Goal: Task Accomplishment & Management: Manage account settings

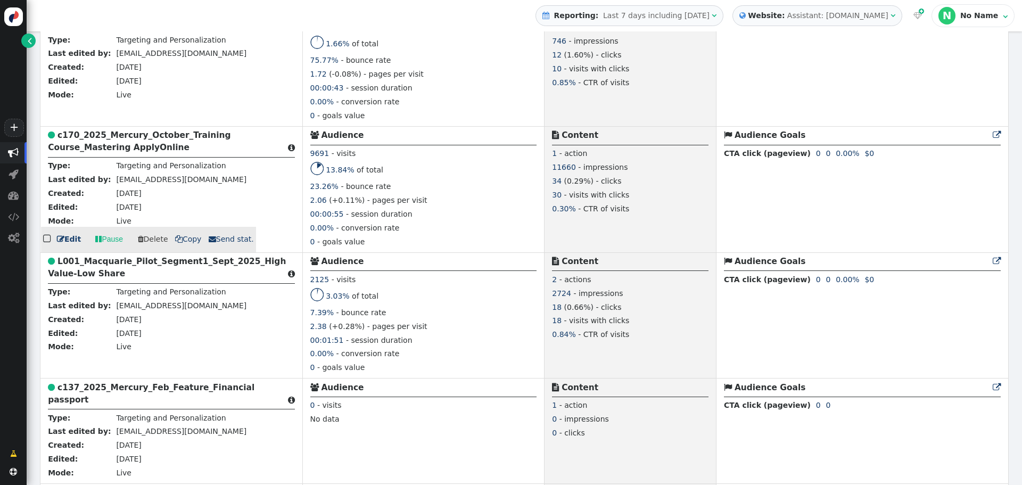
scroll to position [1171, 0]
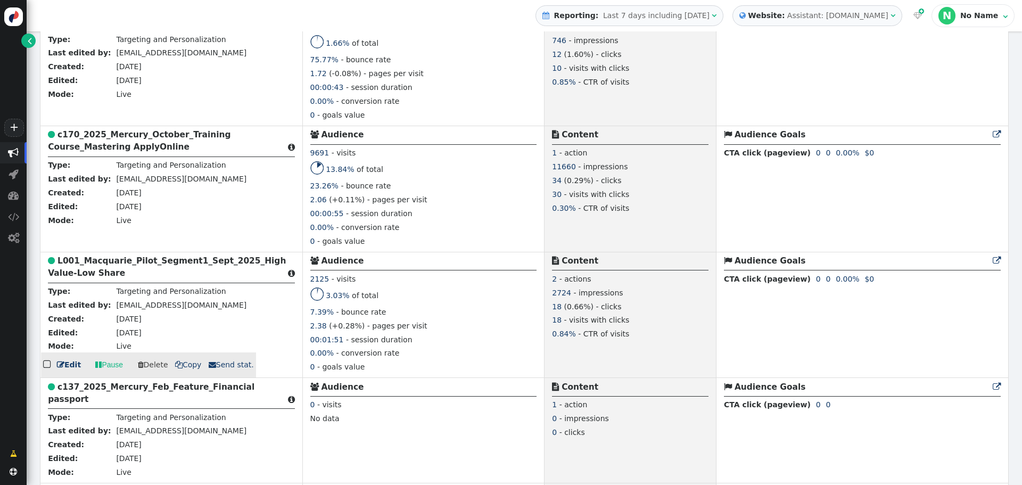
click at [100, 268] on b "L001_Macquarie_Pilot_Segment1_Sept_2025_High Value-Low Share" at bounding box center [167, 267] width 238 height 22
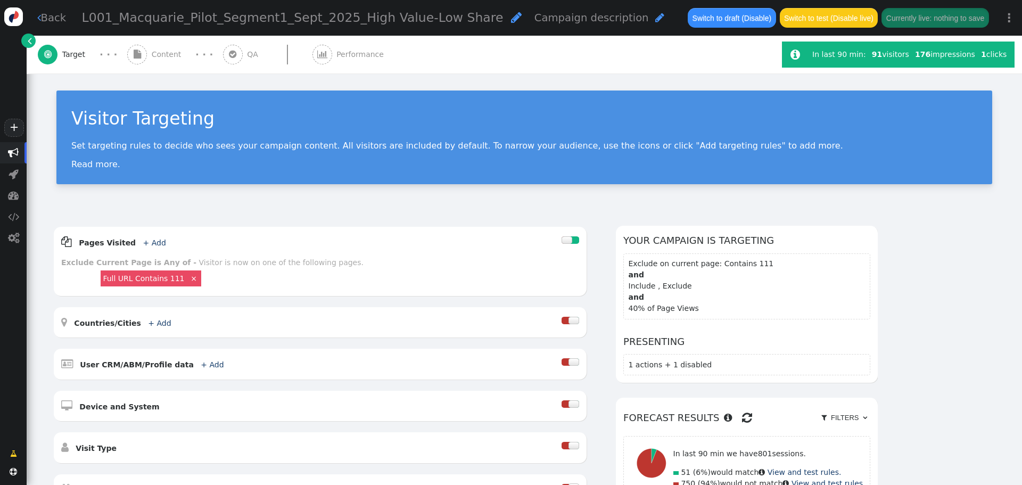
click at [168, 50] on span "Content" at bounding box center [169, 54] width 34 height 11
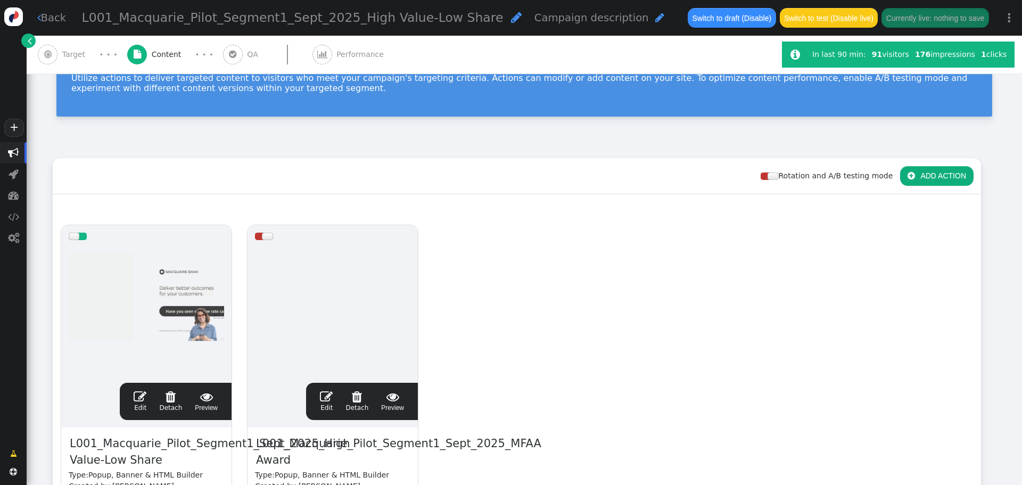
scroll to position [213, 0]
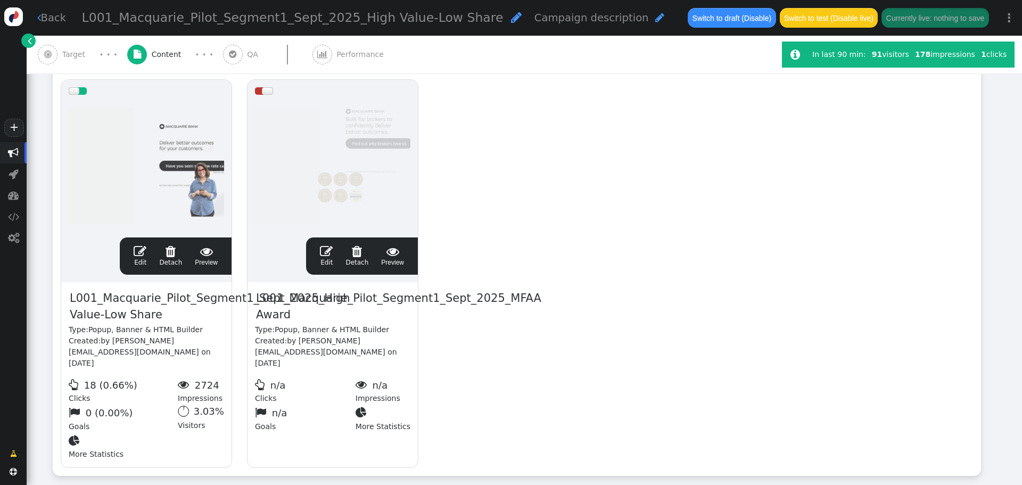
click at [326, 251] on span "" at bounding box center [326, 251] width 13 height 13
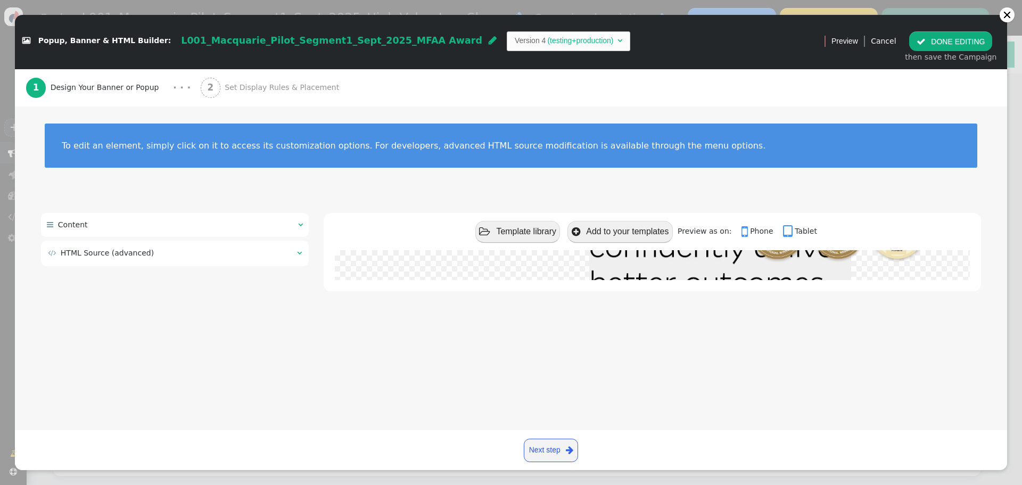
click at [285, 253] on td " HTML Source (advanced)" at bounding box center [169, 253] width 242 height 11
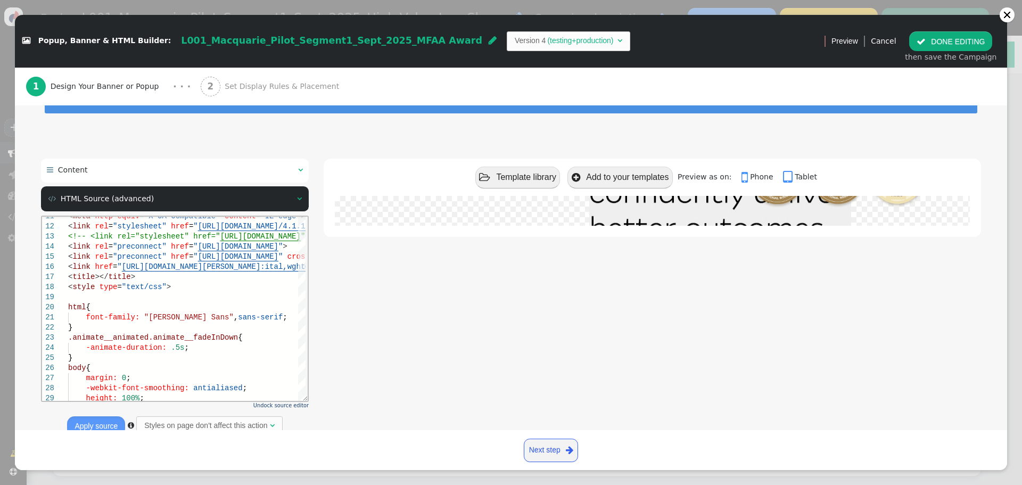
scroll to position [89, 0]
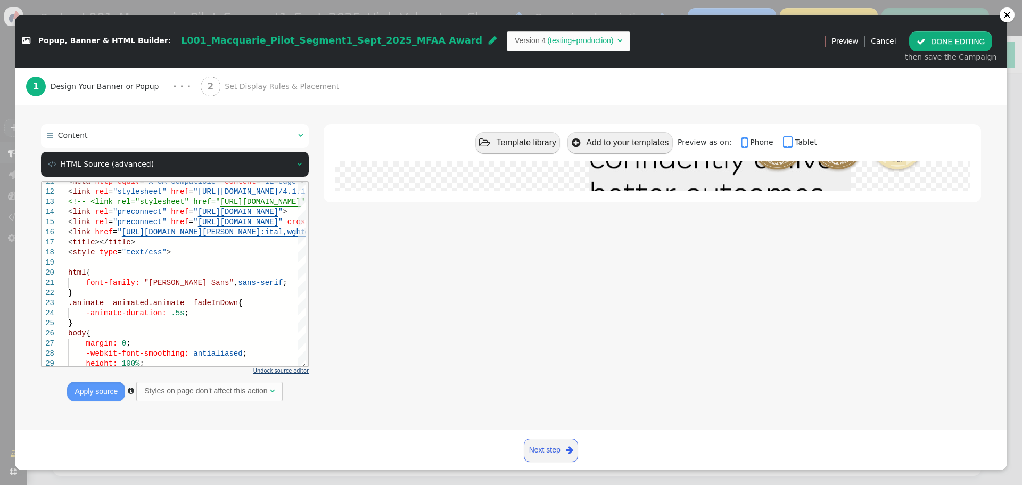
click at [283, 371] on span "Undock source editor" at bounding box center [280, 371] width 55 height 6
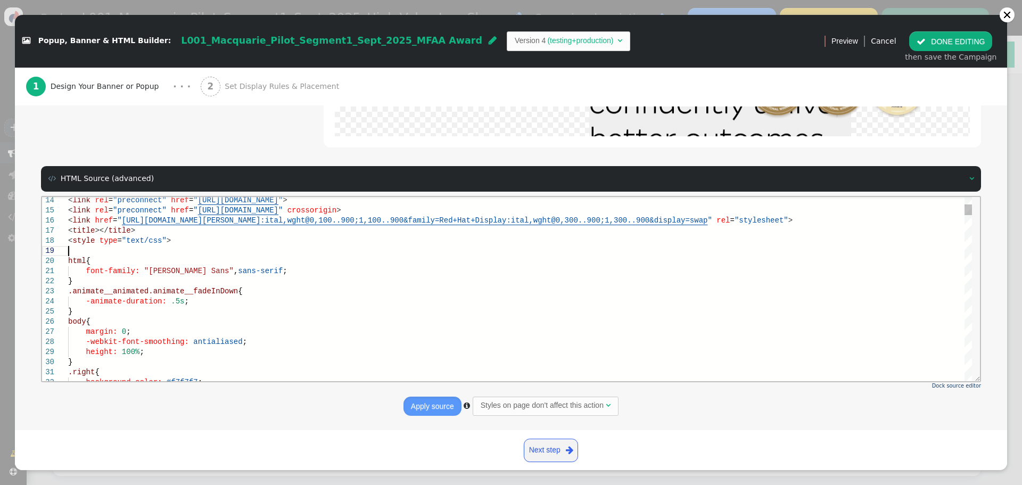
scroll to position [0, 0]
click at [97, 247] on div at bounding box center [520, 250] width 904 height 10
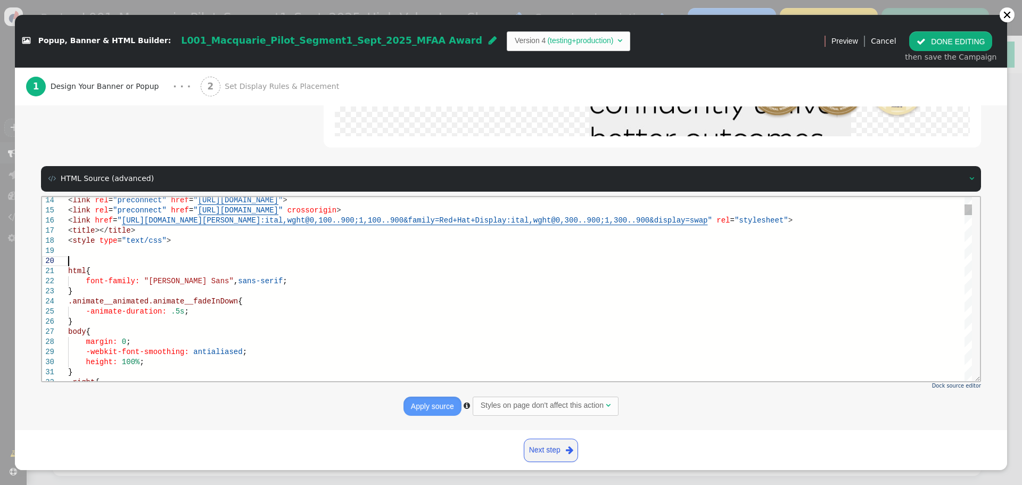
scroll to position [81, 0]
paste textarea "src: url('[URL][DOMAIN_NAME]') format('woff2'); font-display: swap; -webkit-fon…"
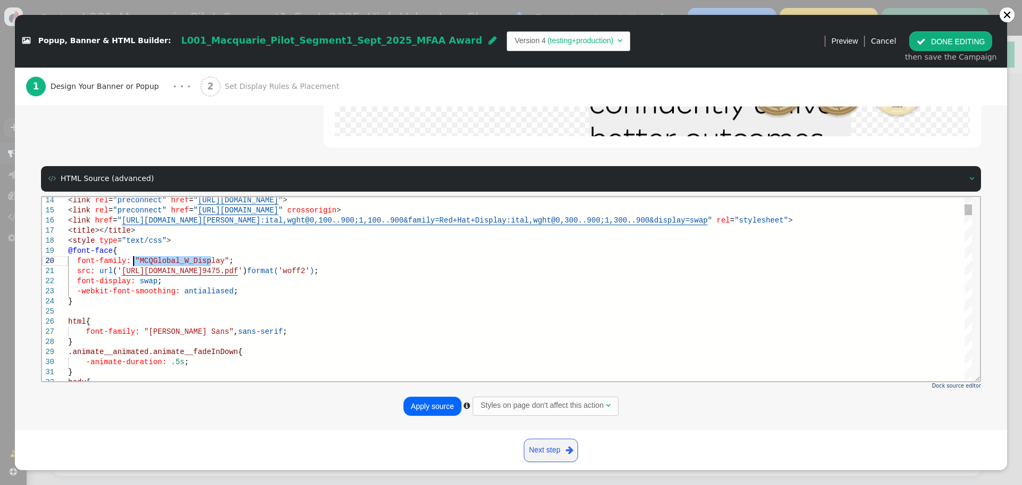
drag, startPoint x: 212, startPoint y: 259, endPoint x: 133, endPoint y: 260, distance: 78.8
drag, startPoint x: 230, startPoint y: 298, endPoint x: 928, endPoint y: 290, distance: 698.5
drag, startPoint x: 134, startPoint y: 260, endPoint x: 213, endPoint y: 260, distance: 79.9
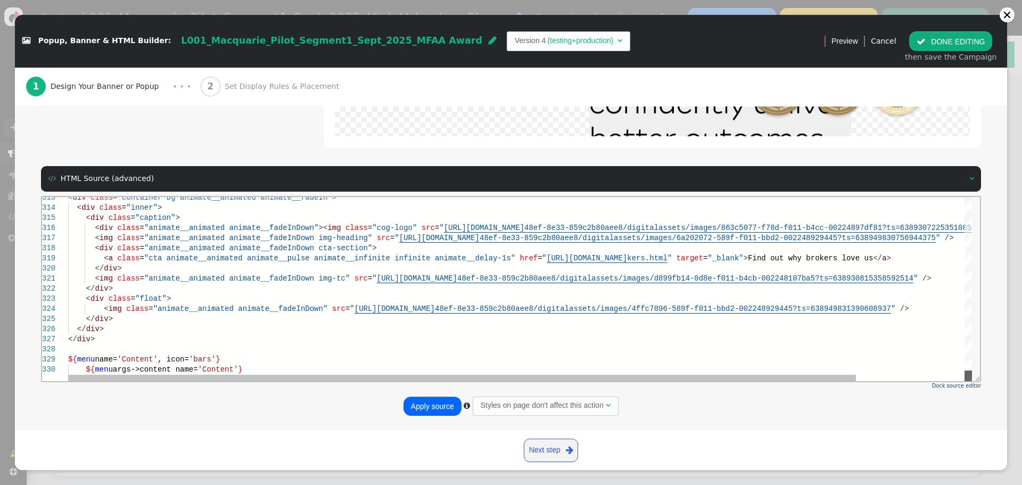
drag, startPoint x: 968, startPoint y: 210, endPoint x: 556, endPoint y: 337, distance: 430.7
click at [975, 196] on html "313 314 315 316 317 318 319 320 321 322 323 324 325 326 327 328 329 330 < div c…" at bounding box center [511, 196] width 938 height 0
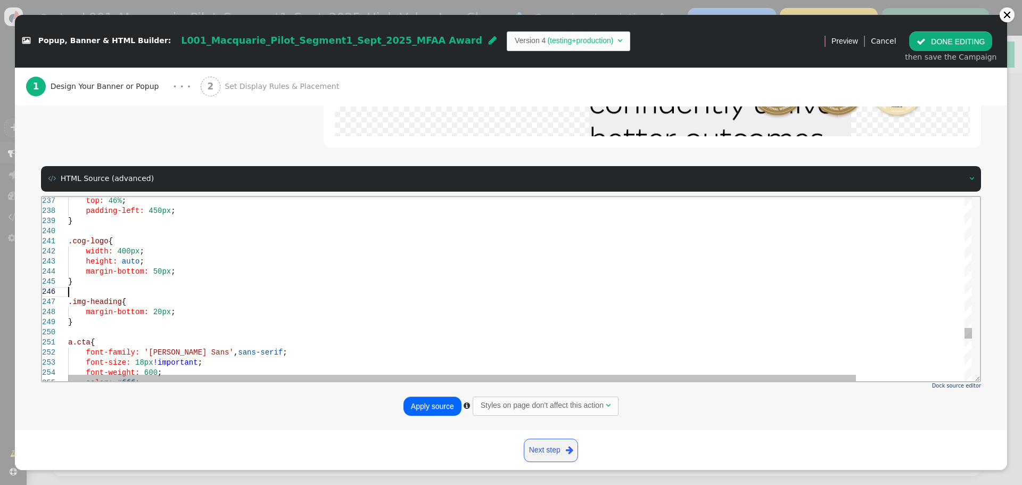
click at [166, 291] on div at bounding box center [582, 291] width 1028 height 10
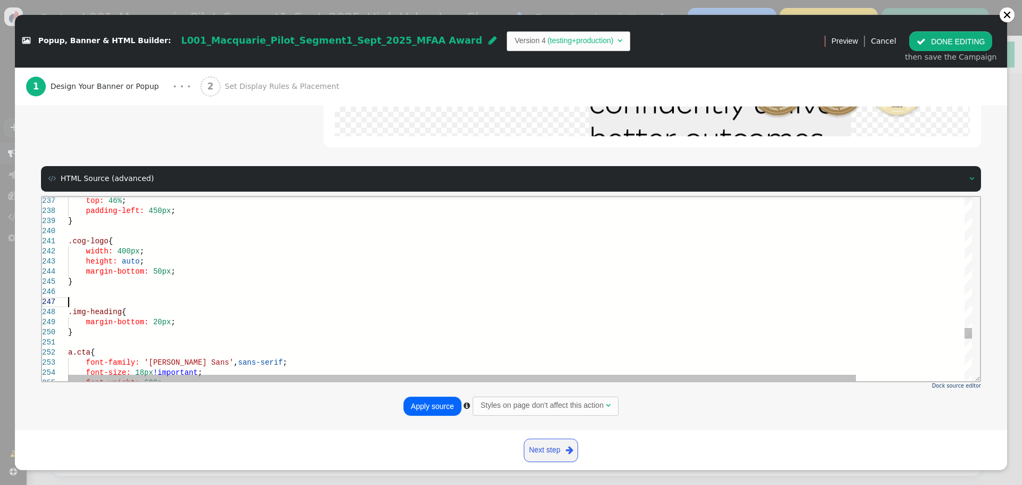
scroll to position [71, 0]
paste textarea "margin-bottom: 10px; } .img-heading { margin-bottom: 20px; } a.cta { font-famil…"
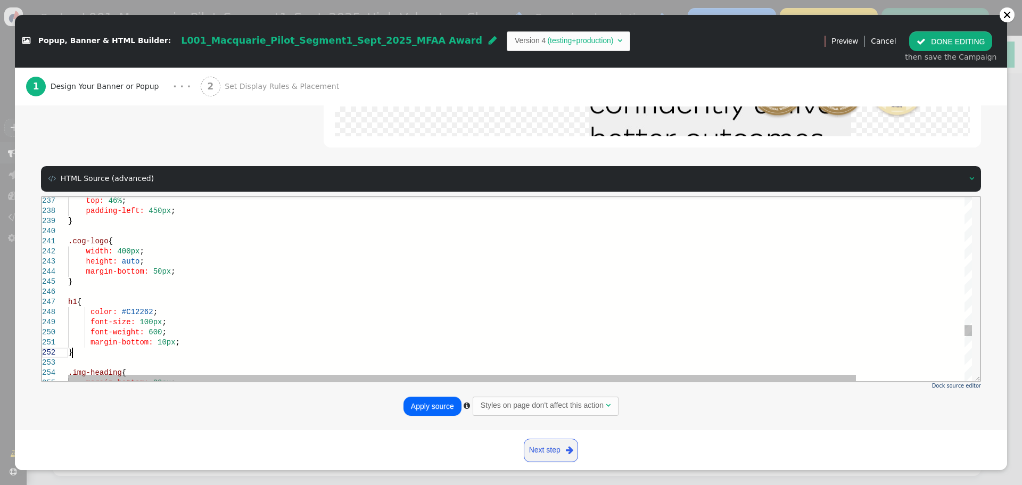
click at [133, 314] on span "#C12262" at bounding box center [137, 311] width 31 height 9
click at [133, 313] on div at bounding box center [133, 312] width 1 height 10
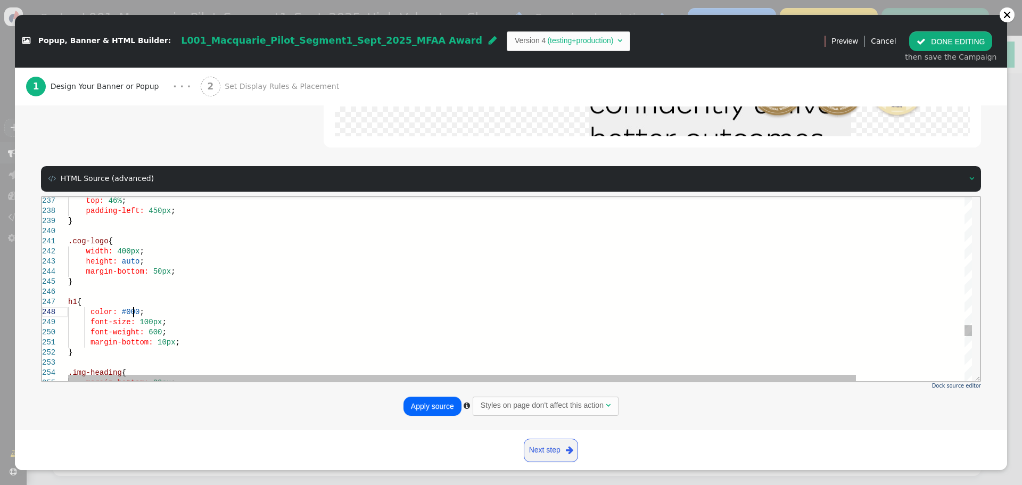
scroll to position [71, 65]
drag, startPoint x: 135, startPoint y: 322, endPoint x: 149, endPoint y: 321, distance: 13.9
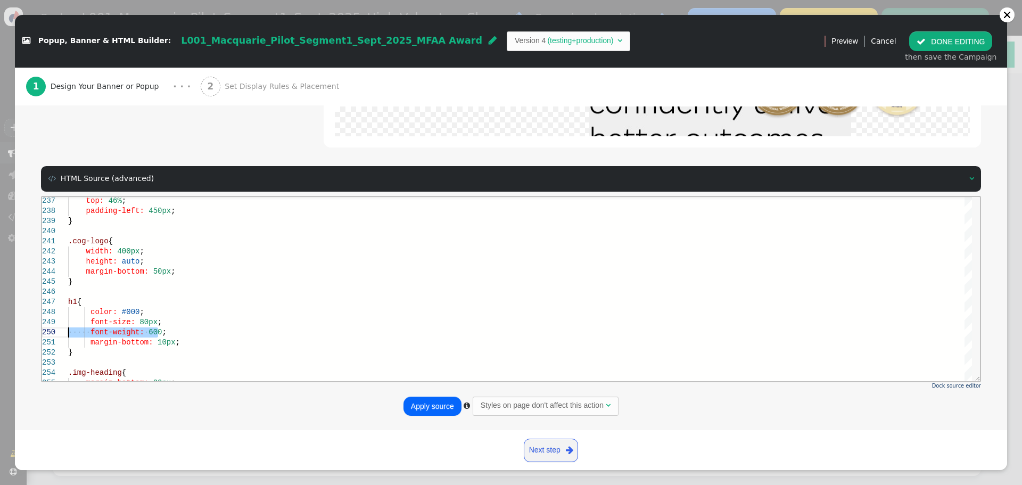
drag, startPoint x: 168, startPoint y: 333, endPoint x: 41, endPoint y: 330, distance: 126.7
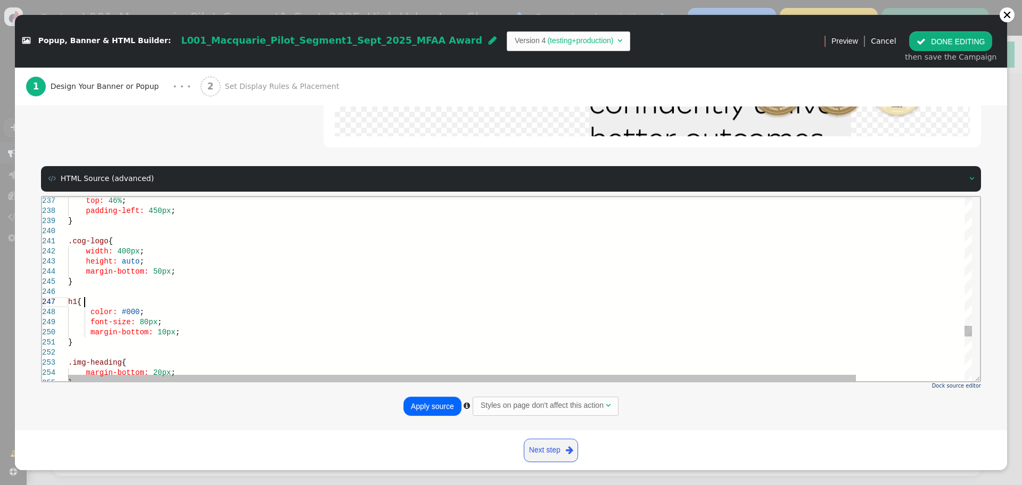
click at [123, 301] on div "h1 {" at bounding box center [582, 302] width 1028 height 10
click at [90, 321] on span "color:" at bounding box center [103, 321] width 27 height 9
drag, startPoint x: 90, startPoint y: 331, endPoint x: 88, endPoint y: 338, distance: 7.2
click at [90, 332] on span "font-size:" at bounding box center [112, 331] width 45 height 9
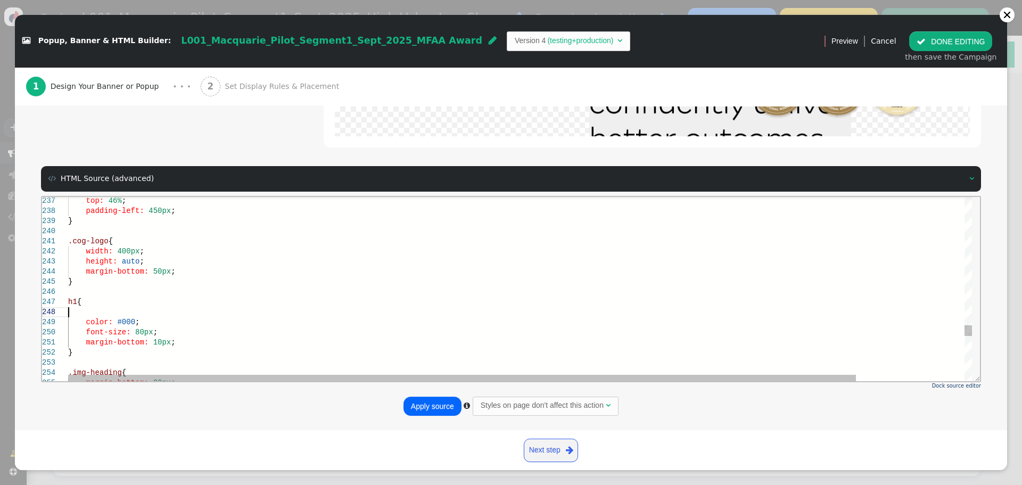
click at [104, 312] on div at bounding box center [582, 312] width 1028 height 10
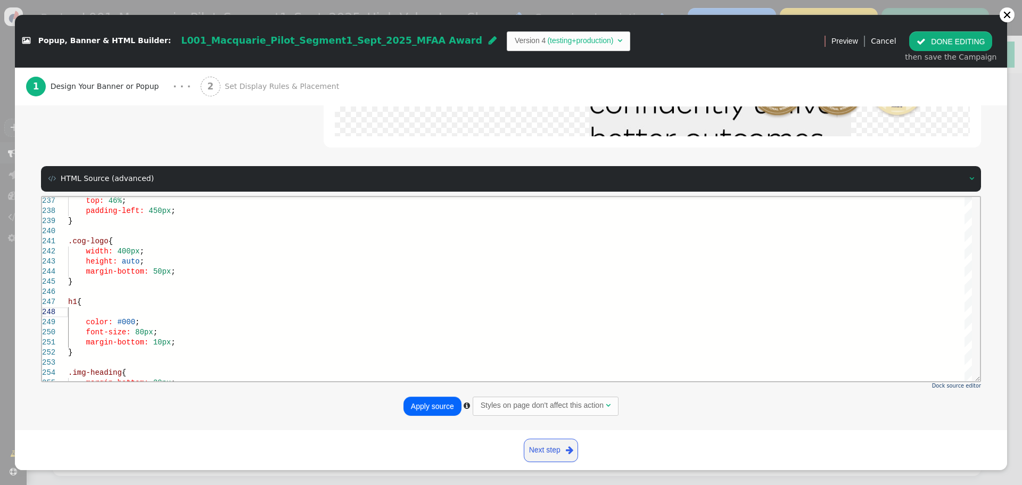
paste textarea "font-family: "MCQGlobal_W_Display";"
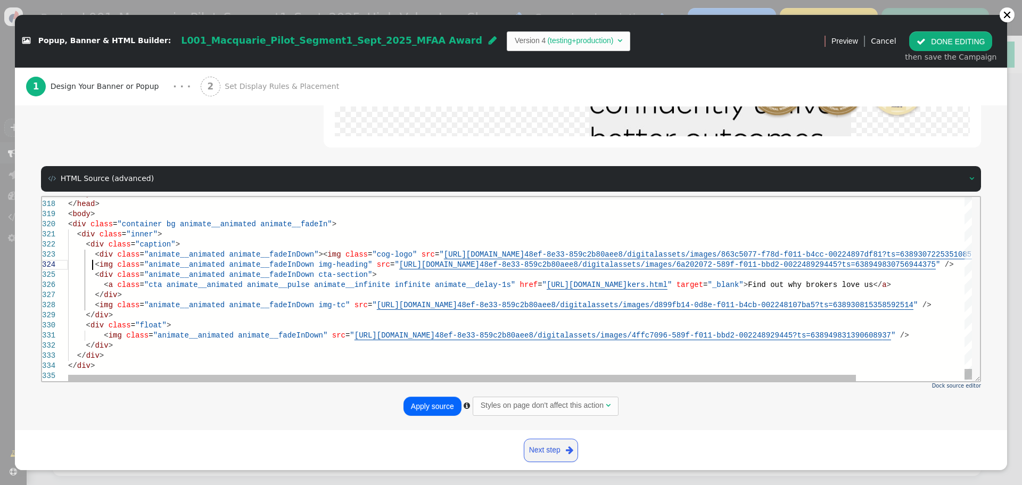
scroll to position [60, 0]
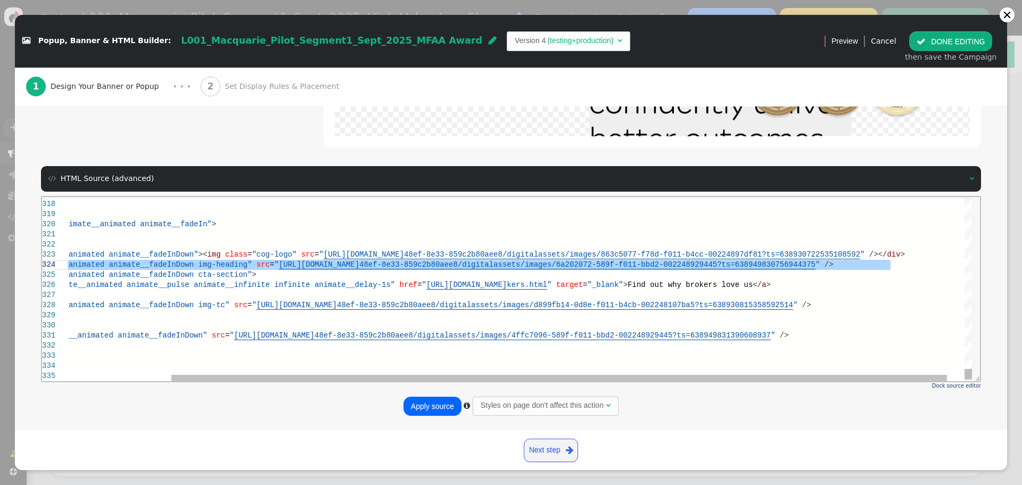
drag, startPoint x: 93, startPoint y: 265, endPoint x: 915, endPoint y: 267, distance: 821.9
paste textarea "h2 class="animate__animated animate__fadeInDown main-title">Our latest product<…"
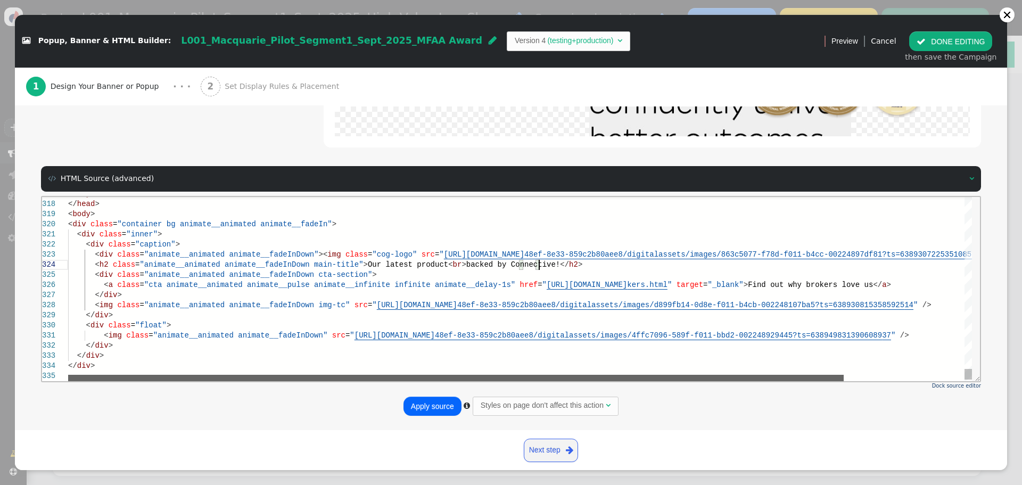
drag, startPoint x: 816, startPoint y: 376, endPoint x: 531, endPoint y: 351, distance: 285.4
click at [536, 359] on div "< div class = "container bg animate__animated animate__fadeIn" > < div class = …" at bounding box center [520, 288] width 904 height 184
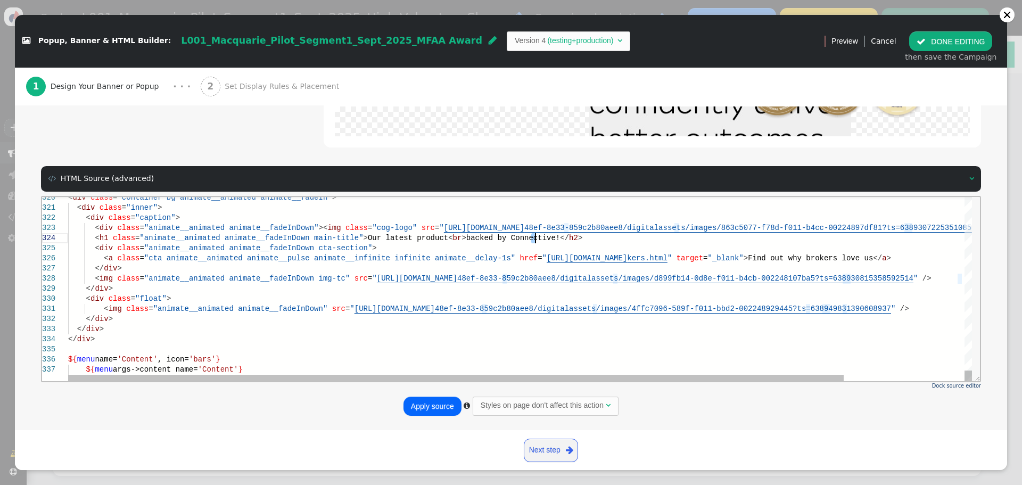
scroll to position [39, 467]
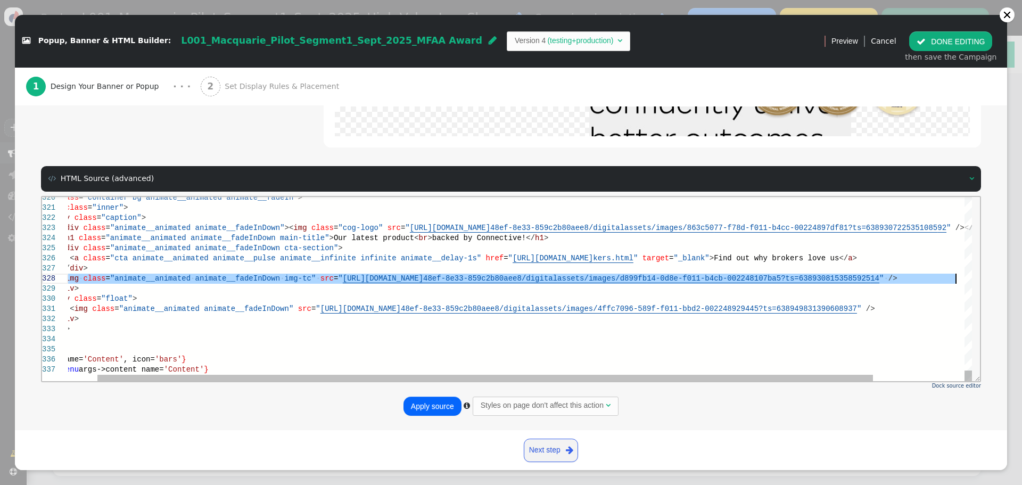
drag, startPoint x: 93, startPoint y: 278, endPoint x: 955, endPoint y: 279, distance: 862.4
paste textarea "[PERSON_NAME] animate__fadeInDown main-title">Our latest product<br>backed by C…"
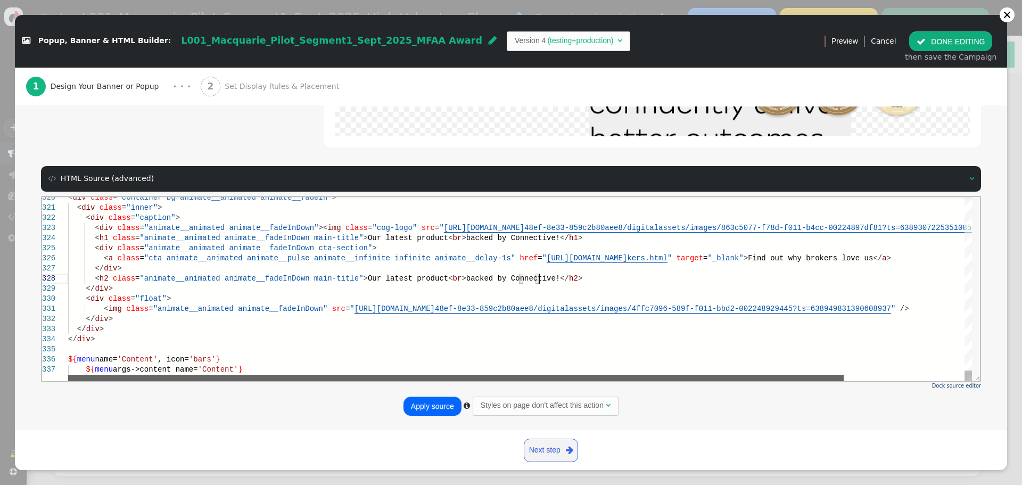
drag, startPoint x: 674, startPoint y: 378, endPoint x: 334, endPoint y: 312, distance: 347.1
click at [456, 364] on div "< div class = "container bg animate__animated animate__fadeIn" > < div class = …" at bounding box center [520, 288] width 904 height 184
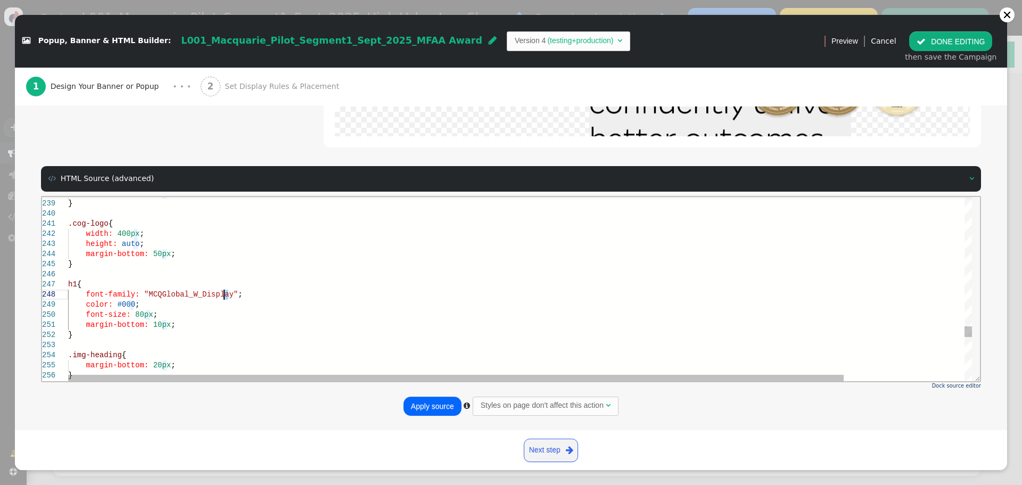
scroll to position [50, 159]
drag, startPoint x: 229, startPoint y: 296, endPoint x: 85, endPoint y: 298, distance: 144.8
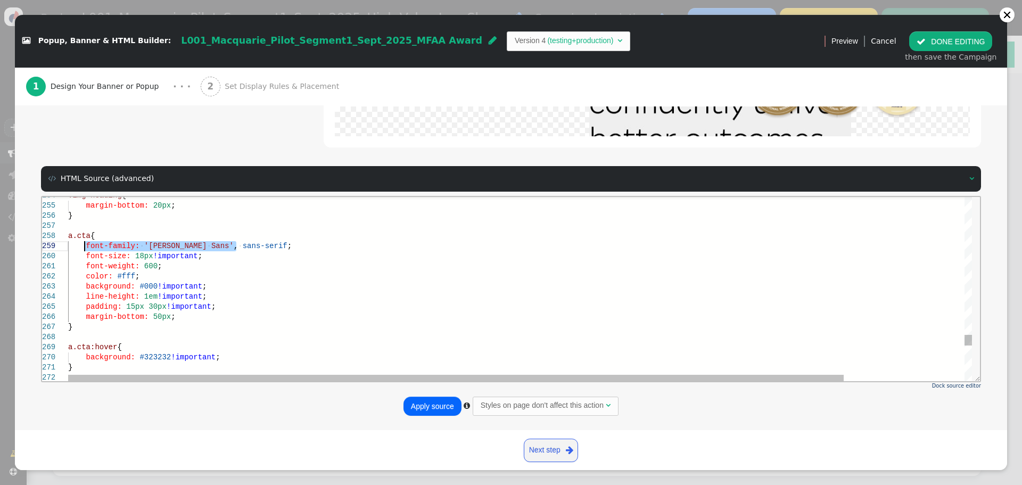
drag, startPoint x: 247, startPoint y: 244, endPoint x: 86, endPoint y: 245, distance: 160.8
paste textarea ""MCQGlobal_W_Display""
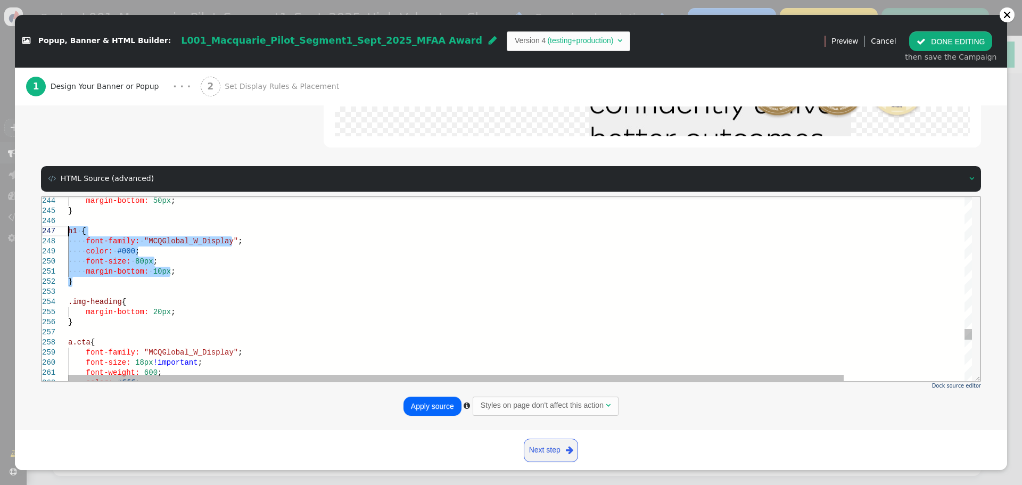
drag, startPoint x: 70, startPoint y: 274, endPoint x: 64, endPoint y: 245, distance: 28.9
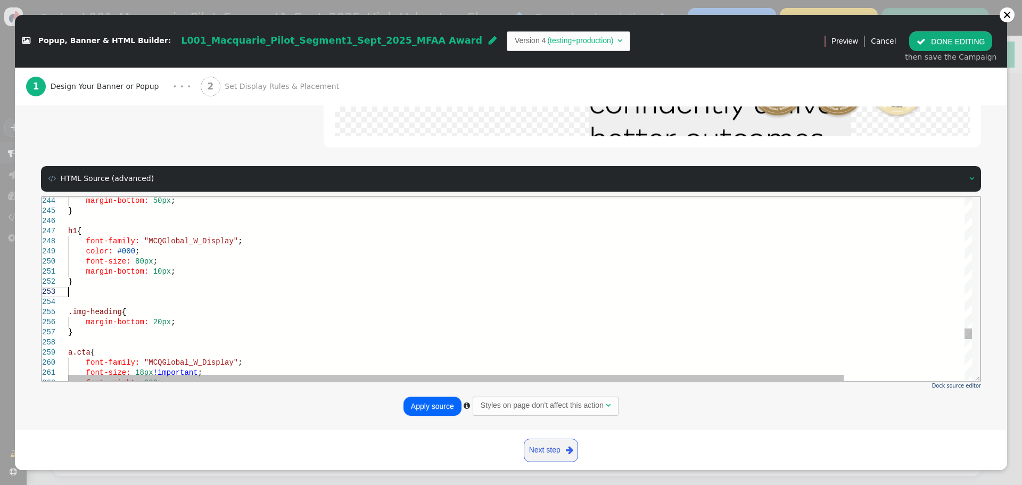
scroll to position [31, 0]
paste textarea "h1 { font-family: "MCQGlobal_W_Display"; color: #000; font-size: 80px; margin-b…"
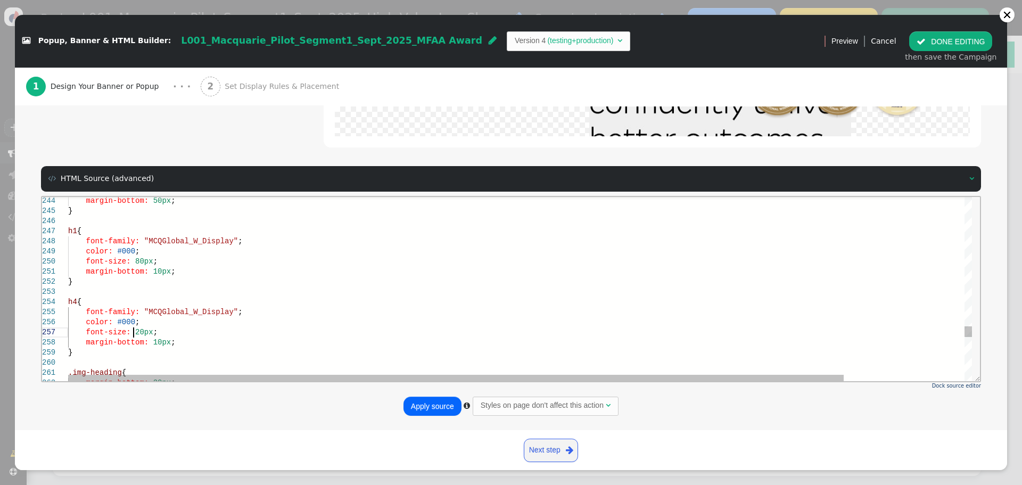
scroll to position [61, 65]
drag, startPoint x: 177, startPoint y: 345, endPoint x: 65, endPoint y: 343, distance: 111.8
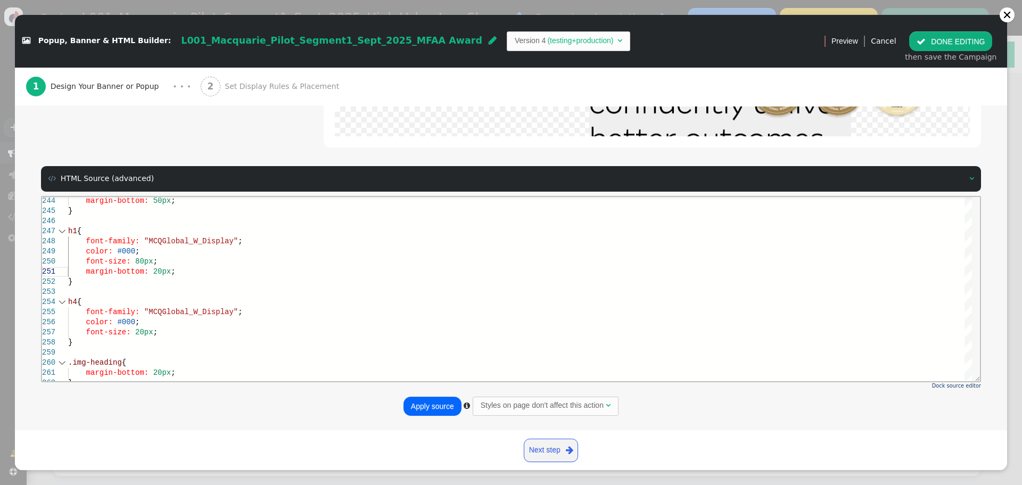
type textarea "margin-bottom: 20px; } h4 { font-family: "MCQGlobal_W_Display"; color: #000; fo…"
click at [416, 405] on button "Apply source" at bounding box center [433, 406] width 58 height 19
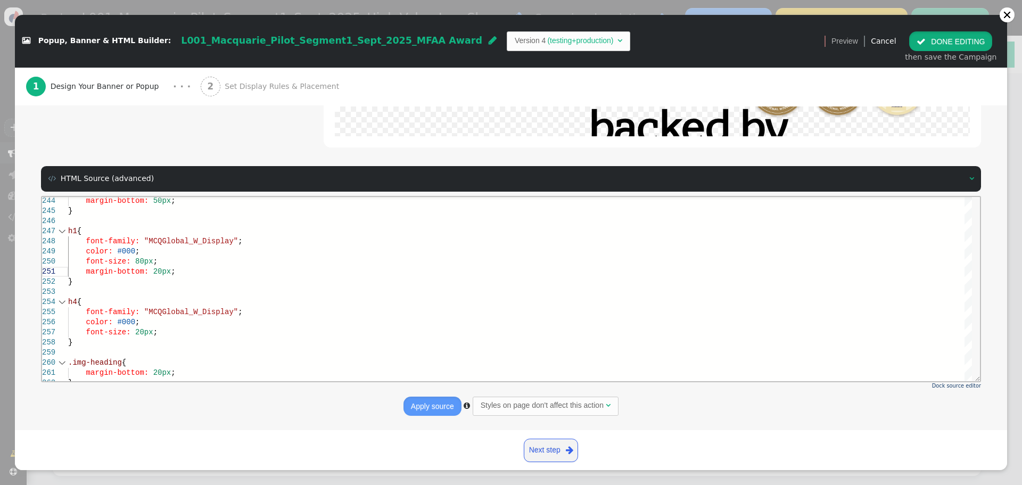
click at [961, 42] on button " DONE EDITING" at bounding box center [950, 40] width 83 height 19
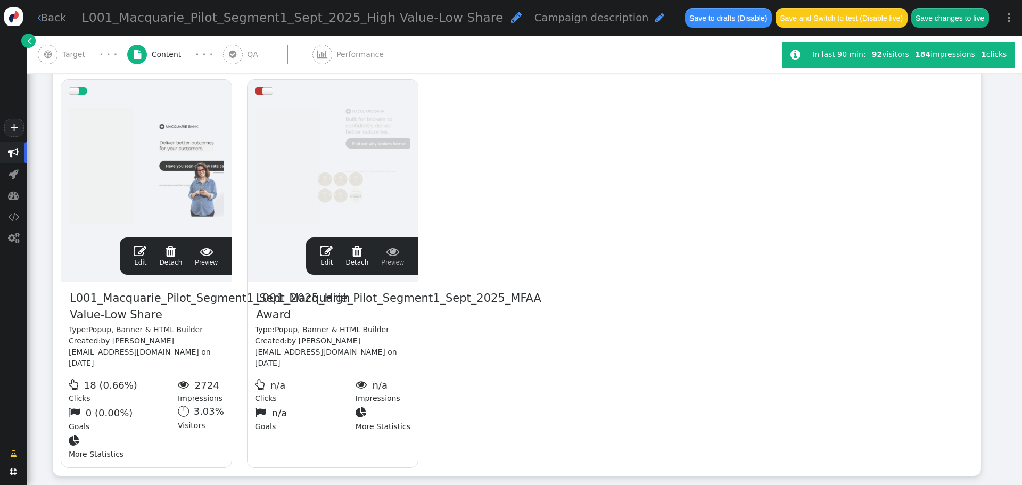
scroll to position [0, 0]
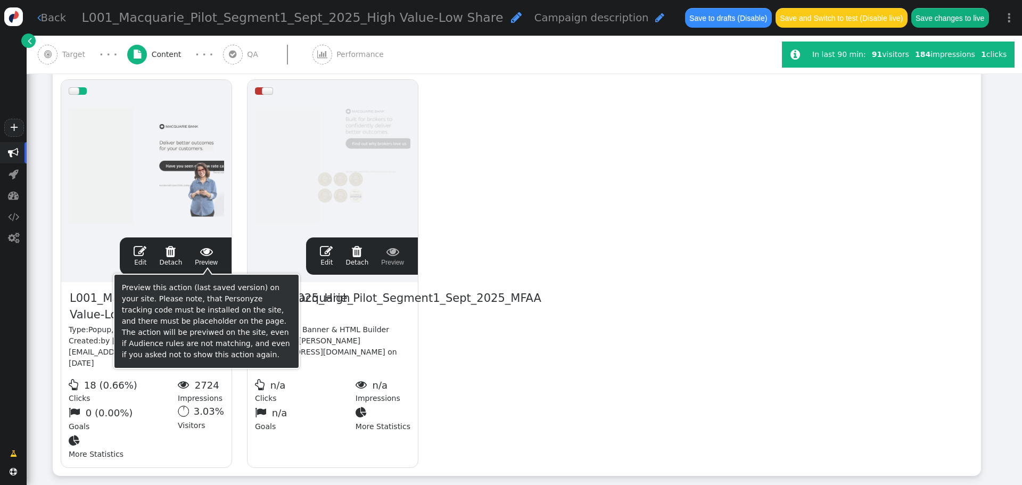
click at [209, 258] on span " Preview" at bounding box center [206, 256] width 23 height 22
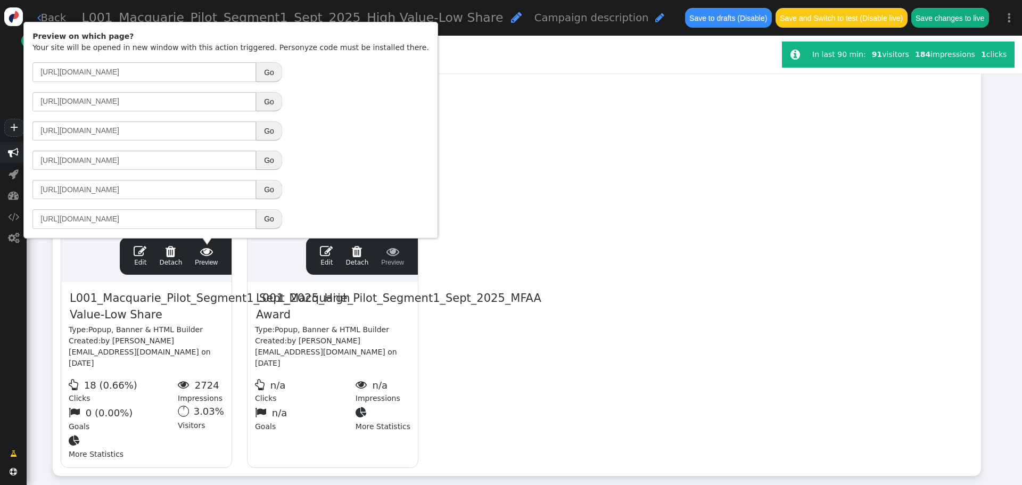
click at [324, 252] on span "" at bounding box center [326, 251] width 13 height 13
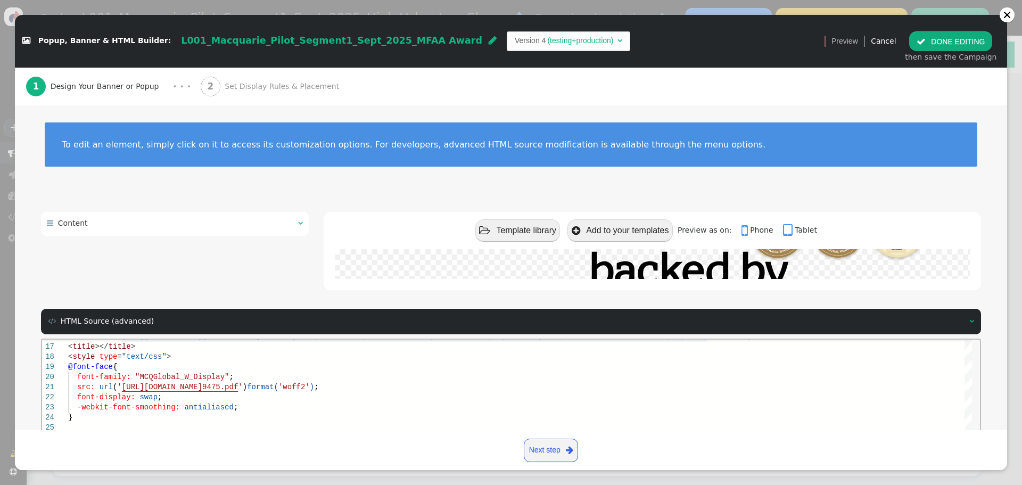
scroll to position [143, 0]
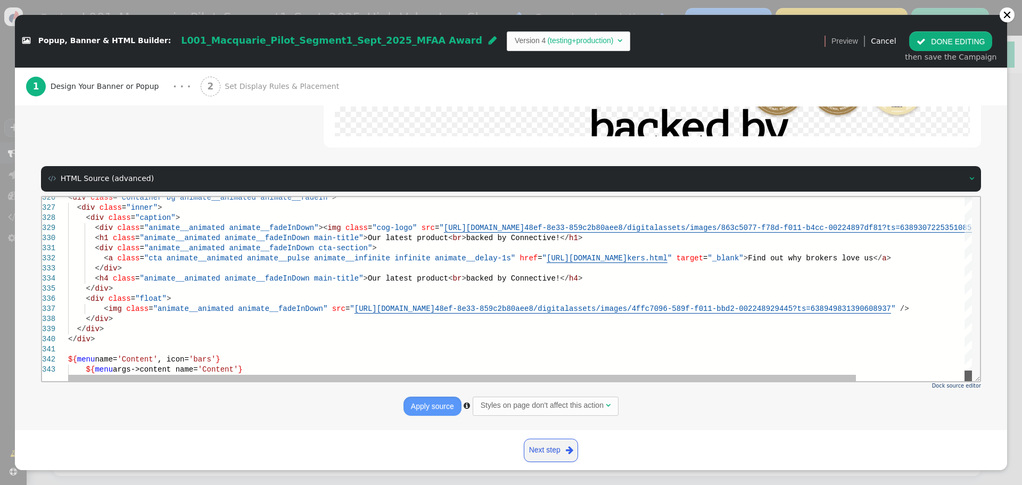
drag, startPoint x: 967, startPoint y: 208, endPoint x: 999, endPoint y: 580, distance: 372.9
click at [959, 196] on html "326 327 328 329 330 331 332 333 334 335 336 337 338 339 340 341 342 343 < div c…" at bounding box center [511, 196] width 938 height 0
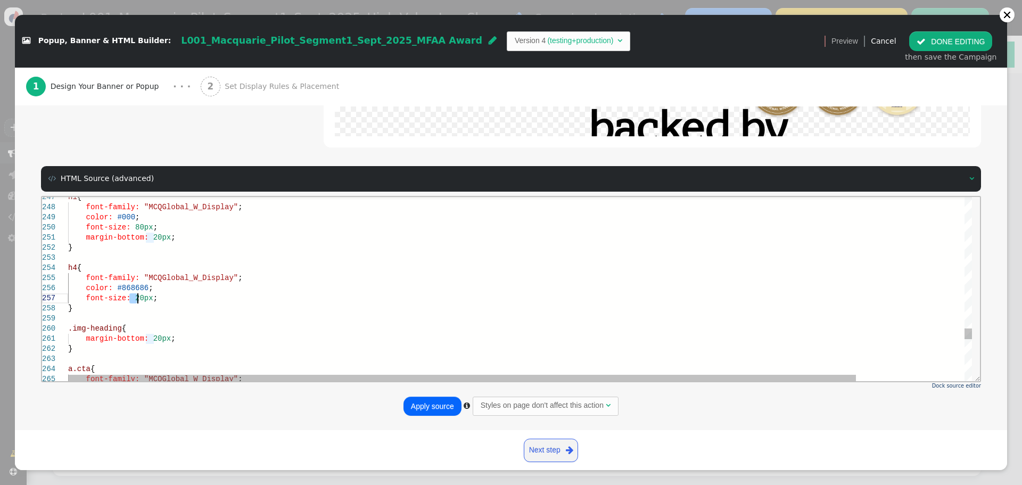
drag, startPoint x: 130, startPoint y: 297, endPoint x: 136, endPoint y: 298, distance: 6.0
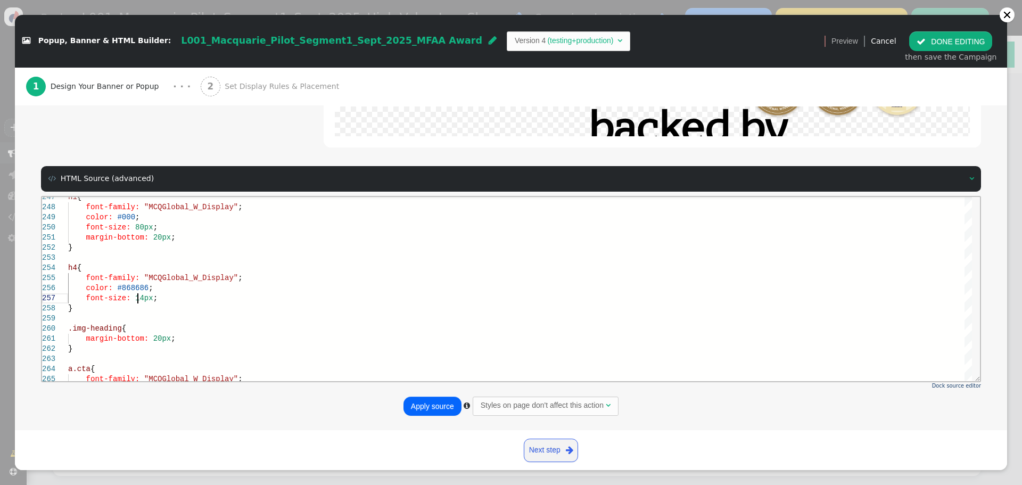
type textarea "margin-bottom: 20px; } h4 { font-family: "MCQGlobal_W_Display"; color: #868686;…"
click at [438, 411] on button "Apply source" at bounding box center [433, 406] width 58 height 19
click at [951, 35] on button " DONE EDITING" at bounding box center [950, 40] width 83 height 19
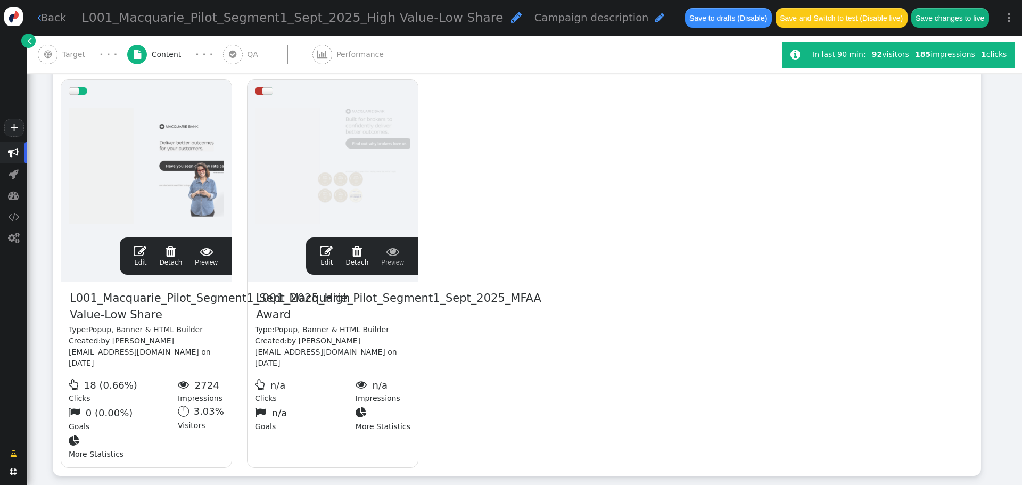
scroll to position [0, 0]
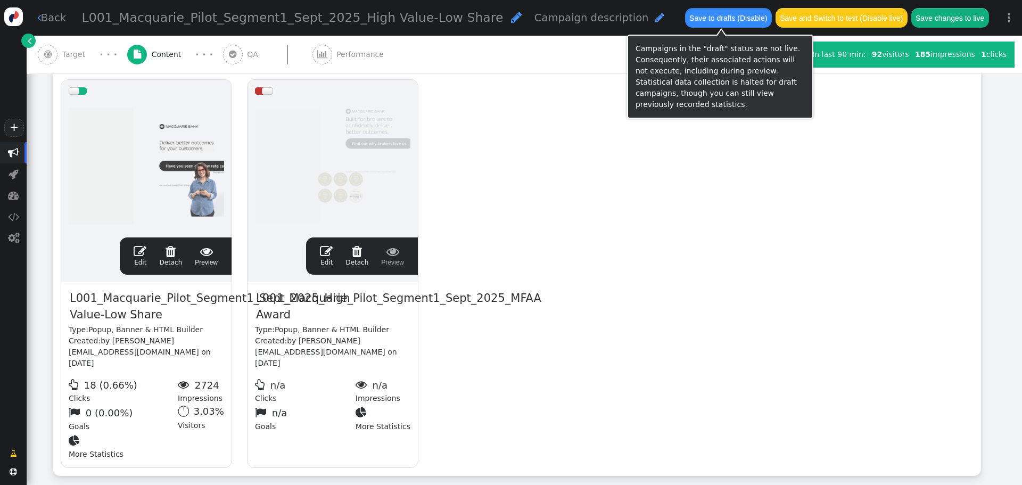
click at [714, 21] on button "Save to drafts (Disable)" at bounding box center [728, 17] width 87 height 19
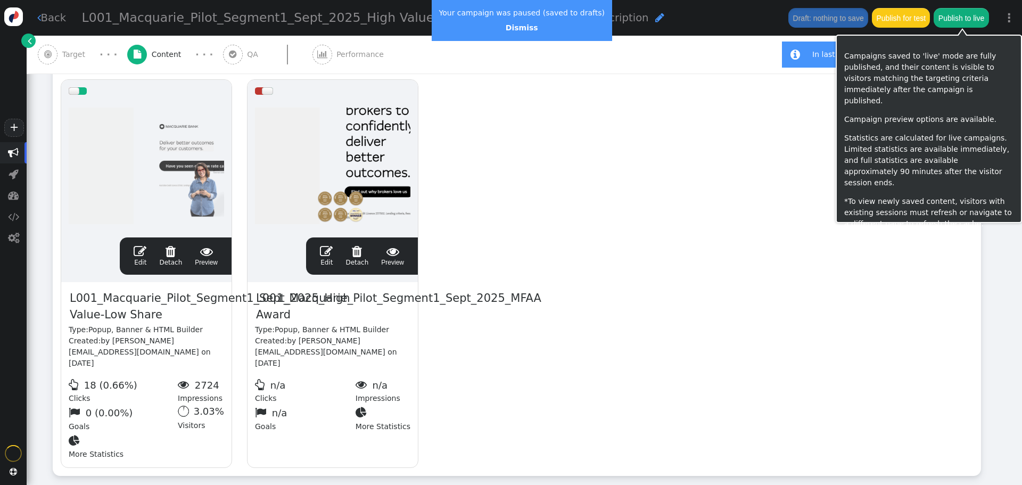
click at [962, 19] on button "Publish to live" at bounding box center [961, 17] width 55 height 19
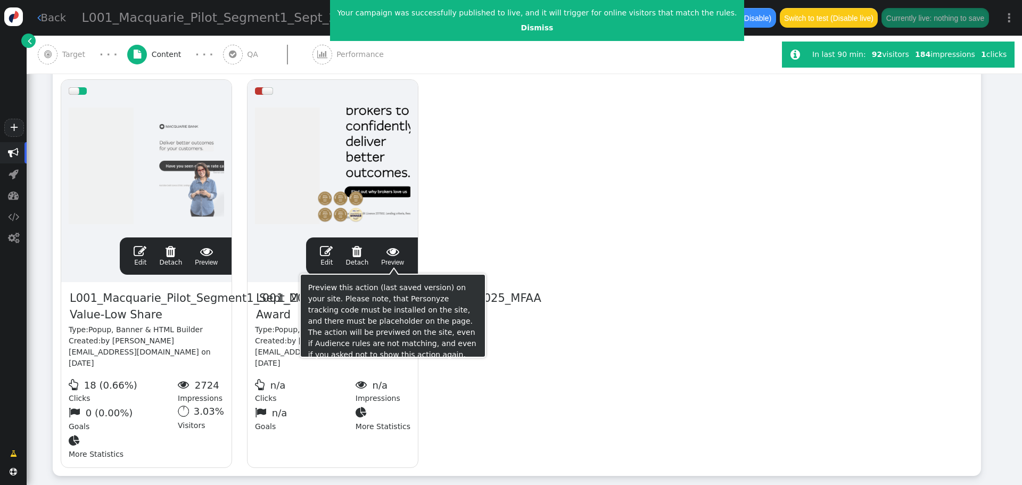
click at [394, 260] on span " Preview" at bounding box center [392, 256] width 23 height 22
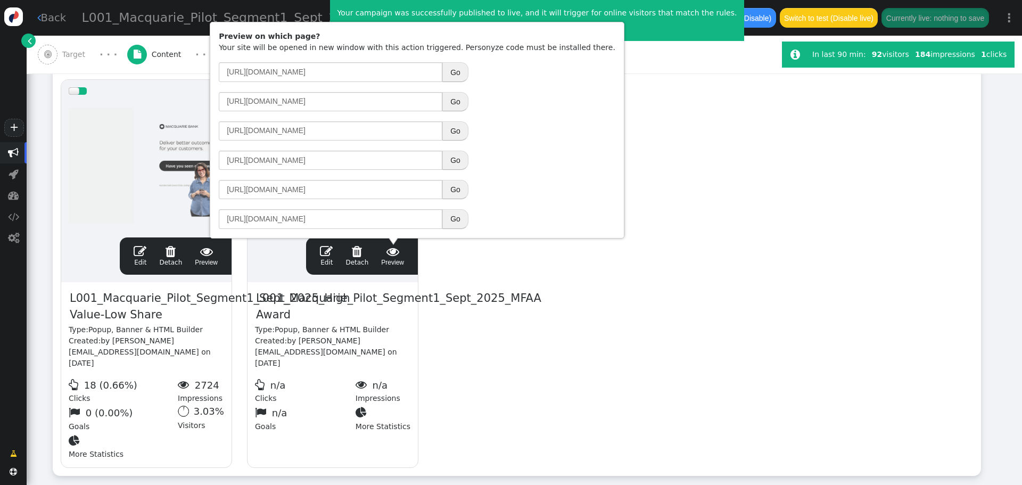
click at [456, 160] on button "Go" at bounding box center [455, 160] width 26 height 19
click at [774, 272] on div "drag this  Edit  Detach  Preview L001_Macquarie_Pilot_Segment1_Sept_2025_Hig…" at bounding box center [516, 274] width 927 height 404
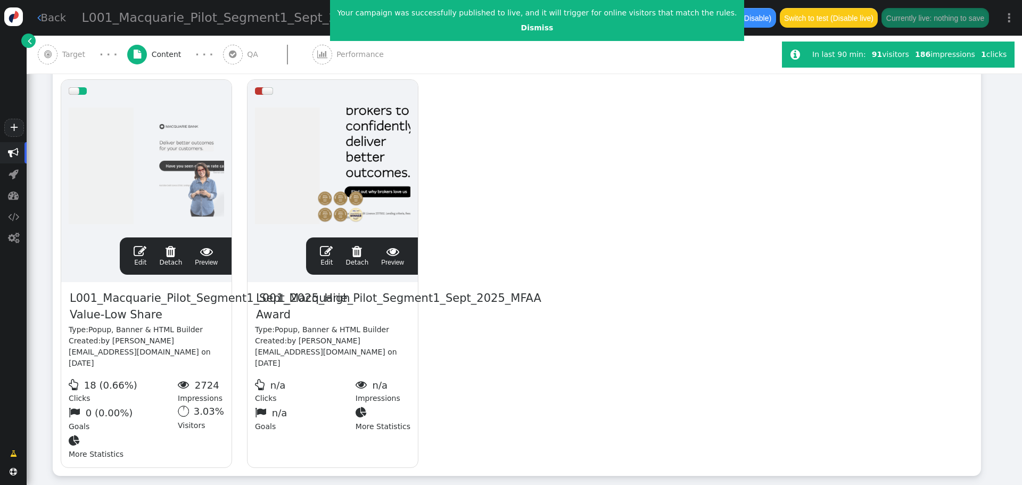
click at [328, 243] on div " Edit  Detach  Preview" at bounding box center [362, 255] width 112 height 37
click at [330, 252] on span "" at bounding box center [326, 251] width 13 height 13
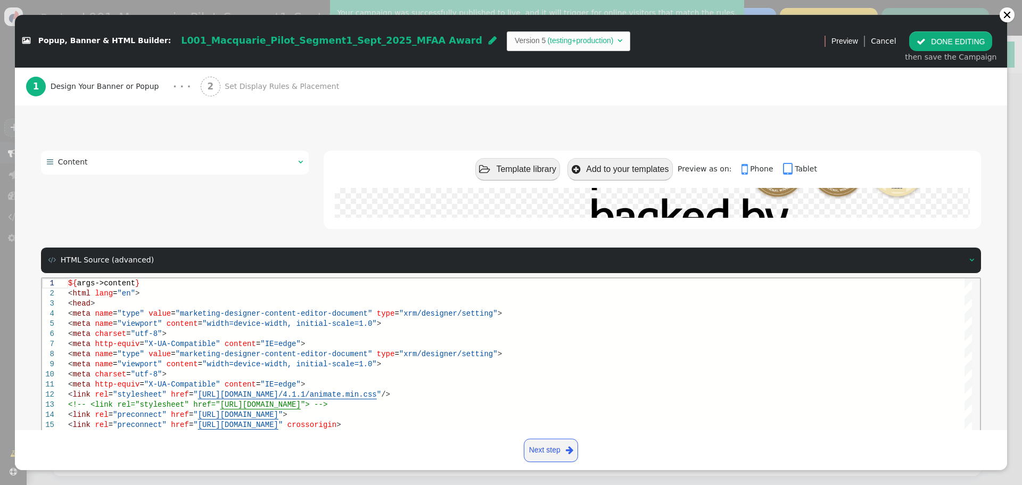
scroll to position [143, 0]
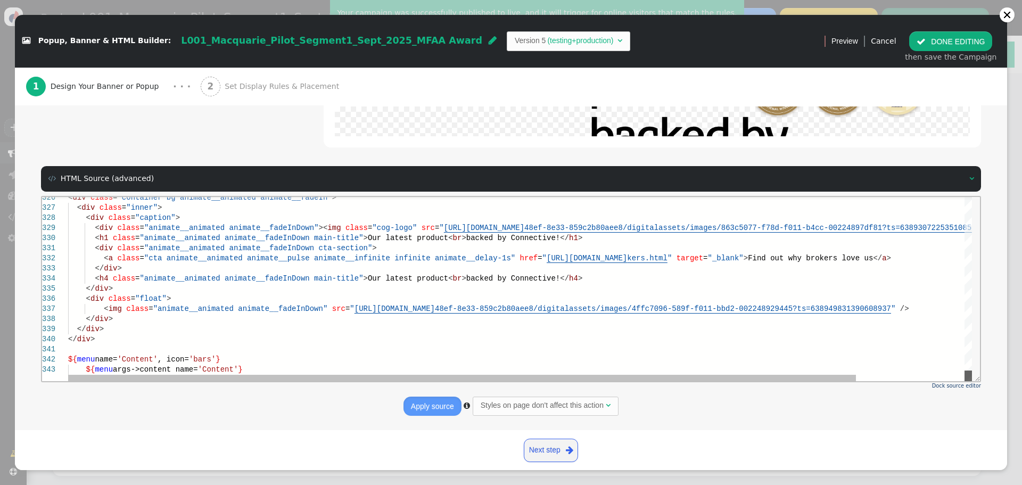
drag, startPoint x: 965, startPoint y: 202, endPoint x: 961, endPoint y: 377, distance: 174.6
click at [961, 377] on div "< div class = "container bg animate__animated animate__fadeIn" > < div class = …" at bounding box center [520, 288] width 904 height 184
drag, startPoint x: 345, startPoint y: 236, endPoint x: 390, endPoint y: 236, distance: 44.7
drag, startPoint x: 342, startPoint y: 237, endPoint x: 517, endPoint y: 240, distance: 174.6
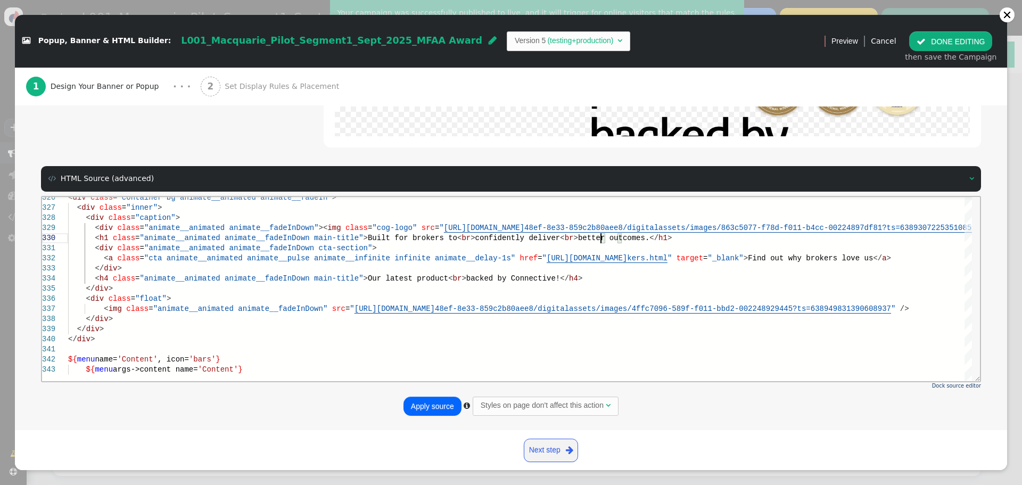
scroll to position [70, 532]
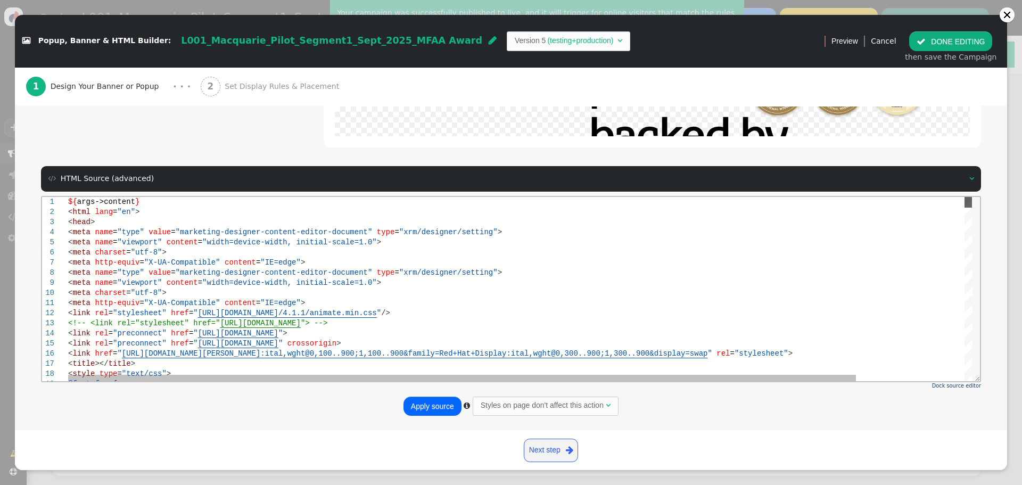
drag, startPoint x: 969, startPoint y: 320, endPoint x: 964, endPoint y: 185, distance: 135.8
click at [964, 196] on html "11 12 13 14 15 16 17 18 19 1 2 3 4 5 6 7 8 9 10 < meta http-equiv = "X-UA-Compa…" at bounding box center [511, 196] width 938 height 0
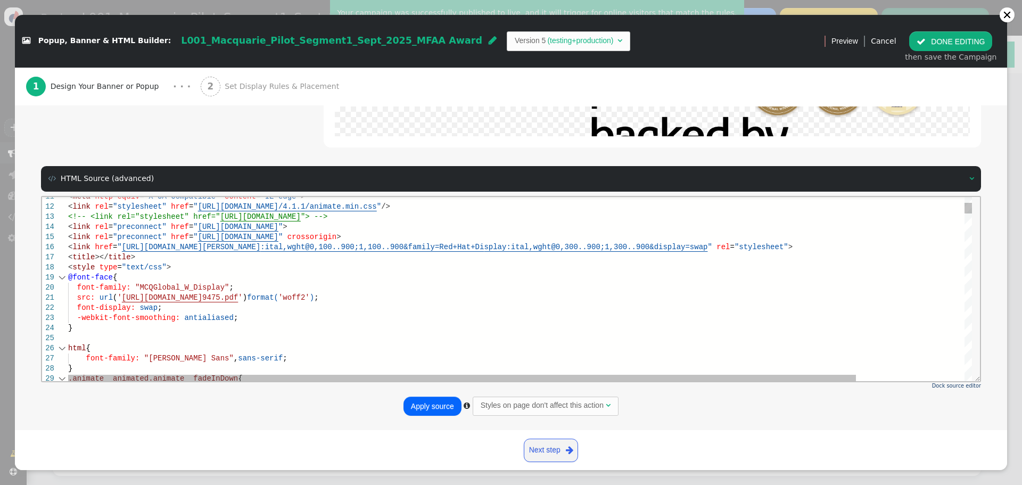
scroll to position [70, 364]
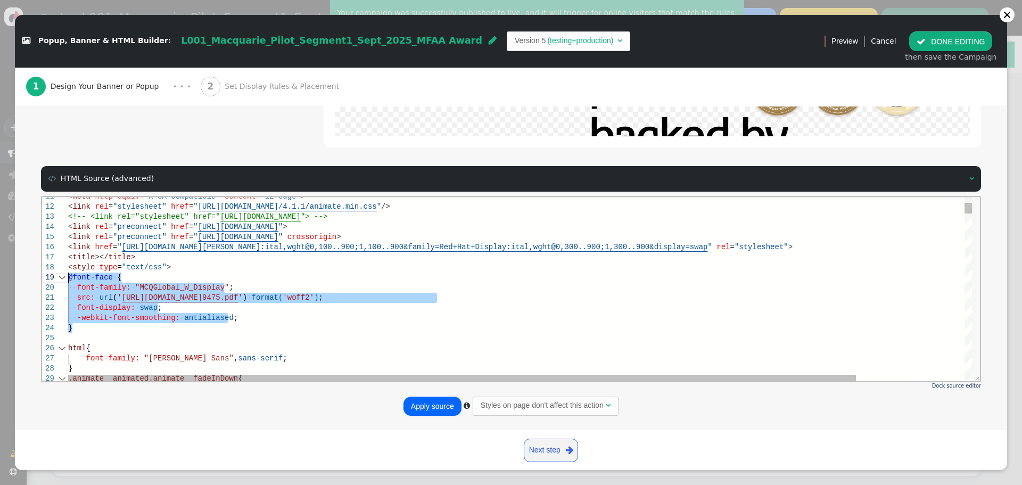
drag, startPoint x: 76, startPoint y: 323, endPoint x: 55, endPoint y: 281, distance: 47.1
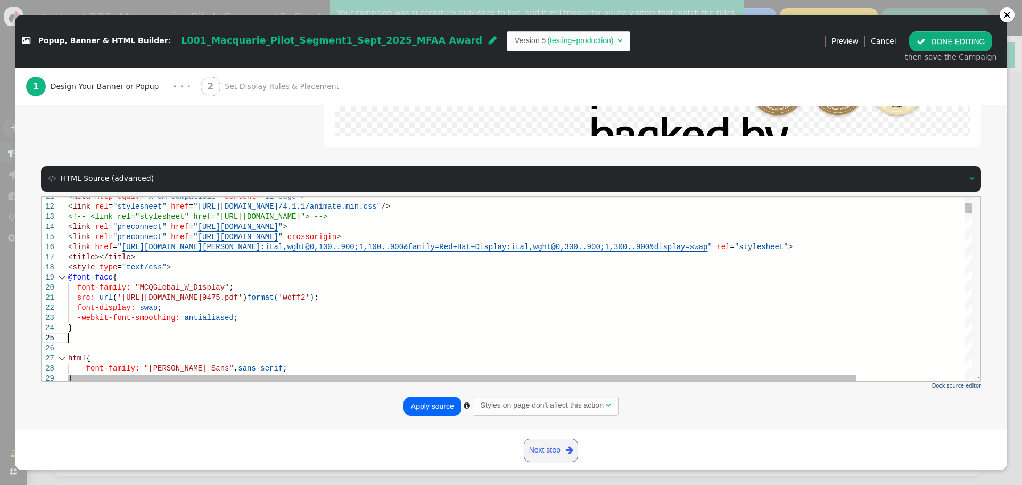
scroll to position [51, 0]
paste textarea "} html { font-family: "[PERSON_NAME] Sans", sans-serif; } .animate__animated.an…"
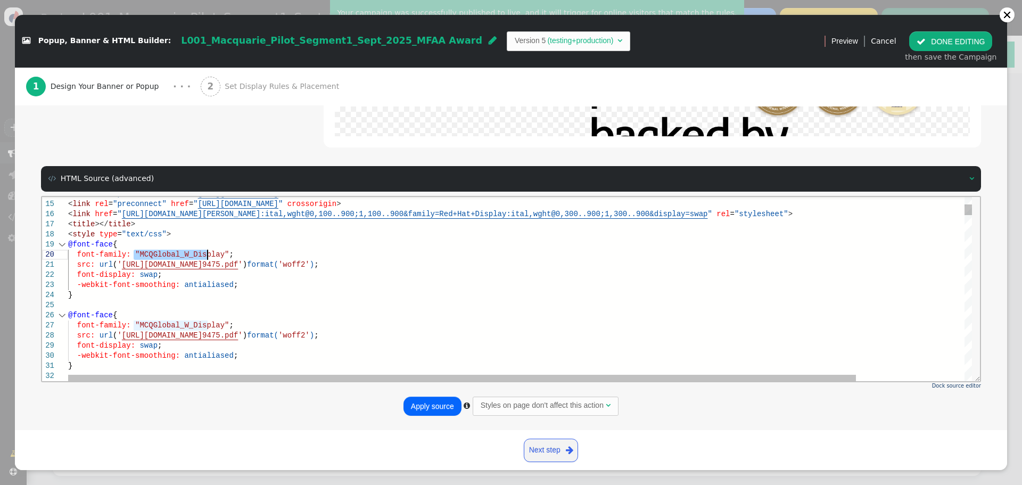
paste textarea ".css/4.1.1/animate.min.css"/> <!-- <link rel="stylesheet" href="[URL][DOMAIN_NA…"
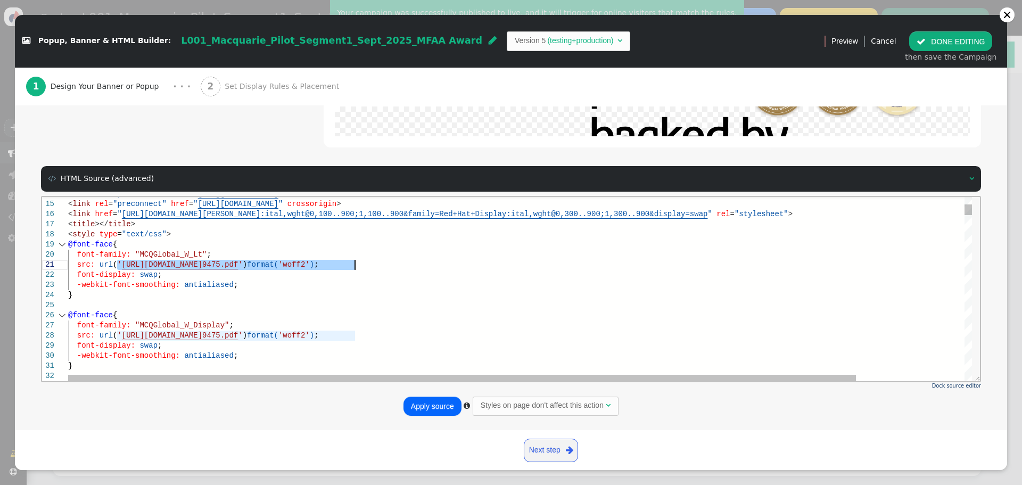
drag, startPoint x: 118, startPoint y: 265, endPoint x: 355, endPoint y: 266, distance: 236.4
paste textarea "2633679fb1c2e80"
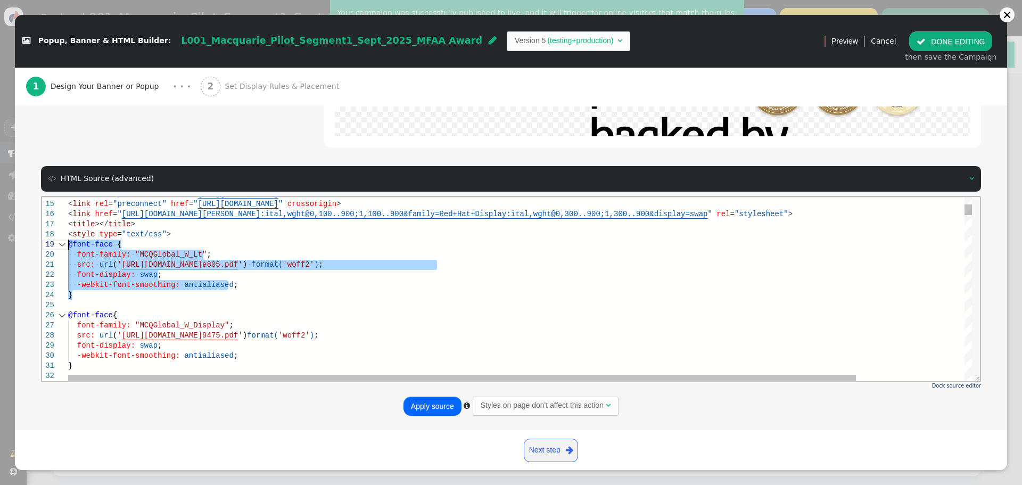
drag, startPoint x: 72, startPoint y: 295, endPoint x: 68, endPoint y: 245, distance: 50.2
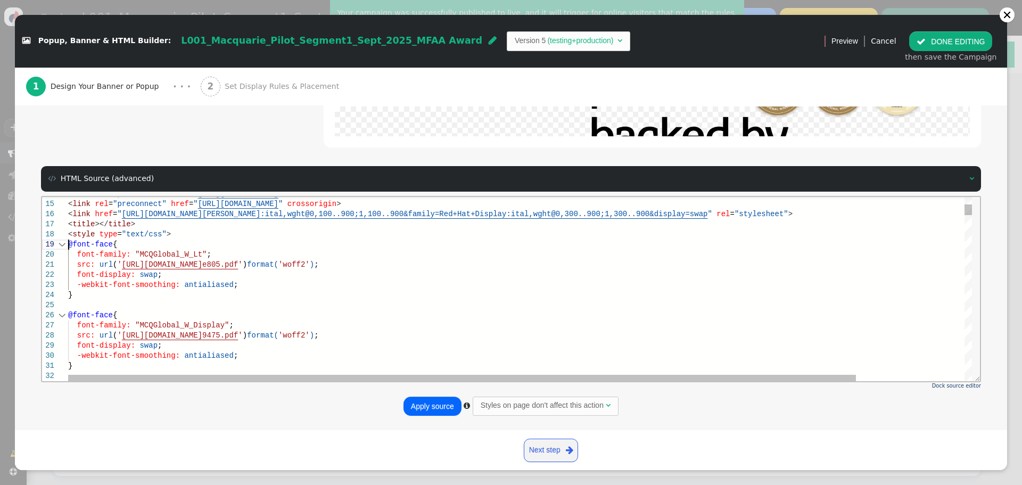
scroll to position [81, 0]
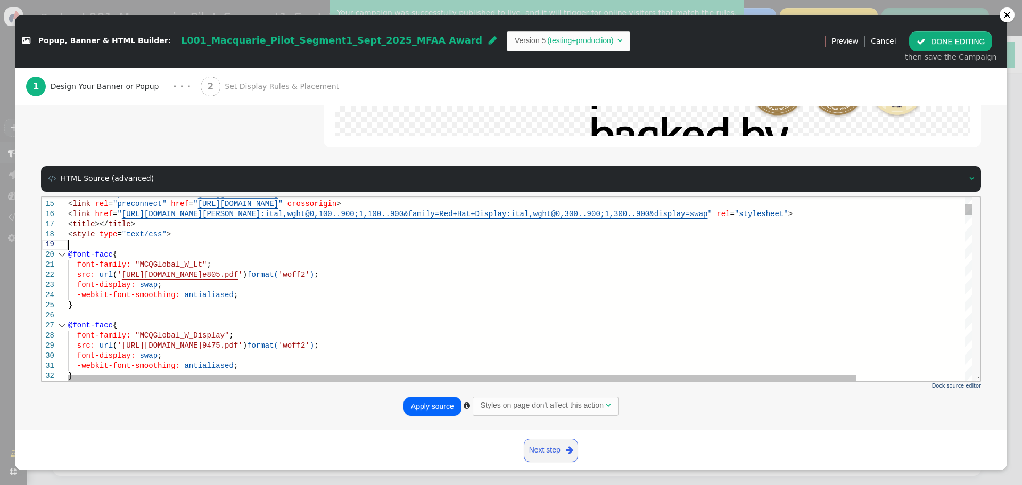
paste textarea "src: url('[URL][DOMAIN_NAME]') format('woff2'); font-display: swap; -webkit-fon…"
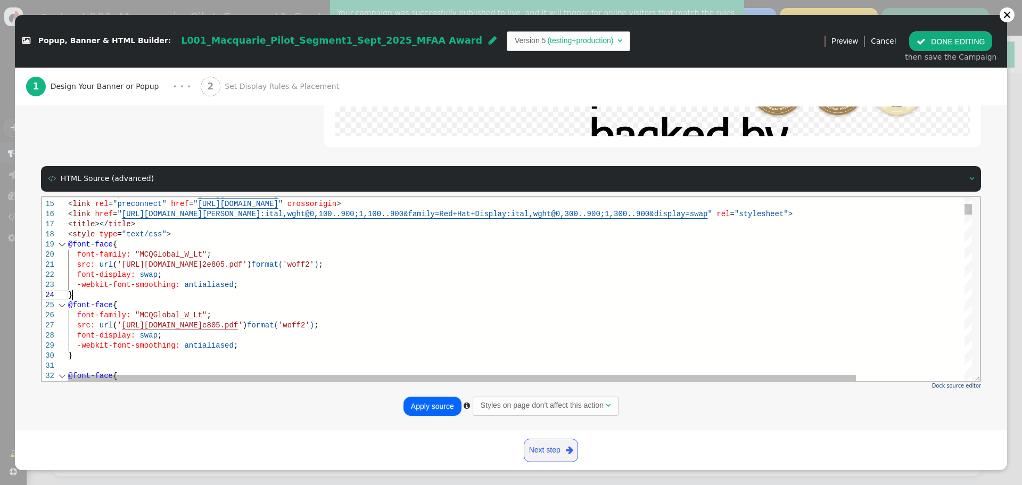
scroll to position [50, 0]
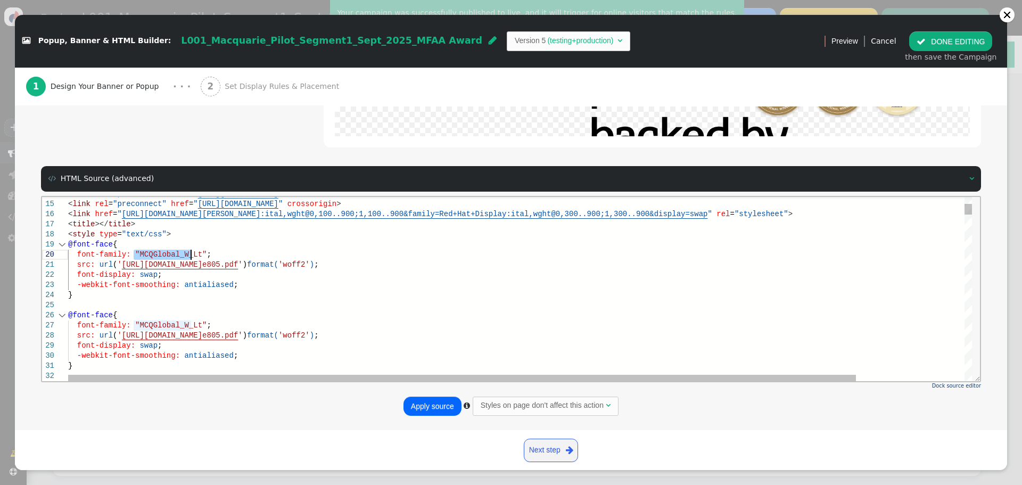
drag, startPoint x: 133, startPoint y: 252, endPoint x: 190, endPoint y: 250, distance: 57.0
paste textarea ".css/4.1.1/animate.min.css"/> <!-- <link rel="stylesheet" href="[URL][DOMAIN_NA…"
click at [193, 326] on span ""MCQGlobal_W_Lt"" at bounding box center [170, 324] width 71 height 9
drag, startPoint x: 193, startPoint y: 325, endPoint x: 133, endPoint y: 326, distance: 59.6
paste textarea "Rg"
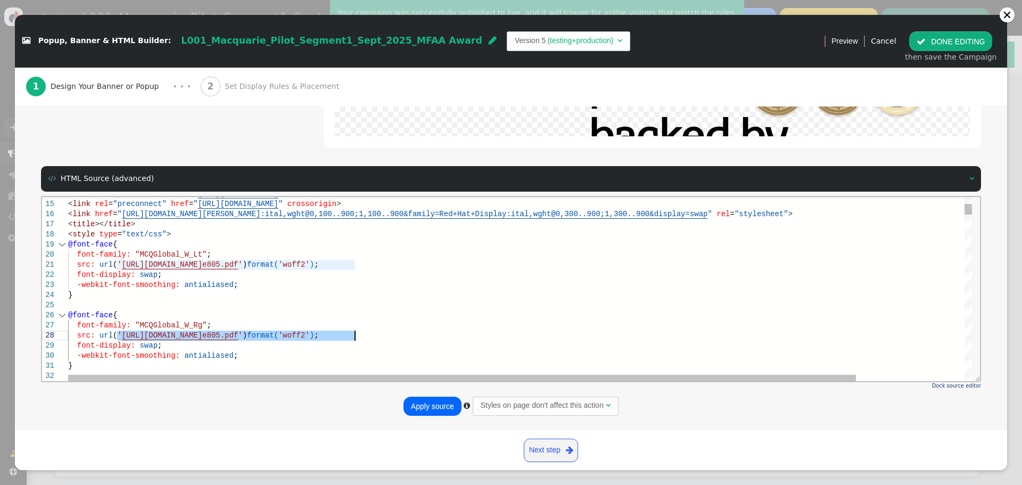
drag, startPoint x: 119, startPoint y: 336, endPoint x: 353, endPoint y: 334, distance: 234.8
paste textarea "fcb3ba6547a3f692"
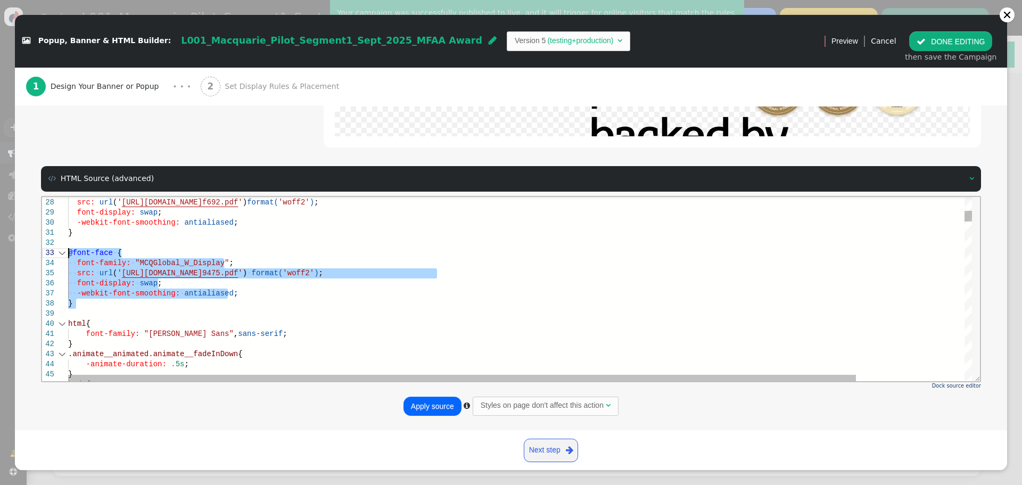
drag, startPoint x: 78, startPoint y: 308, endPoint x: 64, endPoint y: 257, distance: 52.4
click at [63, 252] on div "27 28 29 30 31 32 33 34 35 36 37 38 39 40 41 42 43 44 45 46 font-family: "MCQGl…" at bounding box center [507, 288] width 930 height 184
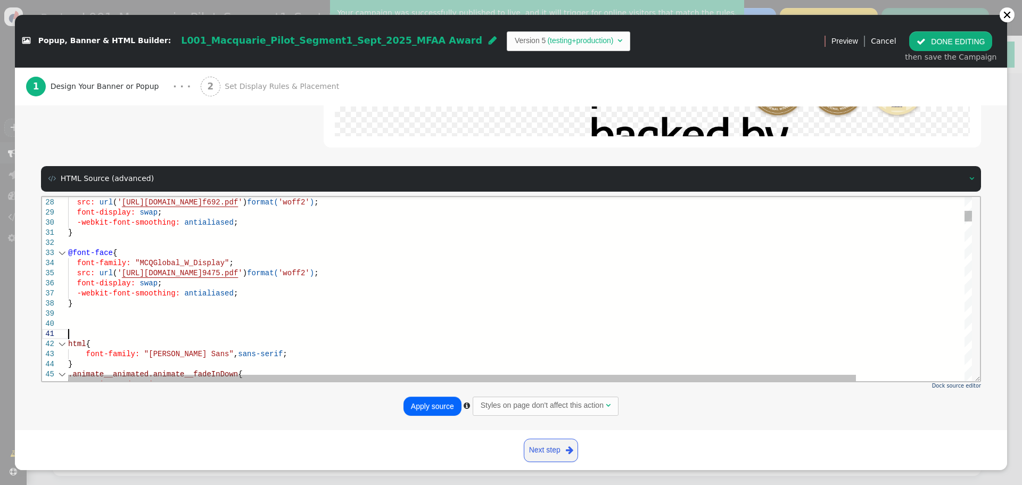
scroll to position [9, 0]
paste textarea "@font-face { font-family: "MCQGlobal_W_Display"; src: url('[URL][DOMAIN_NAME]')…"
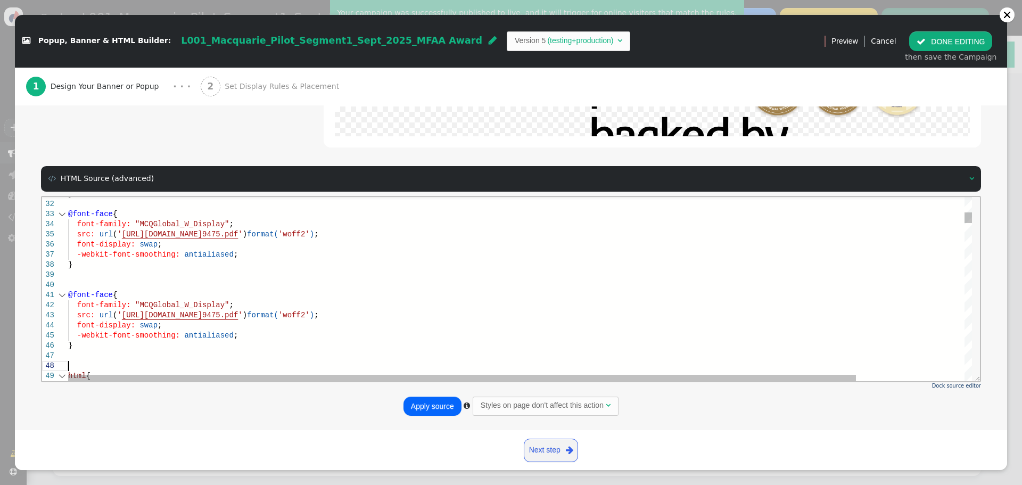
scroll to position [71, 0]
click at [95, 285] on div at bounding box center [582, 284] width 1028 height 10
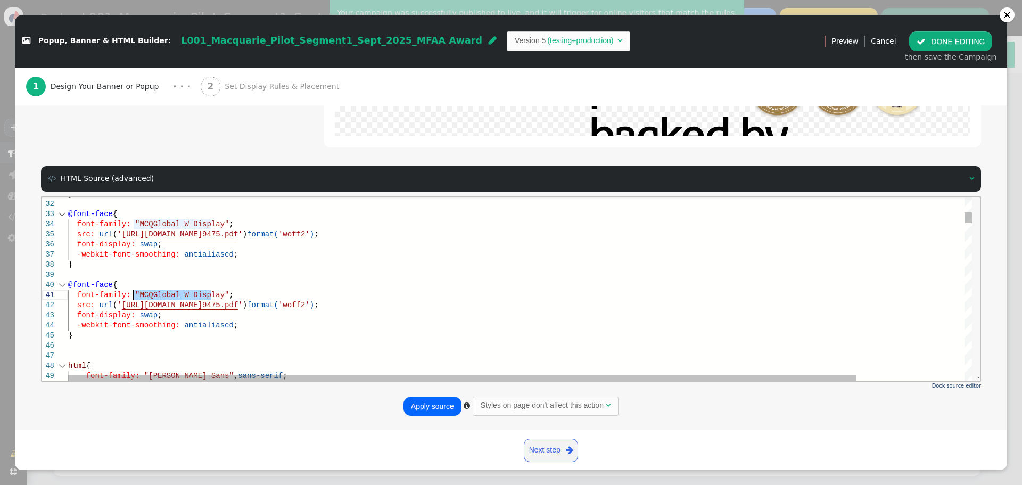
drag, startPoint x: 208, startPoint y: 293, endPoint x: 145, endPoint y: 297, distance: 63.0
paste textarea "Bd"
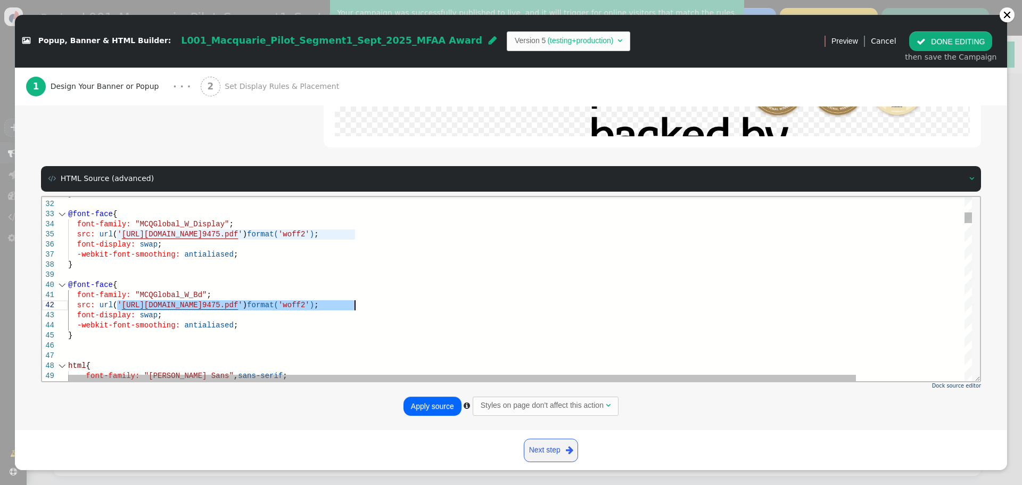
drag, startPoint x: 120, startPoint y: 304, endPoint x: 355, endPoint y: 307, distance: 234.8
paste textarea "d9be422af46f38bc"
type textarea "font-family: "MCQGlobal_W_Bd"; src: url('[URL][DOMAIN_NAME]') format('woff2'); …"
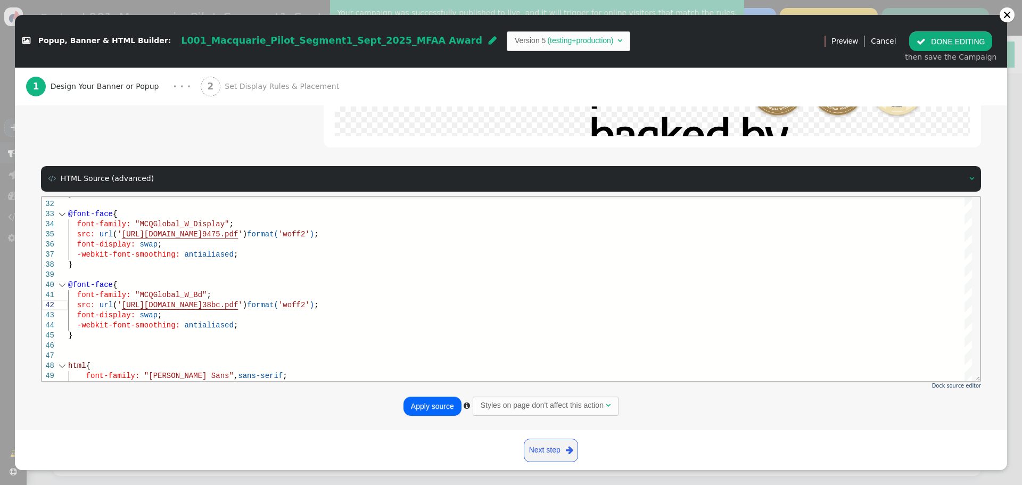
click at [429, 403] on button "Apply source" at bounding box center [433, 406] width 58 height 19
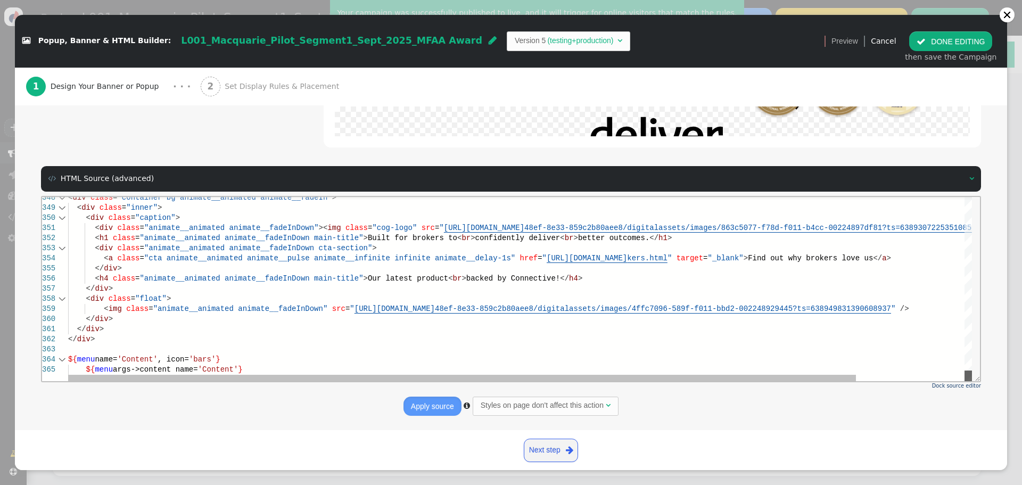
drag, startPoint x: 968, startPoint y: 218, endPoint x: 968, endPoint y: 386, distance: 168.2
click at [968, 196] on html "348 349 350 351 352 353 354 355 356 357 358 359 360 361 362 363 364 365 < div c…" at bounding box center [511, 196] width 938 height 0
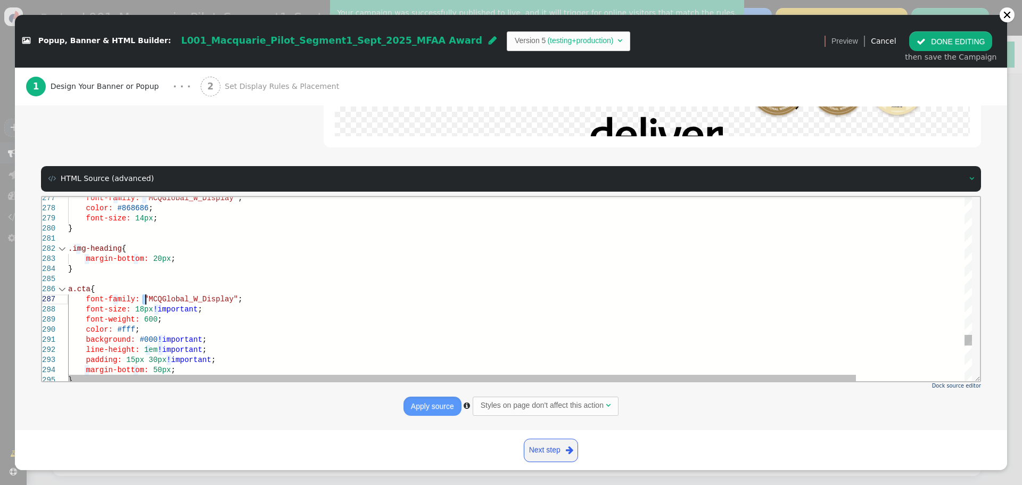
scroll to position [71, 159]
drag, startPoint x: 143, startPoint y: 297, endPoint x: 219, endPoint y: 298, distance: 76.1
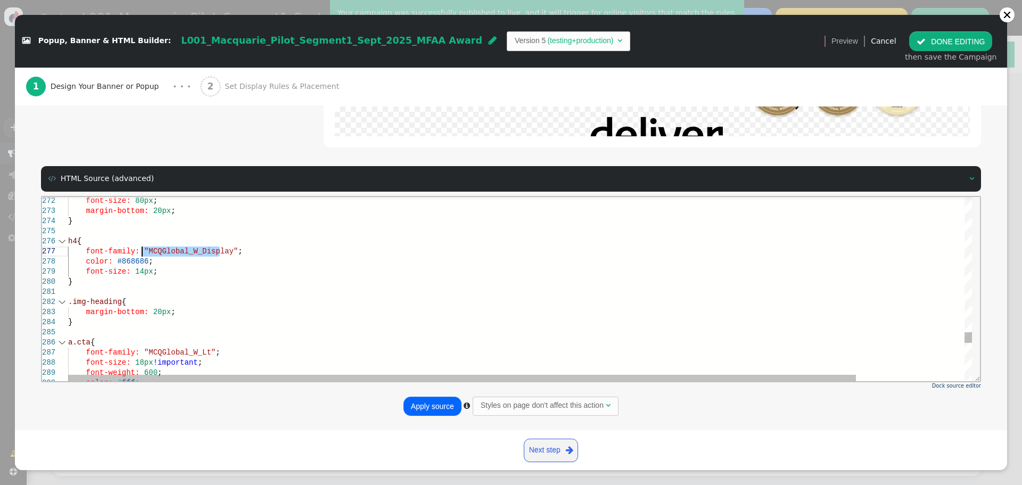
drag, startPoint x: 220, startPoint y: 251, endPoint x: 143, endPoint y: 249, distance: 76.7
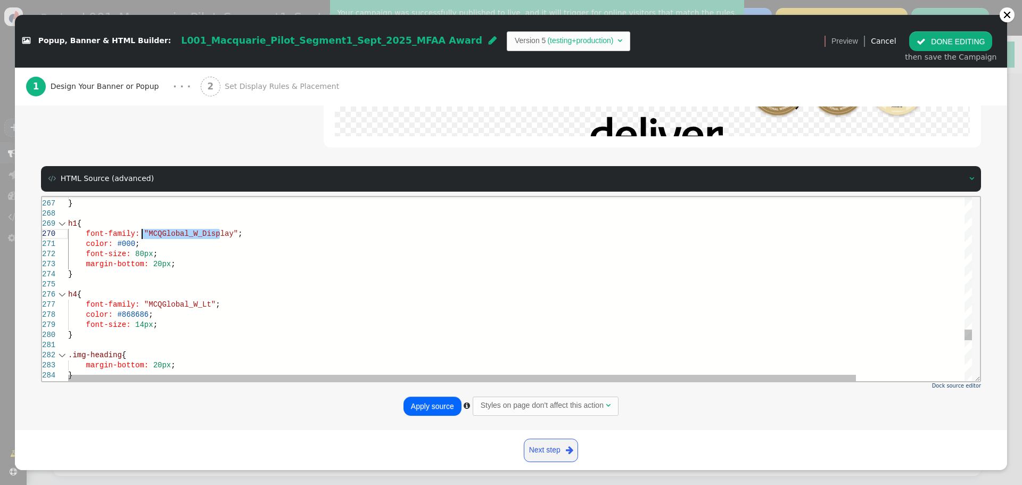
drag, startPoint x: 218, startPoint y: 234, endPoint x: 143, endPoint y: 235, distance: 75.1
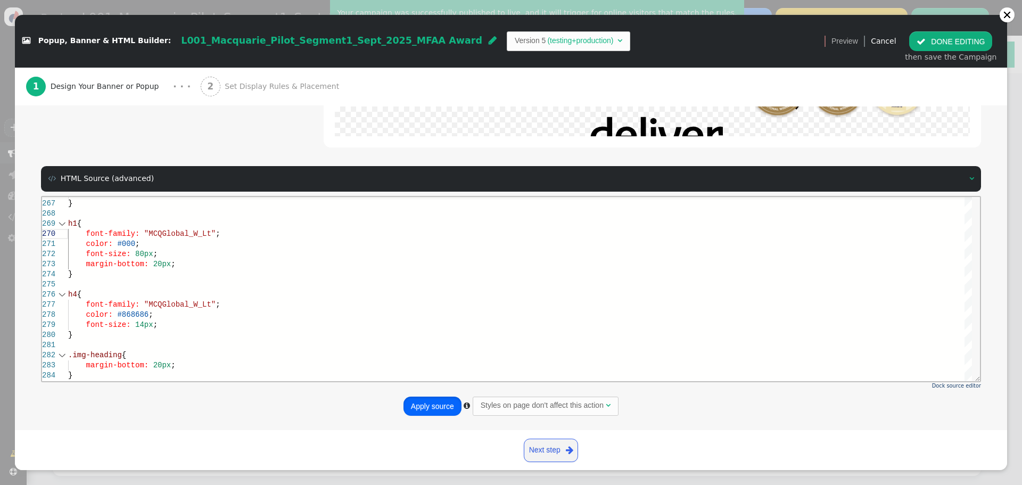
click at [421, 397] on button "Apply source" at bounding box center [433, 406] width 58 height 19
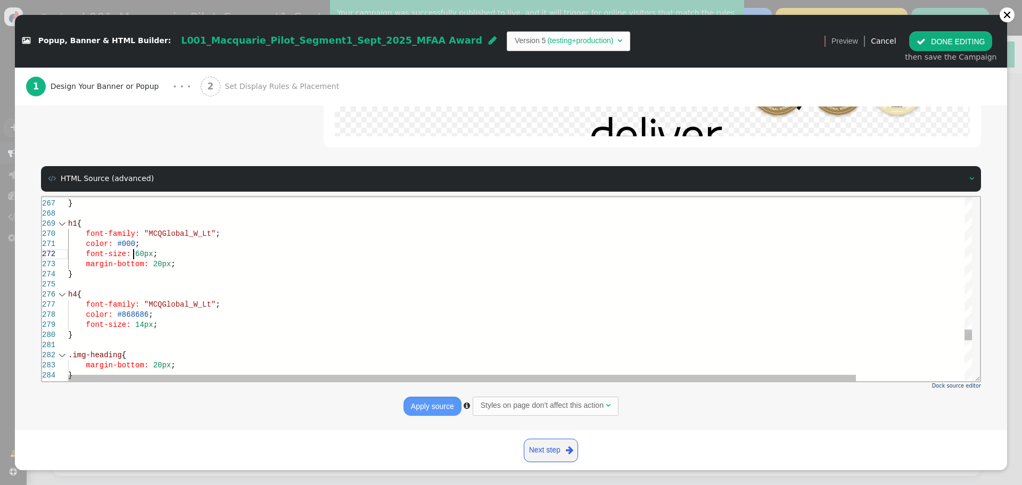
scroll to position [19, 65]
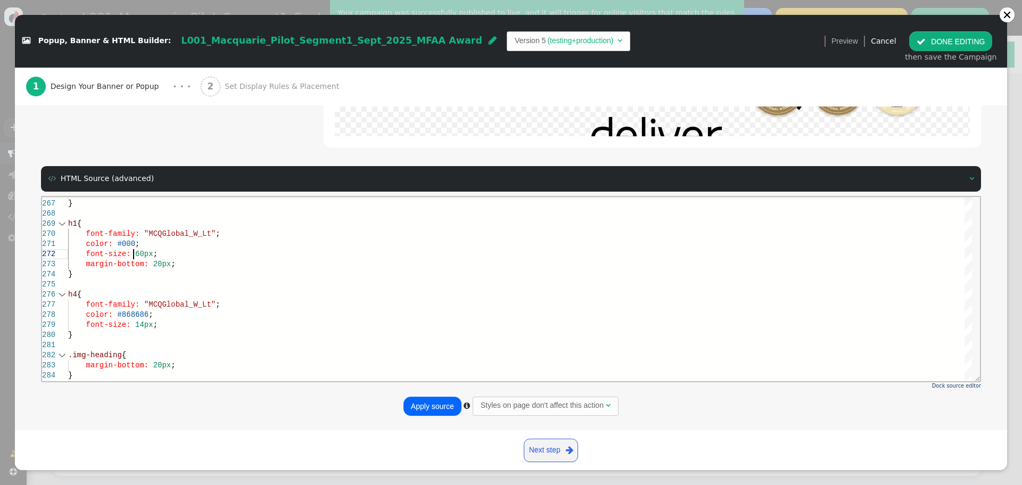
type textarea "color: #000; font-size: 60px; margin-bottom: 20px; } h4 { font-family: "MCQGlob…"
click at [419, 404] on button "Apply source" at bounding box center [433, 406] width 58 height 19
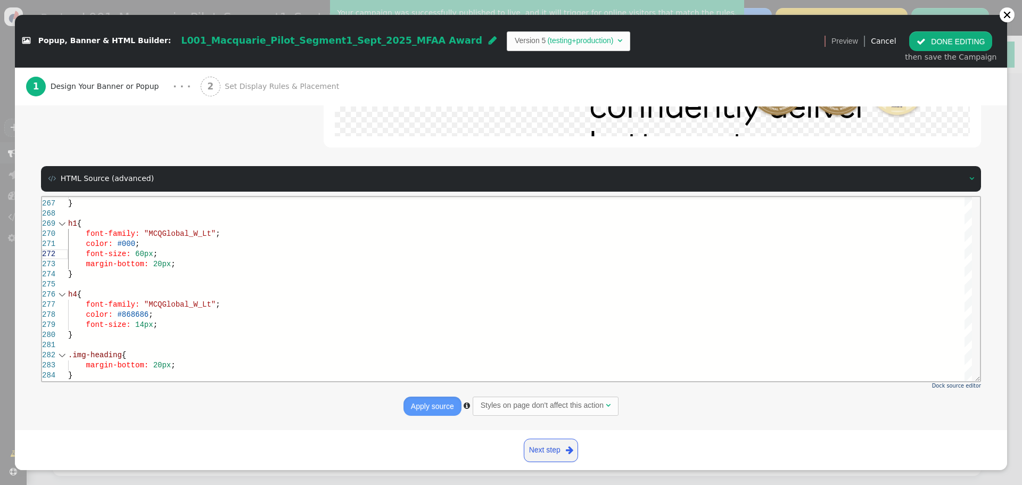
click at [948, 44] on button " DONE EDITING" at bounding box center [950, 40] width 83 height 19
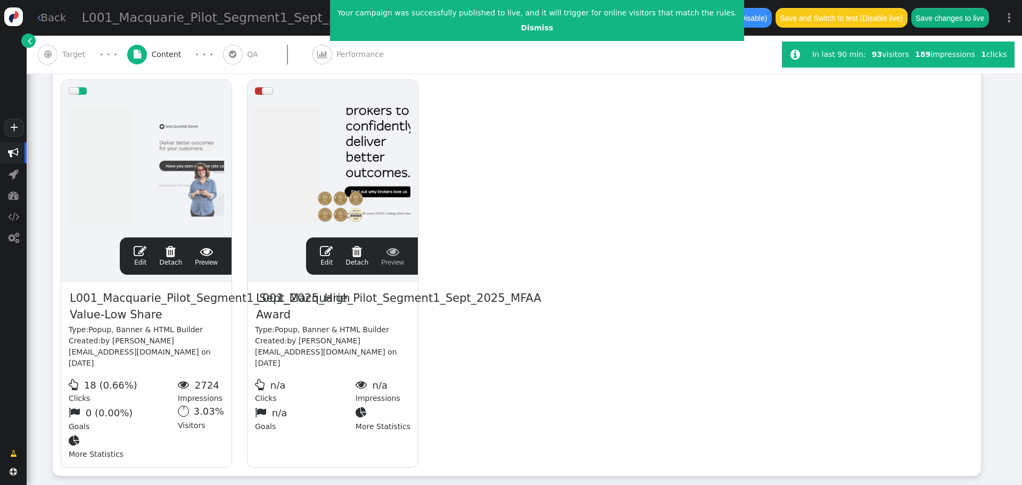
scroll to position [0, 0]
click at [953, 18] on button "Save changes to live" at bounding box center [950, 17] width 78 height 19
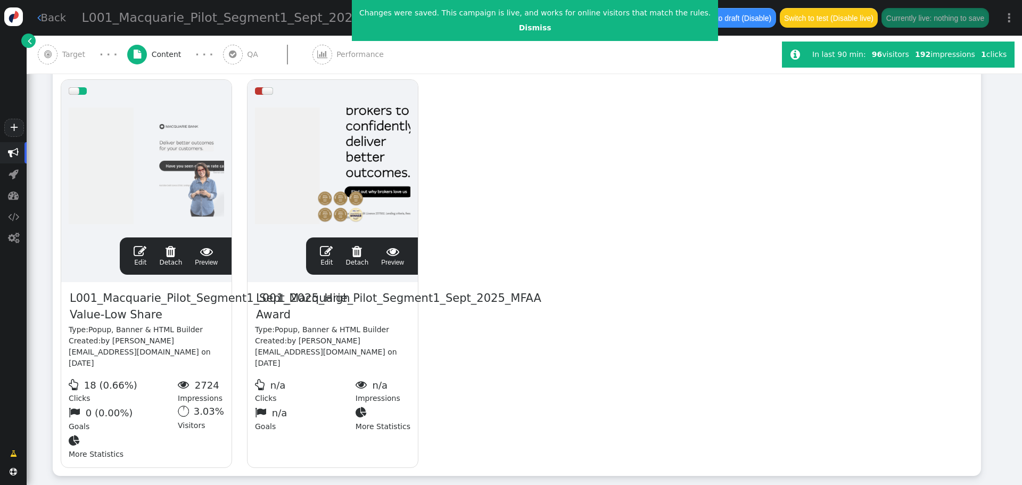
click at [332, 249] on span "" at bounding box center [326, 251] width 13 height 13
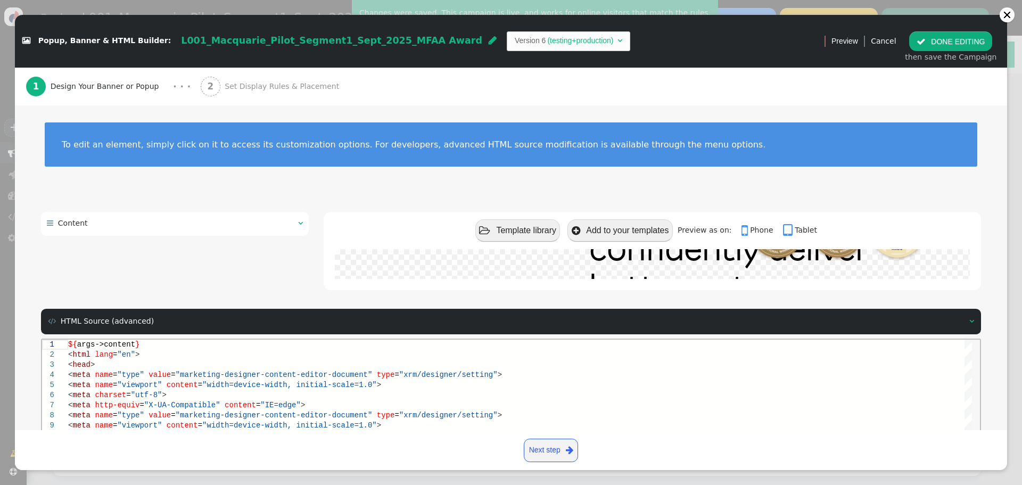
scroll to position [143, 0]
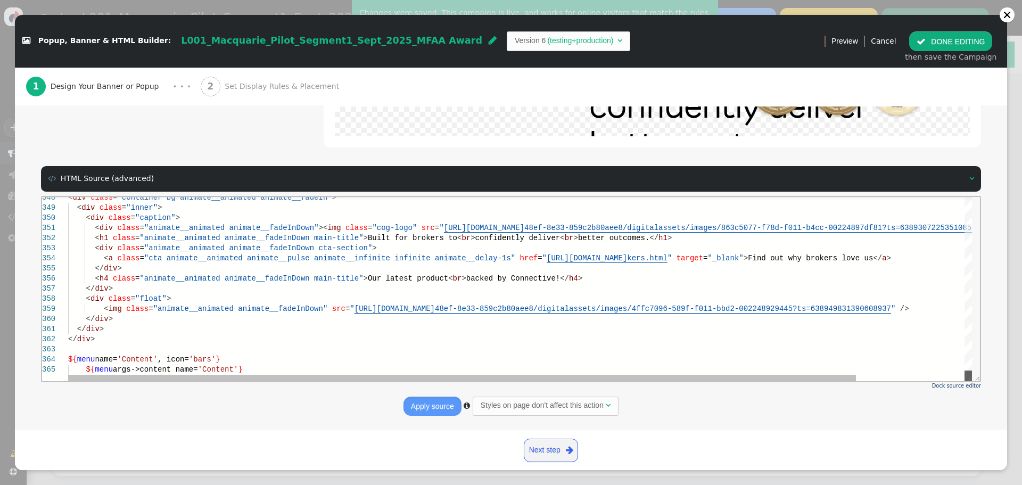
drag, startPoint x: 968, startPoint y: 205, endPoint x: 522, endPoint y: 322, distance: 461.1
click at [958, 196] on html "348 349 350 351 352 353 354 355 356 357 358 359 360 361 362 363 364 365 < div c…" at bounding box center [511, 196] width 938 height 0
drag, startPoint x: 342, startPoint y: 279, endPoint x: 519, endPoint y: 278, distance: 176.7
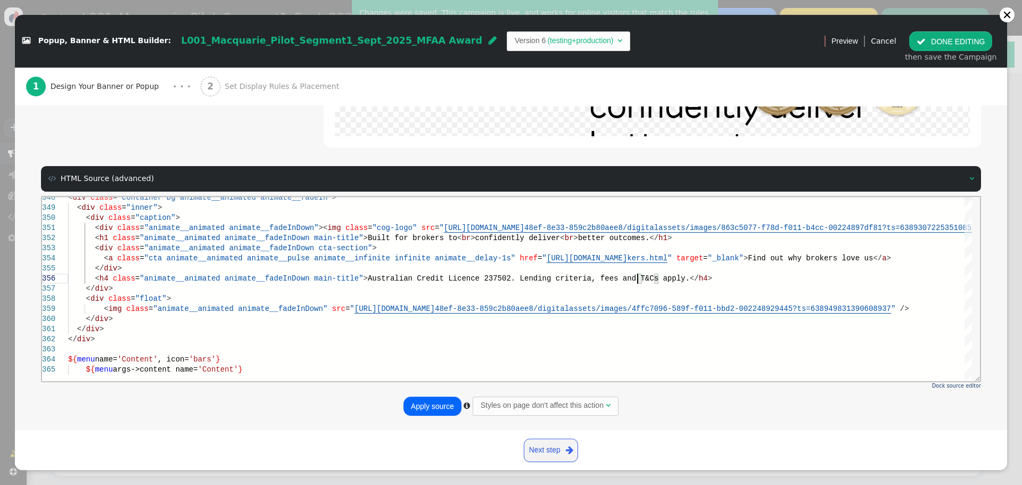
scroll to position [41, 569]
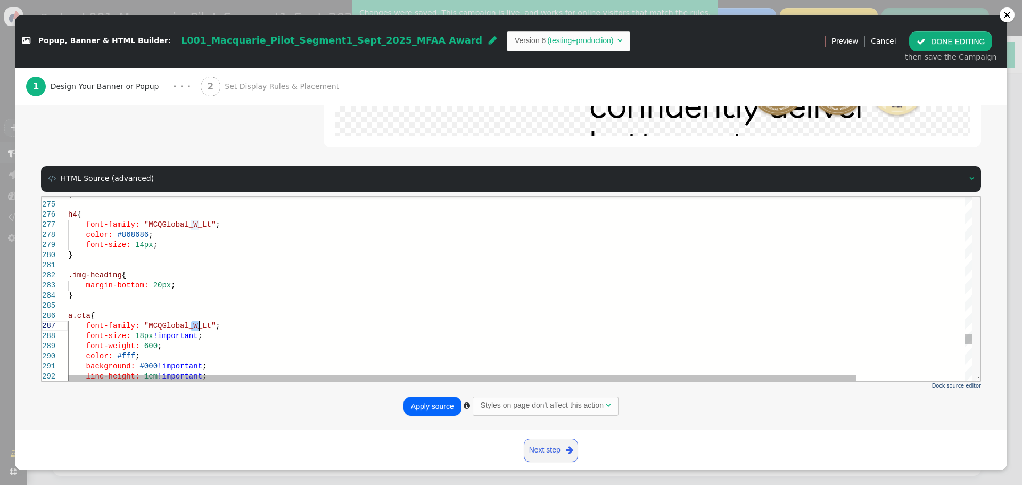
drag, startPoint x: 192, startPoint y: 326, endPoint x: 199, endPoint y: 326, distance: 6.9
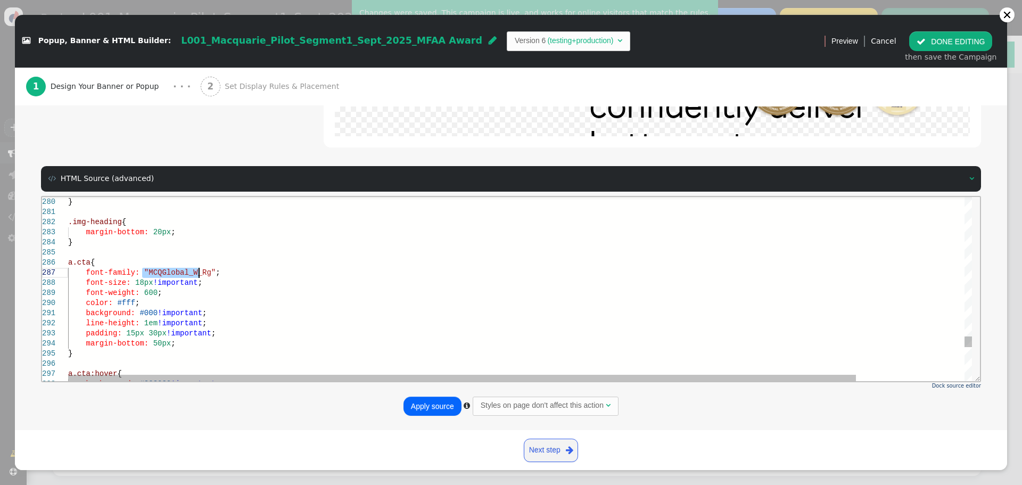
drag, startPoint x: 141, startPoint y: 273, endPoint x: 200, endPoint y: 276, distance: 59.2
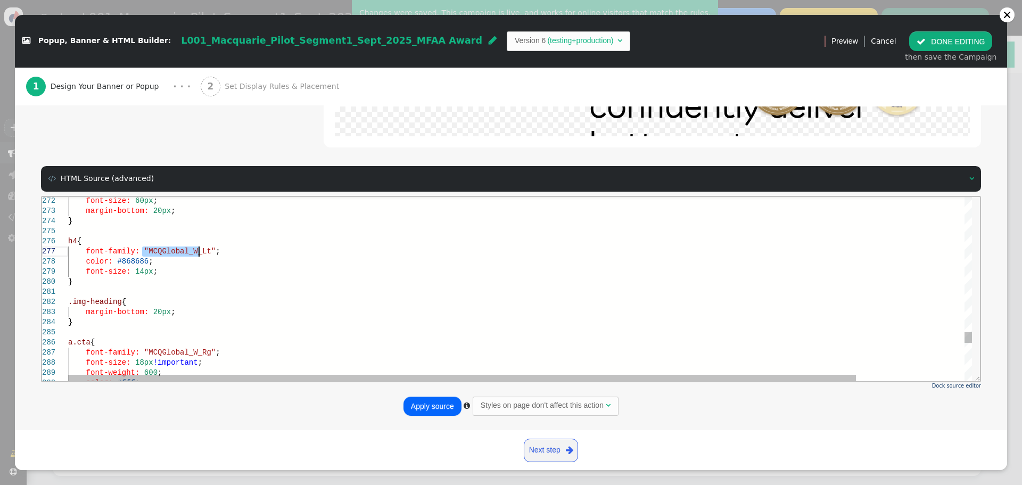
drag, startPoint x: 145, startPoint y: 249, endPoint x: 199, endPoint y: 252, distance: 54.4
paste textarea "CdRg"
click at [965, 336] on div at bounding box center [968, 337] width 7 height 11
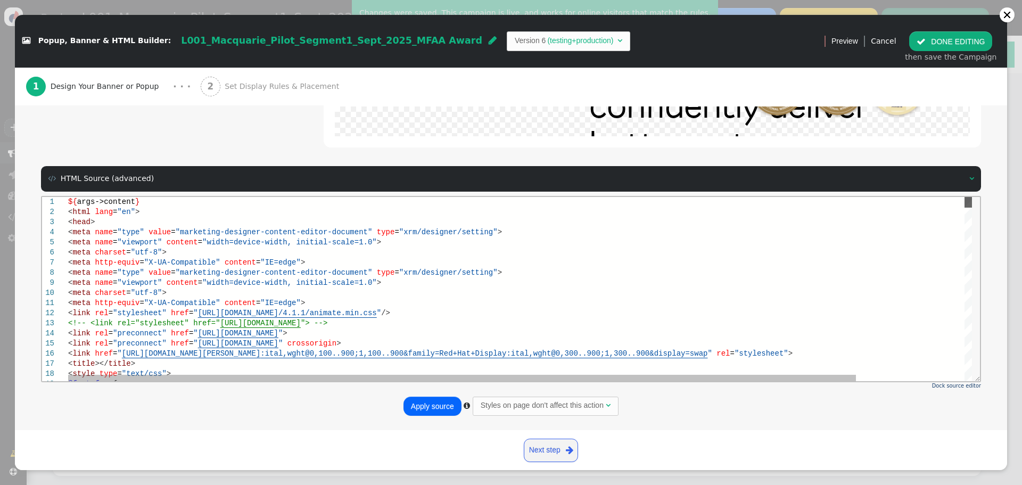
drag, startPoint x: 968, startPoint y: 336, endPoint x: 965, endPoint y: 197, distance: 139.5
click at [965, 197] on div at bounding box center [968, 201] width 7 height 11
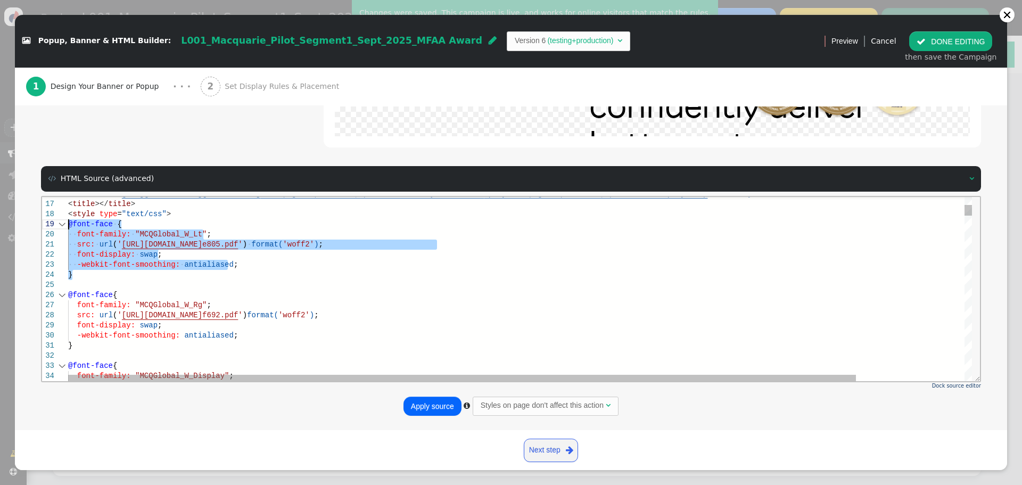
drag, startPoint x: 84, startPoint y: 273, endPoint x: 61, endPoint y: 221, distance: 56.0
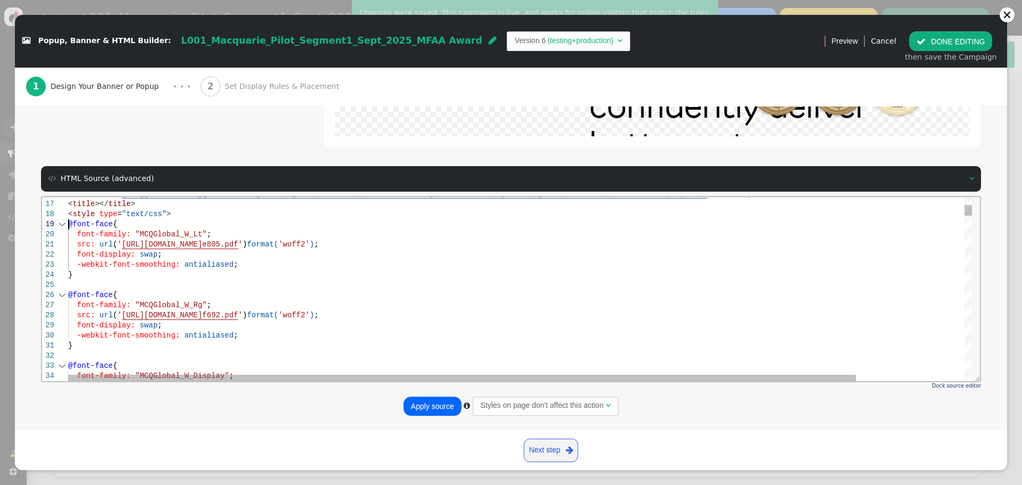
scroll to position [81, 0]
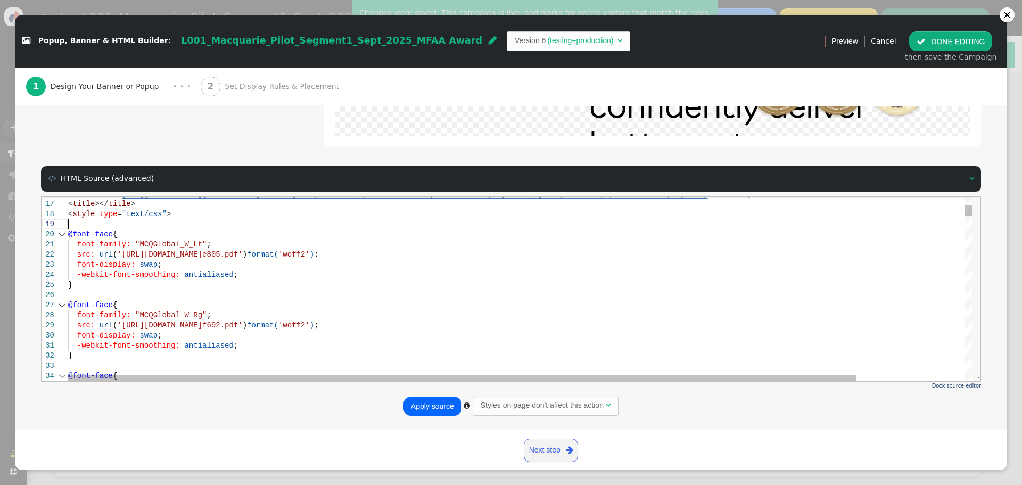
paste textarea "src: url('[URL][DOMAIN_NAME]') format('woff2'); font-display: swap; -webkit-fon…"
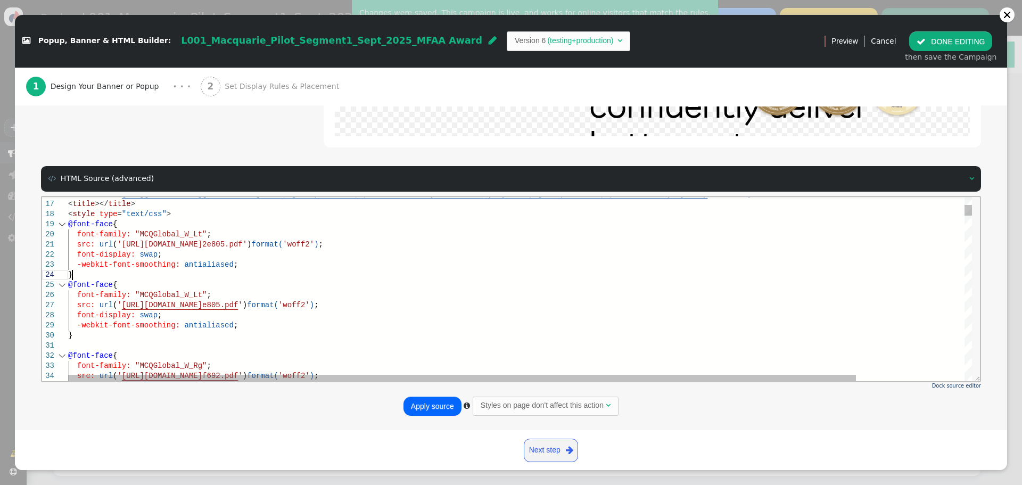
scroll to position [50, 0]
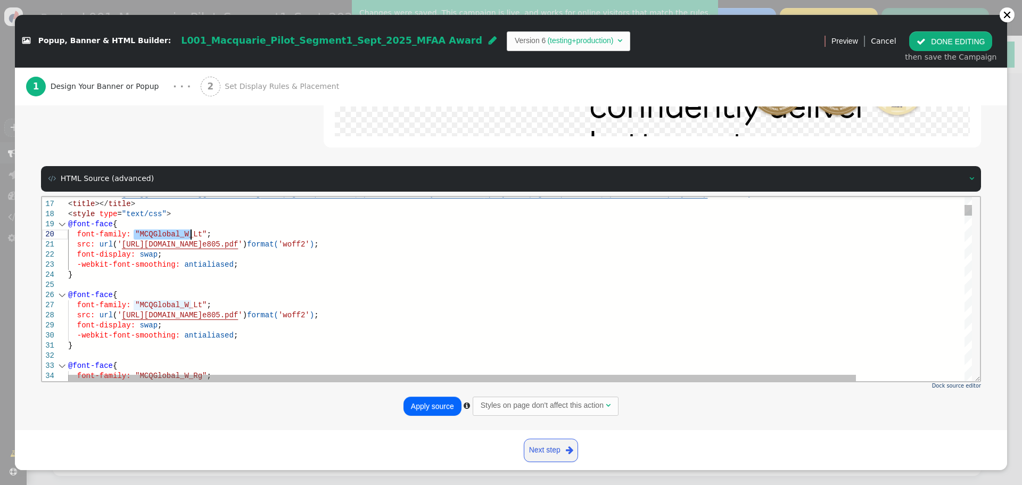
drag, startPoint x: 134, startPoint y: 234, endPoint x: 191, endPoint y: 237, distance: 57.0
paste textarea "ss/4.1.1/animate.min.css"/> <!-- <link rel="stylesheet" href="[URL][DOMAIN_NAME…"
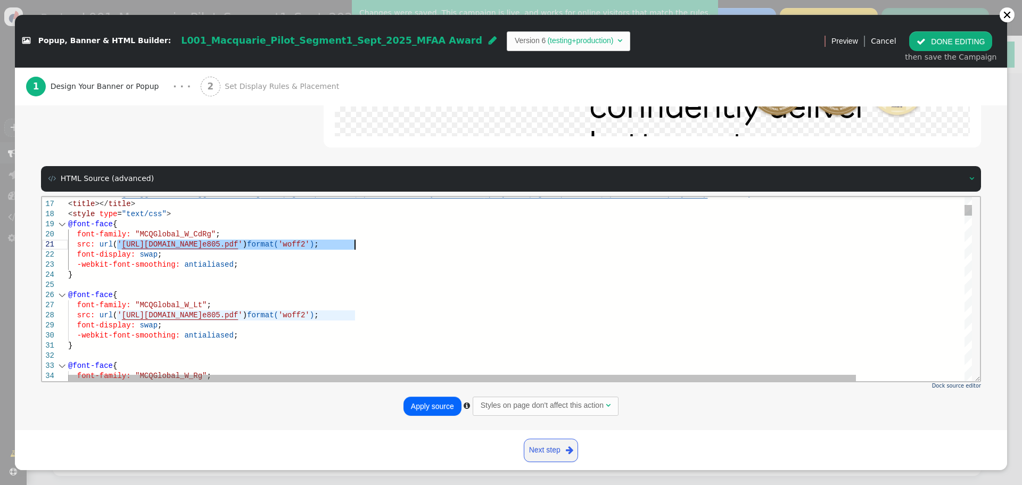
drag, startPoint x: 119, startPoint y: 243, endPoint x: 355, endPoint y: 246, distance: 235.3
paste textarea "8e081f476e9070e7"
type textarea "src: url('[URL][DOMAIN_NAME]') format('woff2'); font-display: swap; -webkit-fon…"
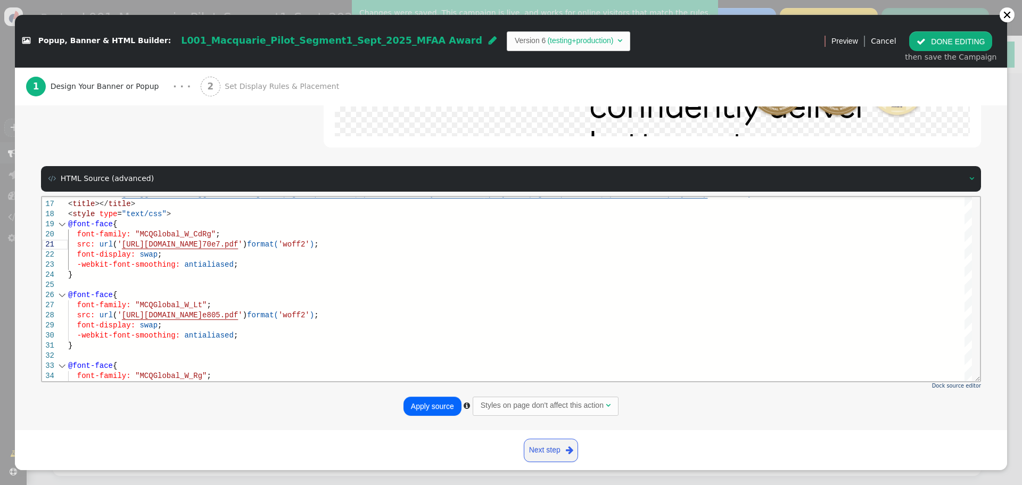
click at [426, 401] on button "Apply source" at bounding box center [433, 406] width 58 height 19
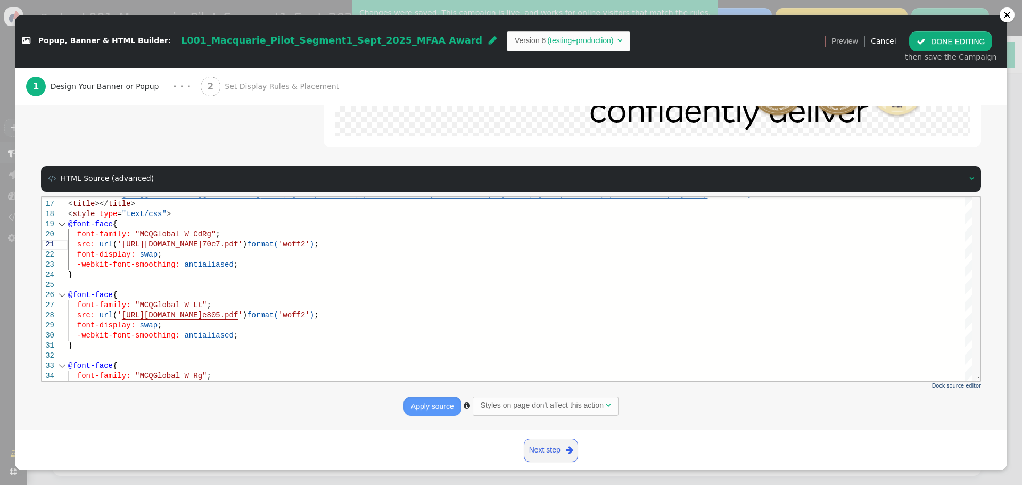
click at [965, 42] on button " DONE EDITING" at bounding box center [950, 40] width 83 height 19
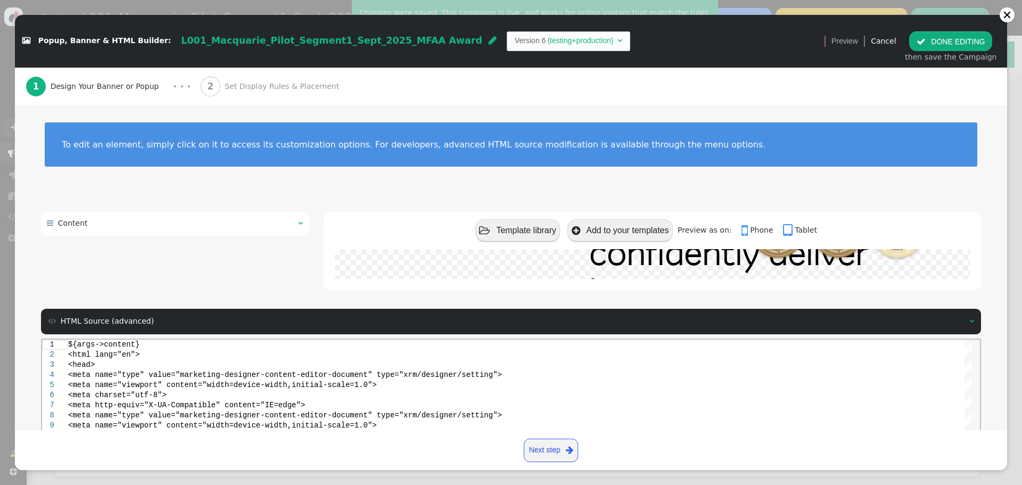
scroll to position [0, 0]
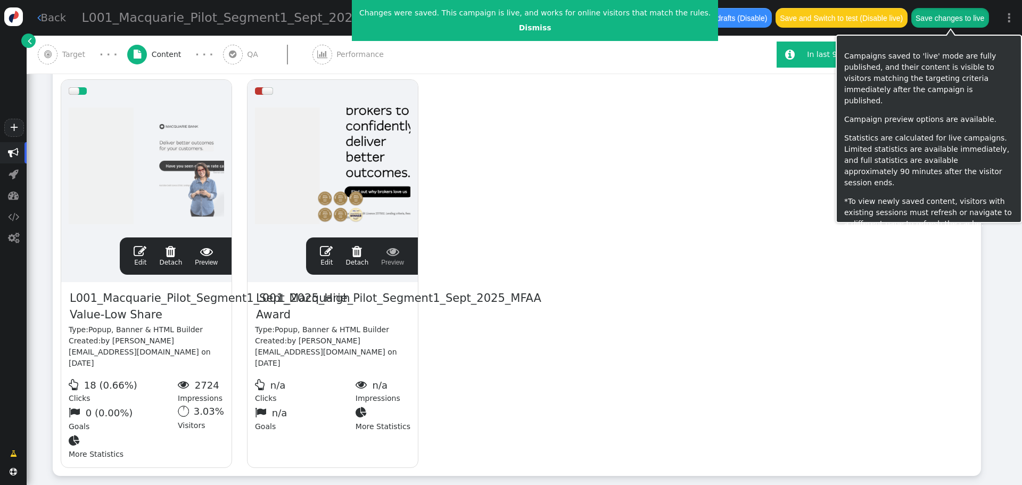
click at [949, 27] on button "Save changes to live" at bounding box center [950, 17] width 78 height 19
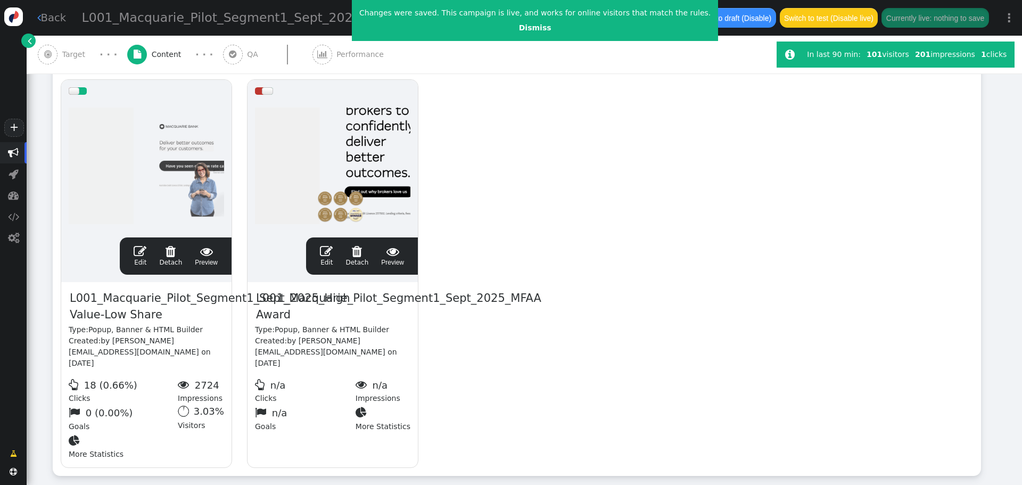
click at [324, 256] on span "" at bounding box center [326, 251] width 13 height 13
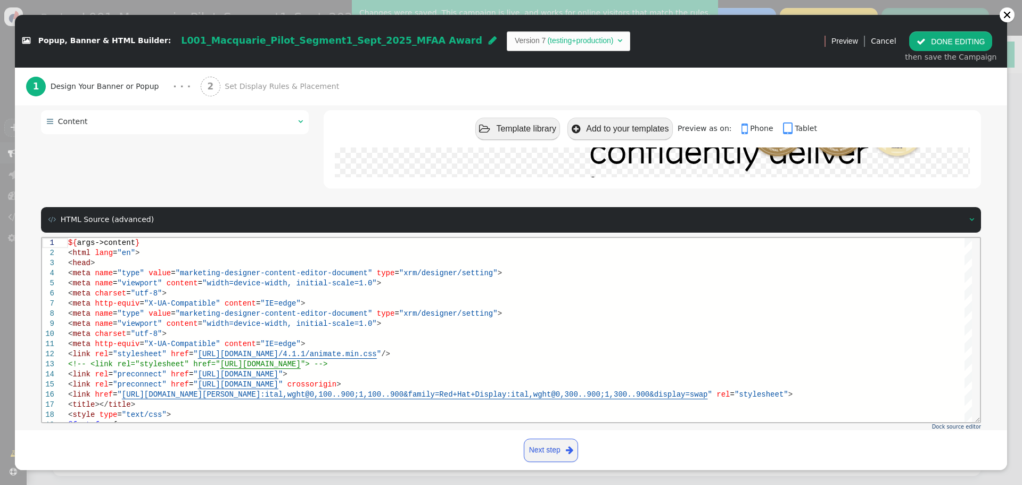
scroll to position [143, 0]
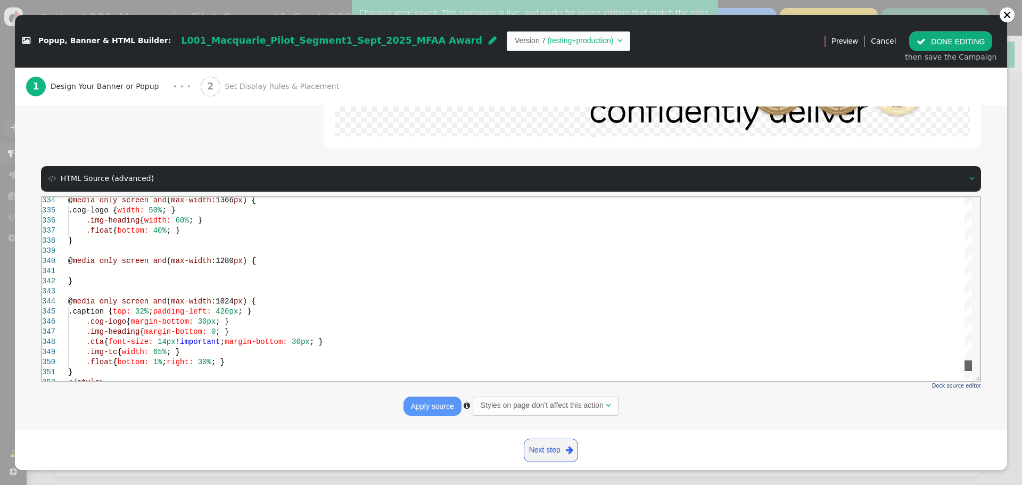
drag, startPoint x: 970, startPoint y: 205, endPoint x: 962, endPoint y: 368, distance: 163.1
click at [962, 368] on div "@ media only screen and ( max-width: 1366 px ) { .cog-logo { width: 50% ; } .im…" at bounding box center [520, 288] width 904 height 184
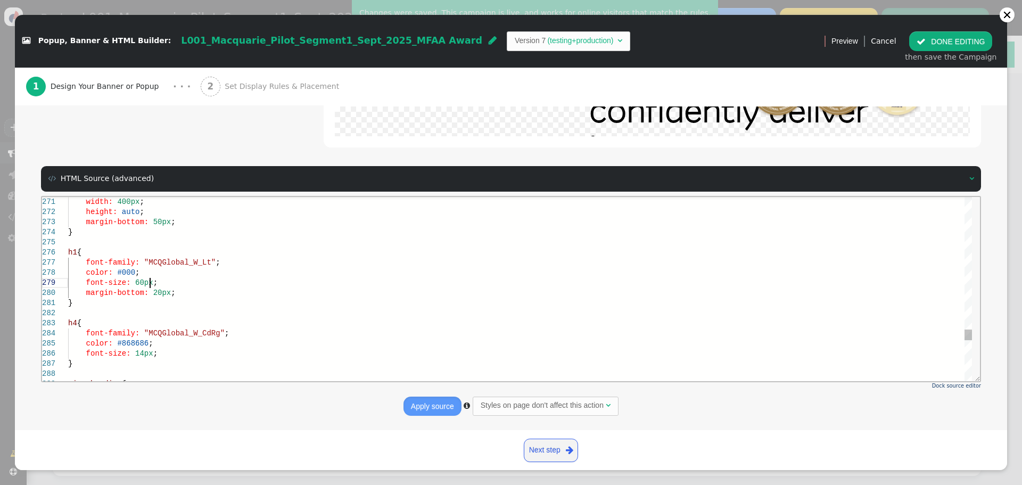
click at [189, 285] on div "font-size: 60px ;" at bounding box center [520, 282] width 904 height 10
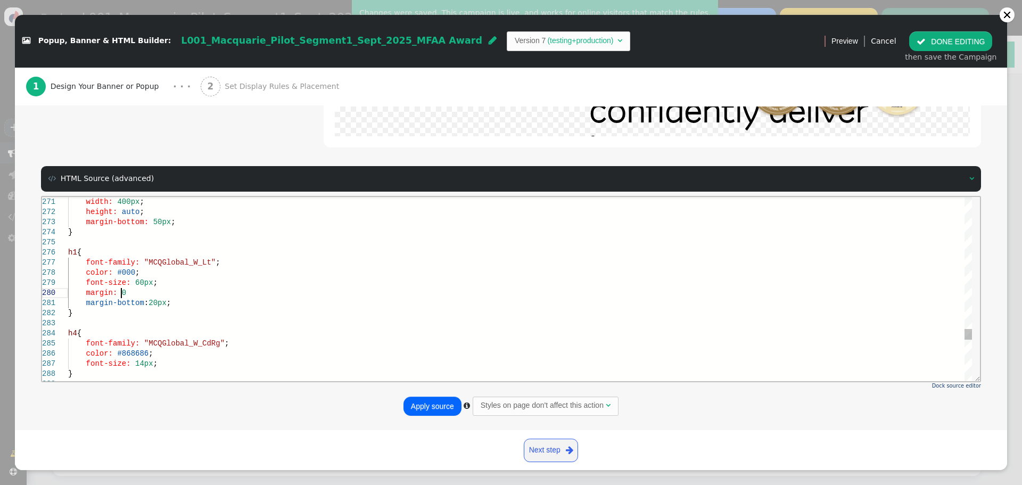
scroll to position [92, 56]
type textarea "width: 400px; height: auto; margin-bottom: 50px; } h1 { font-family: "MCQGlobal…"
click at [429, 401] on button "Apply source" at bounding box center [433, 406] width 58 height 19
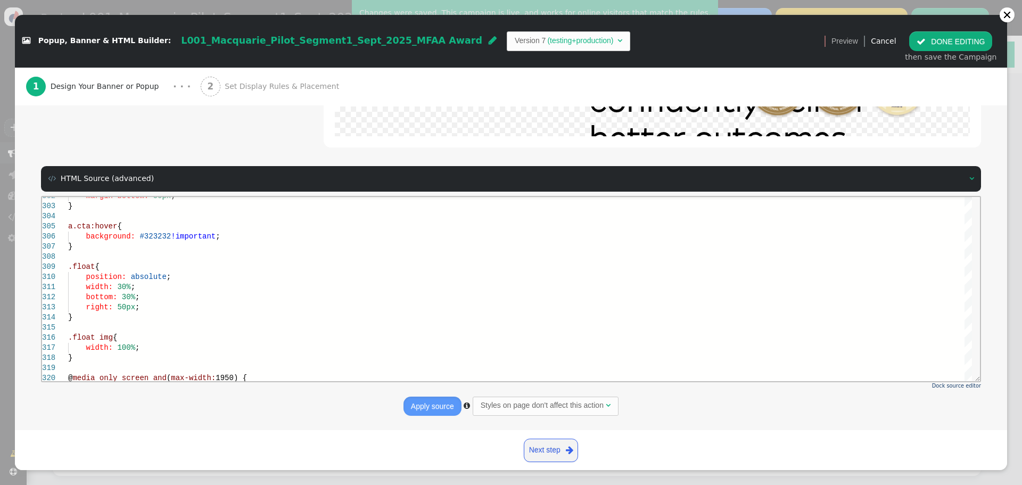
drag, startPoint x: 432, startPoint y: 402, endPoint x: 465, endPoint y: 385, distance: 36.7
click at [433, 401] on button "Apply source" at bounding box center [433, 406] width 58 height 19
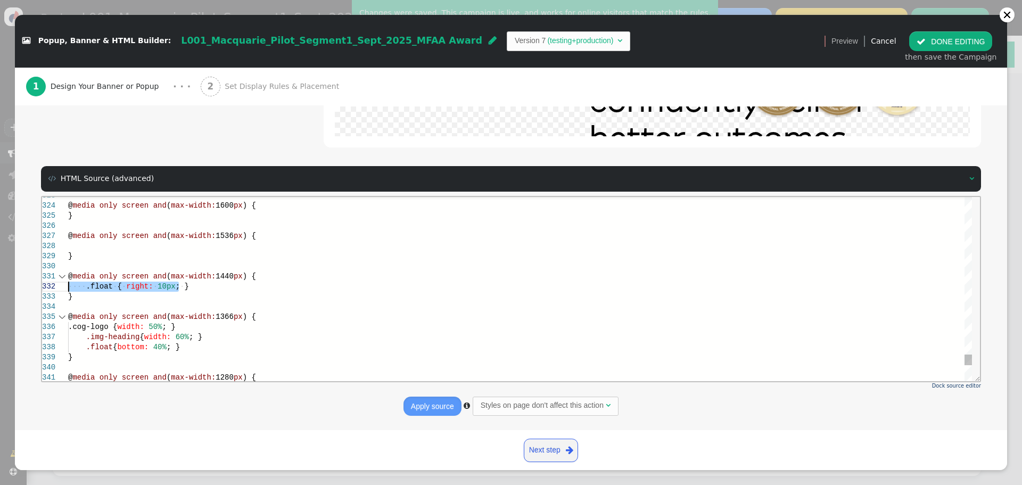
drag, startPoint x: 182, startPoint y: 286, endPoint x: 53, endPoint y: 284, distance: 129.4
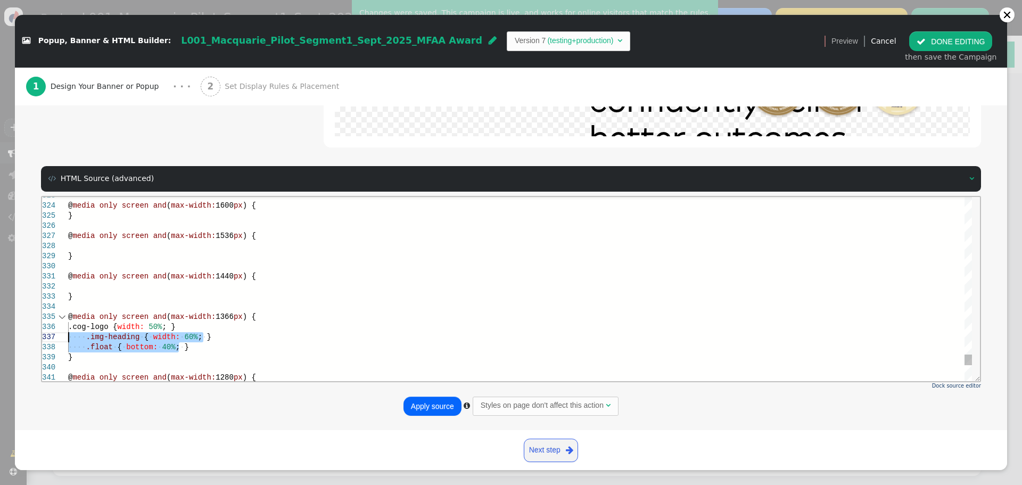
drag, startPoint x: 172, startPoint y: 349, endPoint x: 66, endPoint y: 337, distance: 106.6
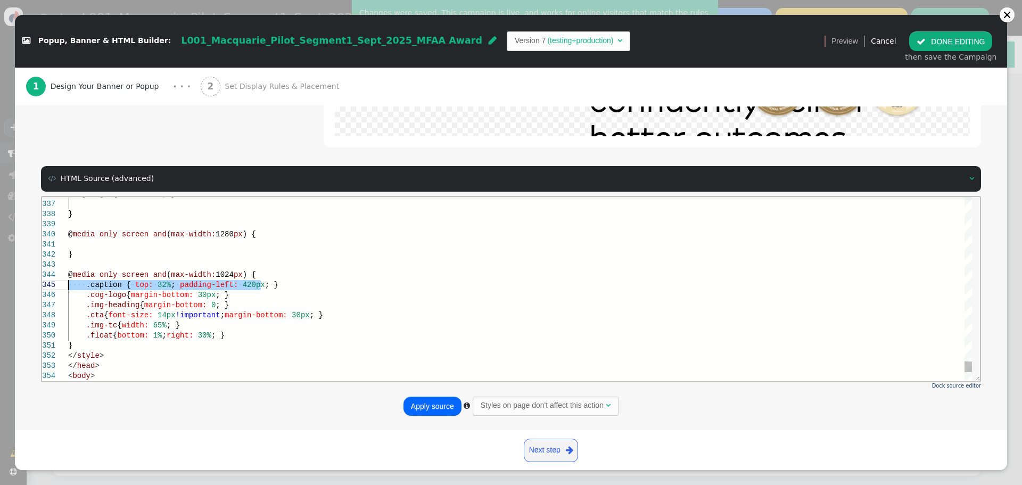
drag, startPoint x: 265, startPoint y: 284, endPoint x: 77, endPoint y: 281, distance: 187.4
click at [176, 335] on span "right:" at bounding box center [180, 335] width 27 height 9
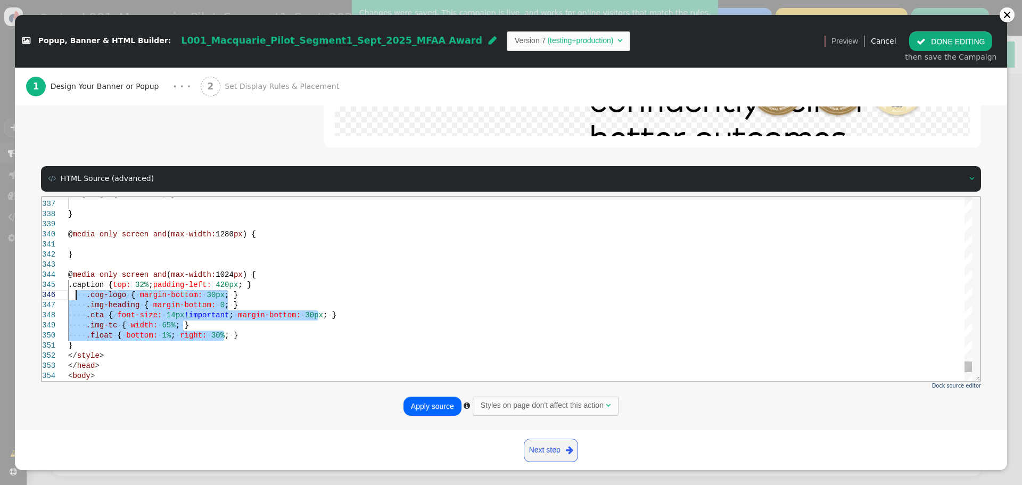
drag, startPoint x: 239, startPoint y: 334, endPoint x: 110, endPoint y: 304, distance: 132.7
drag, startPoint x: 235, startPoint y: 334, endPoint x: 47, endPoint y: 289, distance: 192.8
type textarea "} @media only screen and (max-width: 1024px) { } </style> </head> <body> <div c…"
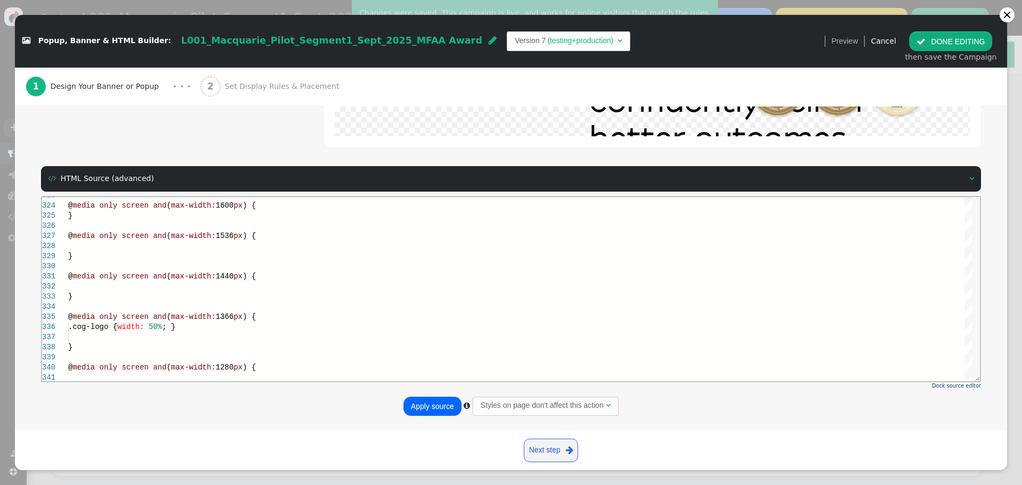
click at [424, 402] on button "Apply source" at bounding box center [433, 406] width 58 height 19
click at [960, 37] on button " DONE EDITING" at bounding box center [950, 40] width 83 height 19
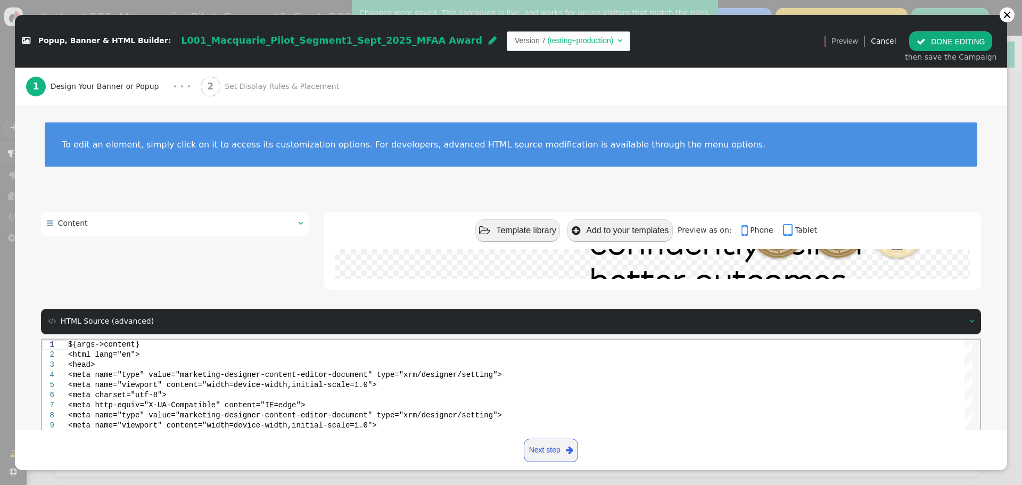
scroll to position [0, 0]
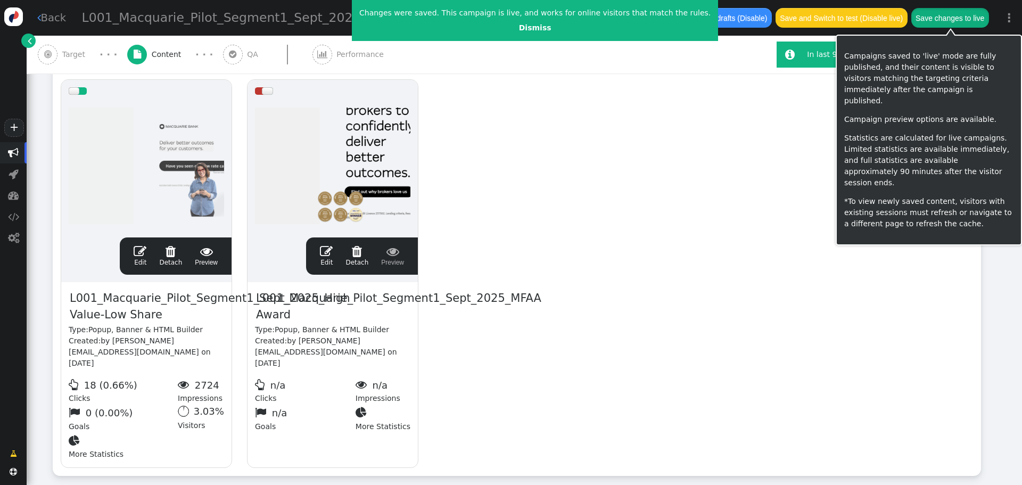
click at [940, 21] on button "Save changes to live" at bounding box center [950, 17] width 78 height 19
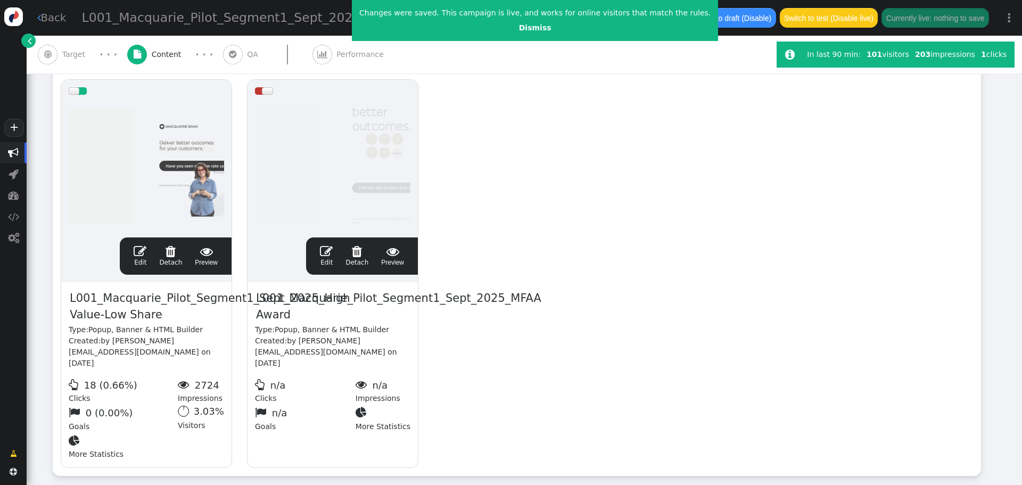
click at [331, 251] on span "" at bounding box center [326, 251] width 13 height 13
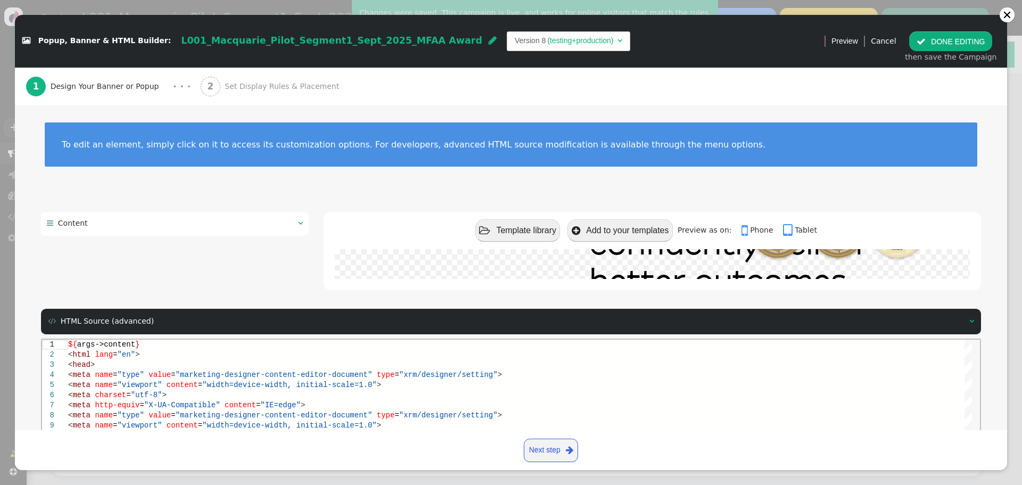
scroll to position [143, 0]
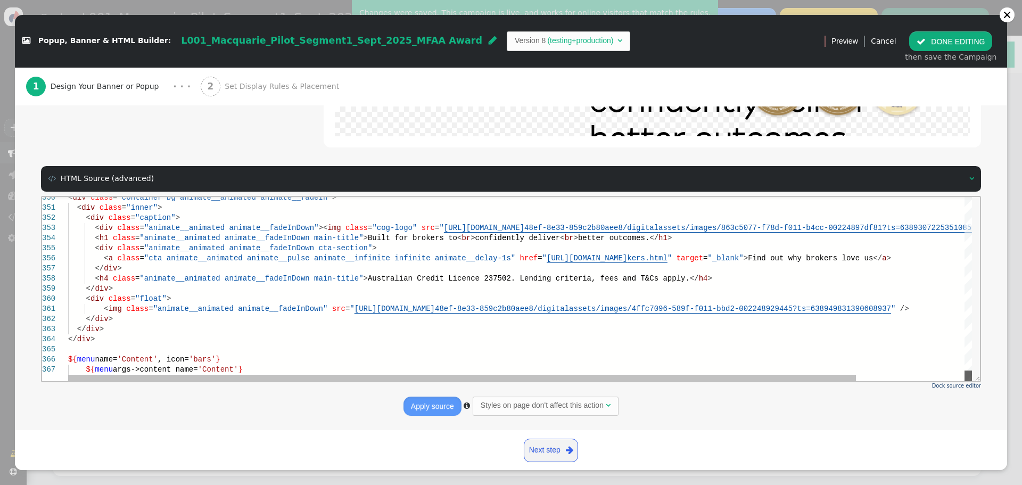
drag, startPoint x: 970, startPoint y: 202, endPoint x: 955, endPoint y: 384, distance: 182.2
click at [955, 196] on html "350 351 352 353 354 355 356 357 358 359 360 361 362 363 364 365 366 367 < div c…" at bounding box center [511, 196] width 938 height 0
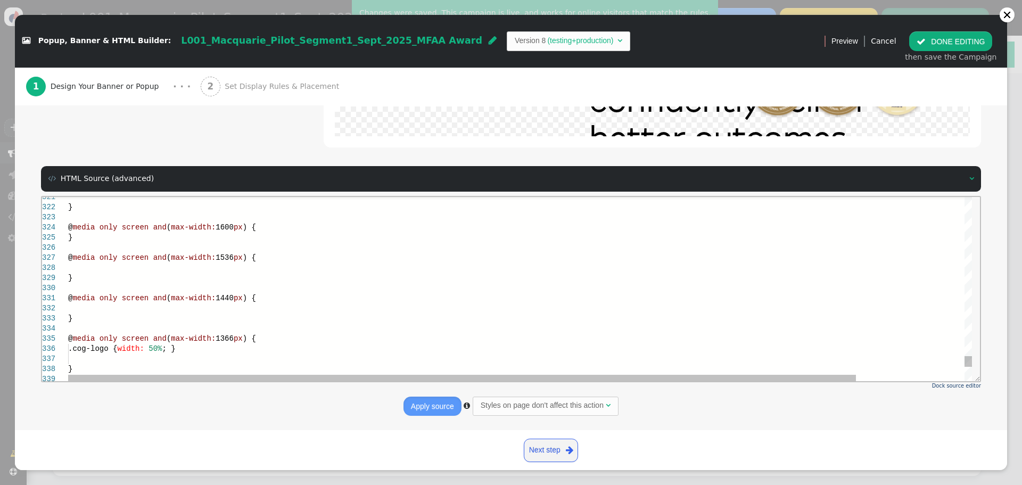
scroll to position [0, 0]
click at [102, 307] on div at bounding box center [582, 308] width 1028 height 10
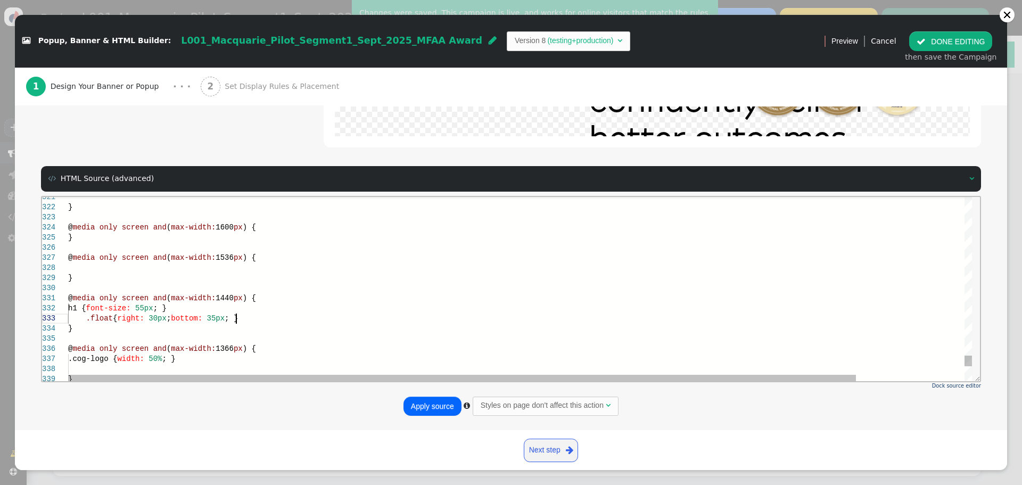
scroll to position [21, 167]
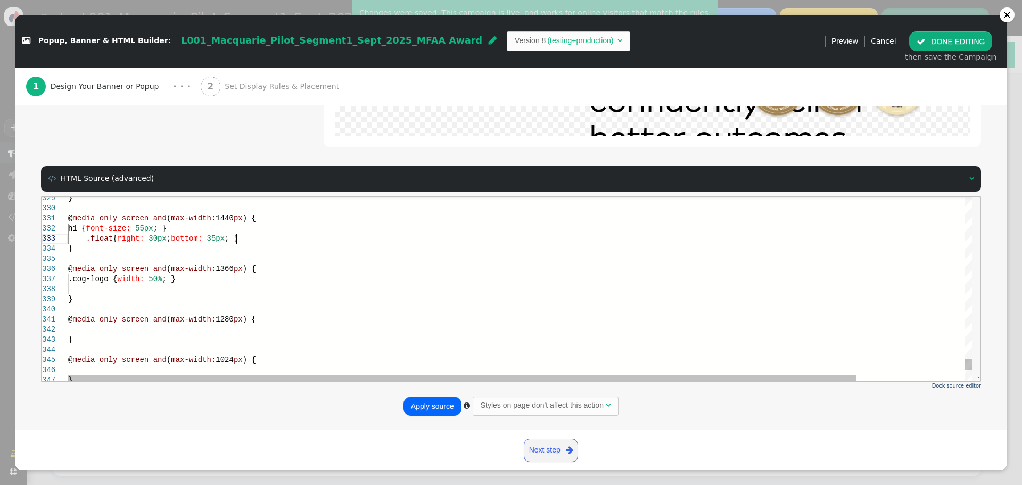
click at [117, 238] on span "{" at bounding box center [115, 238] width 4 height 9
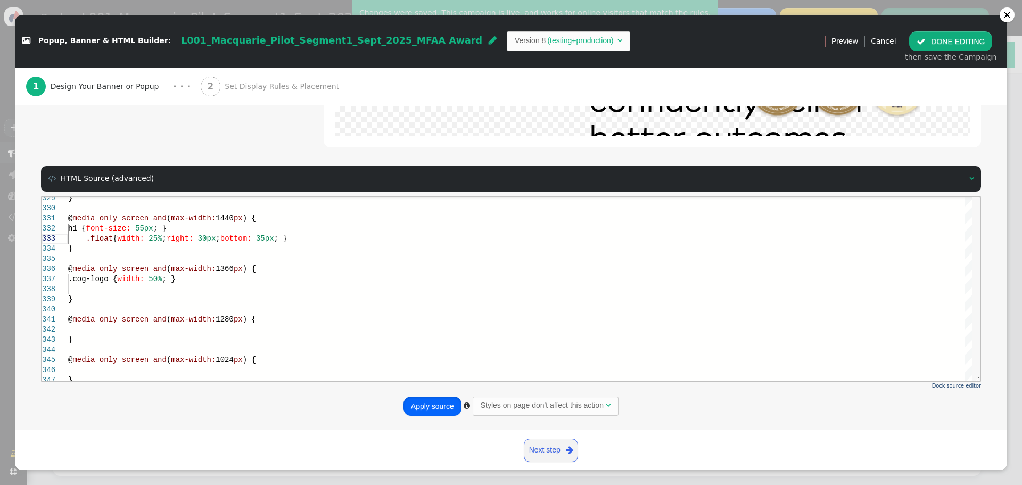
click at [426, 409] on button "Apply source" at bounding box center [433, 406] width 58 height 19
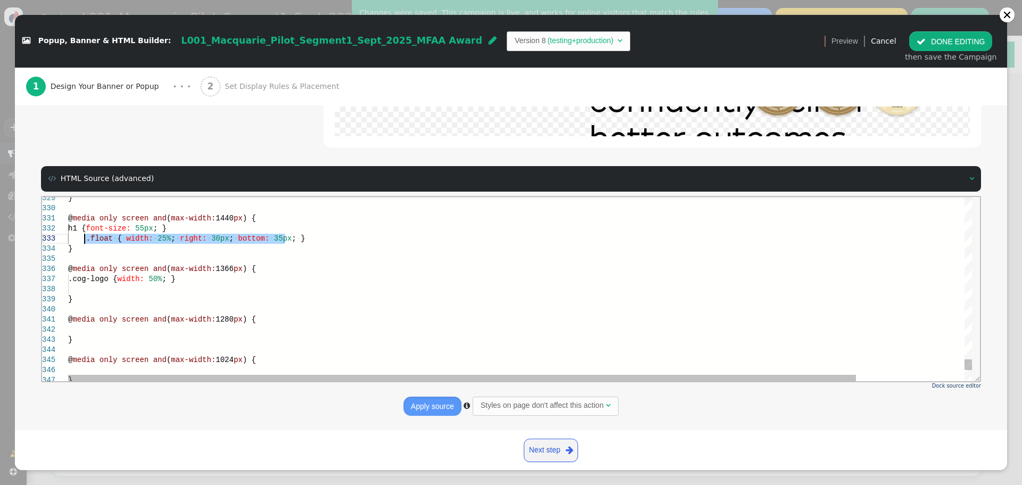
drag, startPoint x: 290, startPoint y: 237, endPoint x: 86, endPoint y: 238, distance: 203.9
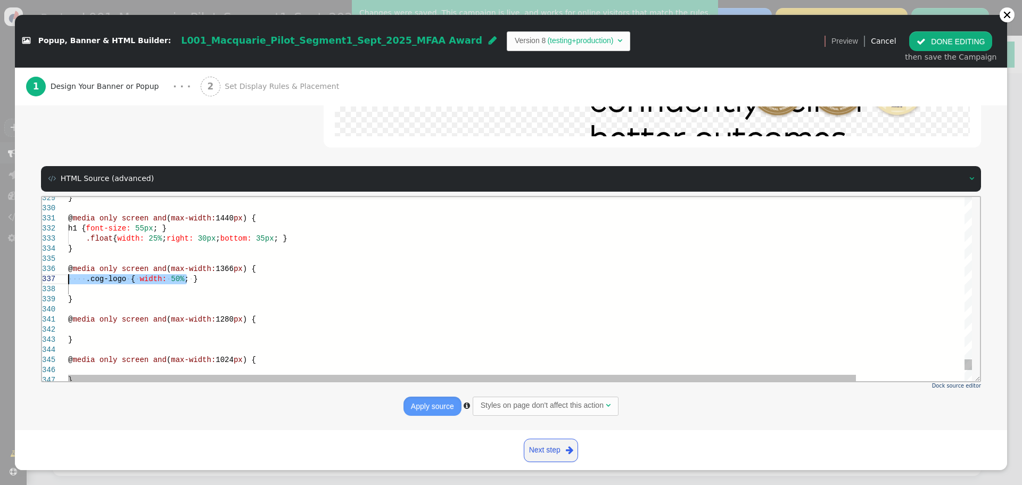
drag, startPoint x: 187, startPoint y: 278, endPoint x: 69, endPoint y: 279, distance: 117.7
drag, startPoint x: 86, startPoint y: 296, endPoint x: 53, endPoint y: 283, distance: 35.9
click at [96, 287] on div at bounding box center [582, 289] width 1028 height 10
drag, startPoint x: 89, startPoint y: 293, endPoint x: 60, endPoint y: 283, distance: 31.0
click at [49, 279] on div "329 330 331 332 333 334 335 336 337 338 339 340 341 342 343 344 345 346 347 } @…" at bounding box center [507, 288] width 930 height 184
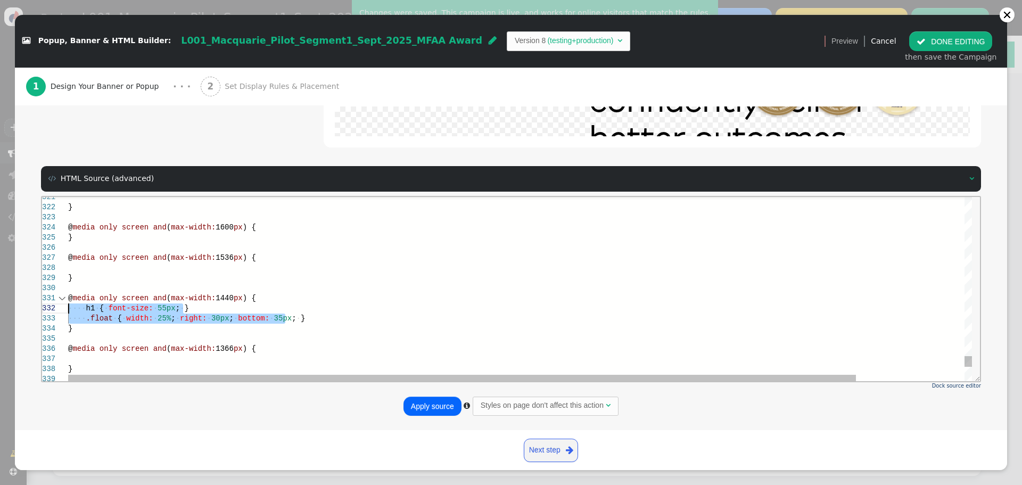
drag, startPoint x: 290, startPoint y: 320, endPoint x: 64, endPoint y: 305, distance: 226.7
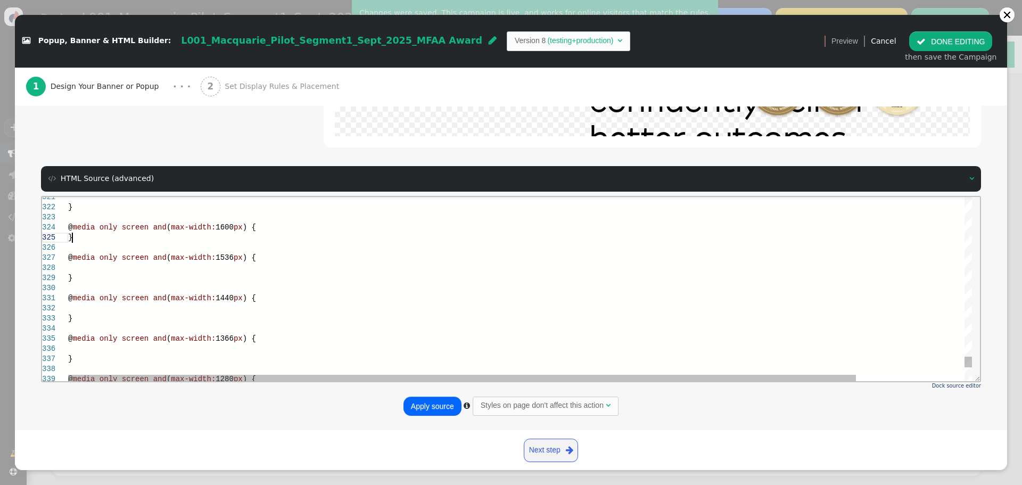
drag, startPoint x: 87, startPoint y: 235, endPoint x: 133, endPoint y: 236, distance: 45.8
click at [88, 235] on div "}" at bounding box center [582, 237] width 1028 height 10
click at [273, 224] on div "@ media only screen and ( max-width: 1600 px ) {" at bounding box center [582, 227] width 1028 height 10
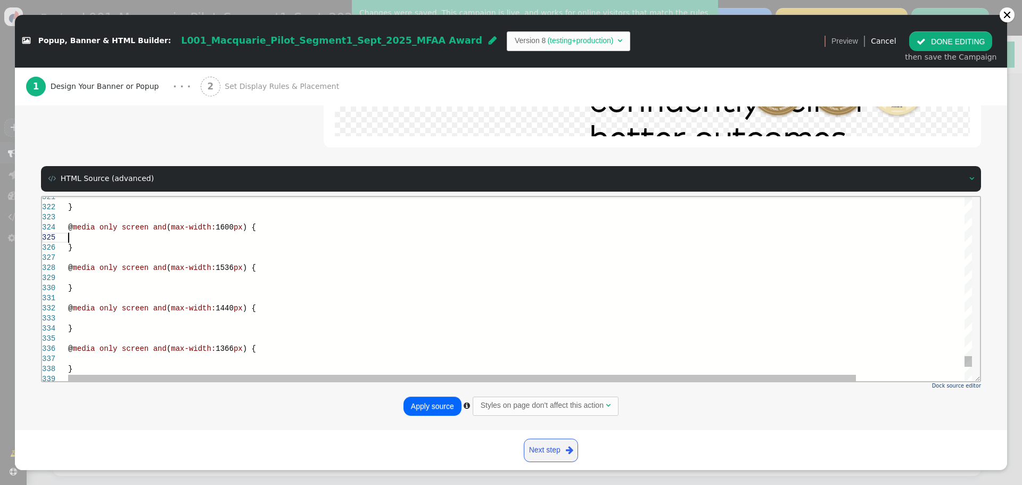
scroll to position [41, 0]
paste textarea "h1 { font-size: 55px; } .float { width: 25%; right: 30px; bottom: 35px; } } @me…"
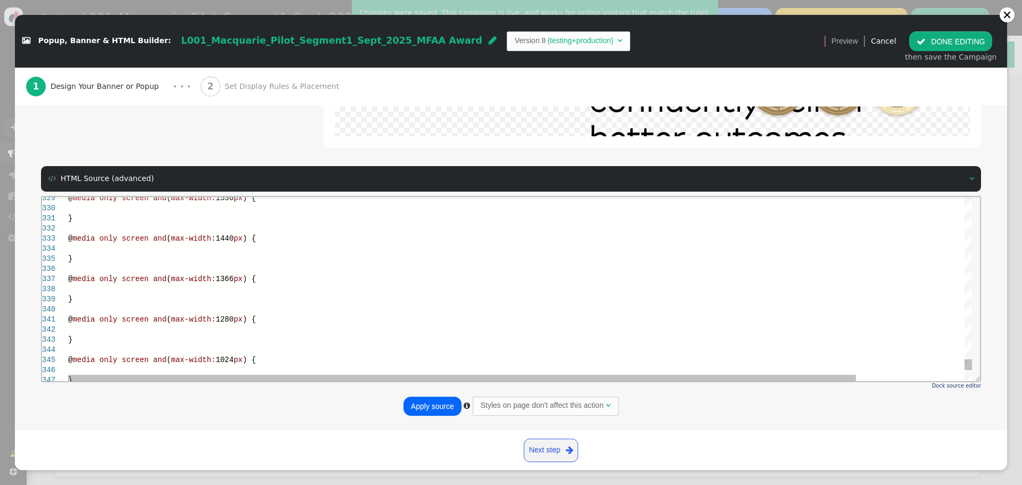
click at [293, 276] on div "@ media only screen and ( max-width: 1366 px ) {" at bounding box center [582, 279] width 1028 height 10
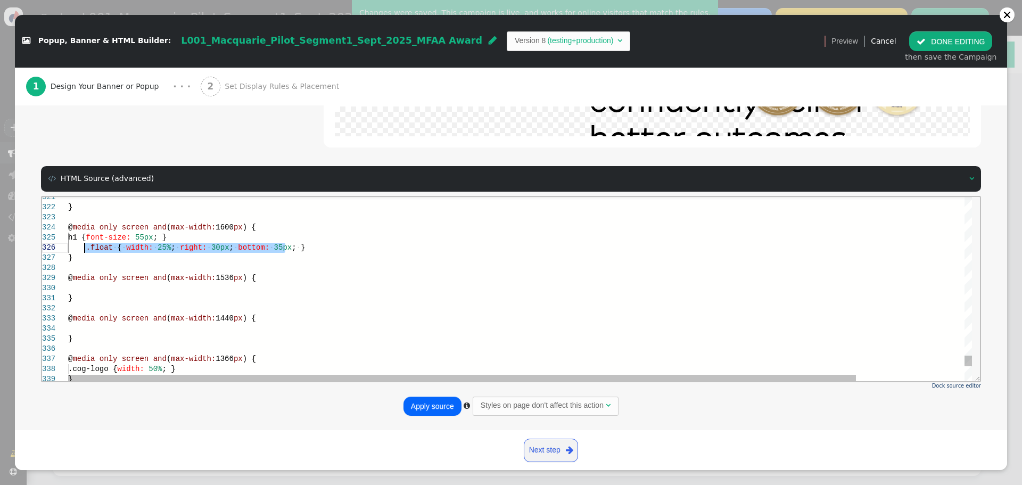
drag, startPoint x: 285, startPoint y: 248, endPoint x: 84, endPoint y: 248, distance: 201.2
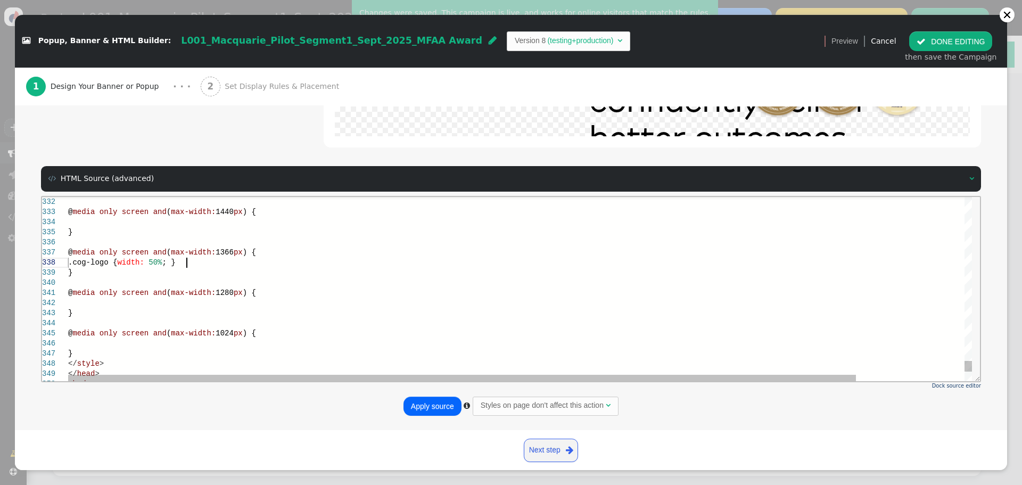
click at [201, 264] on div ".cog-logo { width: 50% ; }" at bounding box center [582, 262] width 1028 height 10
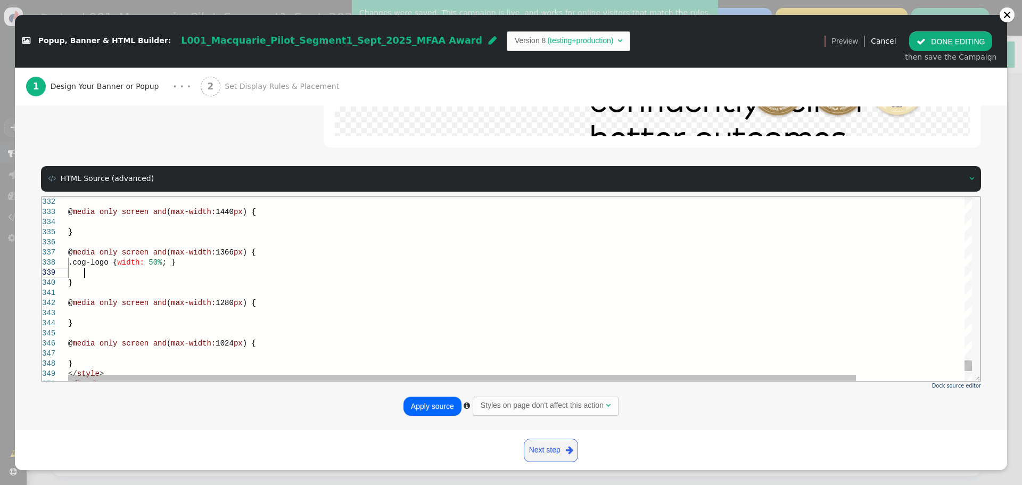
scroll to position [81, 15]
paste textarea ".float { width: 25%; right: 30px; bottom: 35px; }"
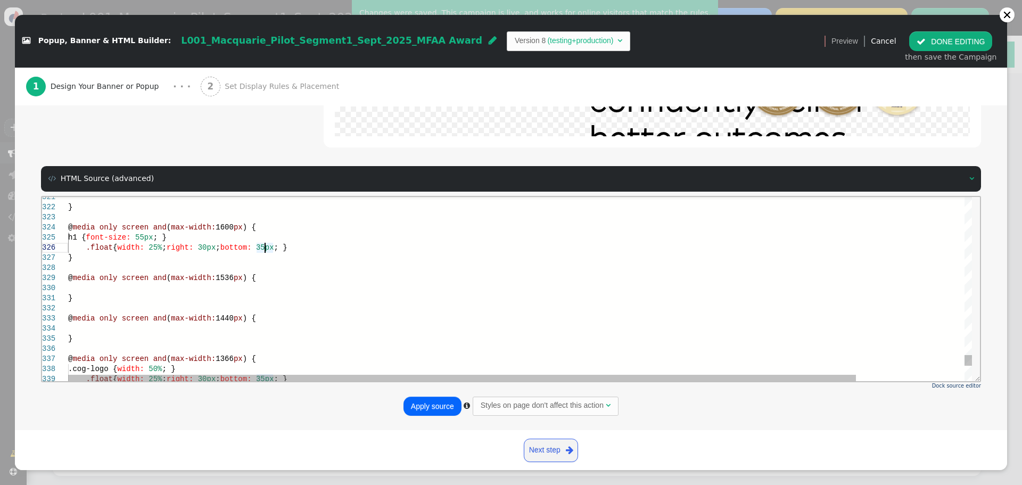
drag, startPoint x: 265, startPoint y: 249, endPoint x: 273, endPoint y: 250, distance: 8.1
click at [259, 246] on span "35px" at bounding box center [265, 245] width 18 height 9
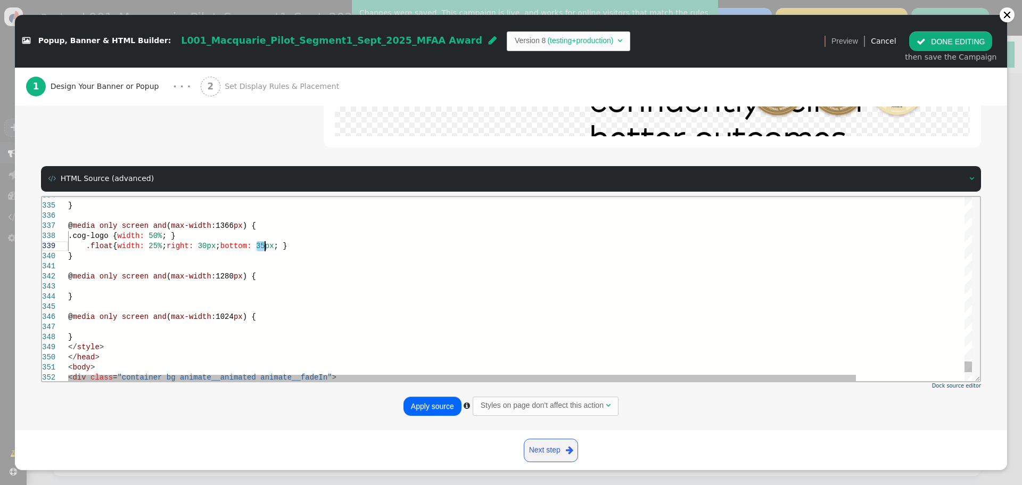
drag, startPoint x: 259, startPoint y: 246, endPoint x: 266, endPoint y: 248, distance: 7.1
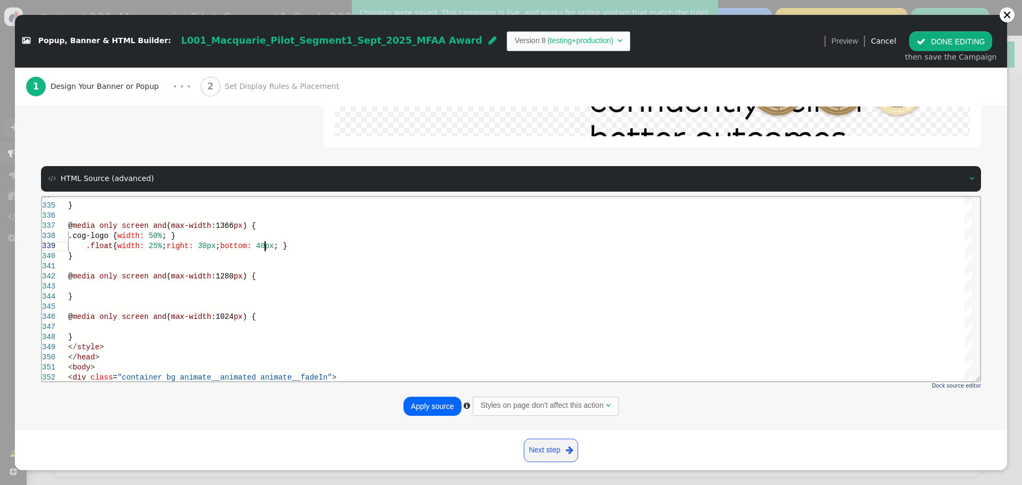
scroll to position [81, 196]
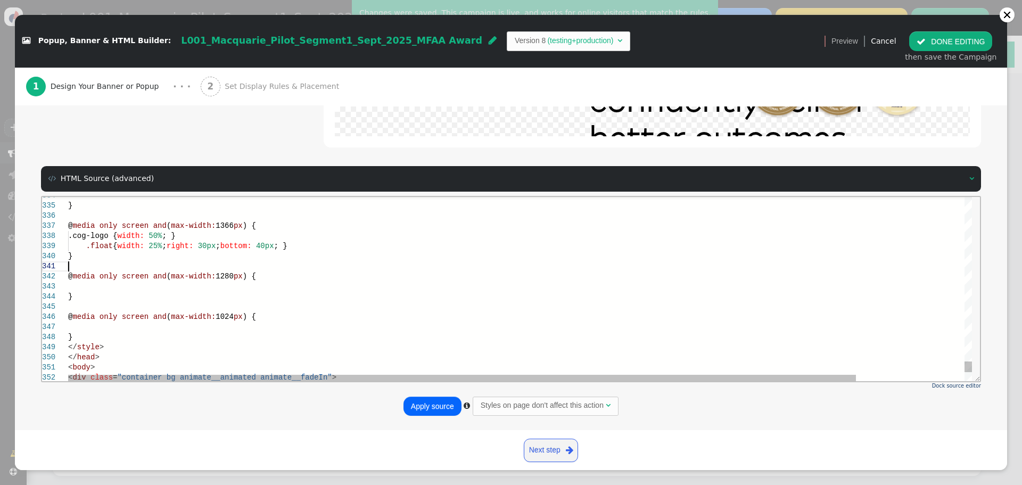
click at [234, 261] on div at bounding box center [582, 266] width 1028 height 10
drag, startPoint x: 224, startPoint y: 245, endPoint x: 121, endPoint y: 245, distance: 102.7
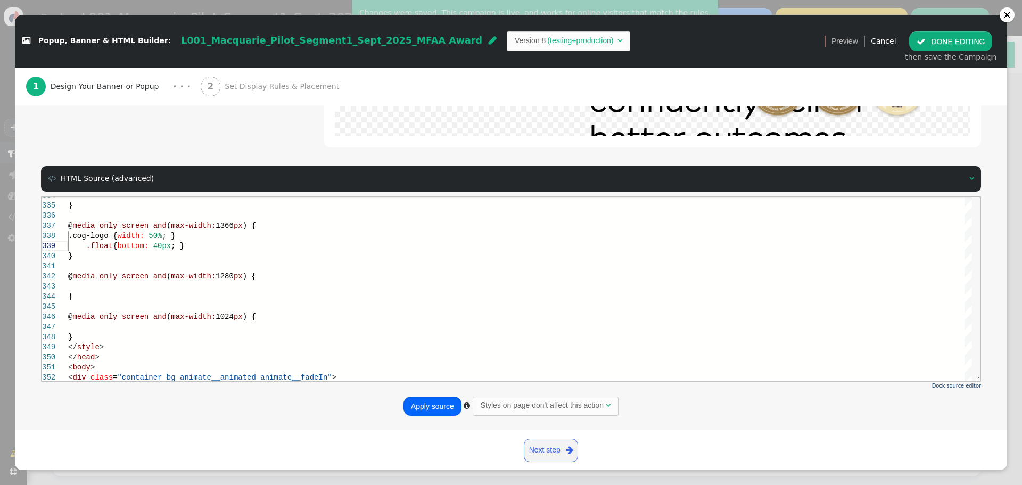
click at [420, 399] on button "Apply source" at bounding box center [433, 406] width 58 height 19
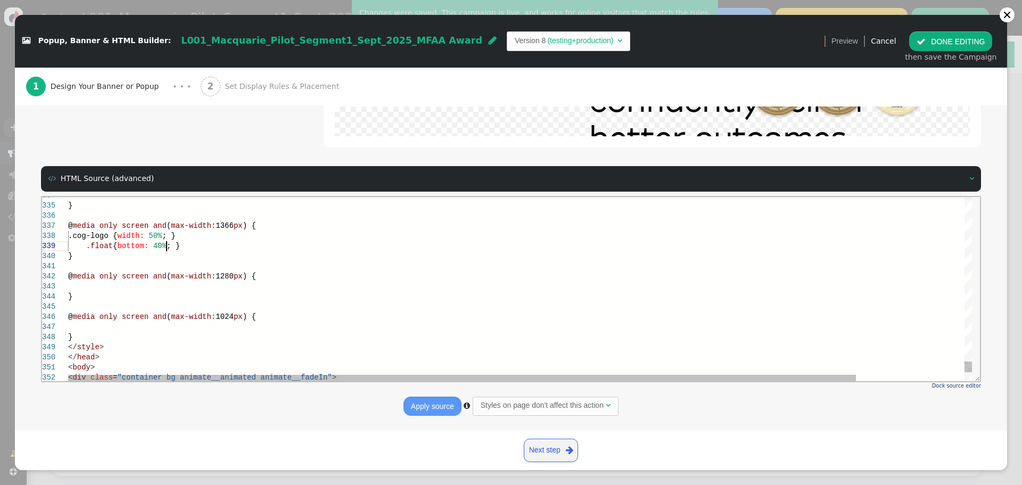
scroll to position [81, 98]
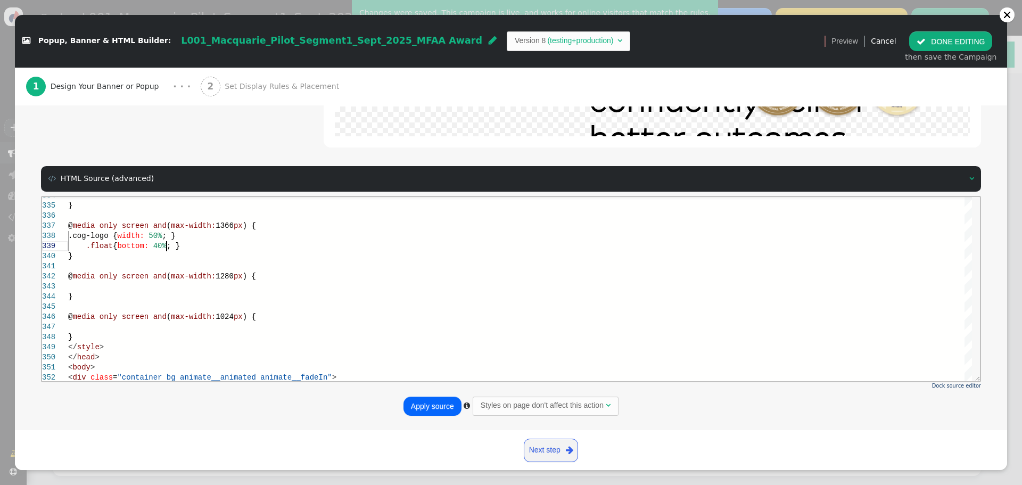
type textarea "} @media only screen and (max-width: 1440px) { } @media only screen and (max-wi…"
click at [432, 403] on button "Apply source" at bounding box center [433, 406] width 58 height 19
click at [434, 402] on button "Apply source" at bounding box center [433, 406] width 58 height 19
click at [954, 35] on button " DONE EDITING" at bounding box center [950, 40] width 83 height 19
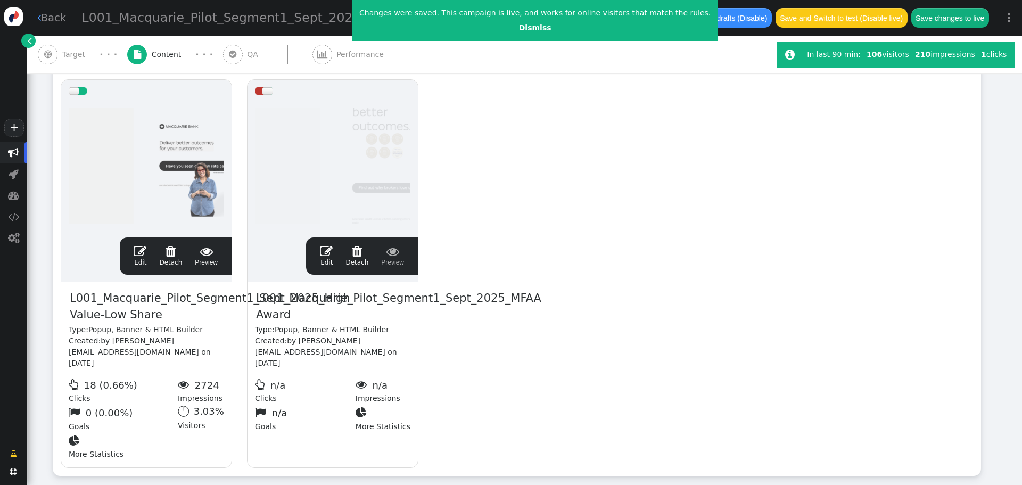
scroll to position [0, 0]
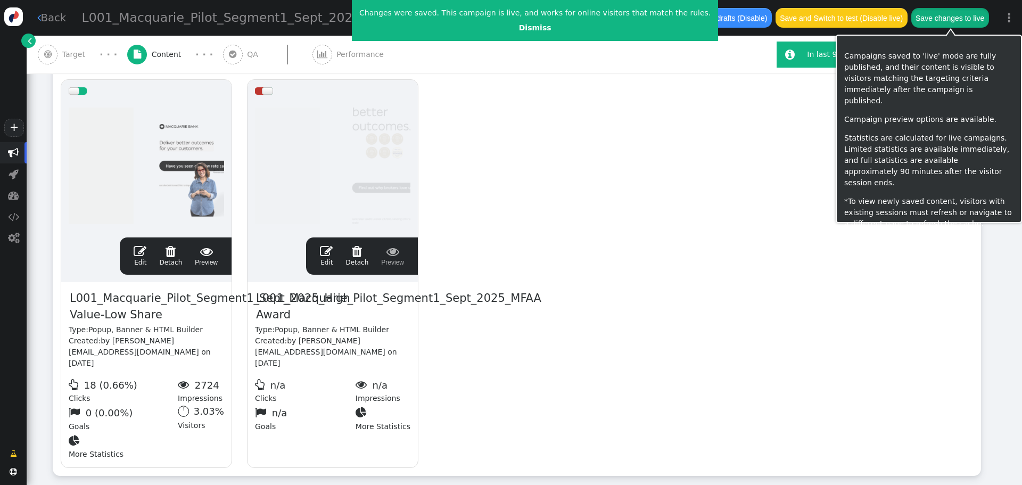
click at [950, 20] on button "Save changes to live" at bounding box center [950, 17] width 78 height 19
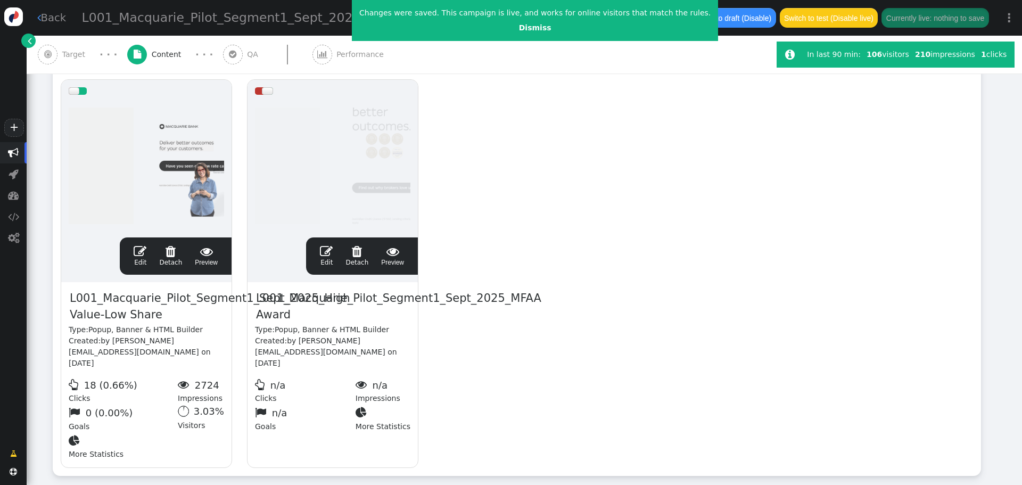
click at [328, 252] on span "" at bounding box center [326, 251] width 13 height 13
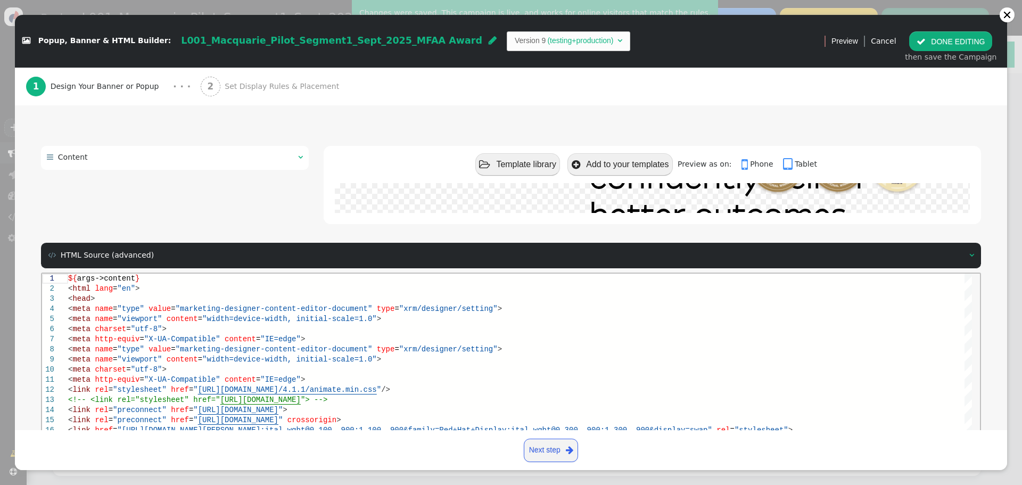
scroll to position [143, 0]
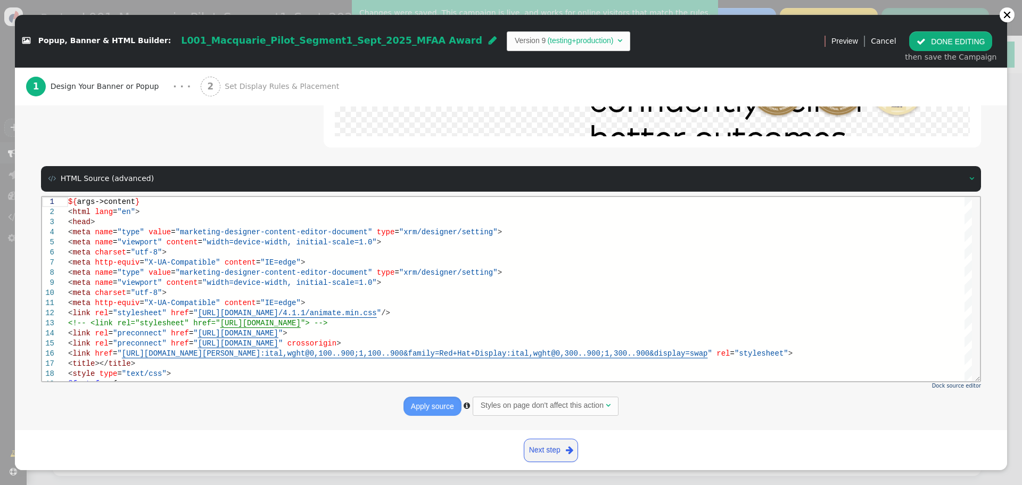
drag, startPoint x: 1002, startPoint y: 196, endPoint x: 756, endPoint y: 157, distance: 248.5
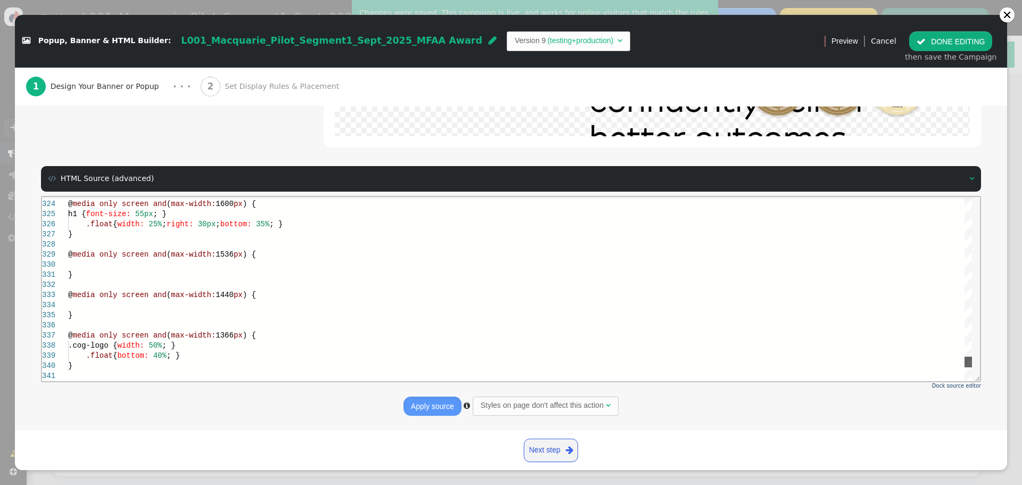
drag, startPoint x: 970, startPoint y: 210, endPoint x: 984, endPoint y: 364, distance: 154.5
click at [980, 196] on html "323 324 325 326 327 328 329 330 331 332 333 334 335 336 337 338 339 340 341 @ m…" at bounding box center [511, 196] width 938 height 0
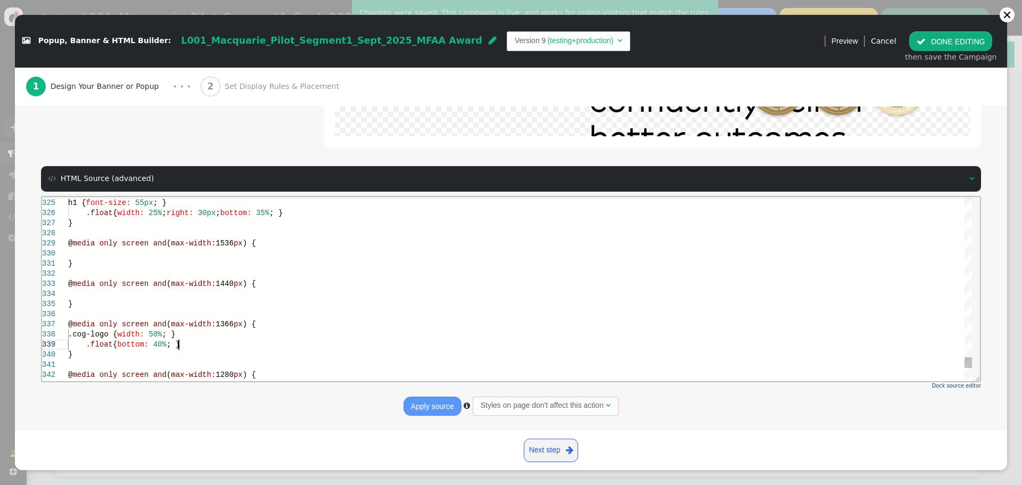
scroll to position [0, 0]
click at [204, 344] on div ".float { bottom: 40% ; }" at bounding box center [520, 344] width 904 height 10
click at [208, 334] on div ".cog-logo { width: 50% ; }" at bounding box center [520, 334] width 904 height 10
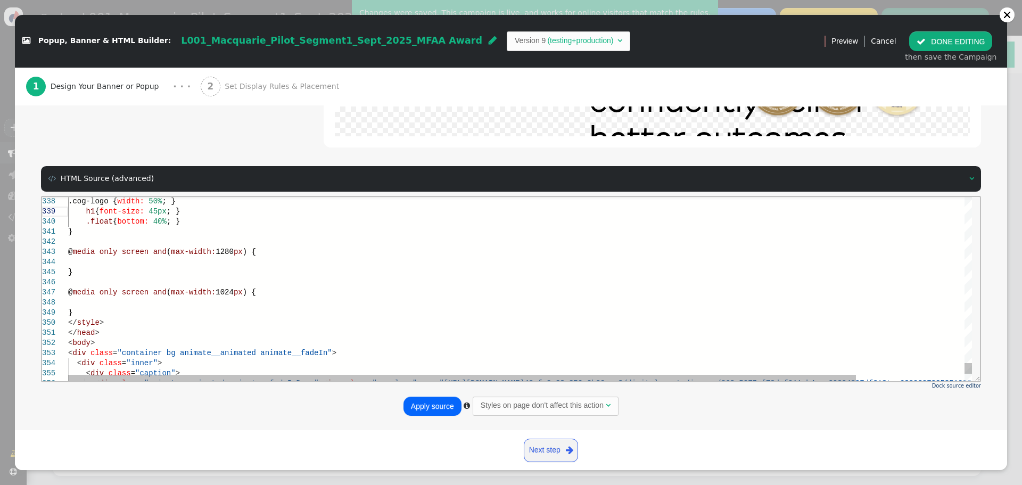
click at [213, 302] on div at bounding box center [582, 302] width 1028 height 10
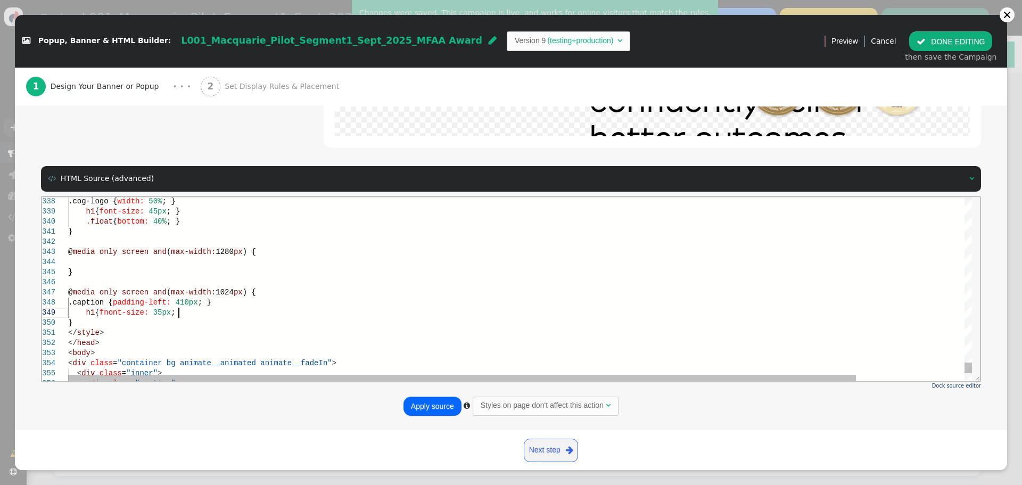
scroll to position [81, 114]
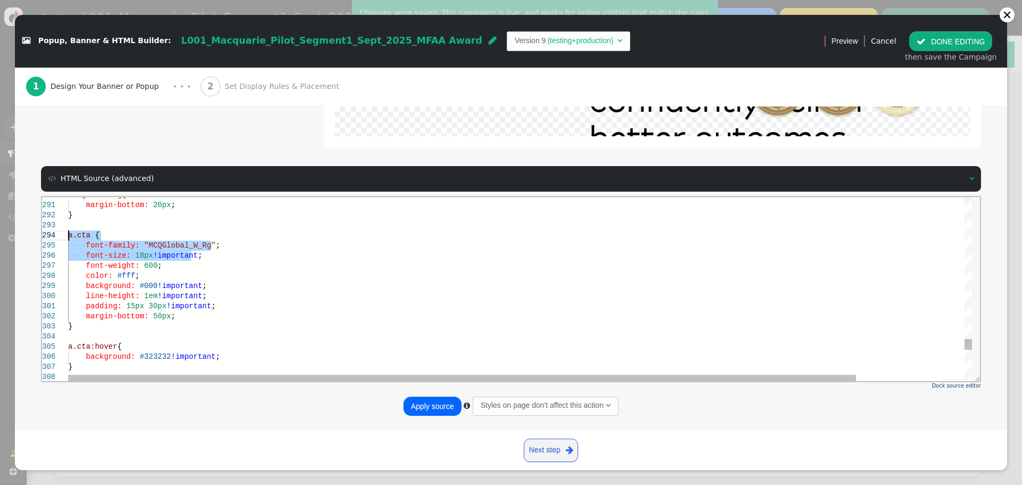
drag, startPoint x: 195, startPoint y: 258, endPoint x: 66, endPoint y: 239, distance: 130.2
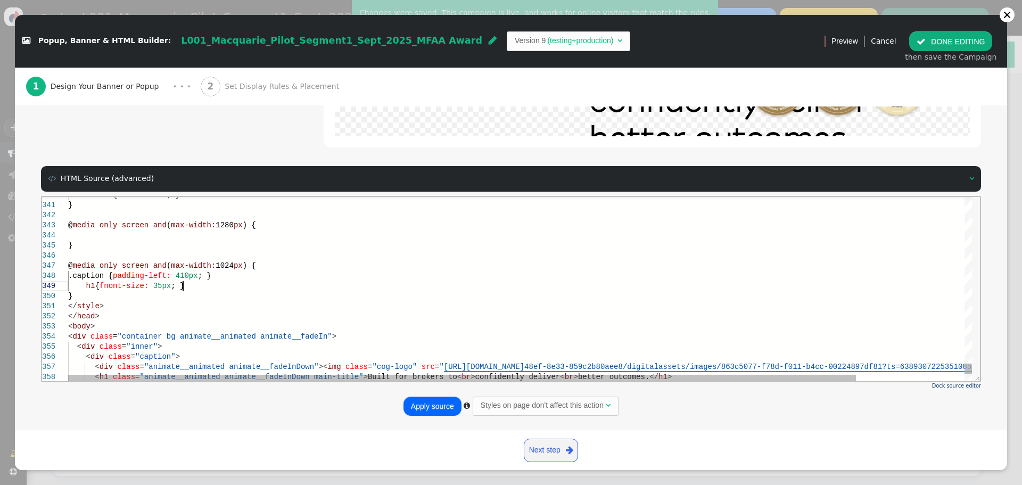
click at [212, 286] on div "h1 { fnont-size: 35px ; }" at bounding box center [582, 286] width 1028 height 10
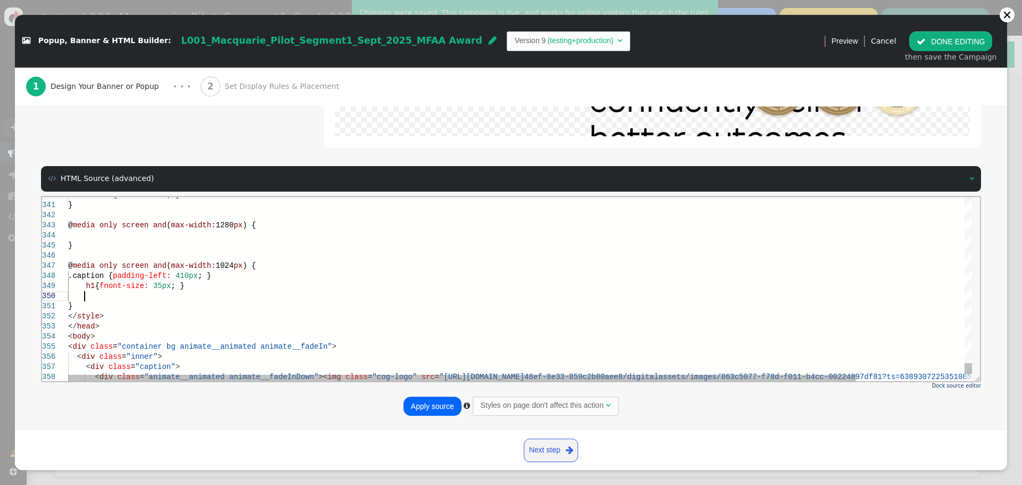
paste textarea "font-family: "MCQGlobal_W_Rg"; font-size: 18px!important; } </style> </head> <b…"
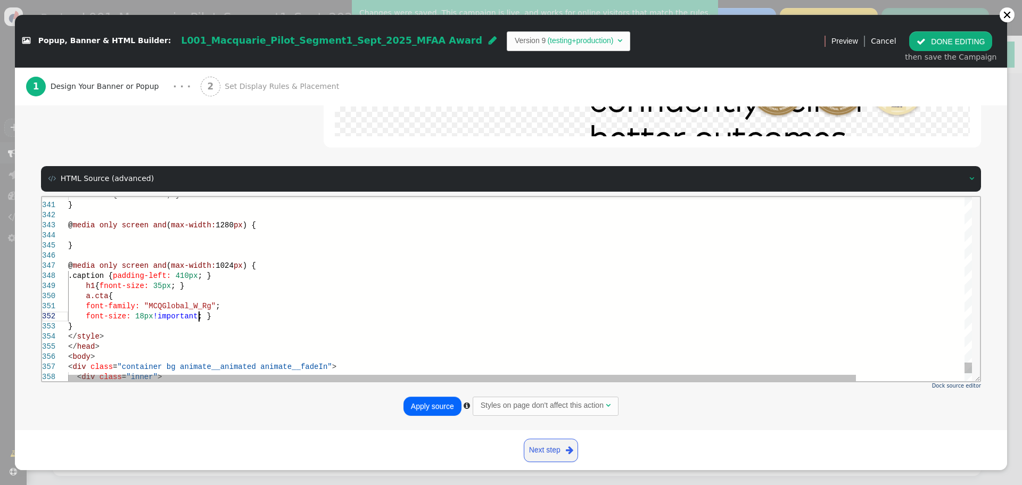
scroll to position [19, 130]
drag, startPoint x: 84, startPoint y: 317, endPoint x: 120, endPoint y: 293, distance: 42.7
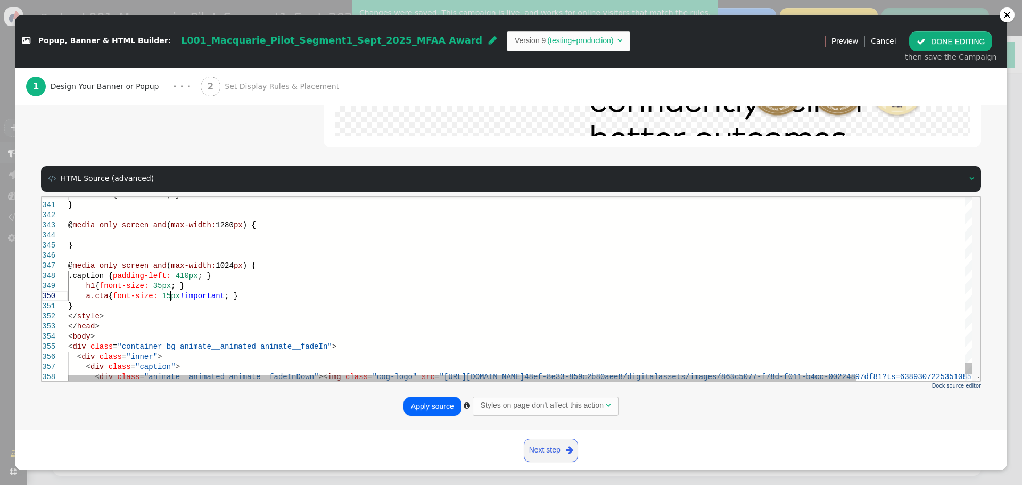
scroll to position [92, 102]
click at [251, 298] on div "a.cta { font-size: 15px !important ; }" at bounding box center [582, 296] width 1028 height 10
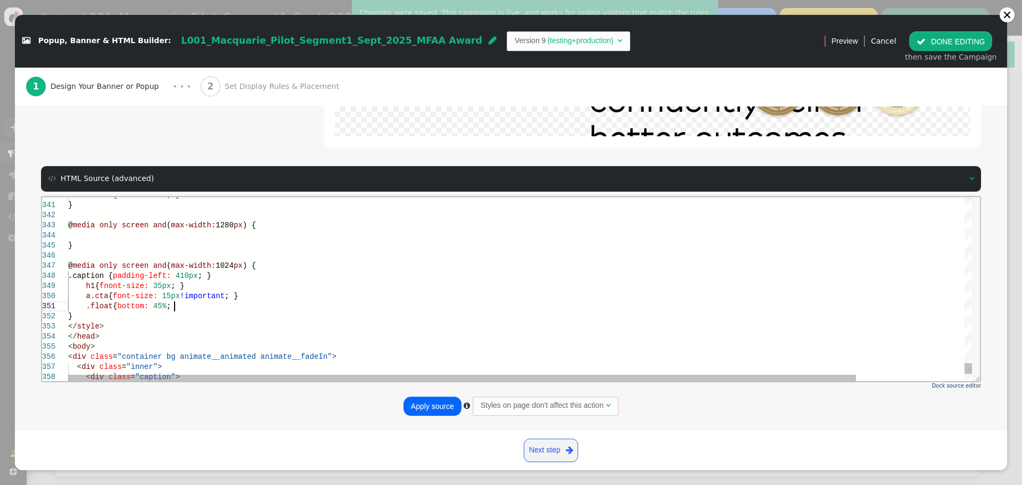
scroll to position [9, 110]
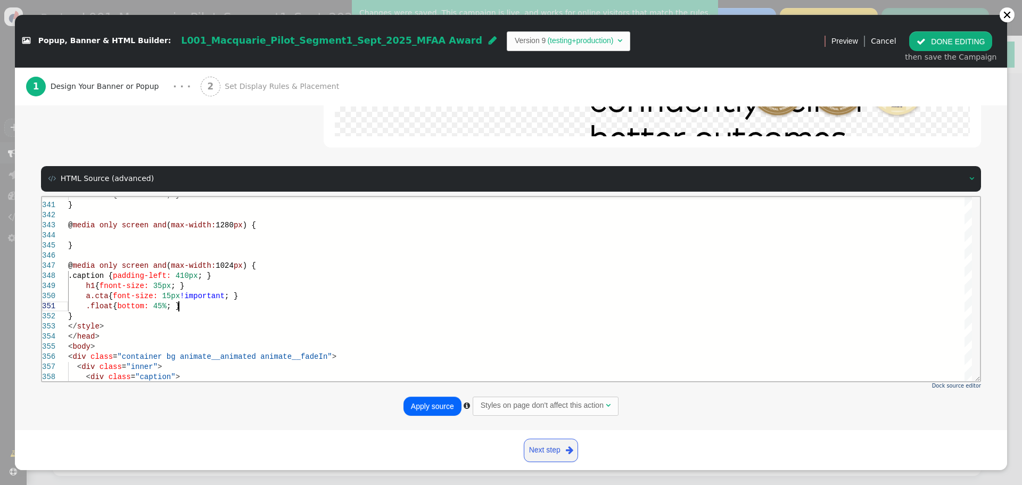
type textarea ".float { bottom: 45%; } } </style> </head> <body> <div class="container bg anim…"
click at [427, 409] on button "Apply source" at bounding box center [433, 406] width 58 height 19
click at [973, 44] on button " DONE EDITING" at bounding box center [950, 40] width 83 height 19
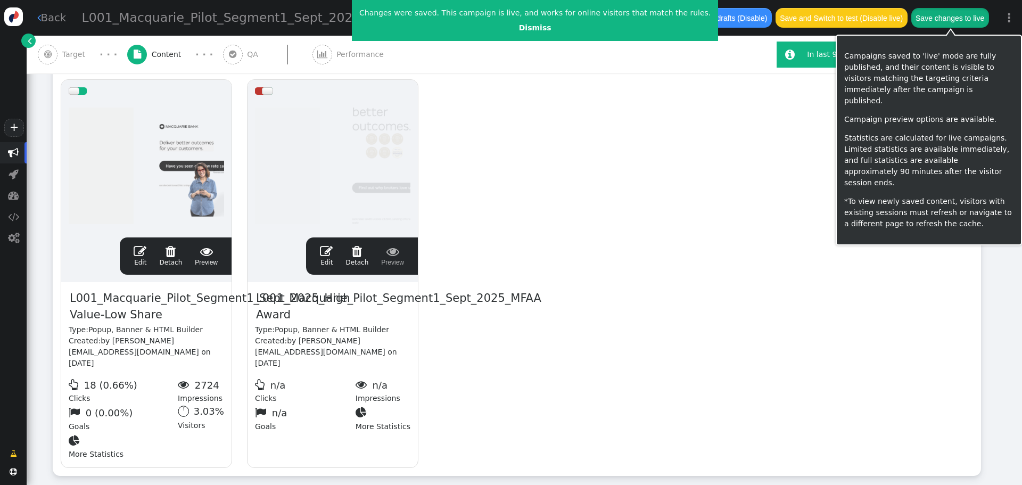
click at [941, 19] on button "Save changes to live" at bounding box center [950, 17] width 78 height 19
click at [933, 17] on button "Currently live: nothing to save" at bounding box center [935, 17] width 107 height 19
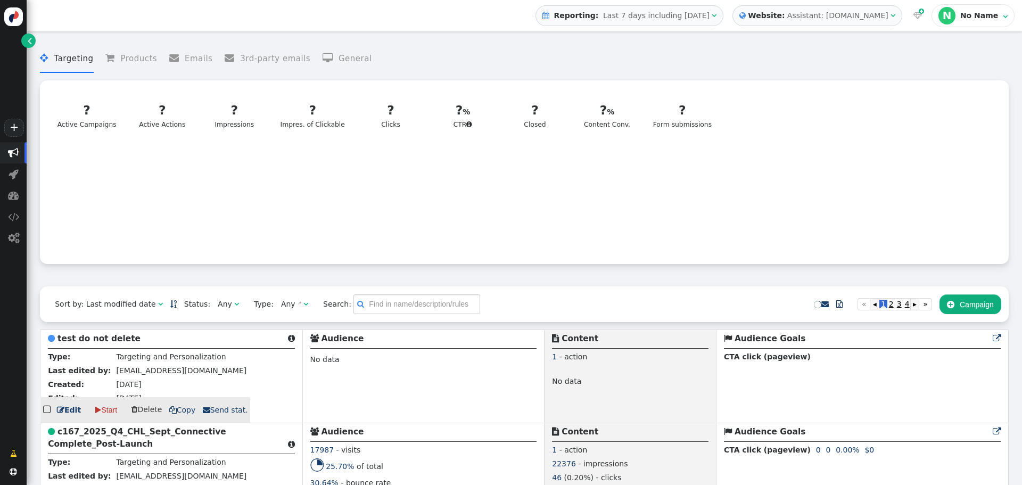
scroll to position [213, 0]
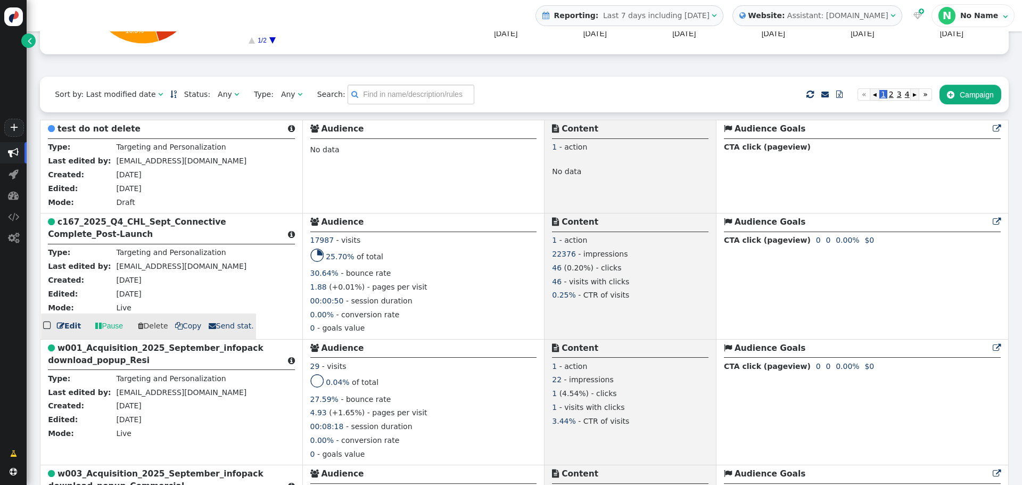
drag, startPoint x: 117, startPoint y: 222, endPoint x: 535, endPoint y: 315, distance: 428.5
click at [117, 222] on b "c167_2025_Q4_CHL_Sept_Connective Complete_Post-Launch" at bounding box center [137, 228] width 178 height 22
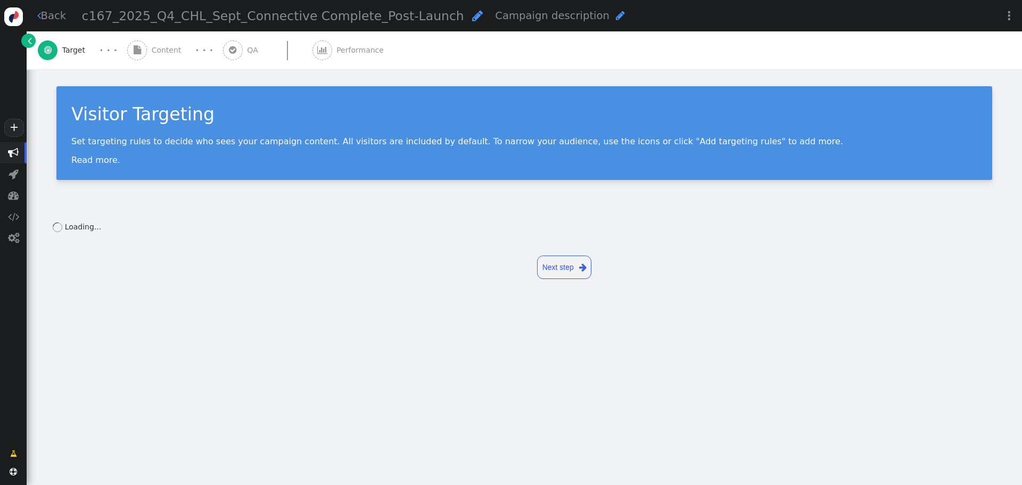
click at [152, 48] on span "Content" at bounding box center [169, 50] width 34 height 11
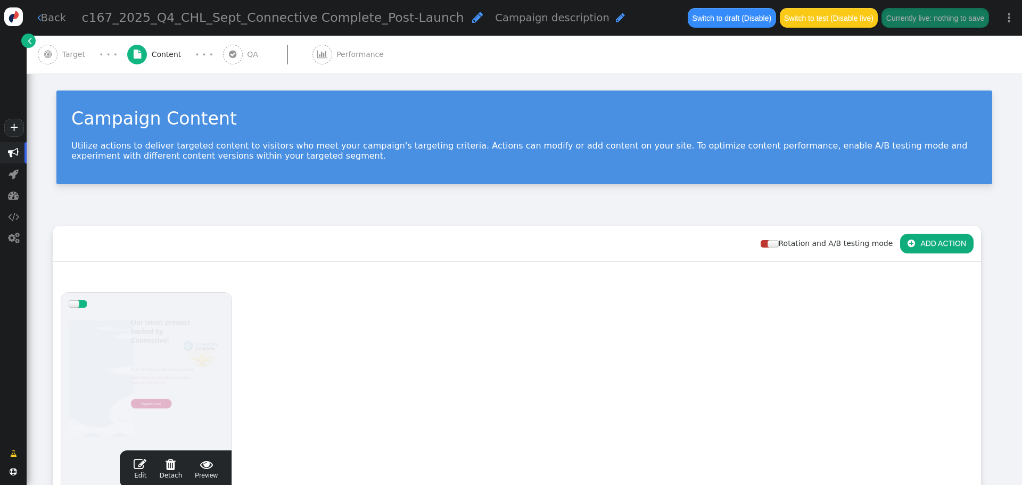
click at [140, 462] on span "" at bounding box center [140, 464] width 13 height 13
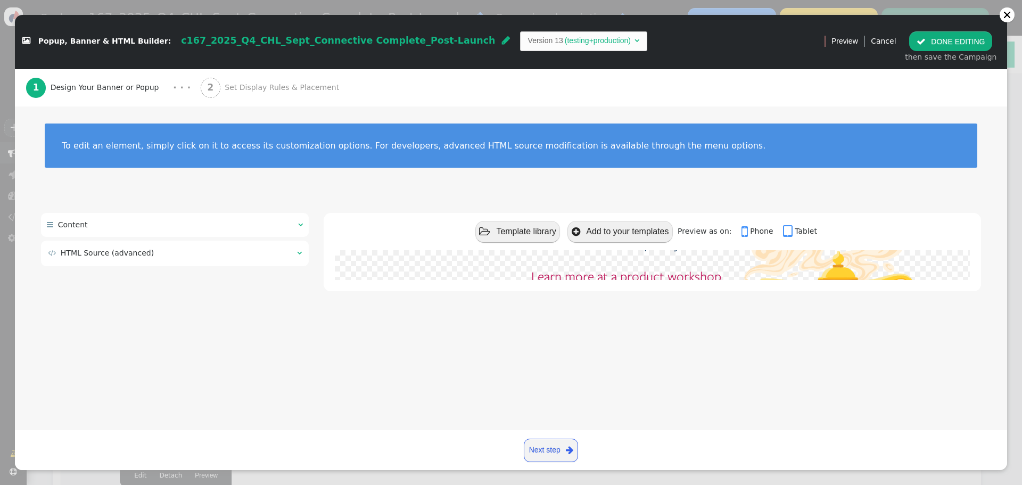
click at [153, 252] on td " HTML Source (advanced)" at bounding box center [169, 253] width 242 height 11
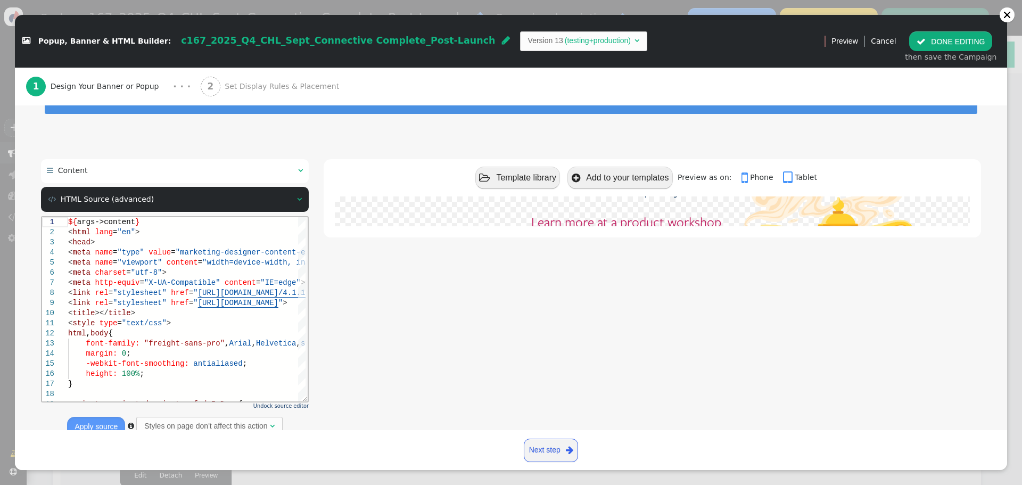
scroll to position [89, 0]
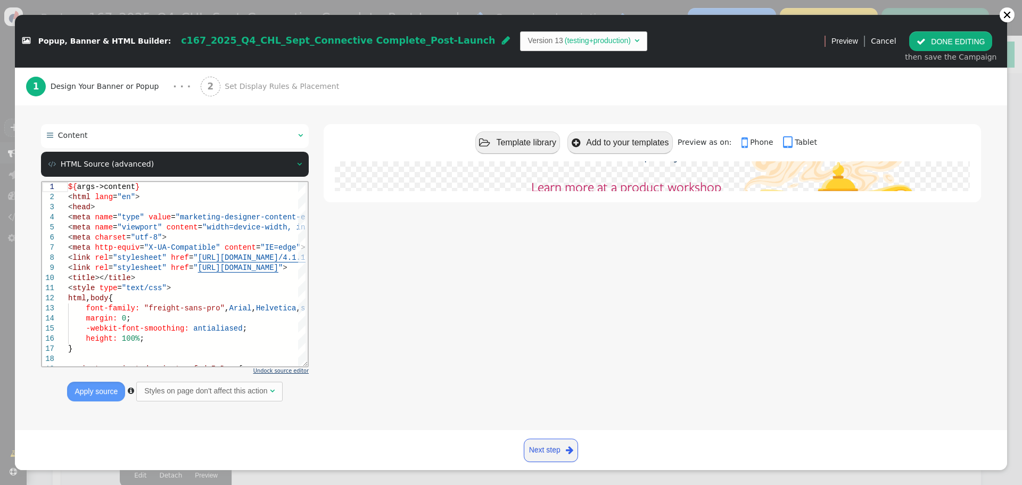
click at [285, 368] on span "Undock source editor" at bounding box center [280, 371] width 55 height 6
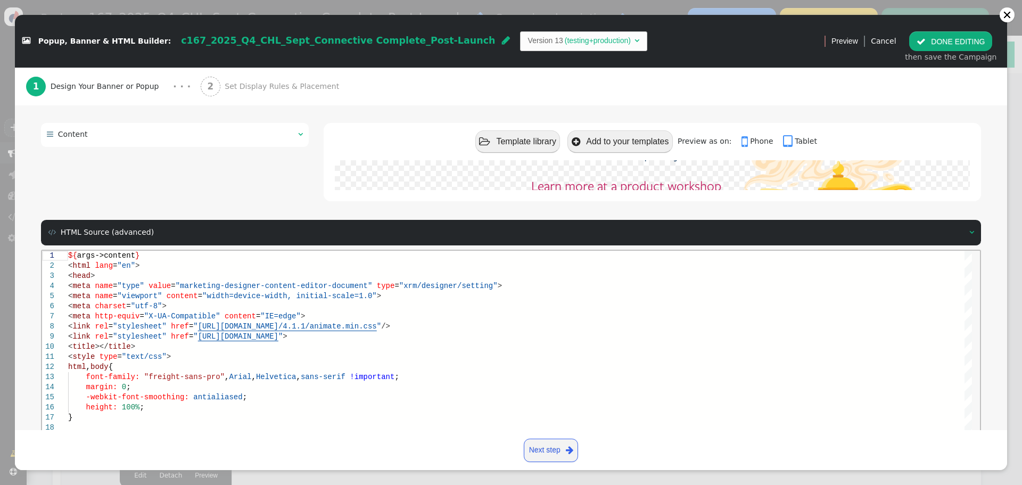
scroll to position [143, 0]
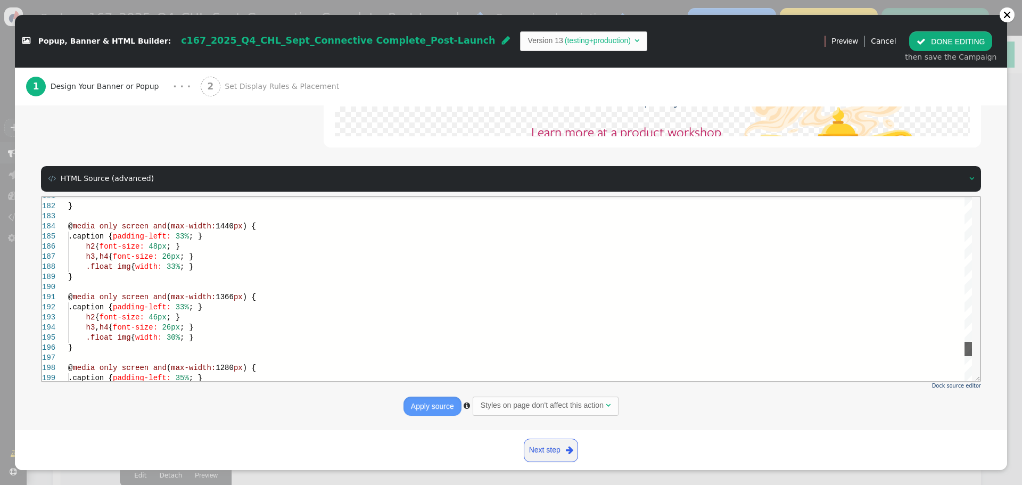
drag, startPoint x: 970, startPoint y: 205, endPoint x: 968, endPoint y: 348, distance: 143.2
click at [968, 348] on div at bounding box center [968, 348] width 7 height 14
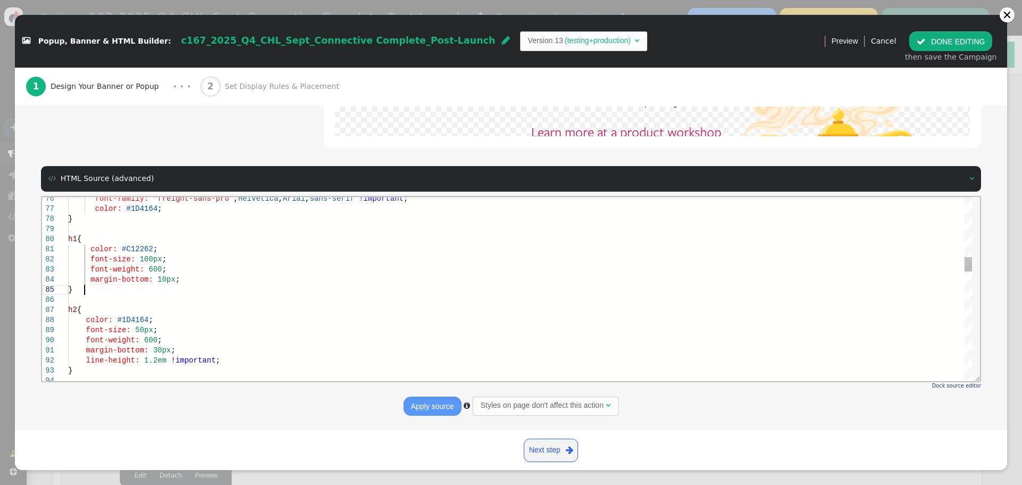
scroll to position [0, 0]
drag, startPoint x: 101, startPoint y: 292, endPoint x: 53, endPoint y: 243, distance: 68.5
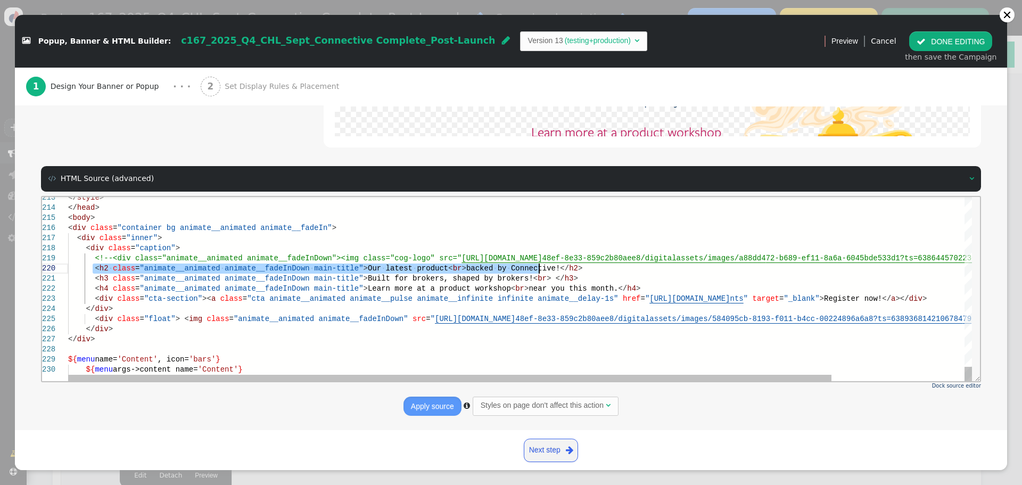
drag, startPoint x: 93, startPoint y: 267, endPoint x: 548, endPoint y: 273, distance: 455.2
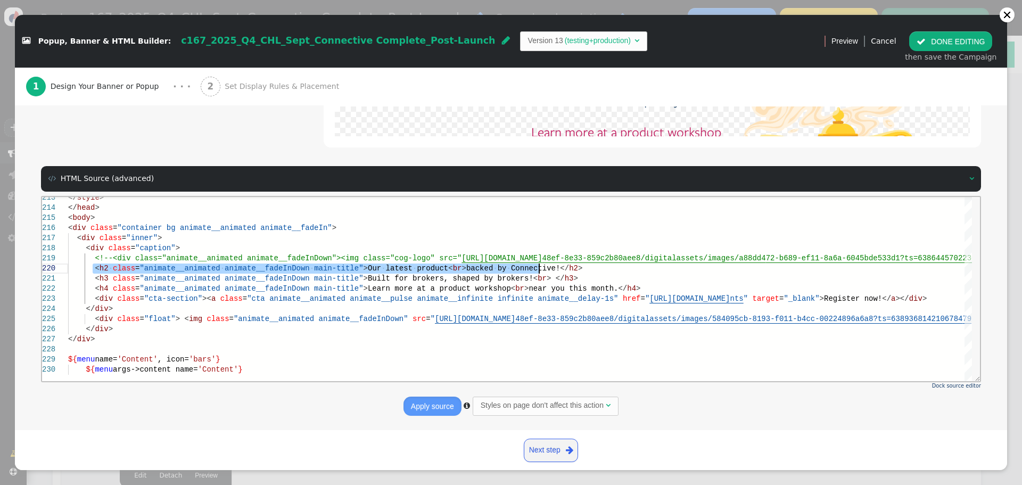
type textarea "tyle> </head> <body> <div class="container bg animate__animated animate__fadeIn…"
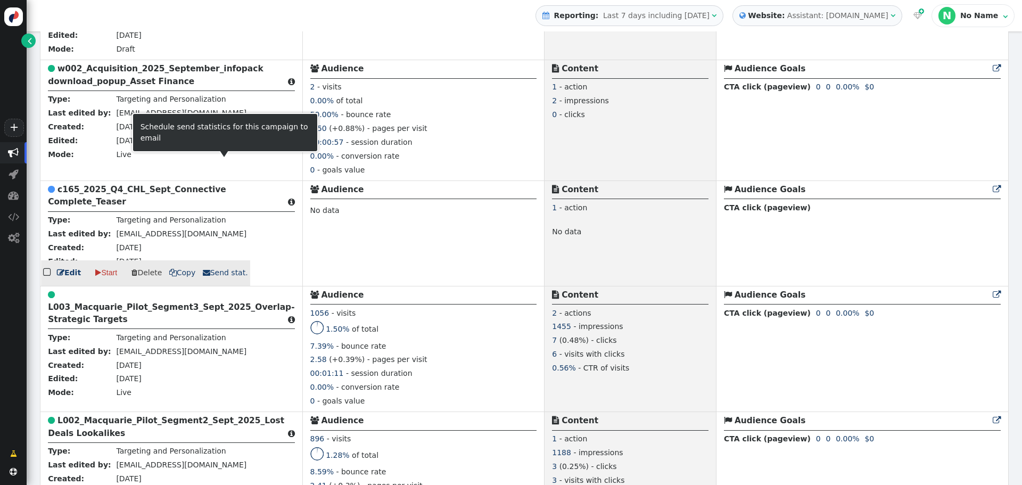
scroll to position [2342, 0]
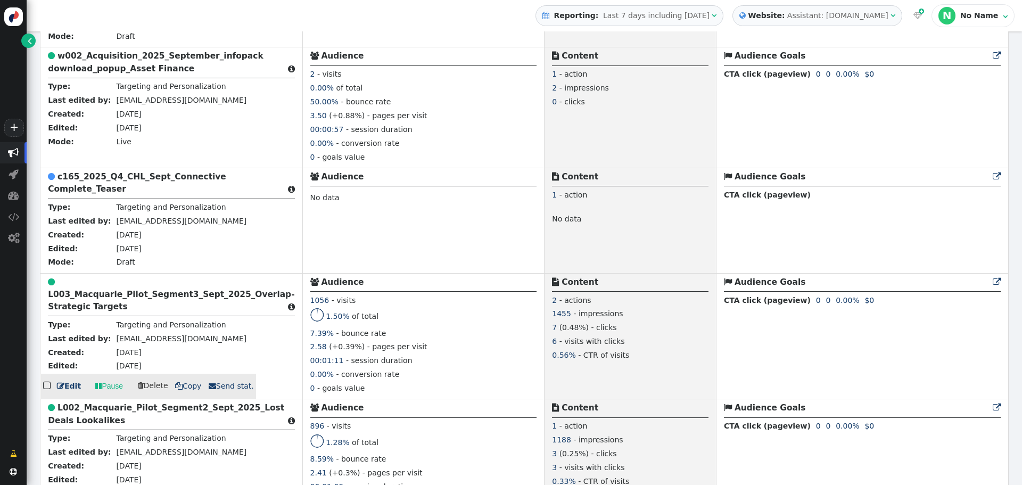
click at [165, 292] on b "L003_Macquarie_Pilot_Segment3_Sept_2025_Overlap-Strategic Targets" at bounding box center [171, 301] width 246 height 22
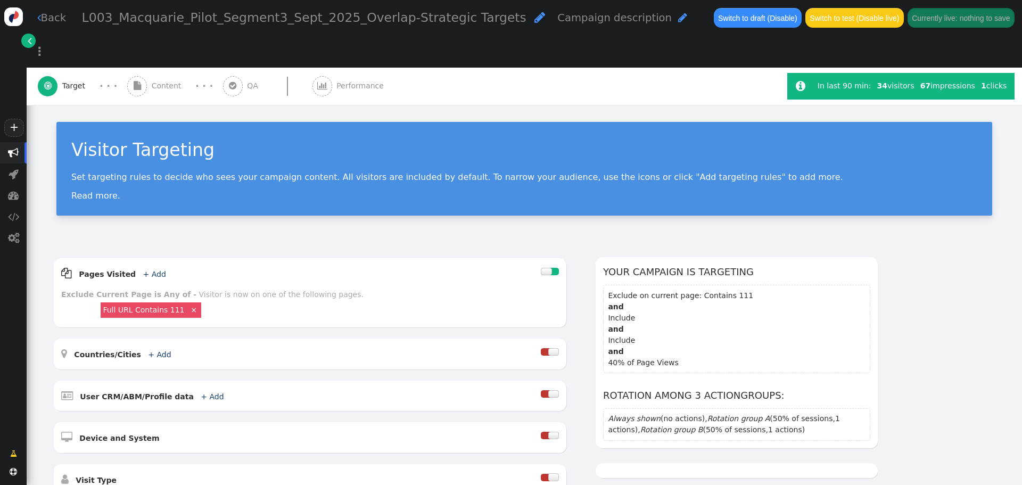
click at [166, 80] on span "Content" at bounding box center [169, 85] width 34 height 11
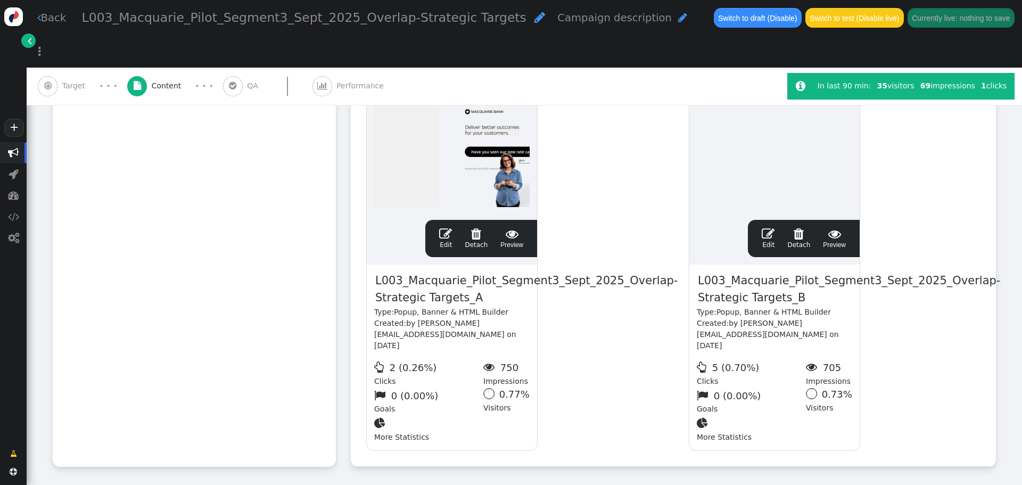
scroll to position [561, 0]
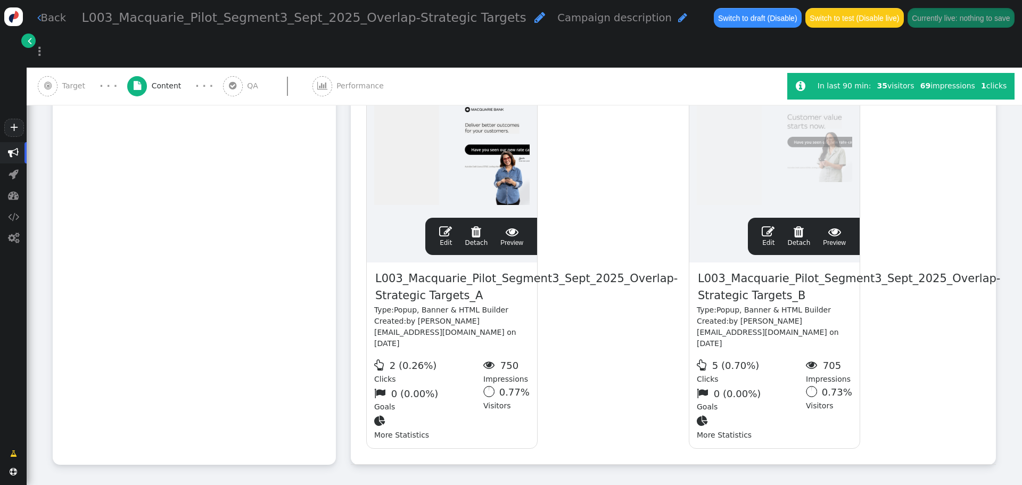
click at [513, 225] on span "" at bounding box center [511, 231] width 23 height 13
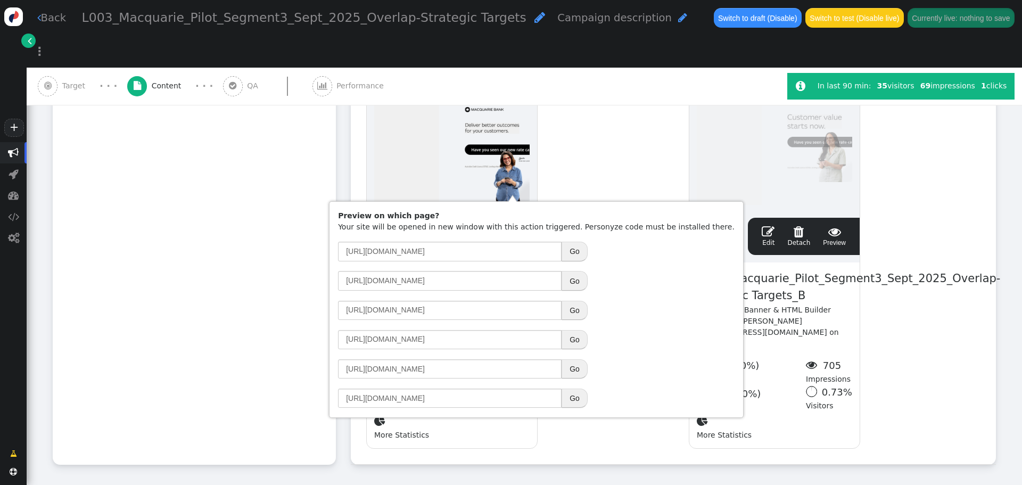
click at [575, 342] on button "Go" at bounding box center [575, 339] width 26 height 19
click at [837, 225] on span "" at bounding box center [834, 231] width 23 height 13
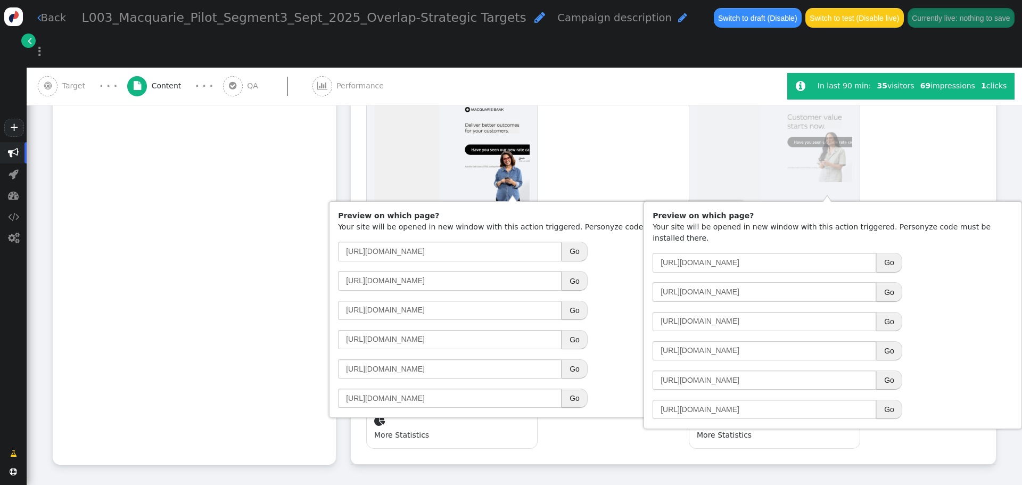
click at [890, 341] on button "Go" at bounding box center [889, 350] width 26 height 19
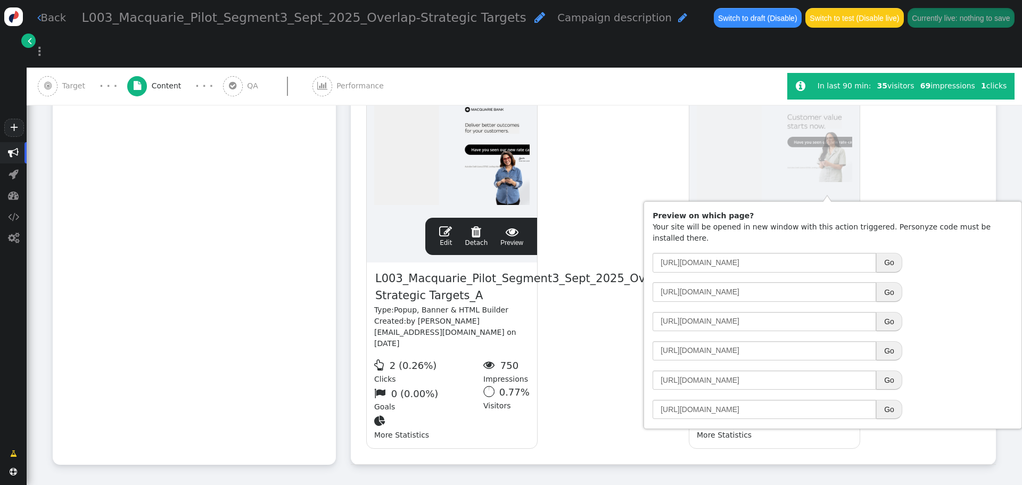
click at [46, 15] on link " Back" at bounding box center [51, 17] width 29 height 15
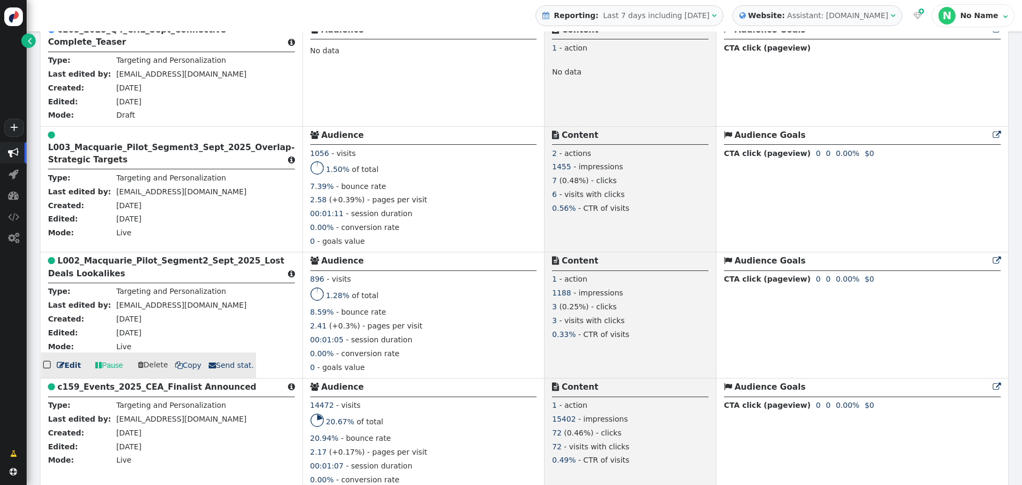
scroll to position [2449, 0]
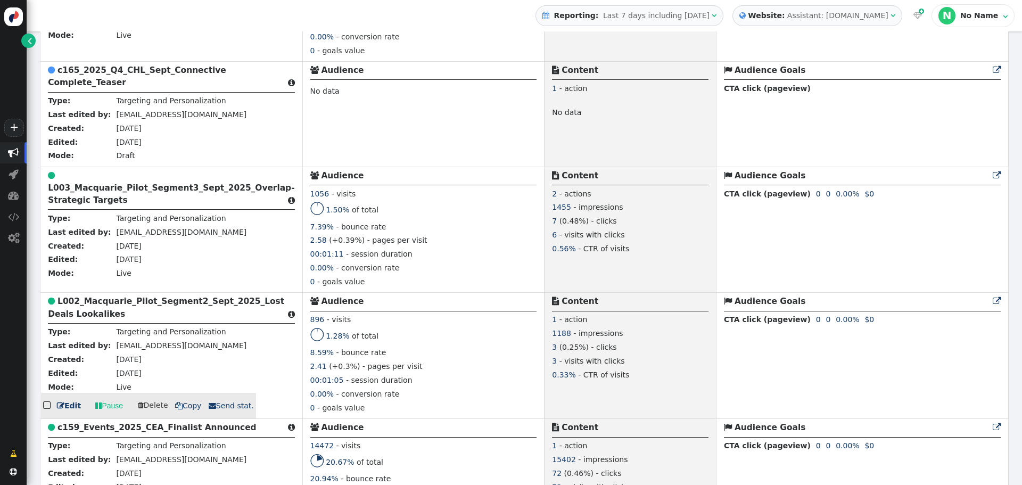
click at [139, 297] on b "L002_Macquarie_Pilot_Segment2_Sept_2025_Lost Deals Lookalikes" at bounding box center [166, 308] width 236 height 22
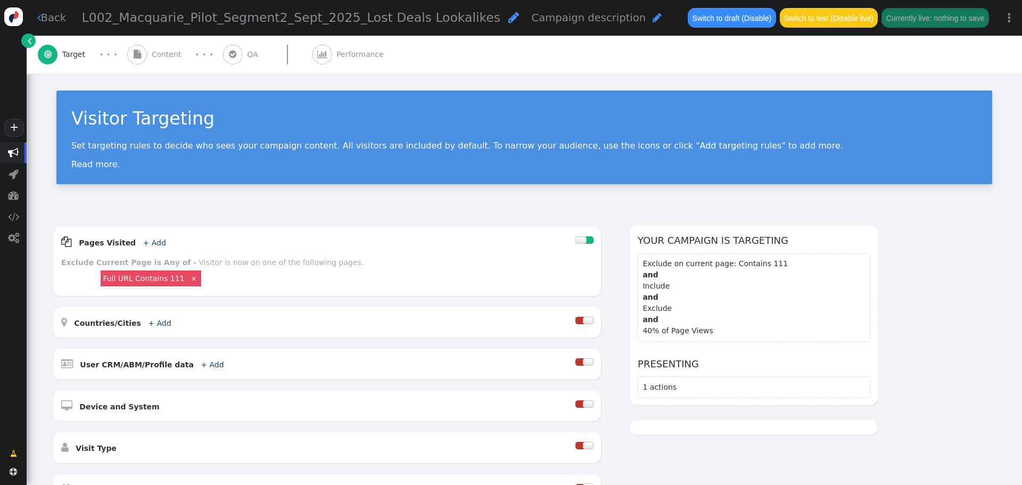
click at [168, 52] on span "Content" at bounding box center [169, 54] width 34 height 11
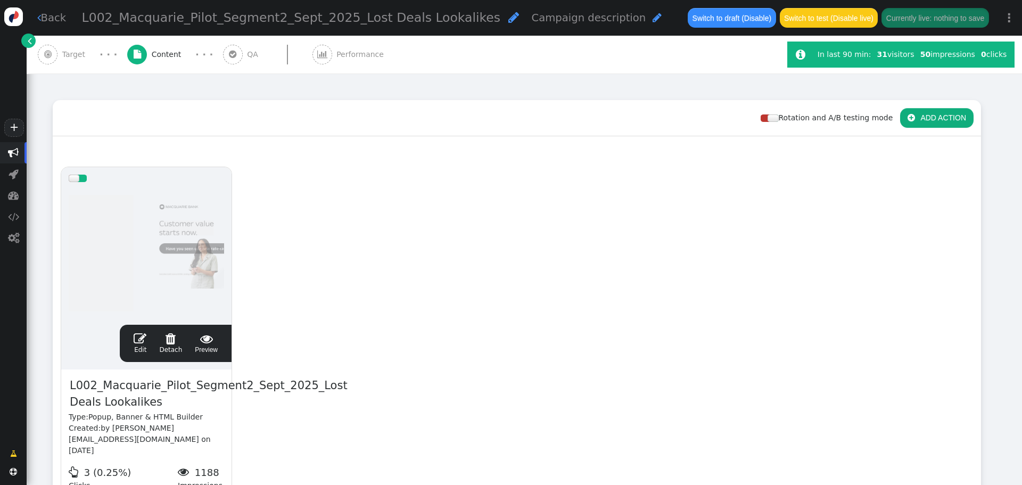
scroll to position [106, 0]
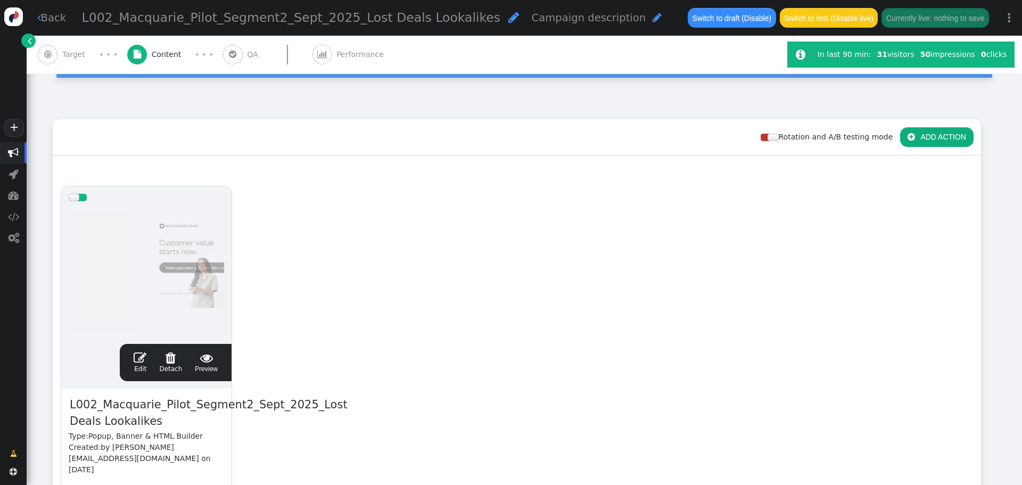
click at [933, 139] on button " ADD ACTION" at bounding box center [936, 136] width 73 height 19
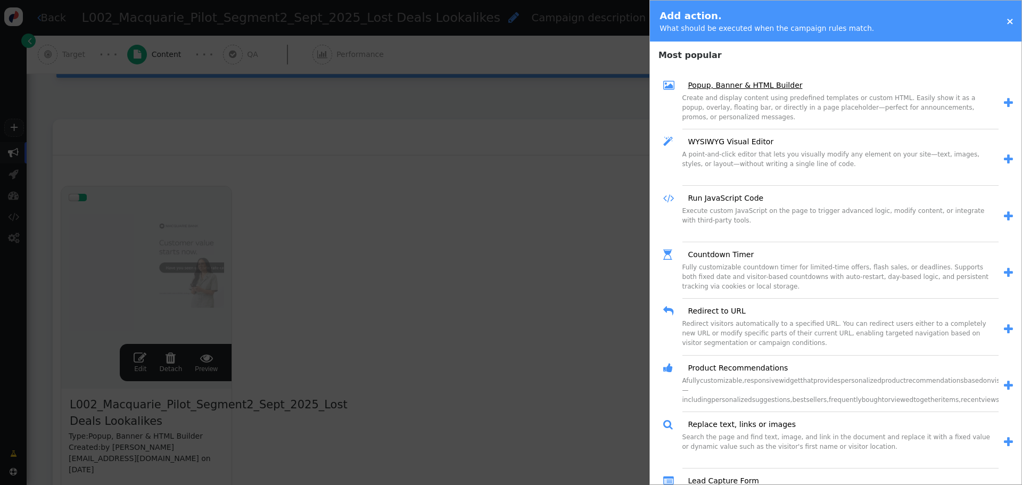
click at [747, 87] on link "Popup, Banner & HTML Builder" at bounding box center [741, 85] width 122 height 11
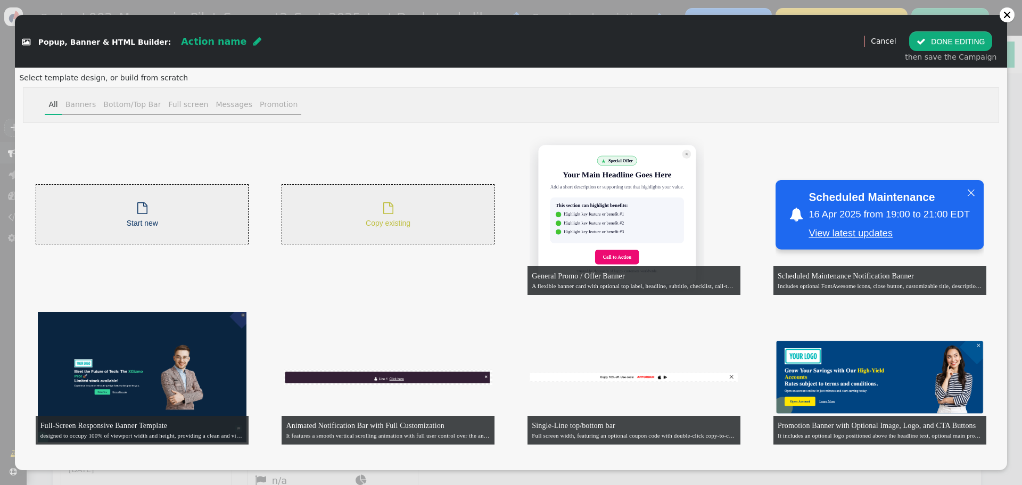
click at [397, 221] on span "Copy existing" at bounding box center [388, 223] width 45 height 9
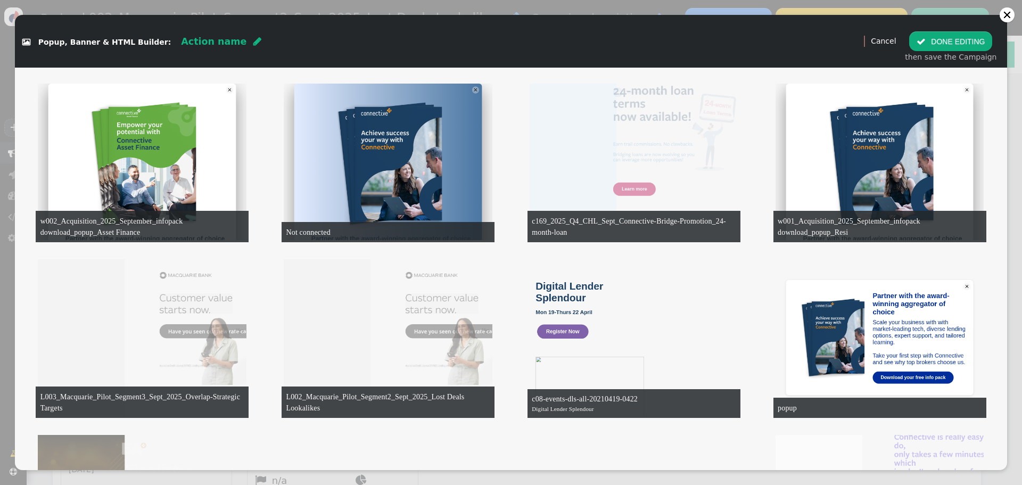
scroll to position [2449, 0]
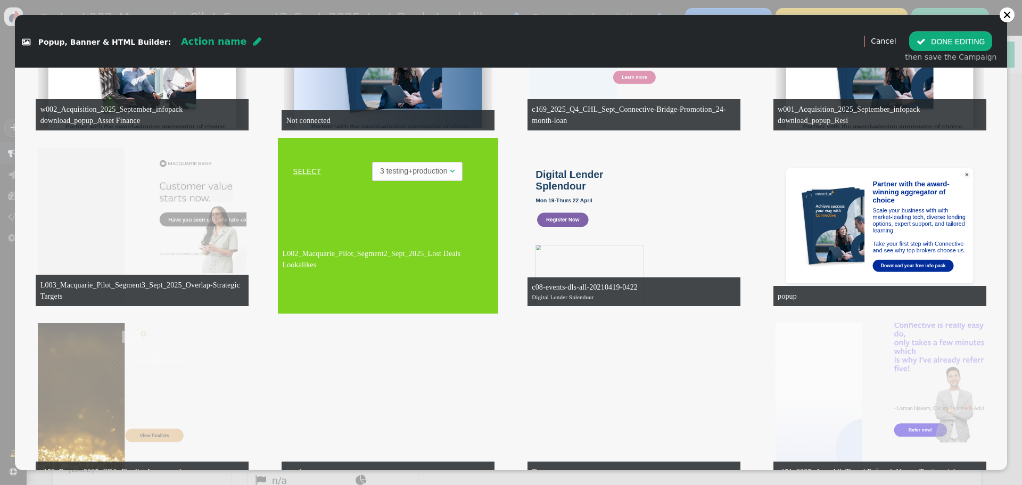
click at [302, 171] on link "SELECT" at bounding box center [307, 171] width 54 height 11
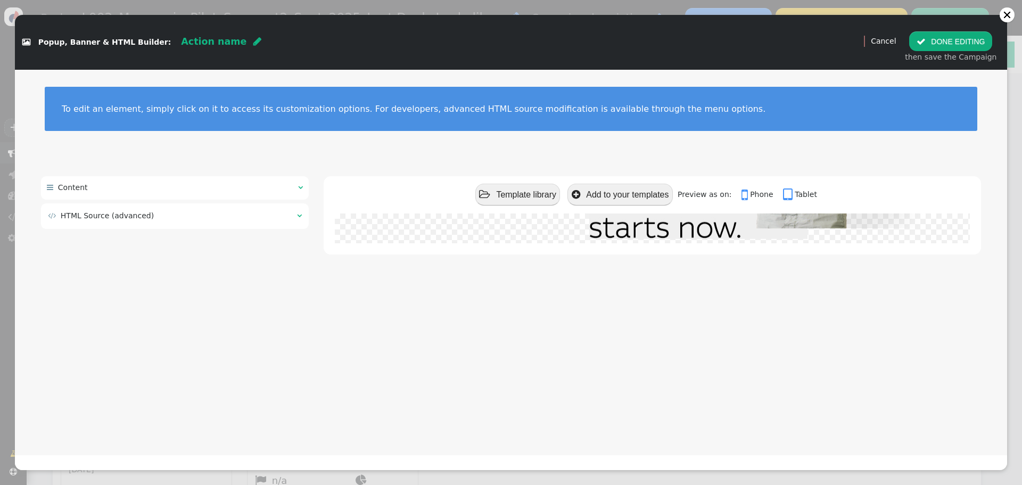
scroll to position [0, 0]
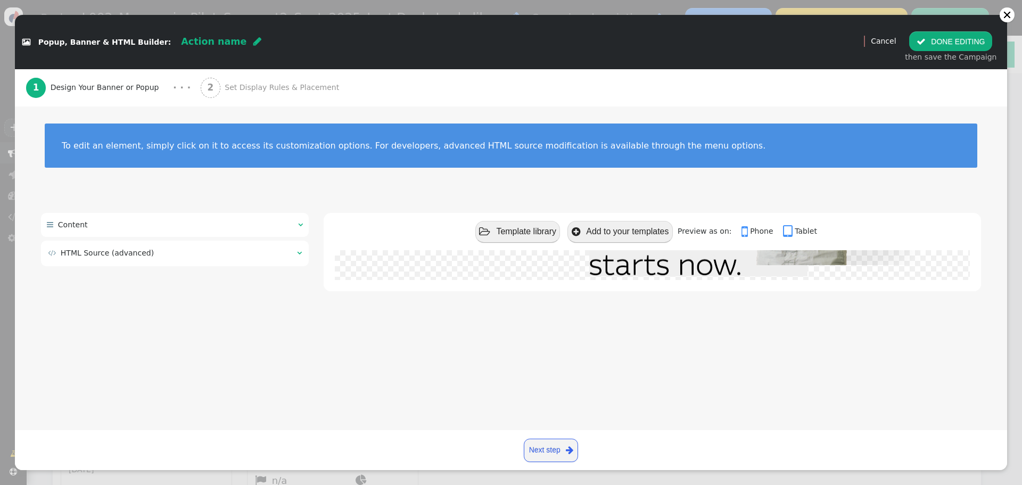
drag, startPoint x: 239, startPoint y: 254, endPoint x: 236, endPoint y: 262, distance: 7.9
click at [240, 254] on td " HTML Source (advanced)" at bounding box center [169, 253] width 242 height 11
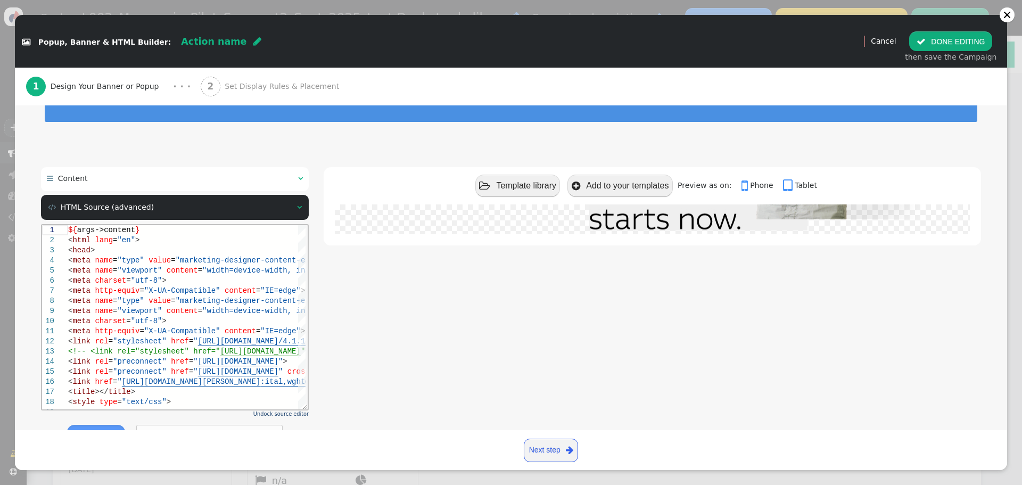
scroll to position [89, 0]
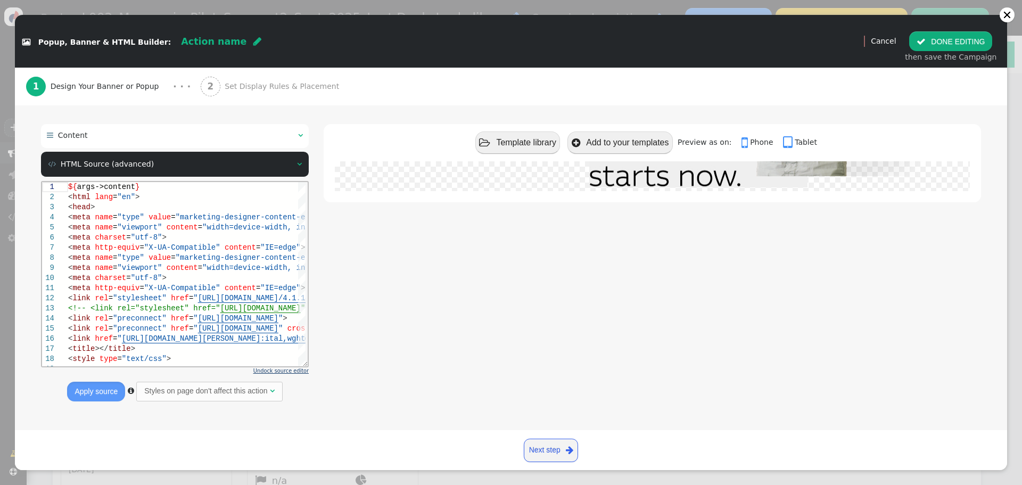
click at [293, 371] on span "Undock source editor" at bounding box center [280, 371] width 55 height 6
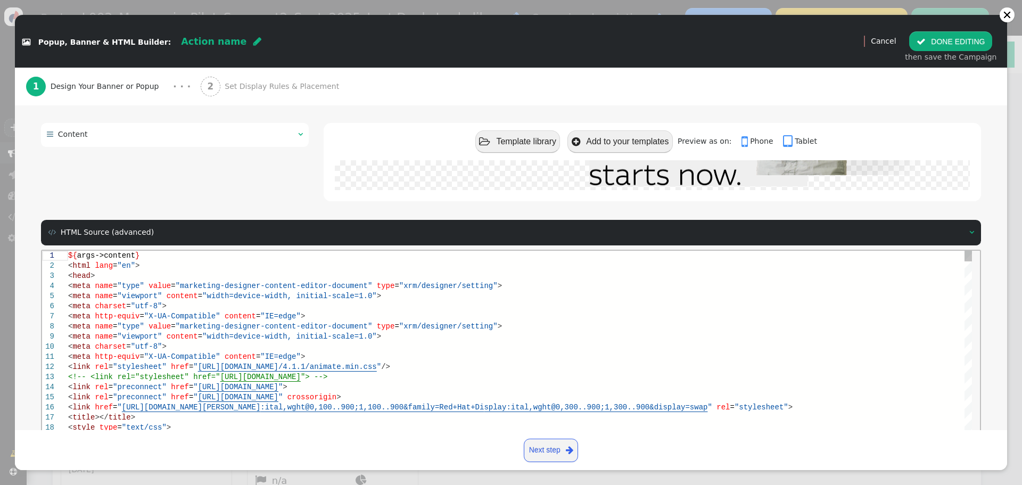
scroll to position [0, 0]
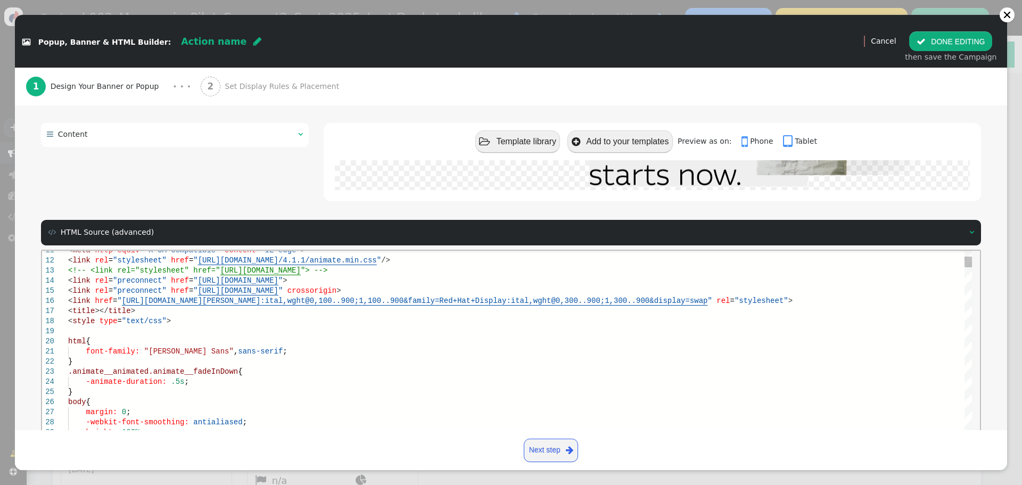
click at [141, 328] on div at bounding box center [520, 331] width 904 height 10
paste textarea "-webkit-font-smoothing: antialiased; } @font-face { font-family: "MCQGlobal_W_B…"
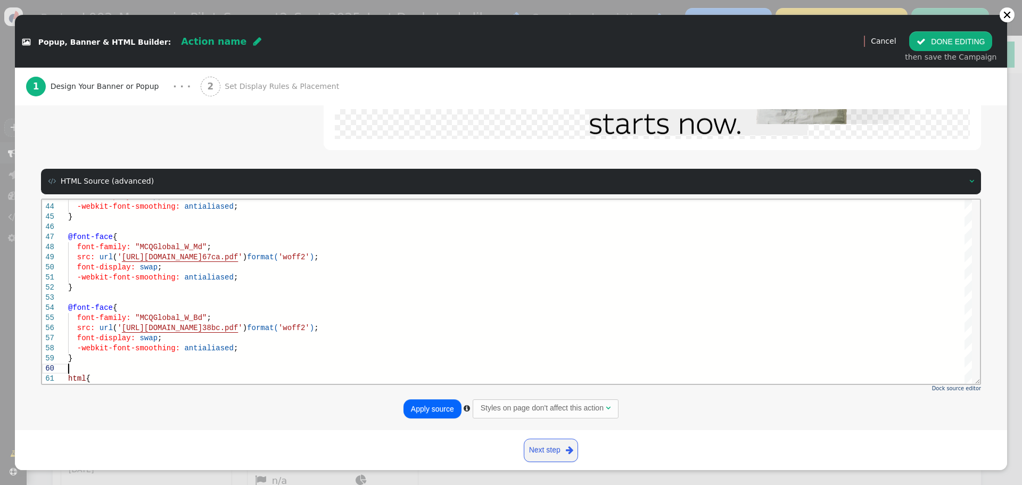
scroll to position [143, 0]
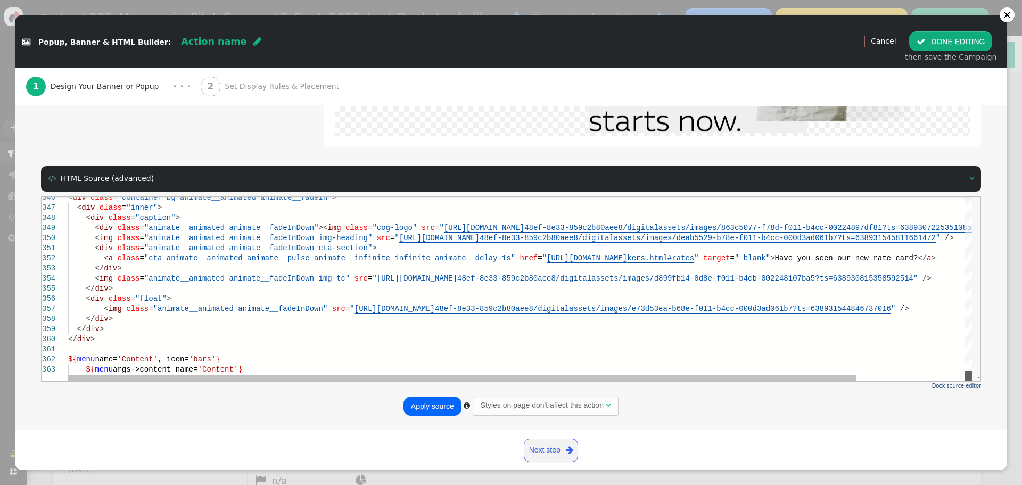
drag, startPoint x: 967, startPoint y: 226, endPoint x: 989, endPoint y: 587, distance: 361.6
click at [947, 196] on html "346 347 348 349 350 351 352 353 354 355 356 357 358 359 360 361 362 363 < div c…" at bounding box center [511, 196] width 938 height 0
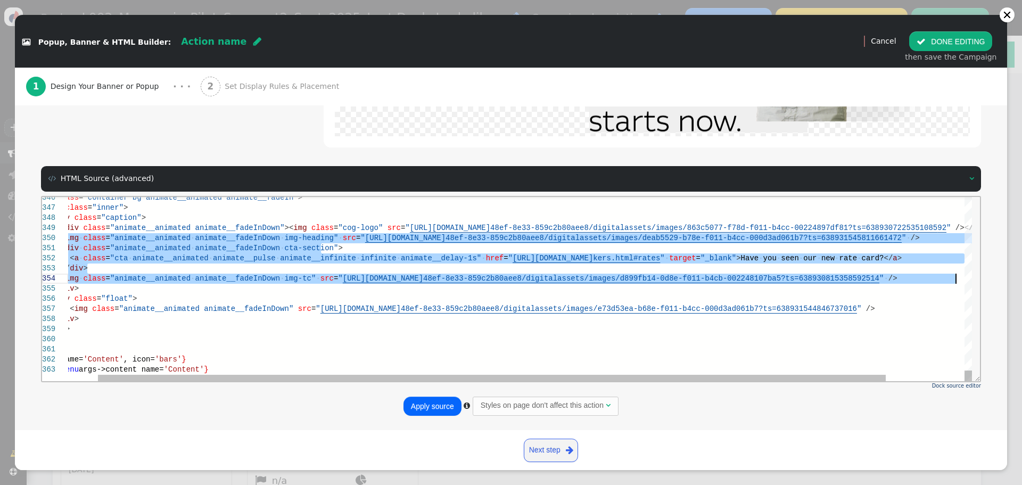
drag, startPoint x: 91, startPoint y: 238, endPoint x: 962, endPoint y: 276, distance: 871.7
paste textarea "<div class="animate__animated animate__fadeInDown cta-section"> <a class="cta a…"
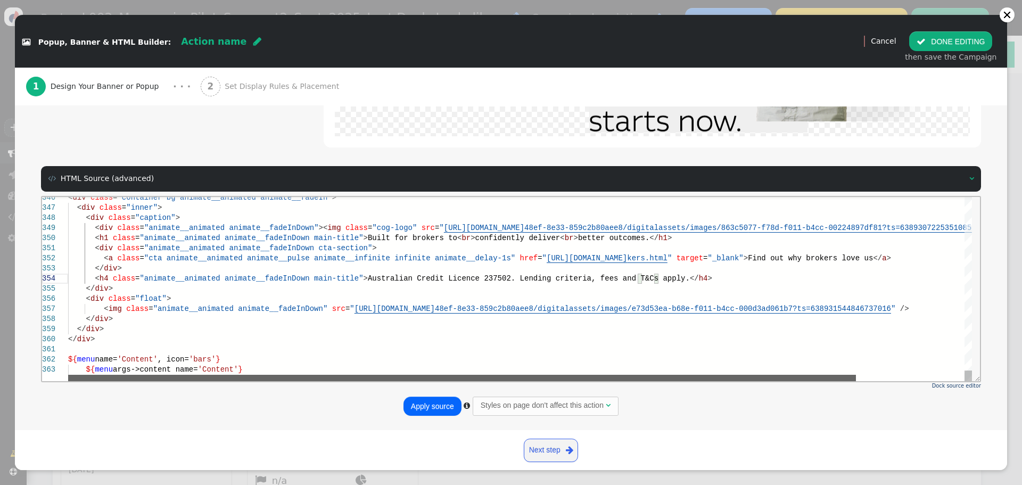
drag, startPoint x: 380, startPoint y: 379, endPoint x: 571, endPoint y: 222, distance: 247.4
click at [298, 373] on div "< div class = "container bg animate__animated animate__fadeIn" > < div class = …" at bounding box center [520, 288] width 904 height 184
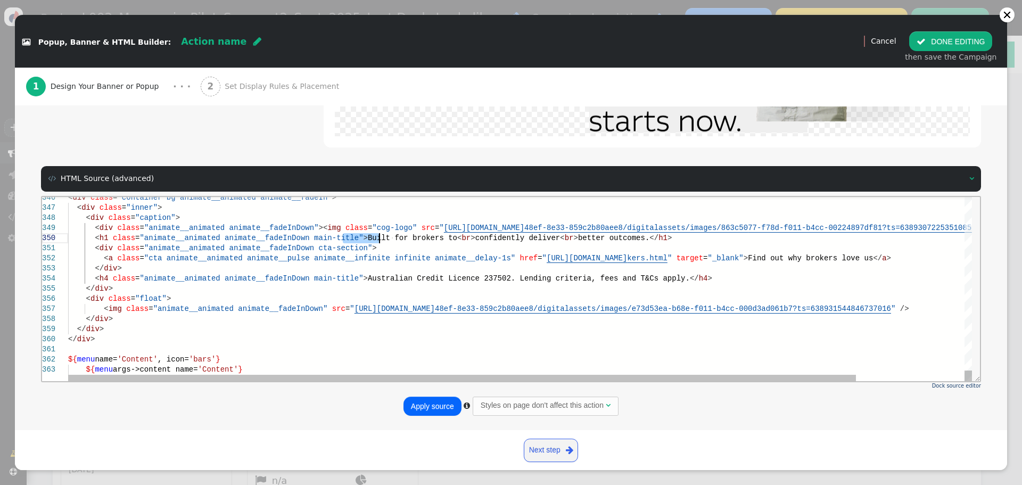
drag, startPoint x: 342, startPoint y: 238, endPoint x: 586, endPoint y: 238, distance: 244.3
click at [610, 237] on span "outcomes." at bounding box center [630, 237] width 40 height 9
paste textarea "65%; } } </style> </head> <body> <div class="container bg animate__animated ani…"
drag, startPoint x: 822, startPoint y: 260, endPoint x: 936, endPoint y: 260, distance: 113.9
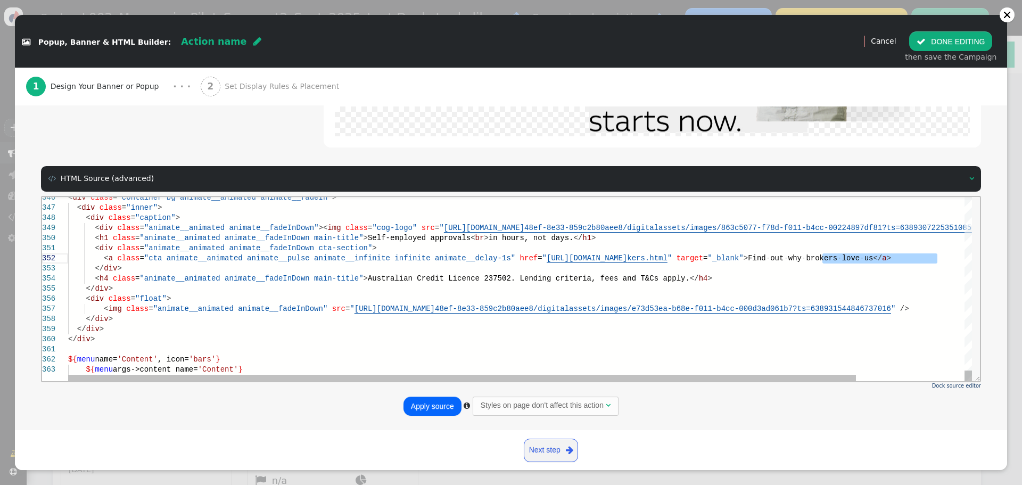
paste textarea "Don’t wait, see how"
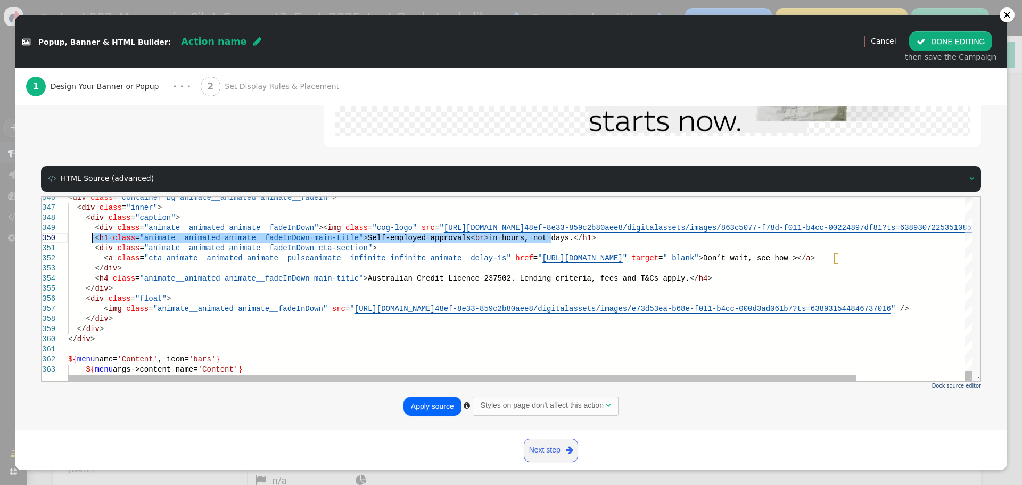
drag, startPoint x: 548, startPoint y: 237, endPoint x: 101, endPoint y: 240, distance: 446.6
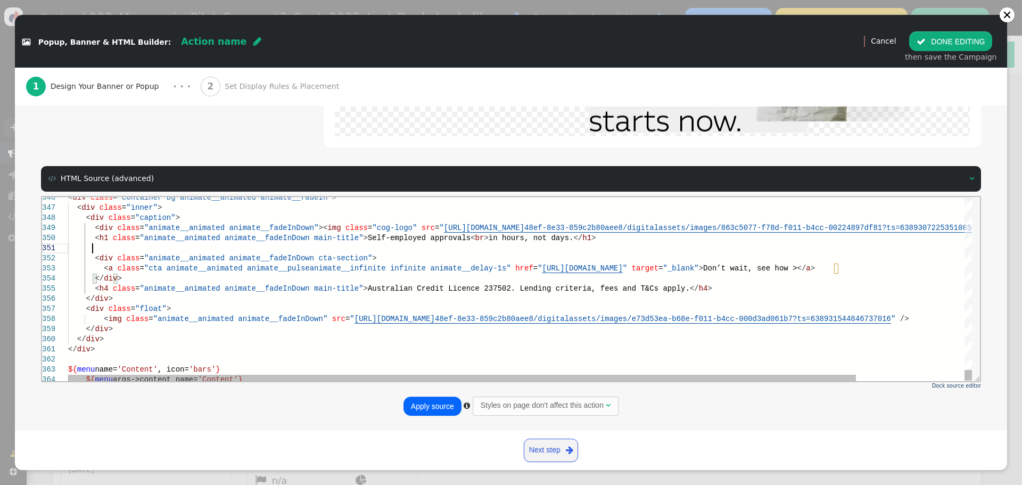
scroll to position [9, 24]
paste textarea "<h1 class="animate__animated animate__fadeInDown main-title">Self-employed appr…"
drag, startPoint x: 103, startPoint y: 250, endPoint x: 114, endPoint y: 249, distance: 10.7
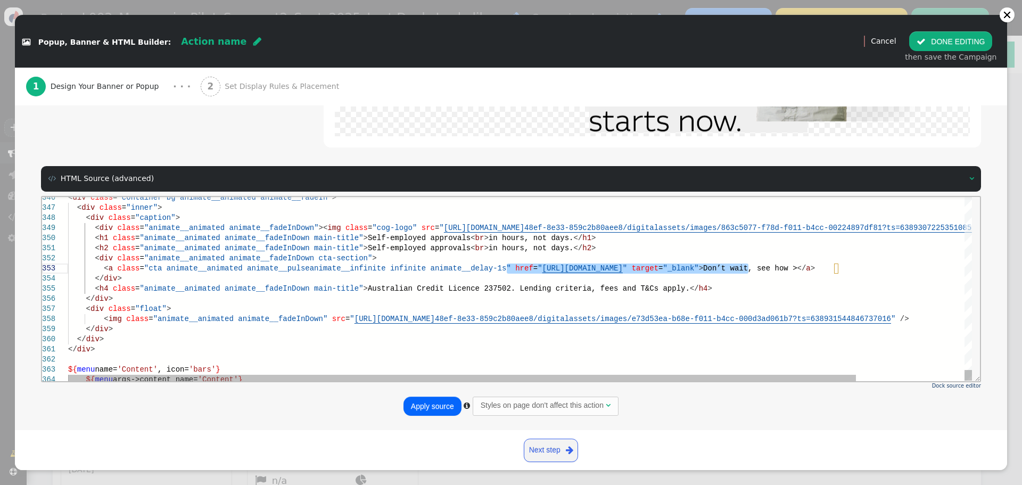
paste textarea "<h1 class="animate__animated animate__fadeInDown main-title">Self-employed appr…"
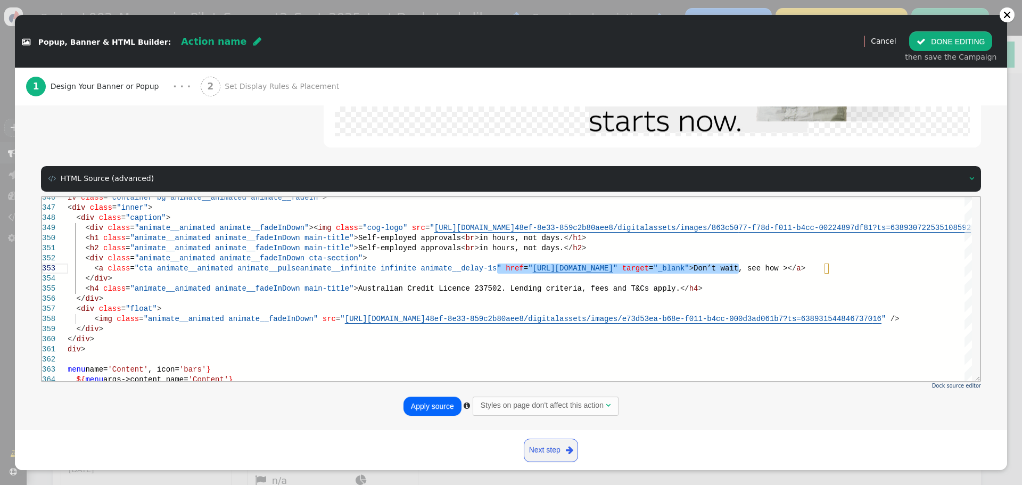
paste textarea "help/brokers/credit-guidelines-and-processes/understanding-who-and-what-we-fina…"
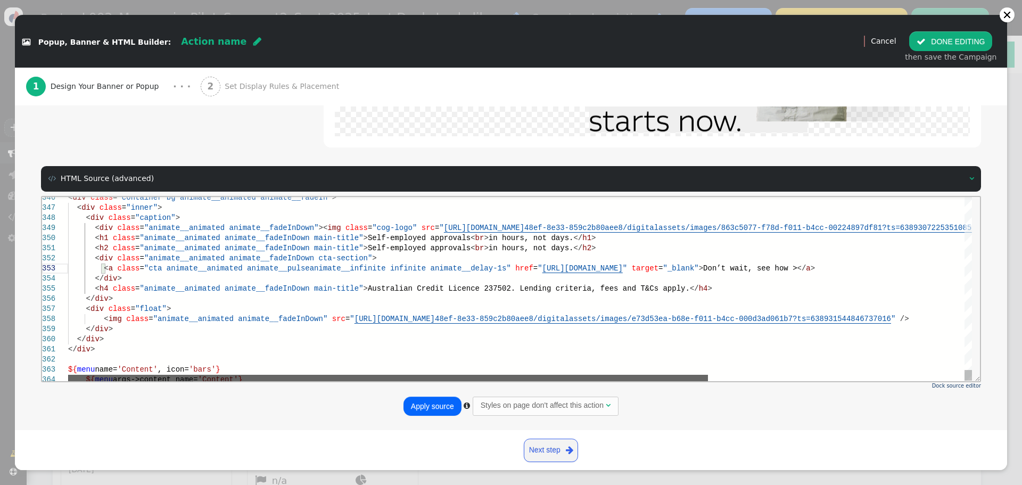
drag, startPoint x: 701, startPoint y: 378, endPoint x: 540, endPoint y: 371, distance: 160.4
click at [540, 371] on div "< div class = "container bg animate__animated animate__fadeIn" > < div class = …" at bounding box center [520, 288] width 904 height 184
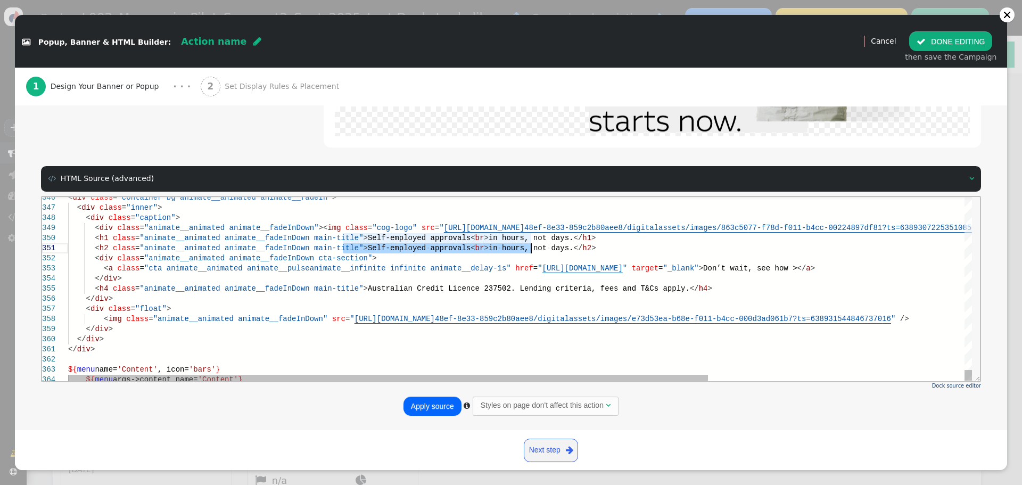
drag, startPoint x: 347, startPoint y: 249, endPoint x: 531, endPoint y: 249, distance: 183.7
paste textarea "e how you can get benefit from our consistently fast turnaround time"
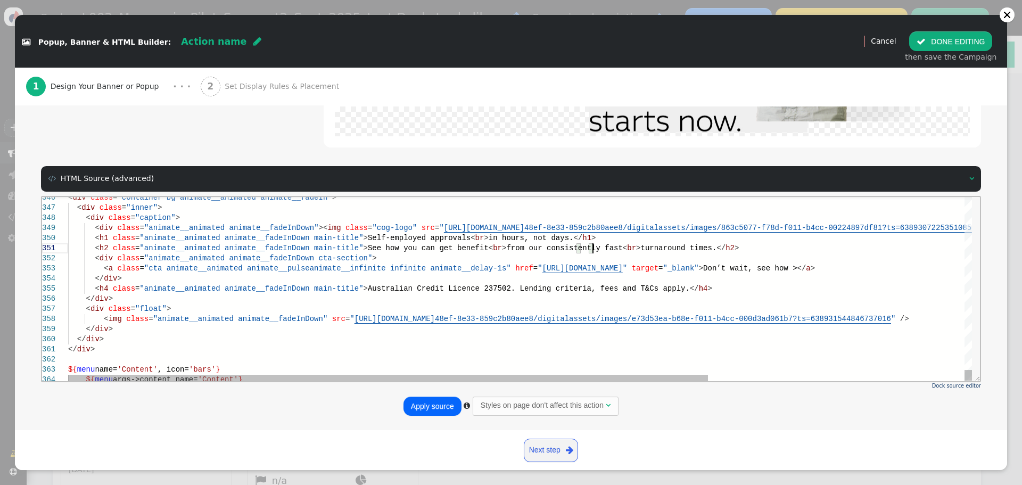
scroll to position [9, 524]
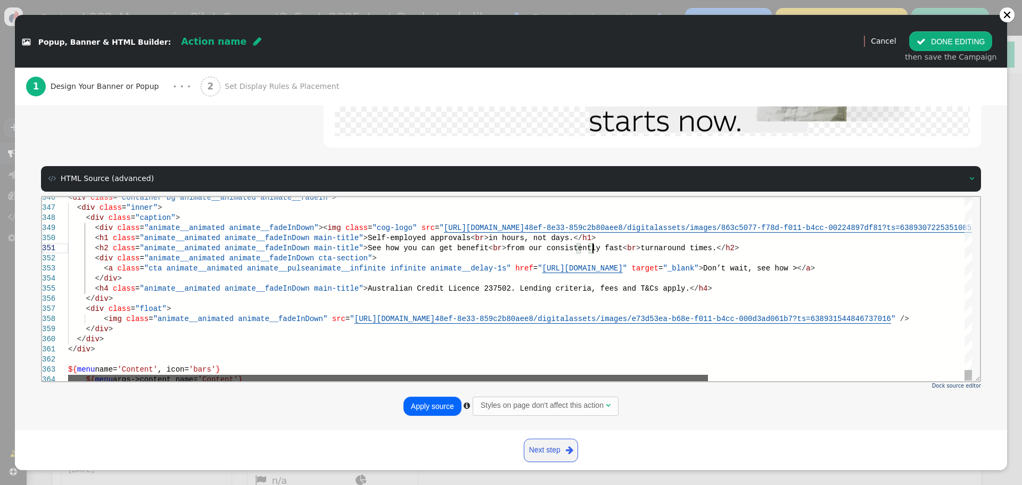
drag, startPoint x: 473, startPoint y: 377, endPoint x: 371, endPoint y: 374, distance: 101.7
click at [371, 374] on div at bounding box center [388, 377] width 640 height 6
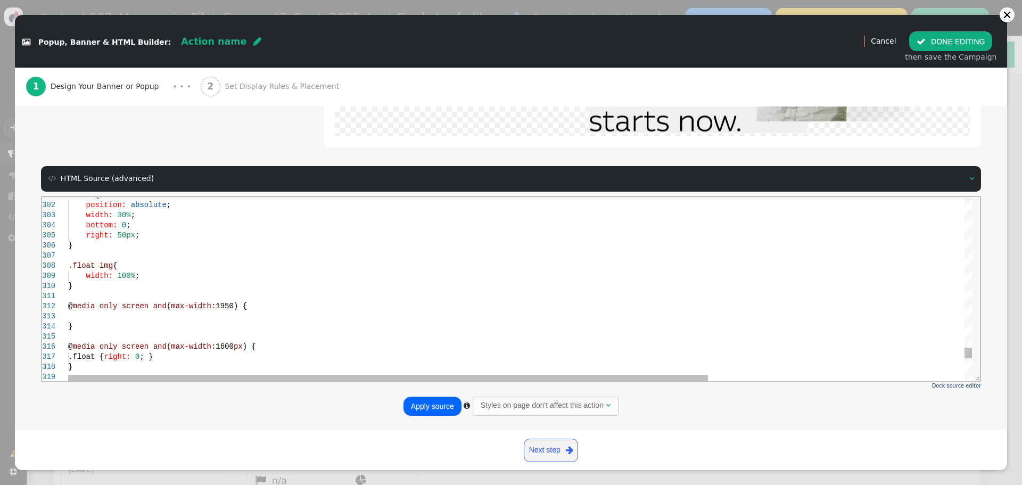
click at [81, 286] on div "}" at bounding box center [701, 286] width 1266 height 10
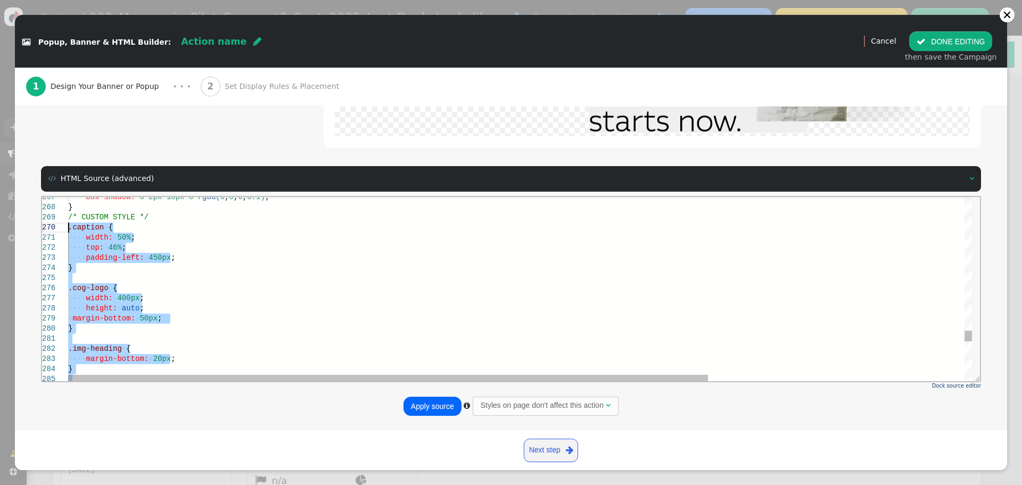
paste textarea ".float { position: absolute; width: 30%; bottom: 30%"
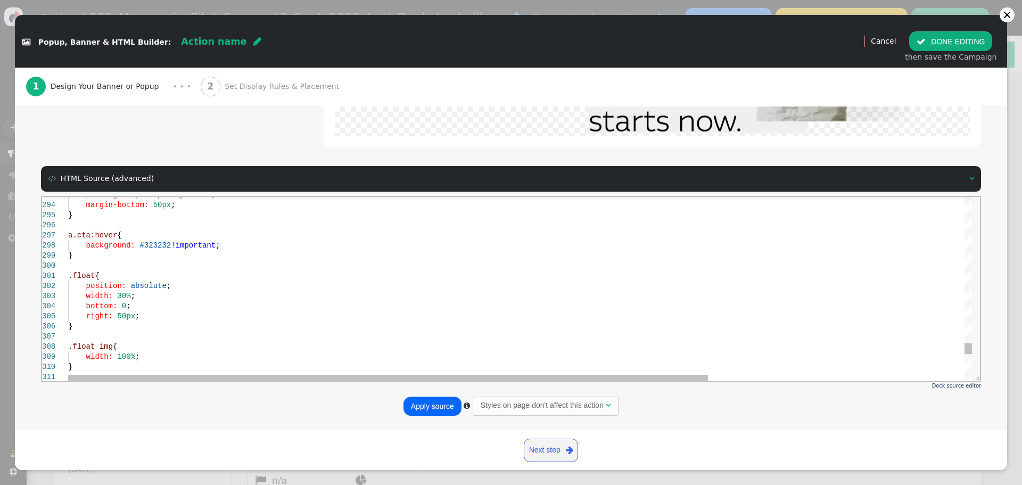
click at [92, 259] on div "}" at bounding box center [701, 255] width 1266 height 10
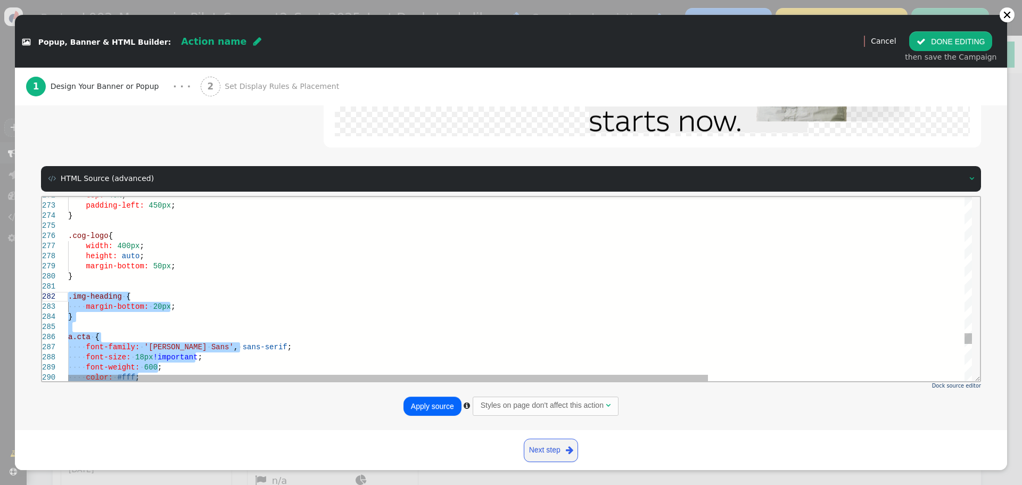
paste textarea "Editor content;Press Alt+F1 for Accessibility Options."
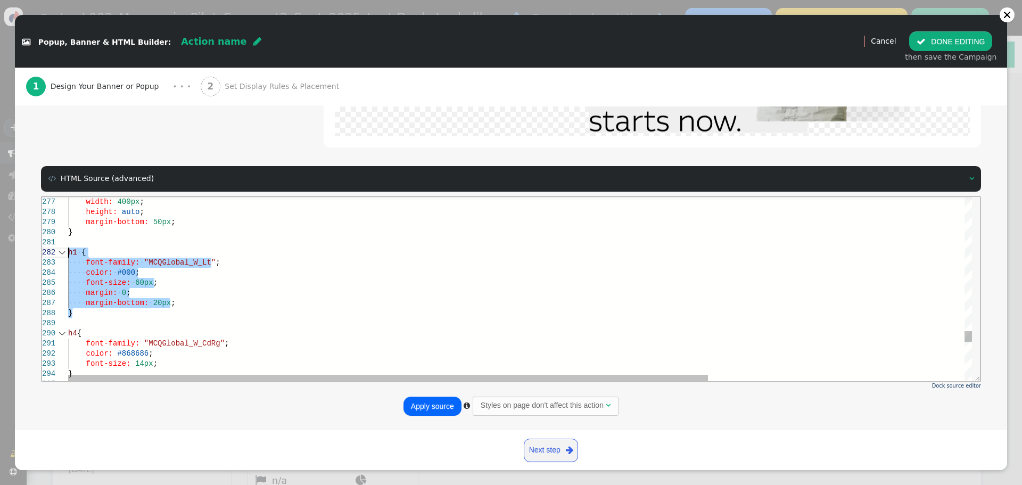
drag, startPoint x: 76, startPoint y: 314, endPoint x: 56, endPoint y: 254, distance: 62.8
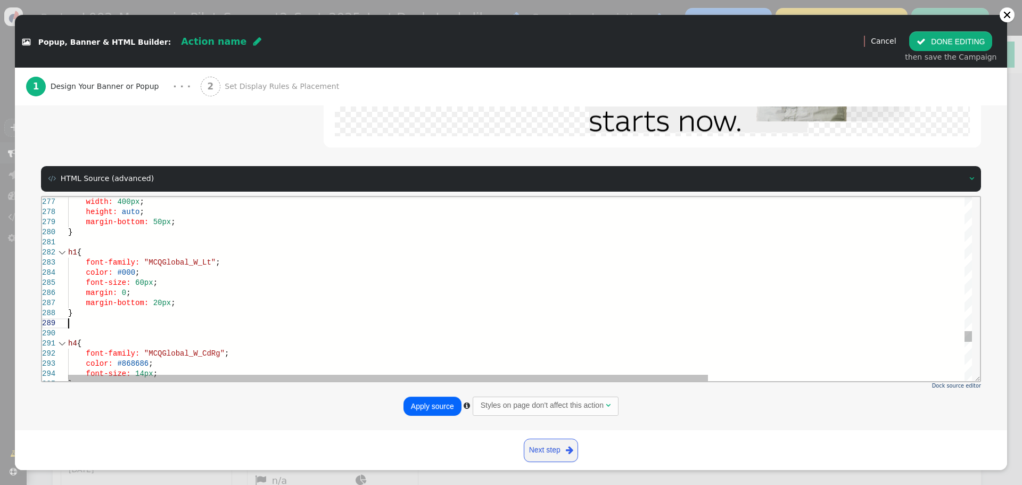
scroll to position [92, 0]
paste textarea "font-family: "MCQGlobal_W_Lt"; color: #000; font-size: 60px; margin: 0; margin-…"
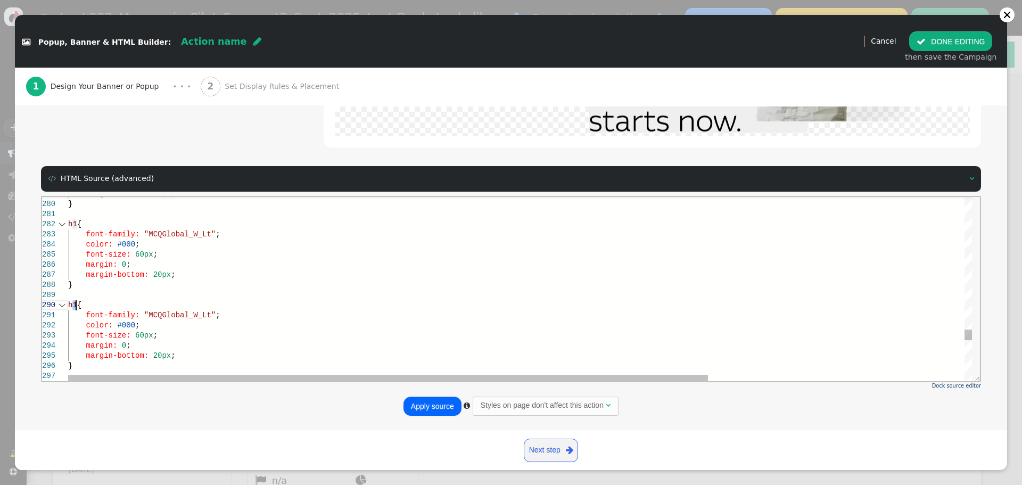
drag, startPoint x: 72, startPoint y: 303, endPoint x: 162, endPoint y: 325, distance: 92.7
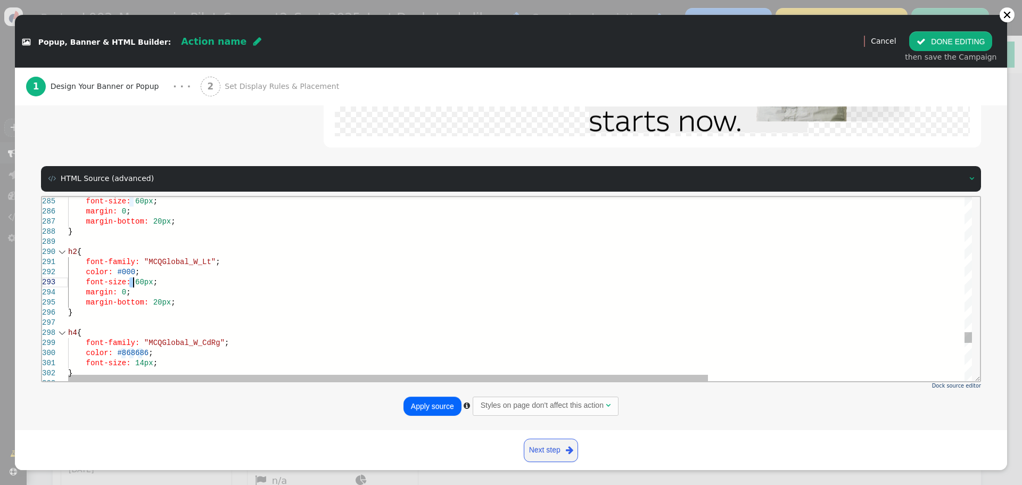
scroll to position [29, 65]
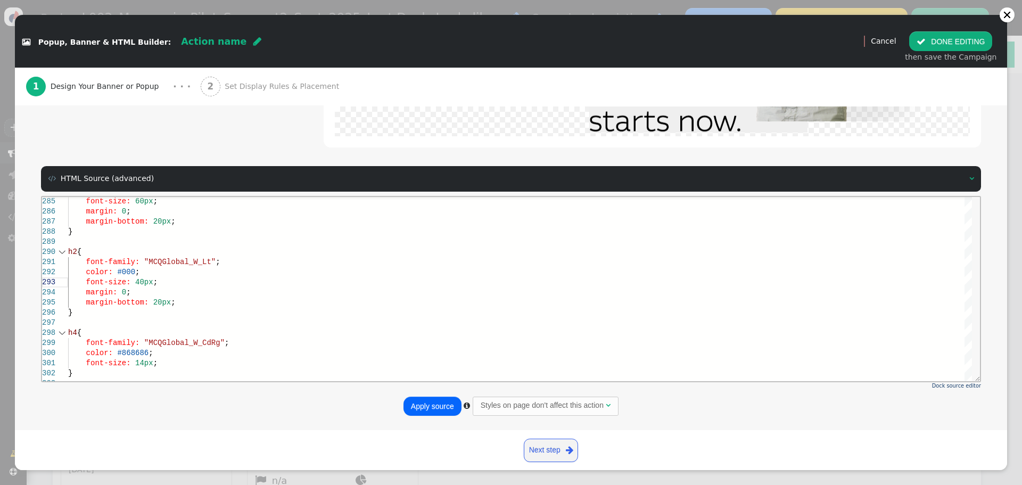
type textarea "font-family: "MCQGlobal_W_Lt"; color: #000; font-size: 40px; margin: 0; margin-…"
click at [426, 405] on button "Apply source" at bounding box center [433, 406] width 58 height 19
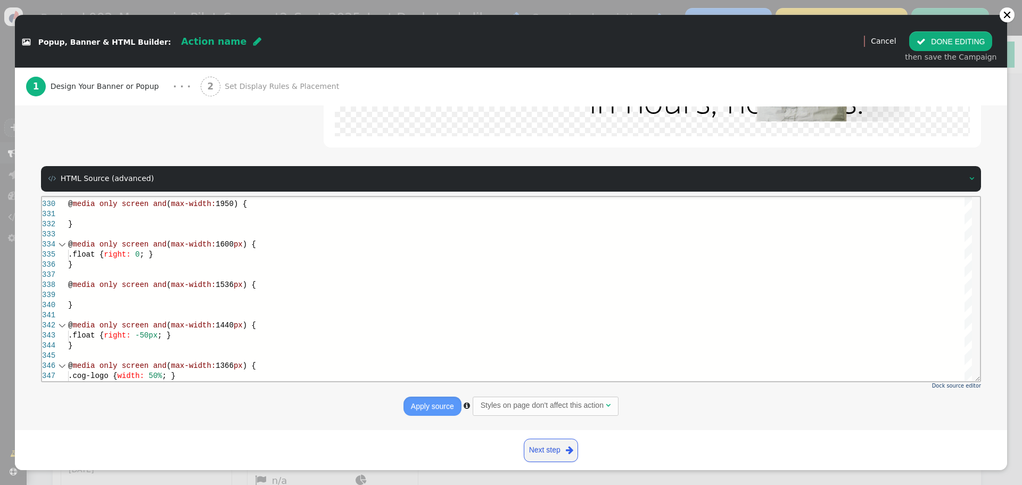
click at [436, 409] on button "Apply source" at bounding box center [433, 406] width 58 height 19
click at [247, 87] on span "Set Display Rules & Placement" at bounding box center [284, 86] width 119 height 11
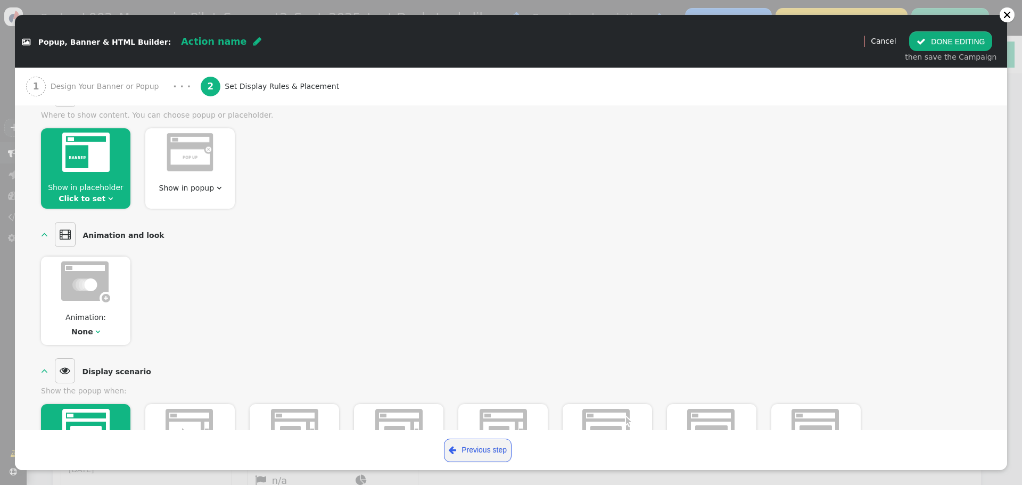
click at [118, 162] on div at bounding box center [85, 154] width 89 height 52
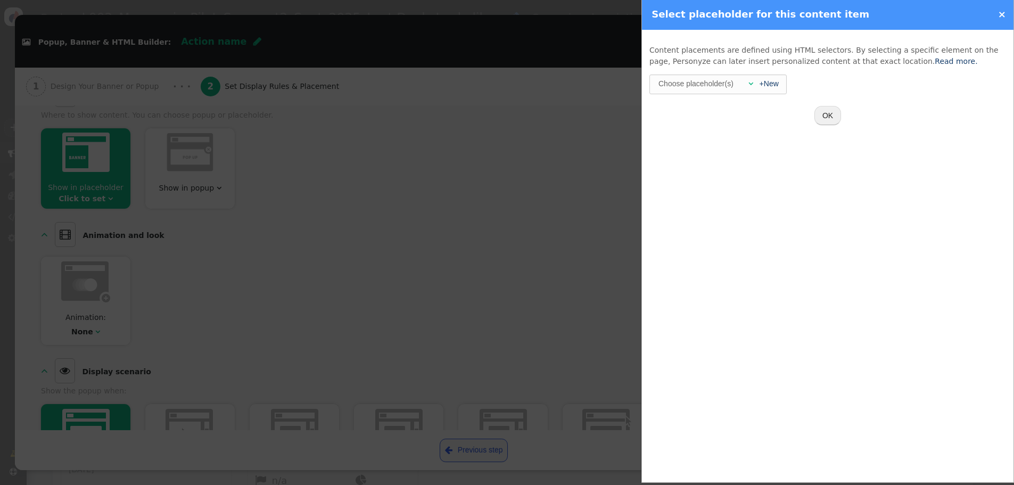
click at [728, 86] on div "Choose placeholder(s)" at bounding box center [695, 83] width 77 height 17
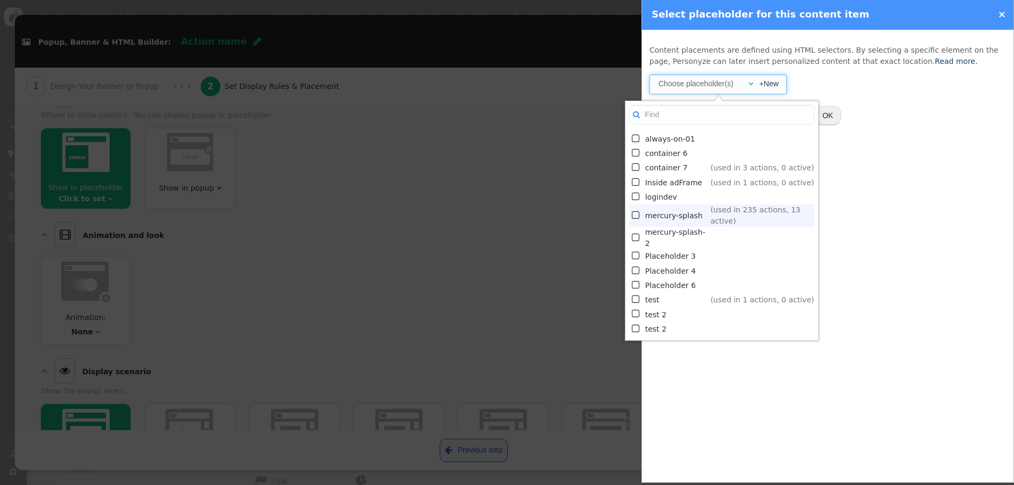
click at [635, 212] on span "" at bounding box center [637, 215] width 10 height 14
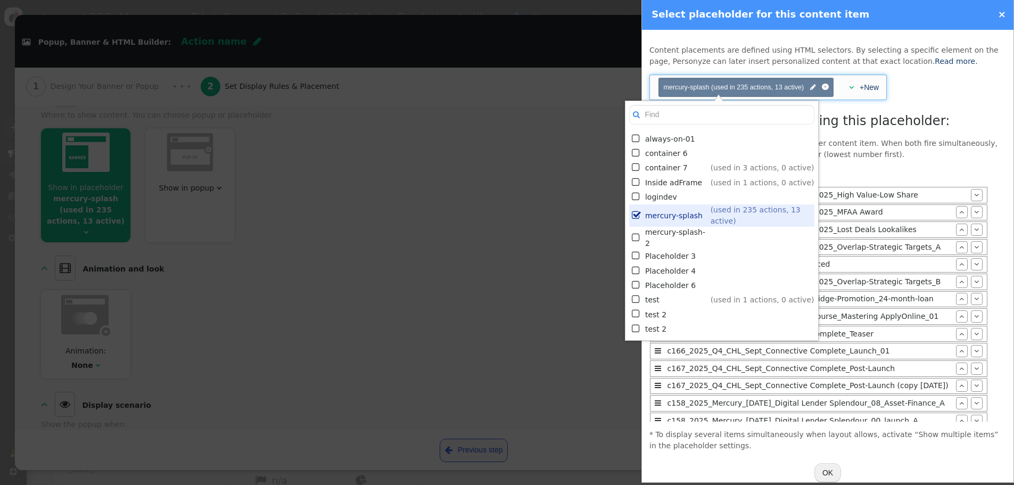
click at [557, 195] on div at bounding box center [507, 242] width 1014 height 485
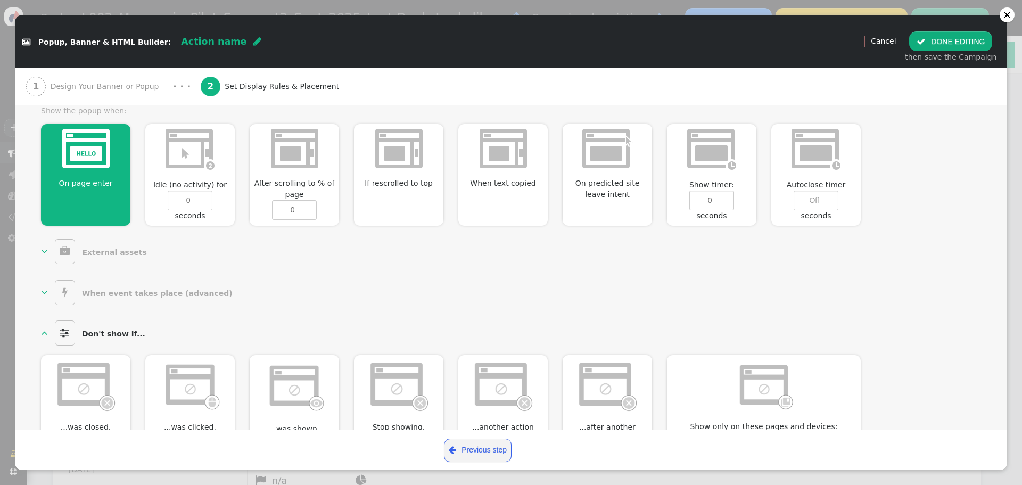
scroll to position [280, 0]
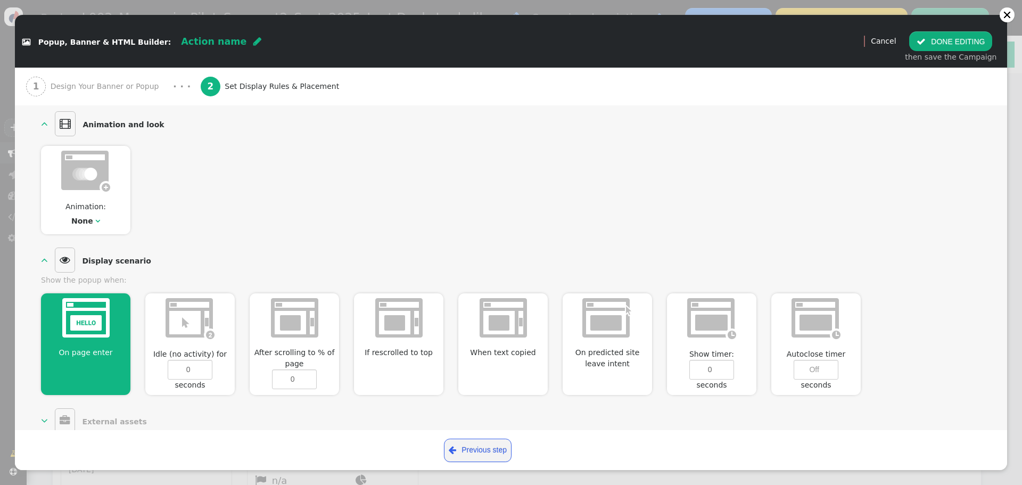
click at [109, 88] on span "Design Your Banner or Popup" at bounding box center [107, 86] width 113 height 11
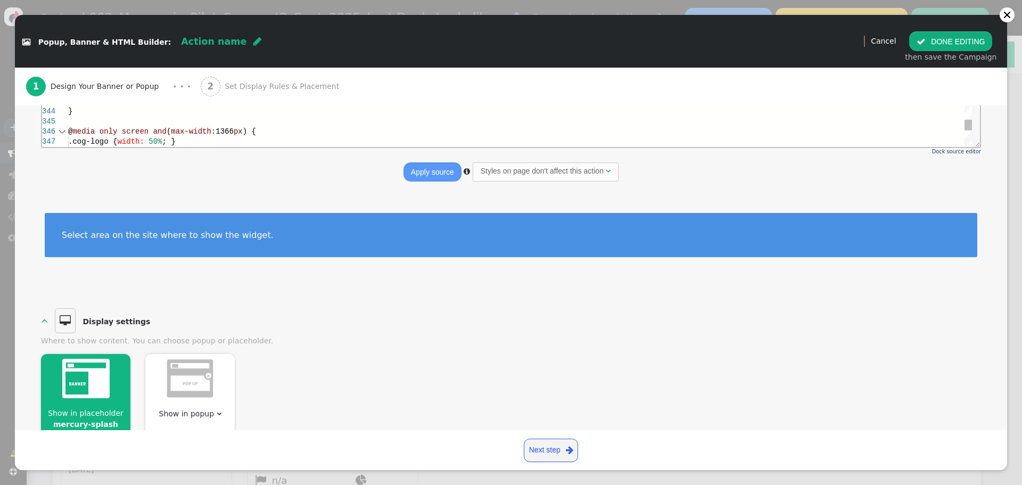
scroll to position [136, 0]
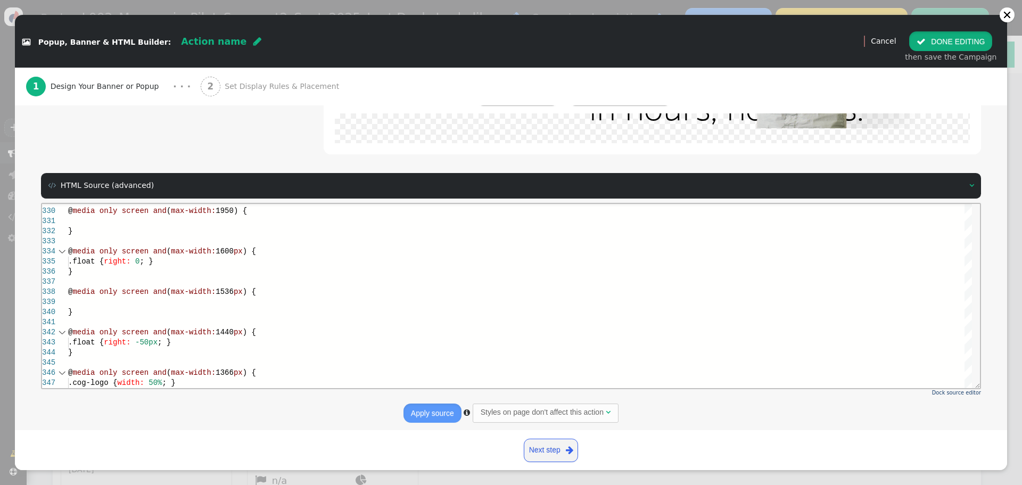
click at [970, 41] on button " DONE EDITING" at bounding box center [950, 40] width 83 height 19
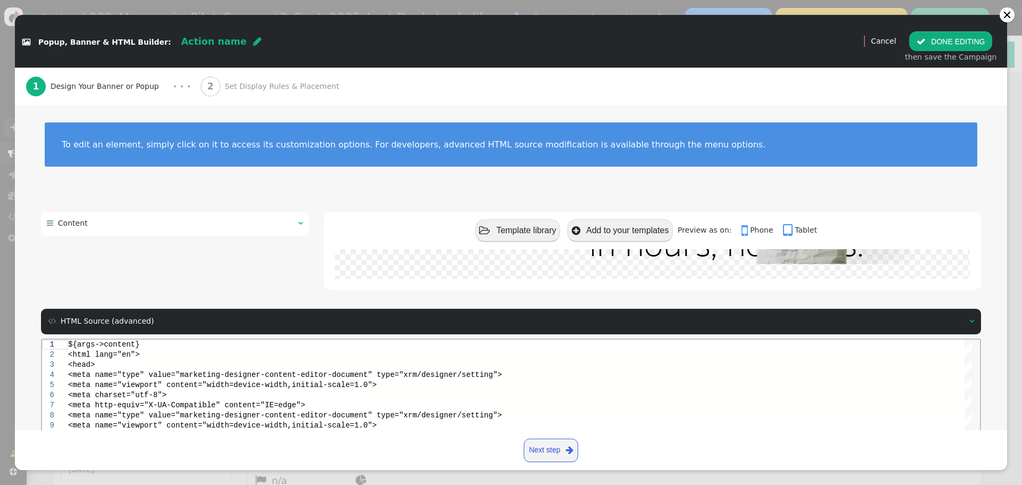
scroll to position [0, 0]
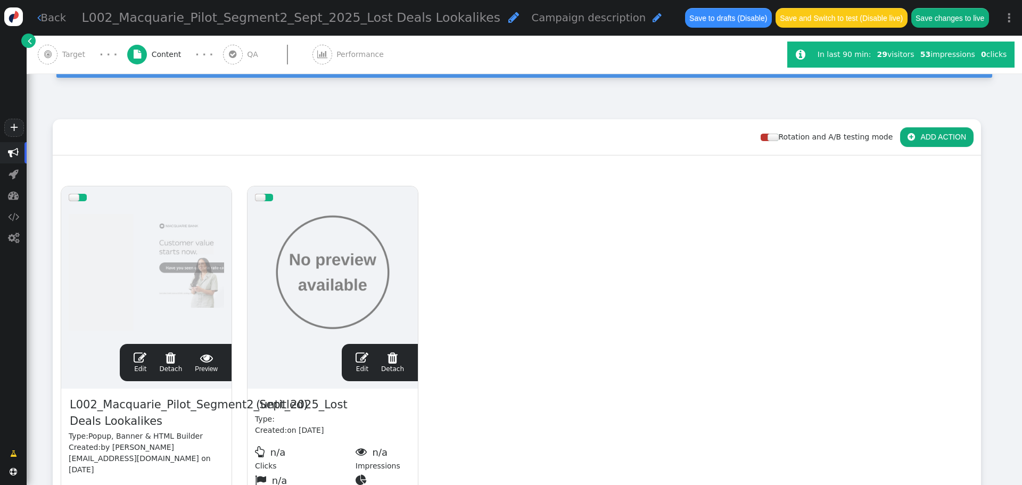
click at [267, 201] on div "drag this" at bounding box center [333, 197] width 170 height 22
click at [105, 411] on span "L002_Macquarie_Pilot_Segment2_Sept_2025_Lost Deals Lookalikes" at bounding box center [209, 413] width 280 height 35
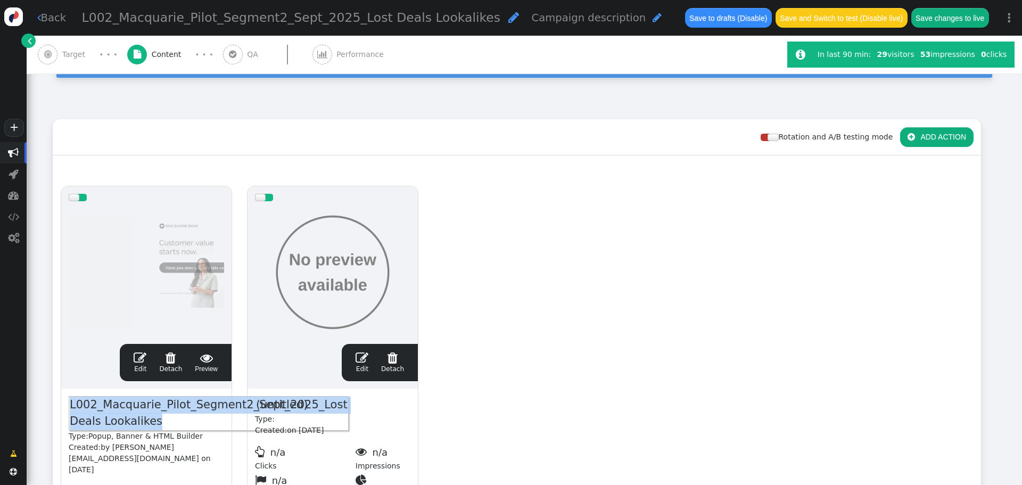
copy span "L002_Macquarie_Pilot_Segment2_Sept_2025_Lost Deals Lookalikes"
click at [343, 399] on div "(untitled) Type: Created: on Oct 7, 25  n/a Clicks  n/a Impressions  n/a Goa…" at bounding box center [333, 448] width 170 height 119
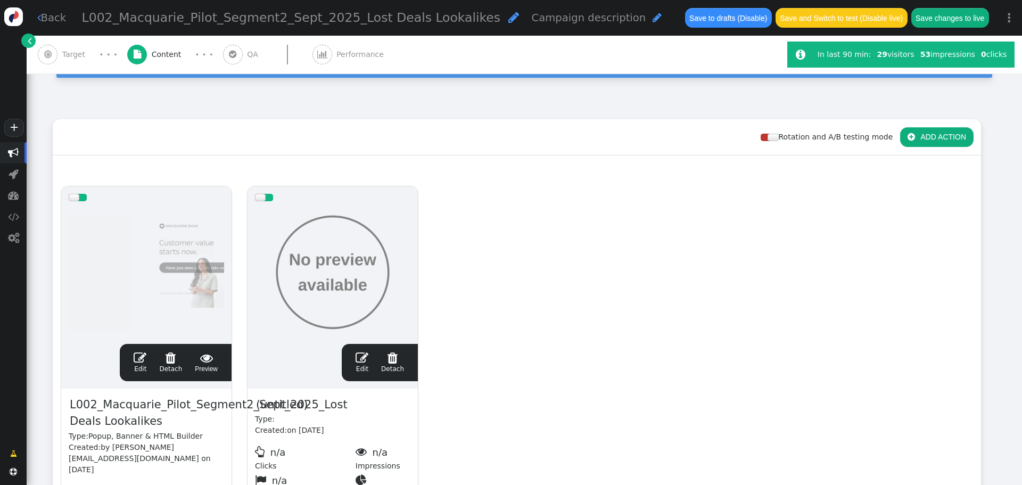
click at [277, 406] on span "(untitled)" at bounding box center [282, 405] width 54 height 18
paste span
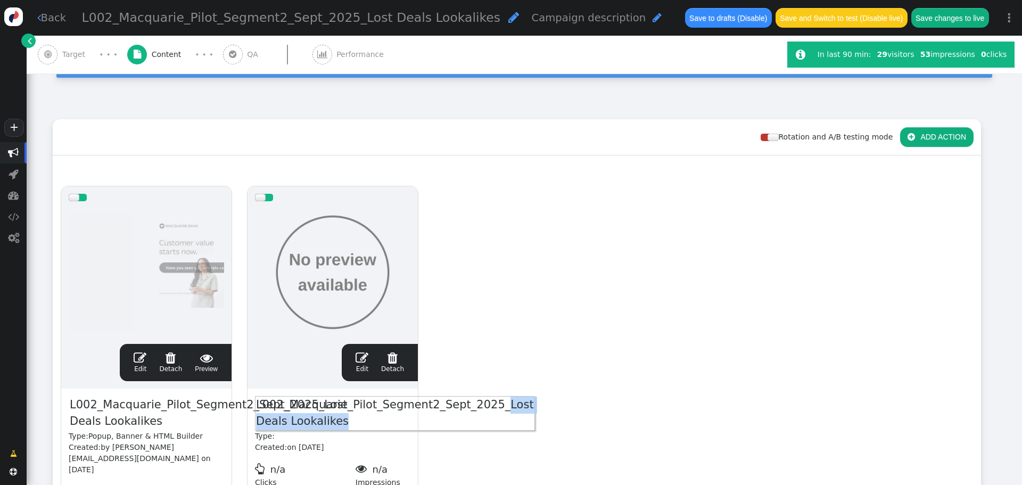
drag, startPoint x: 437, startPoint y: 423, endPoint x: 477, endPoint y: 407, distance: 43.0
click at [477, 407] on span "L002_Macquarie_Pilot_Segment2_Sept_2025_Lost Deals Lookalikes" at bounding box center [395, 413] width 280 height 35
click at [266, 199] on div at bounding box center [268, 197] width 9 height 7
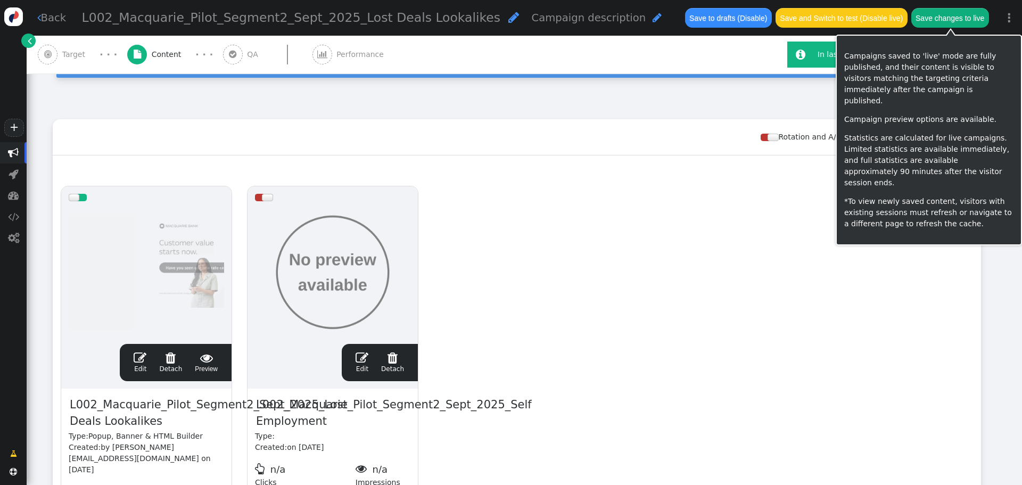
click at [955, 18] on button "Save changes to live" at bounding box center [950, 17] width 78 height 19
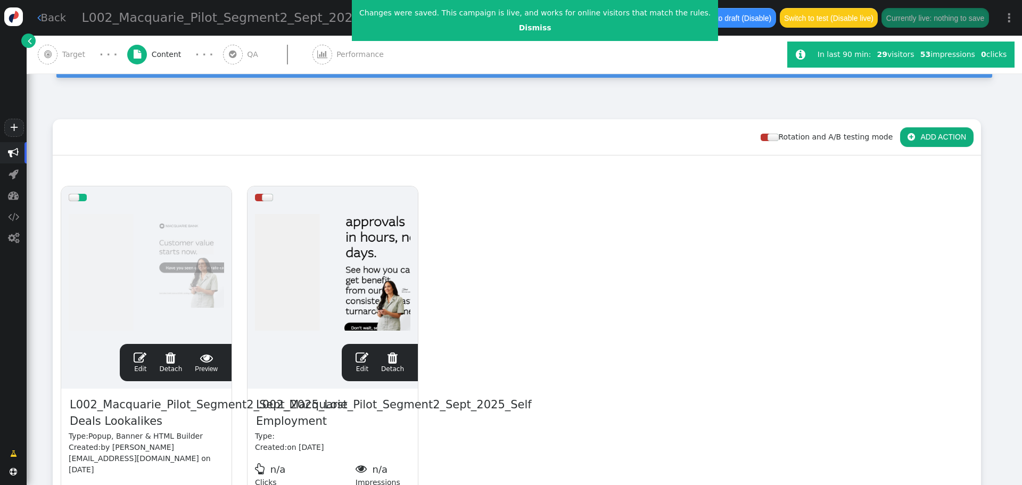
drag, startPoint x: 900, startPoint y: 200, endPoint x: 902, endPoint y: 211, distance: 11.3
click at [901, 200] on div "drag this  Edit  Detach  Preview L002_Macquarie_Pilot_Segment2_Sept_2025_Los…" at bounding box center [516, 380] width 927 height 404
click at [50, 13] on link " Back" at bounding box center [51, 17] width 29 height 15
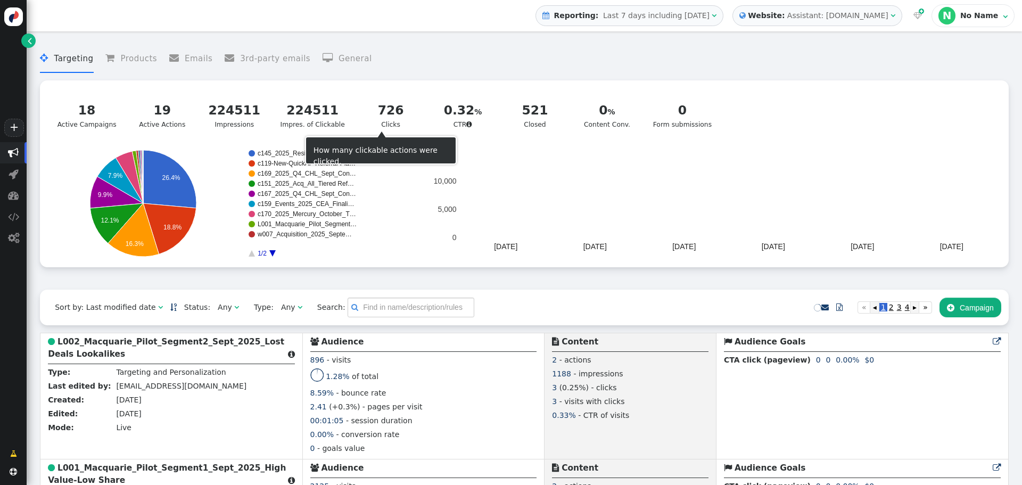
scroll to position [213, 0]
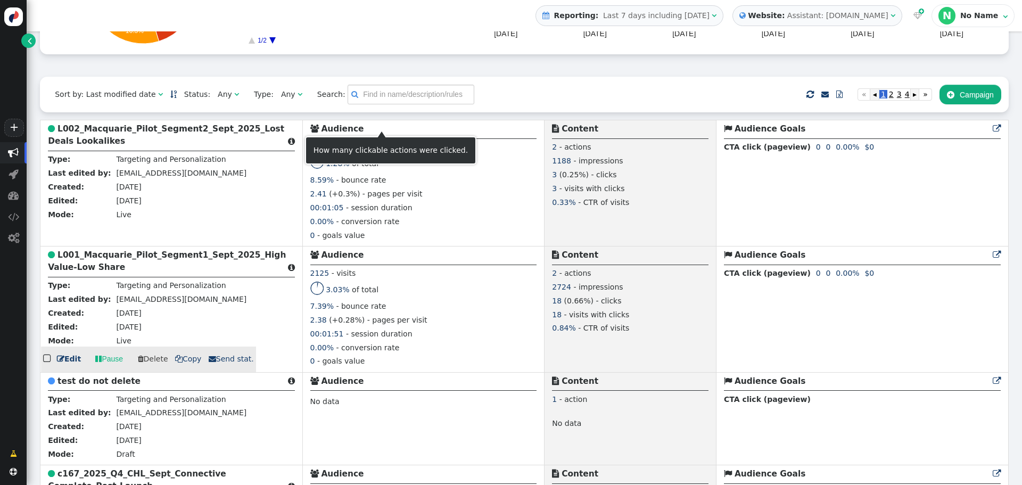
click at [101, 349] on div "  Edit  Pause  Delete  Copy  Send stat." at bounding box center [148, 360] width 215 height 26
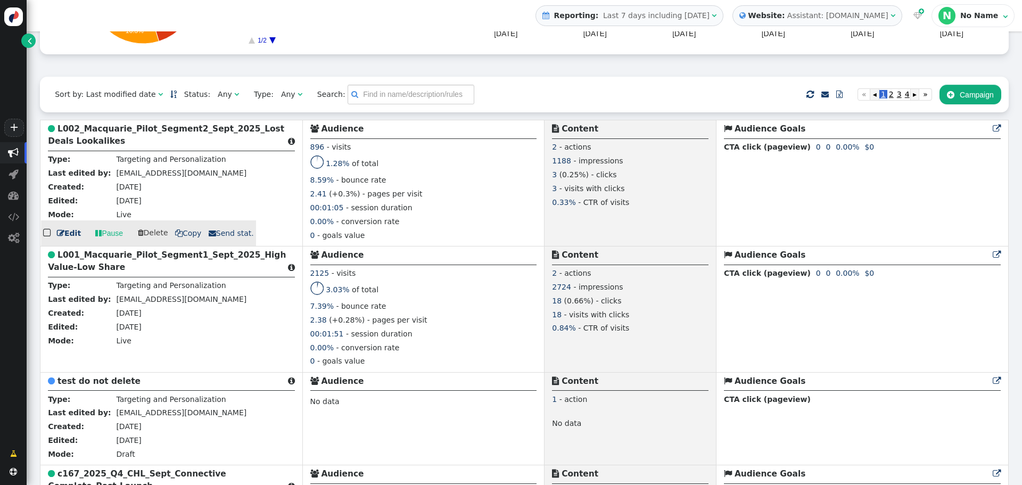
click at [89, 141] on b "L002_Macquarie_Pilot_Segment2_Sept_2025_Lost Deals Lookalikes" at bounding box center [166, 135] width 236 height 22
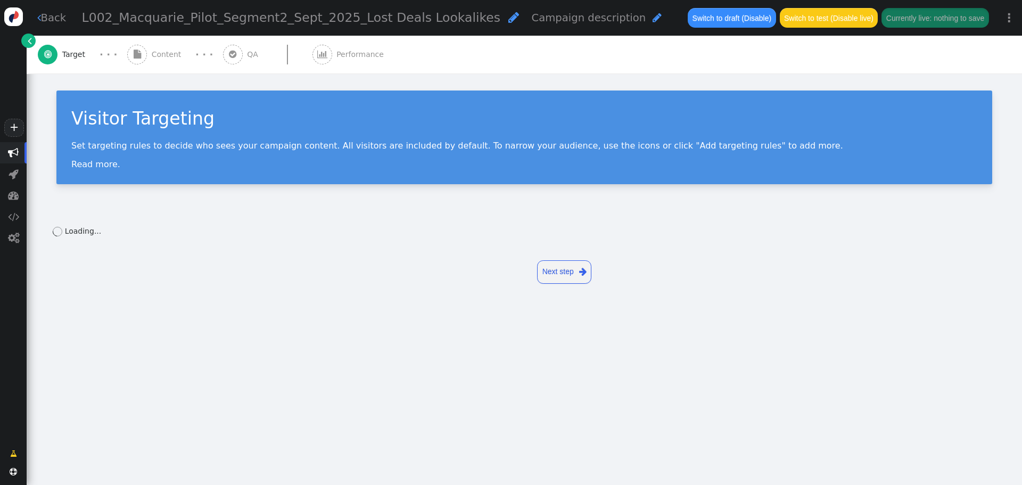
click at [164, 50] on span "Content" at bounding box center [169, 54] width 34 height 11
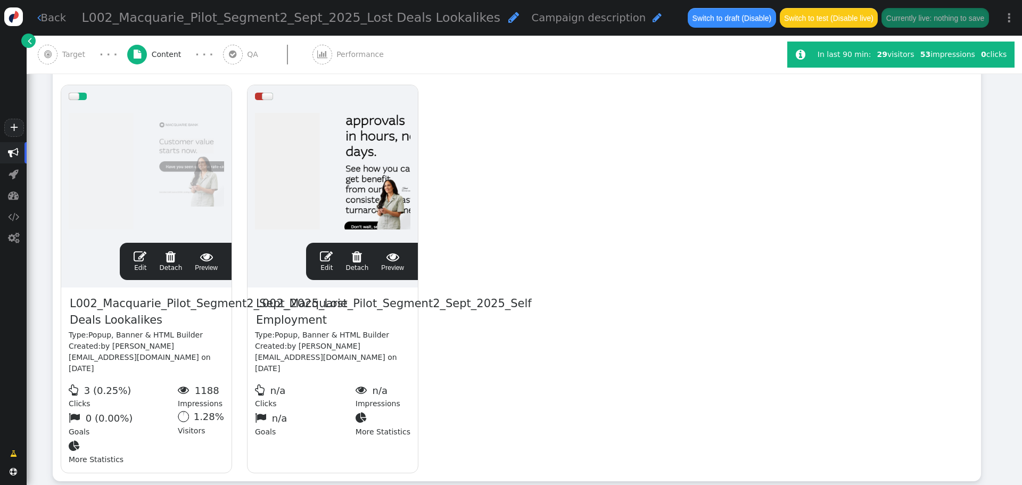
scroll to position [213, 0]
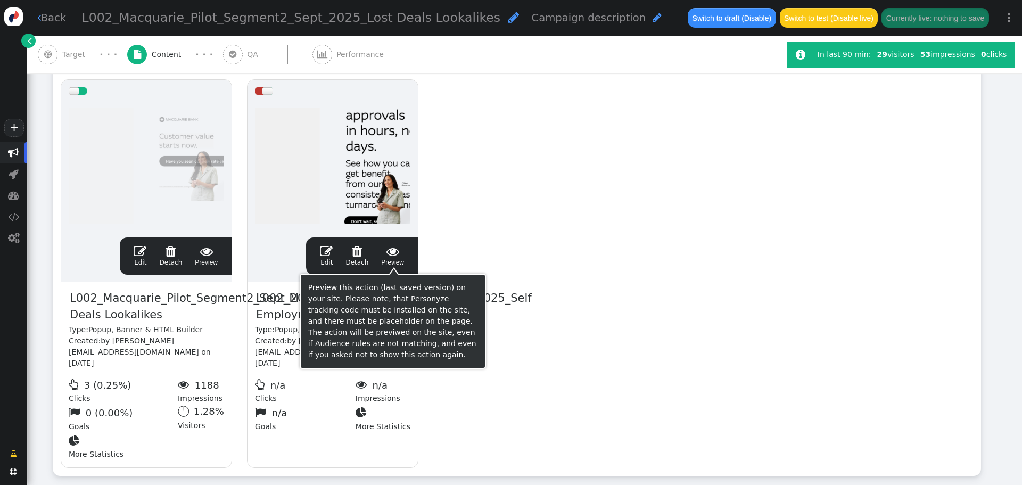
click at [392, 256] on span "" at bounding box center [392, 251] width 23 height 13
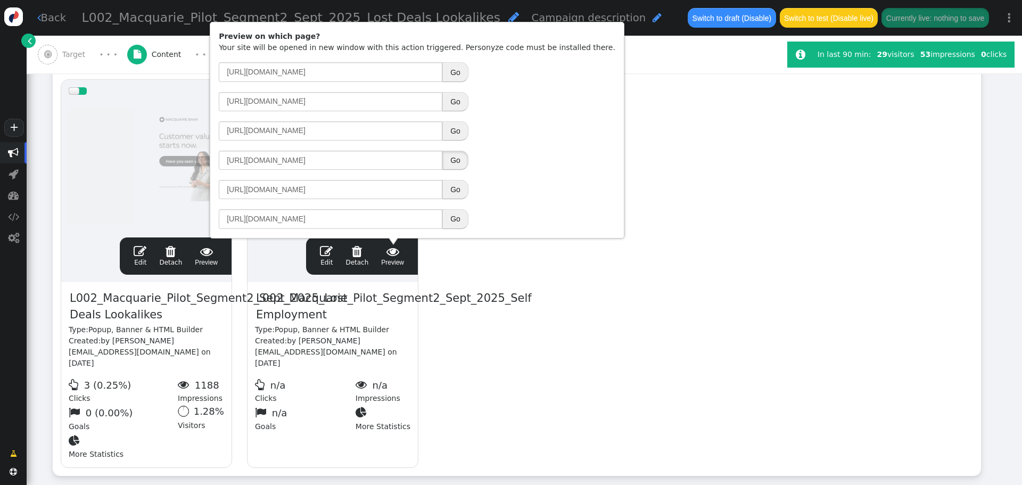
click at [457, 158] on button "Go" at bounding box center [455, 160] width 26 height 19
click at [460, 293] on span "L002_Macquarie_Pilot_Segment2_Sept_2025_Self Employment" at bounding box center [394, 307] width 278 height 35
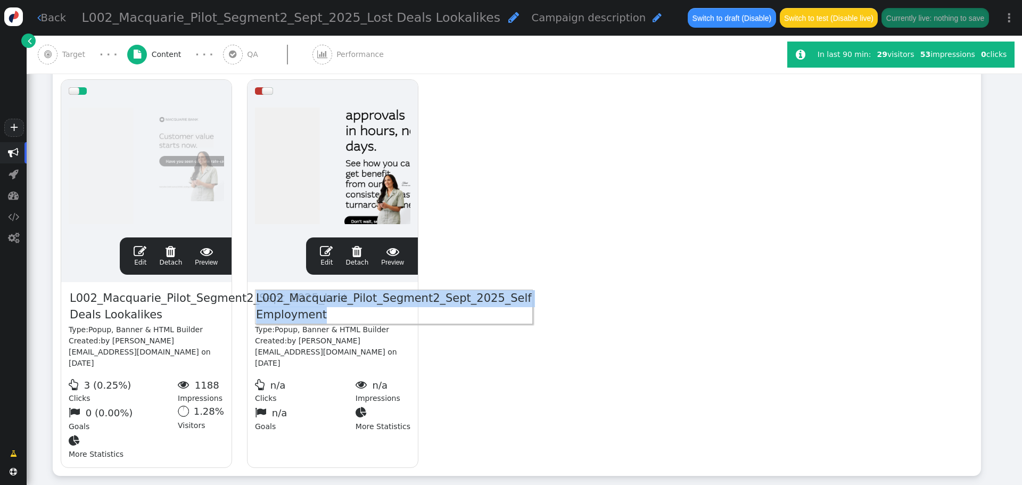
click at [317, 316] on span "L002_Macquarie_Pilot_Segment2_Sept_2025_Self Employment" at bounding box center [394, 307] width 278 height 35
click at [286, 316] on span "L002_Macquarie_Pilot_Segment2_Sept_2025_Self Employment" at bounding box center [394, 307] width 278 height 35
click at [298, 316] on span "L002_Macquarie_Pilot_Segment2_Sept_2025_Self Employment" at bounding box center [394, 307] width 278 height 35
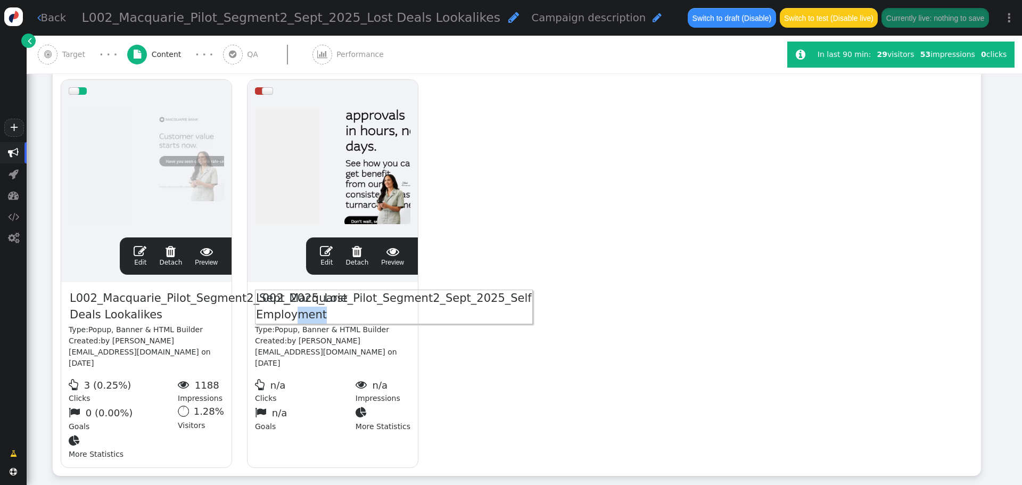
drag, startPoint x: 295, startPoint y: 316, endPoint x: 333, endPoint y: 316, distance: 38.3
click at [333, 316] on span "L002_Macquarie_Pilot_Segment2_Sept_2025_Self Employment" at bounding box center [394, 307] width 278 height 35
click at [333, 257] on span "" at bounding box center [326, 251] width 13 height 13
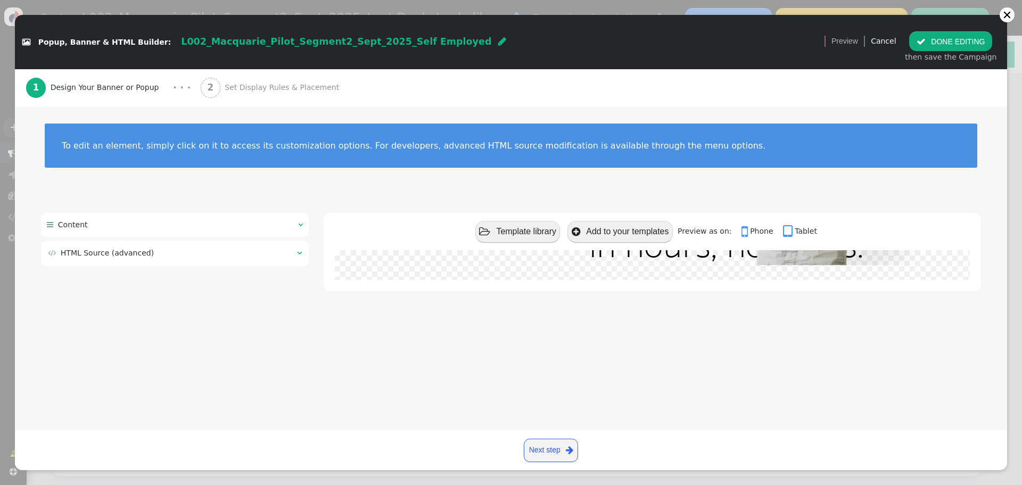
click at [304, 250] on div " HTML Source (advanced) " at bounding box center [175, 254] width 268 height 26
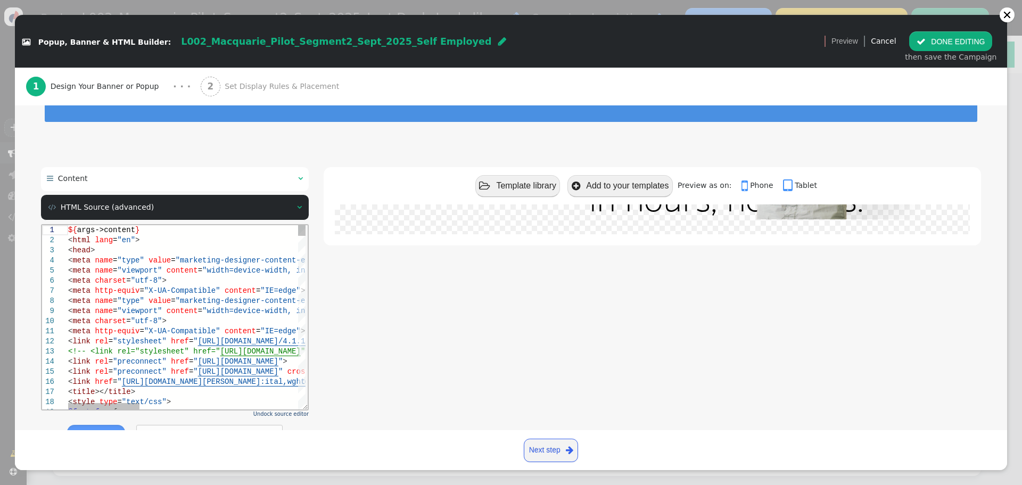
scroll to position [89, 0]
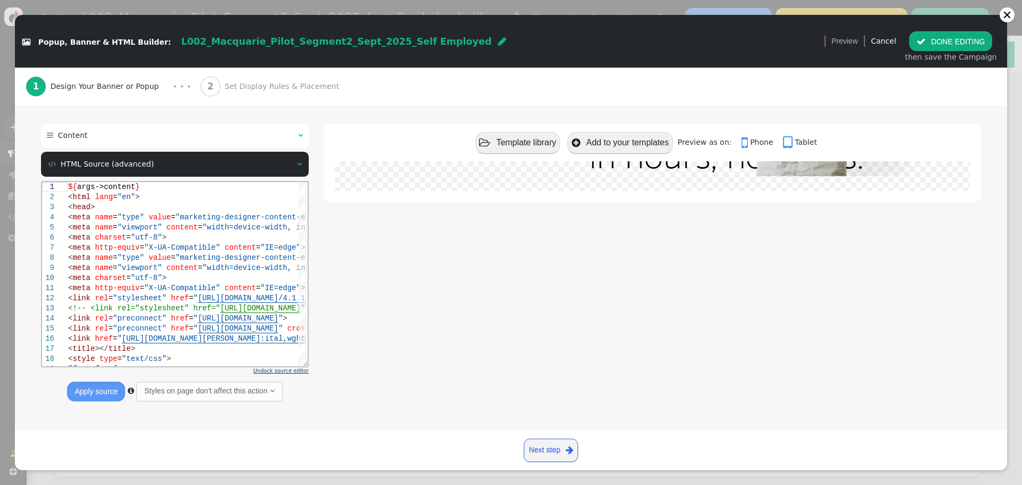
click at [278, 370] on span "Undock source editor" at bounding box center [280, 371] width 55 height 6
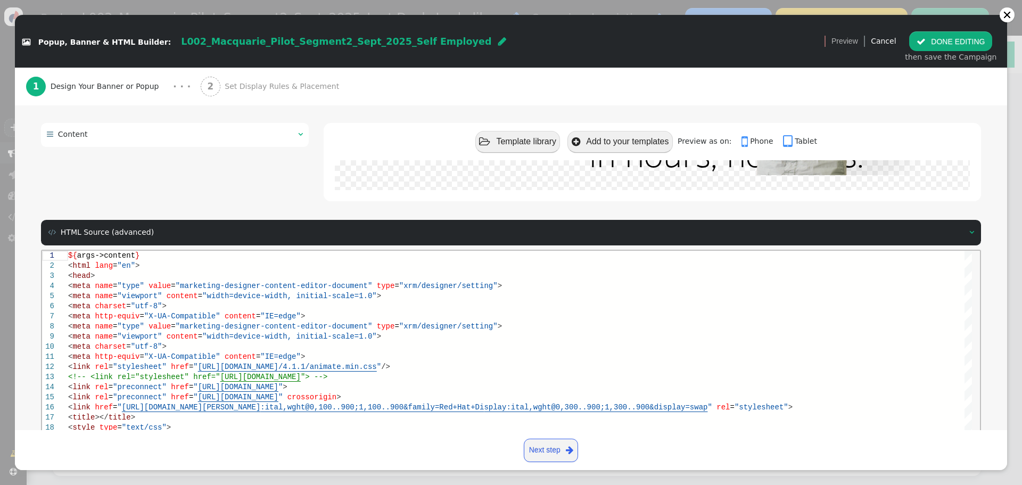
scroll to position [143, 0]
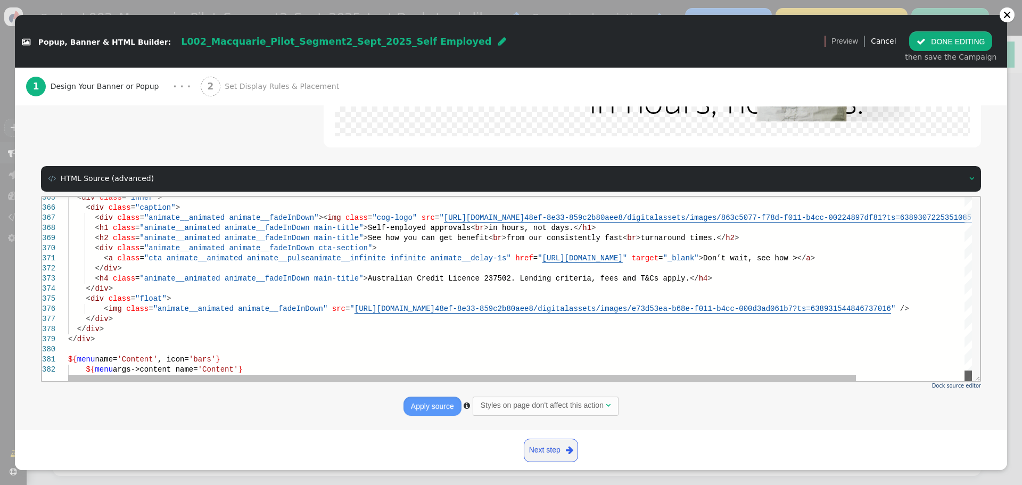
drag, startPoint x: 966, startPoint y: 212, endPoint x: 783, endPoint y: 345, distance: 226.4
click at [955, 196] on html "365 366 367 368 369 370 371 372 373 374 375 376 377 378 379 380 381 382 < div c…" at bounding box center [511, 196] width 938 height 0
click at [350, 308] on span """ at bounding box center [352, 308] width 4 height 9
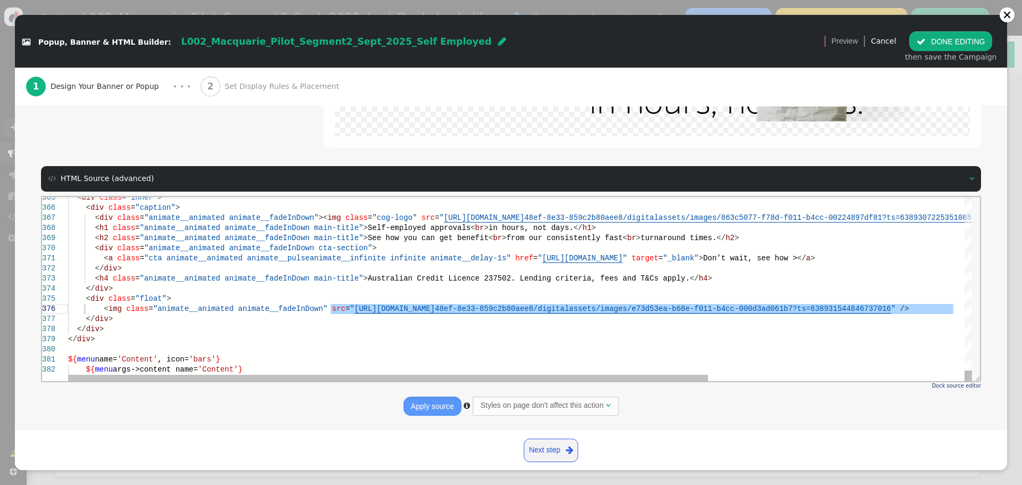
paste textarea "finance/submitting-self-employed-applications.html" target="_blank">Don’t wait,…"
type textarea "finance/submitting-self-employed-applications.html" target="_blank">Don’t wait,…"
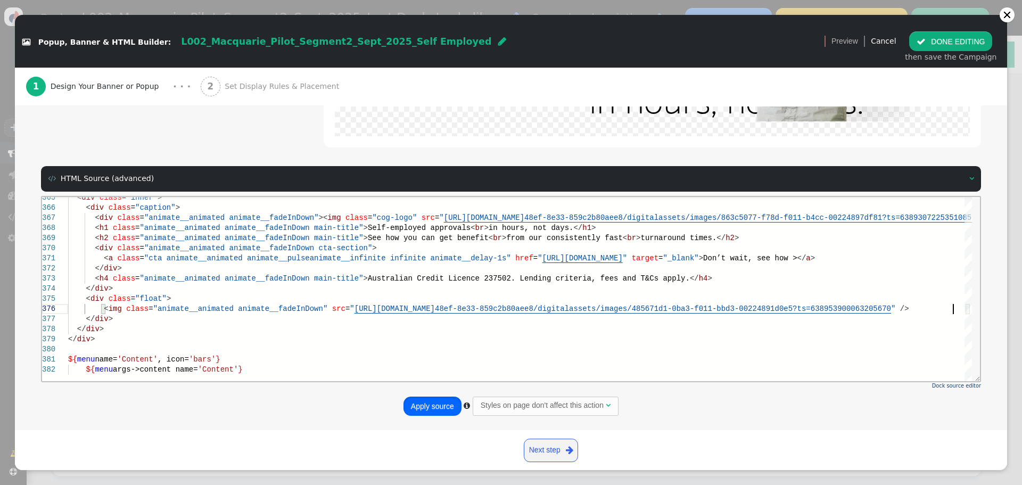
click at [421, 401] on button "Apply source" at bounding box center [433, 406] width 58 height 19
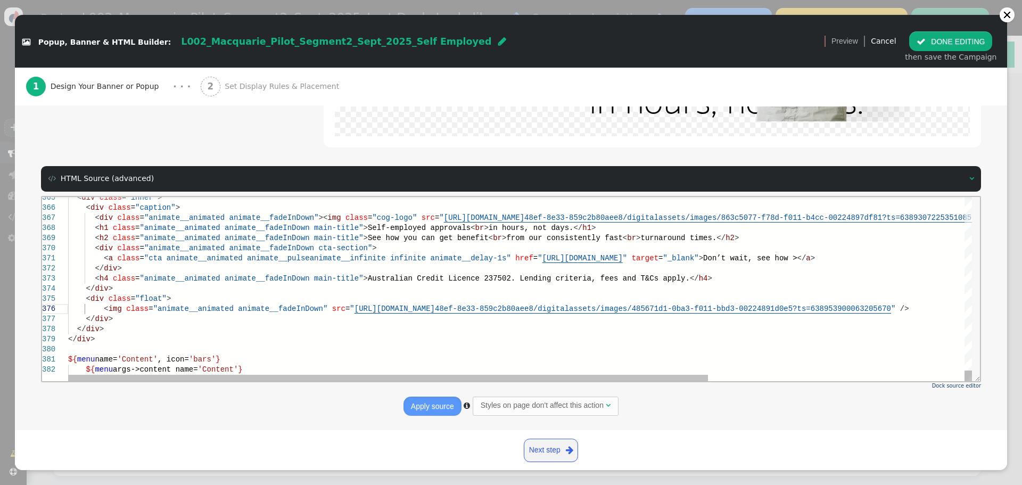
scroll to position [213, 0]
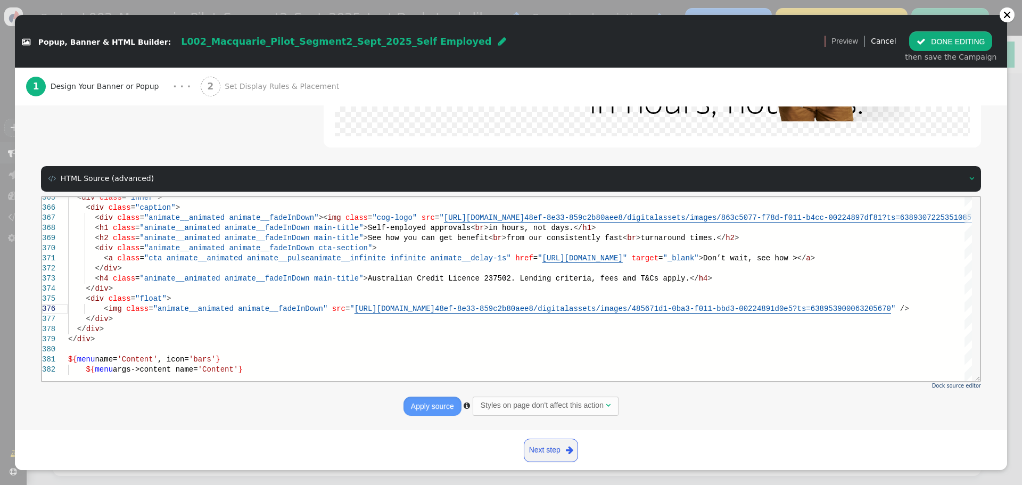
click at [954, 40] on button " DONE EDITING" at bounding box center [950, 40] width 83 height 19
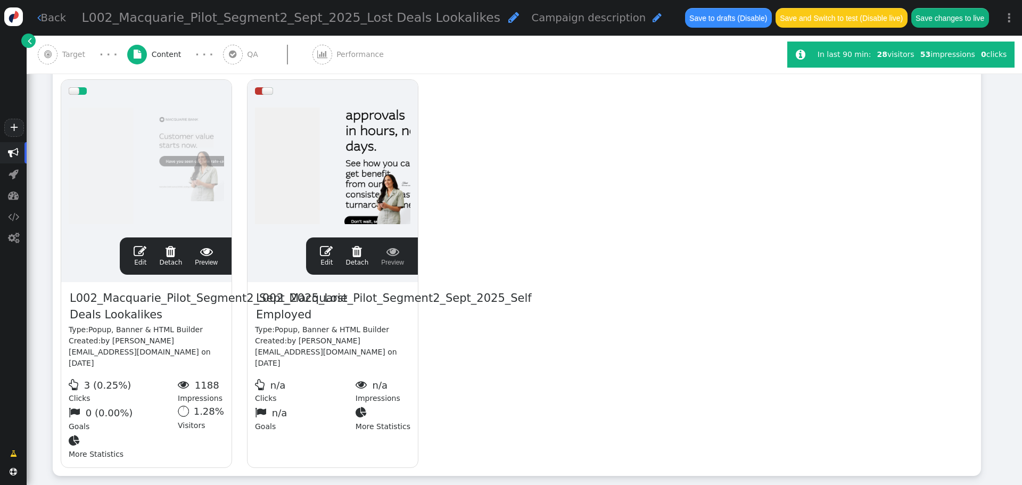
scroll to position [0, 0]
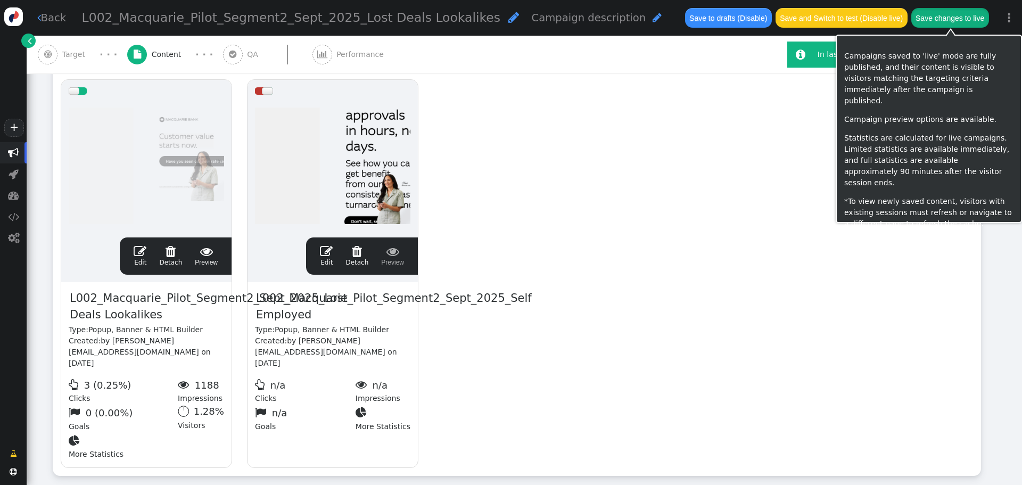
click at [945, 17] on button "Save changes to live" at bounding box center [950, 17] width 78 height 19
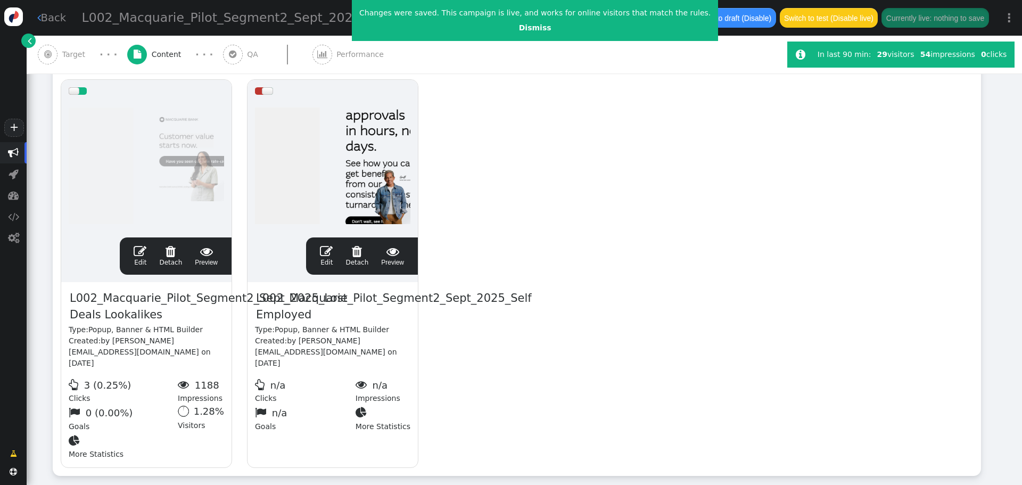
click at [325, 246] on span "" at bounding box center [326, 251] width 13 height 13
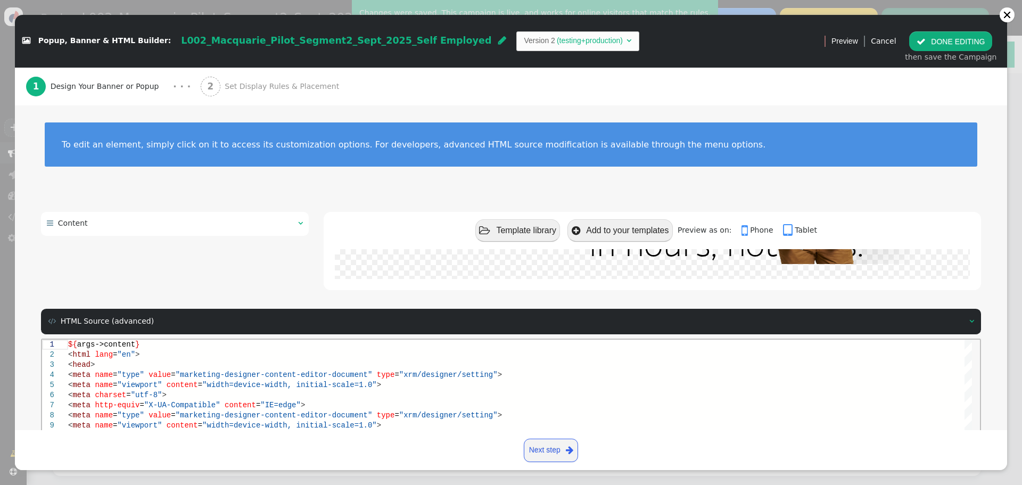
scroll to position [143, 0]
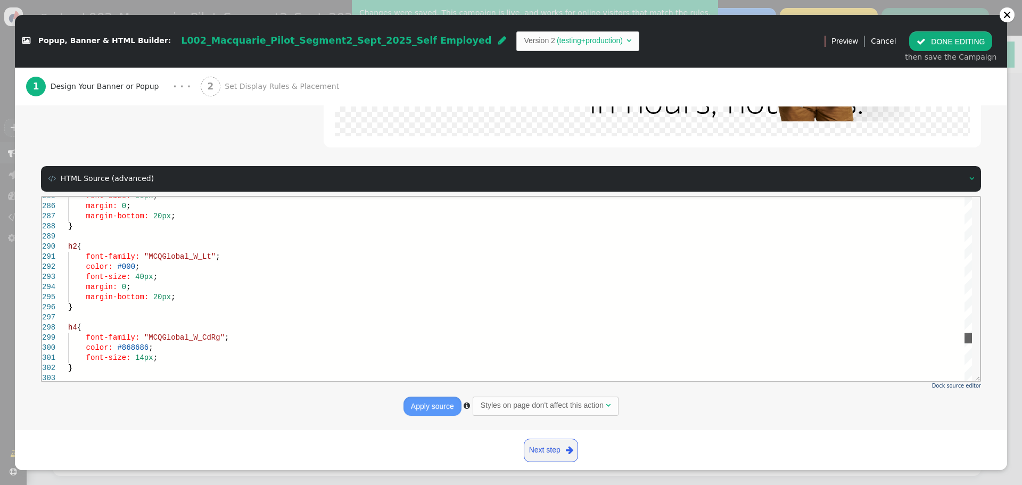
drag, startPoint x: 968, startPoint y: 203, endPoint x: 975, endPoint y: 339, distance: 135.9
click at [975, 196] on html "285 286 287 288 289 290 291 292 293 294 295 296 297 298 299 300 301 302 303 fon…" at bounding box center [511, 196] width 938 height 0
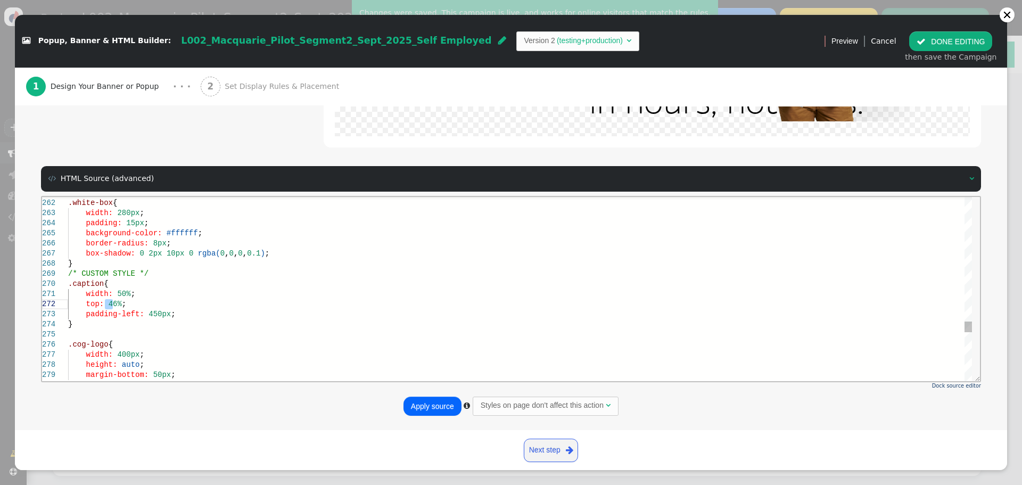
scroll to position [11, 45]
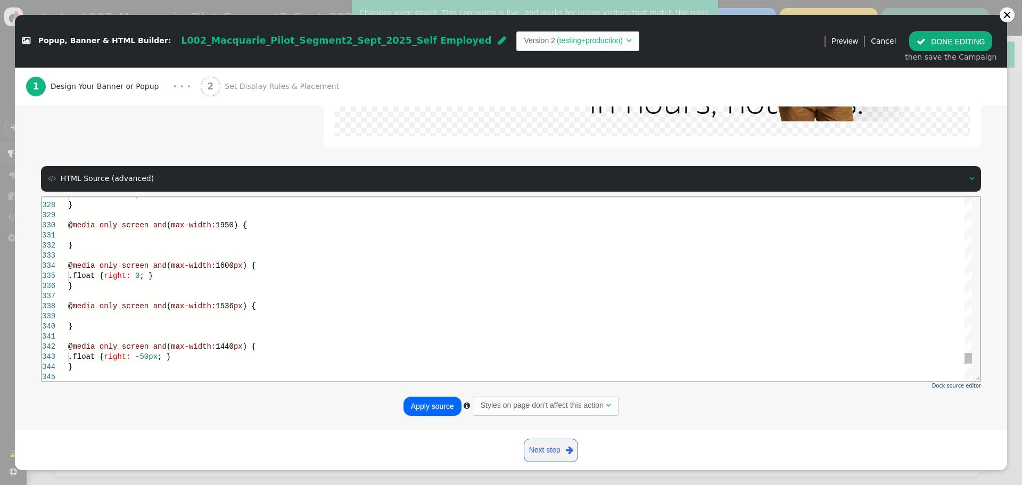
click at [194, 271] on div ".float { right: 0 ; }" at bounding box center [520, 275] width 904 height 10
click at [257, 267] on div "@ media only screen and ( max-width: 1600 px ) {" at bounding box center [520, 265] width 904 height 10
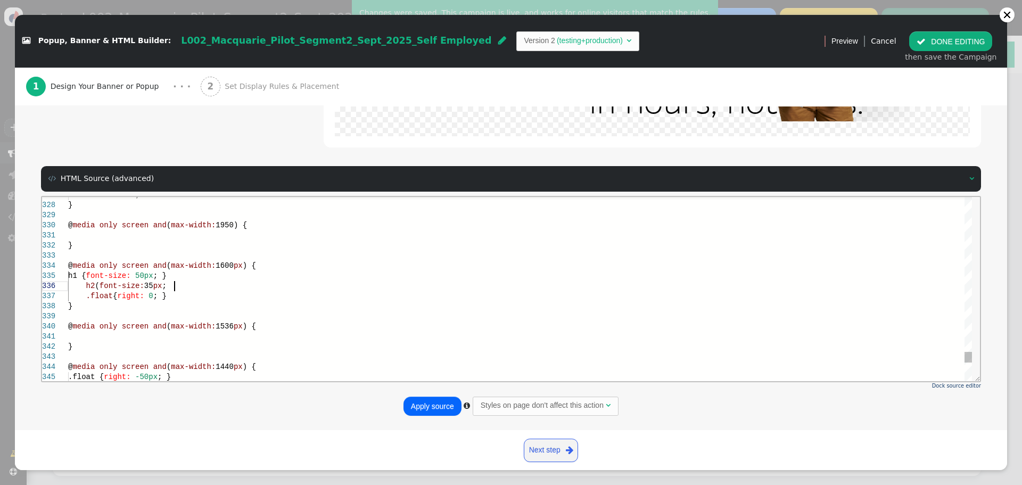
scroll to position [51, 110]
drag, startPoint x: 171, startPoint y: 286, endPoint x: 71, endPoint y: 279, distance: 100.8
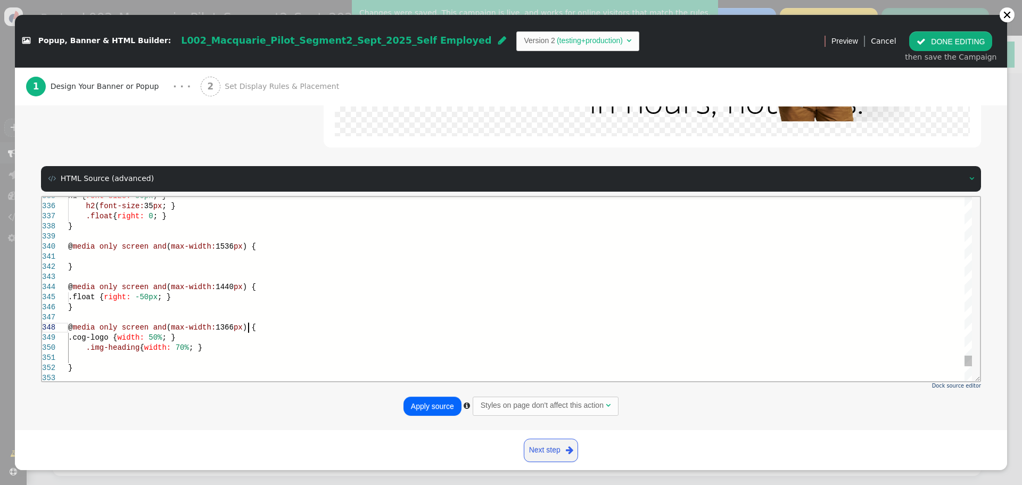
click at [261, 329] on div "@ media only screen and ( max-width: 1366 px ) {" at bounding box center [520, 327] width 904 height 10
click at [196, 338] on div ".cog-logo { width: 50% ; }" at bounding box center [520, 337] width 904 height 10
paste textarea "h2 ( font-size: 35px; } .img-heading { width: 70%; } } @media only screen and (…"
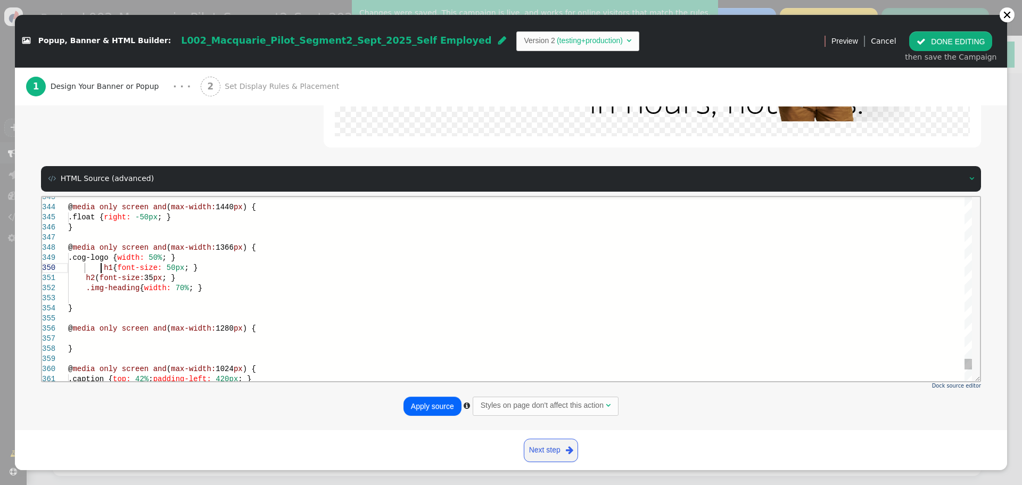
drag, startPoint x: 81, startPoint y: 297, endPoint x: 67, endPoint y: 292, distance: 15.0
click at [55, 287] on div "343 344 345 346 347 348 349 352 353 350 351 354 355 356 357 358 359 360 361 @ m…" at bounding box center [507, 288] width 930 height 184
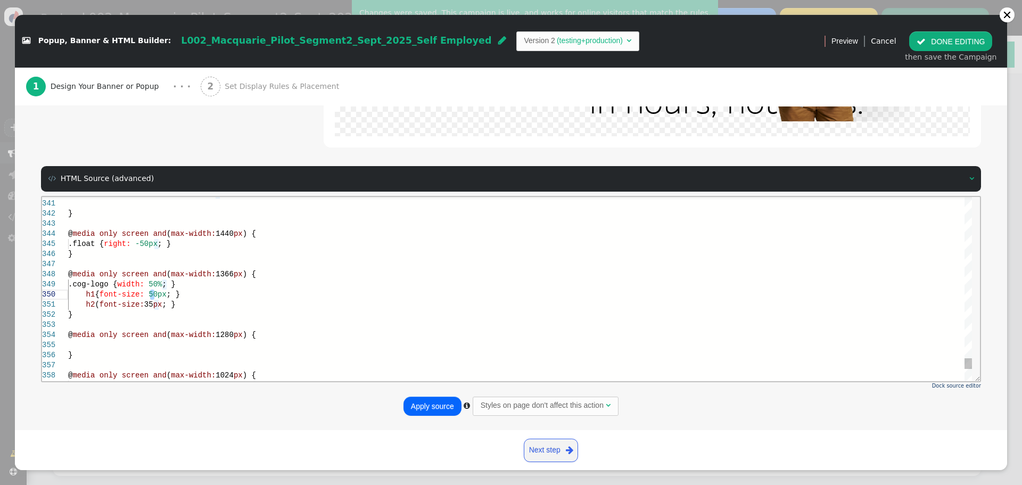
scroll to position [92, 86]
drag, startPoint x: 152, startPoint y: 302, endPoint x: 159, endPoint y: 304, distance: 7.8
type textarea "h2 ( font-size: 30px; } } @media only screen and (max-width: 1280px) { } @media…"
click at [417, 406] on button "Apply source" at bounding box center [433, 406] width 58 height 19
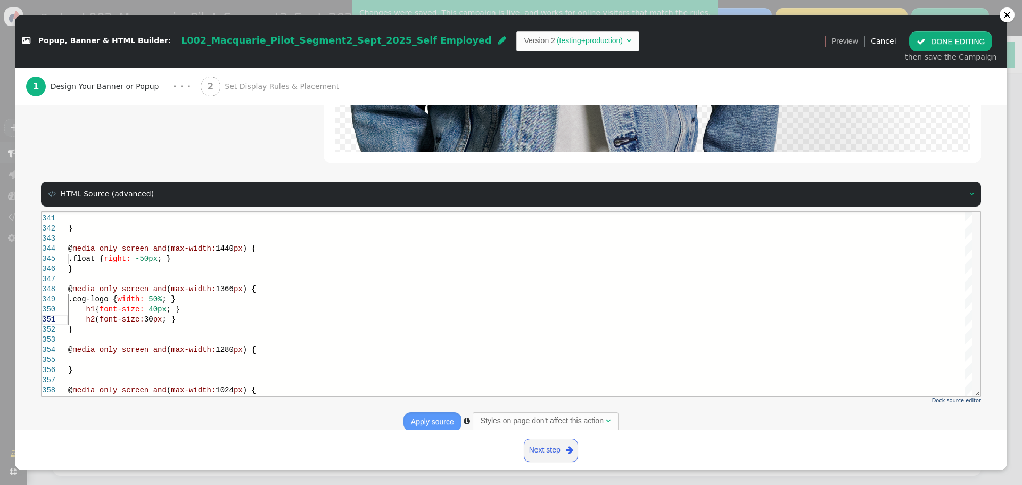
scroll to position [482, 0]
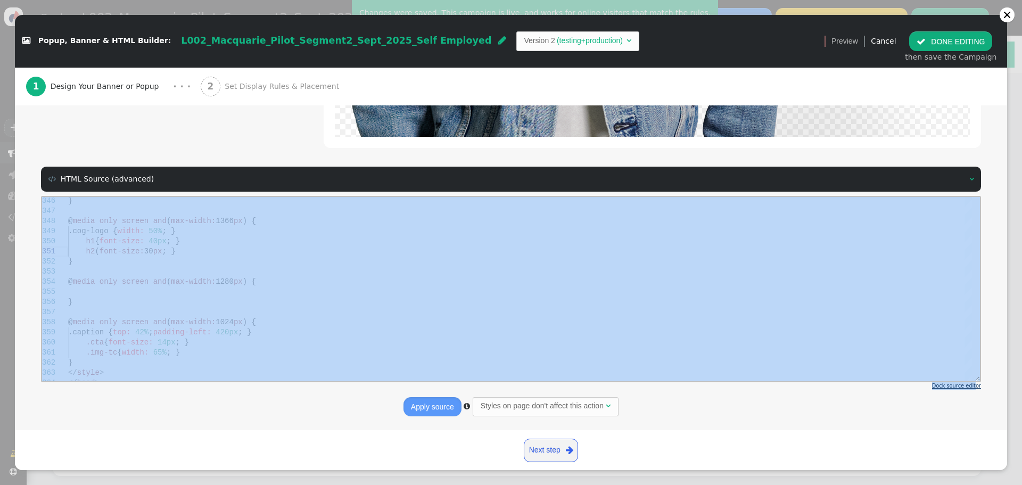
drag, startPoint x: 972, startPoint y: 366, endPoint x: 969, endPoint y: 389, distance: 22.6
click at [969, 389] on div "Dock source editor Apply source  Styles on page don't affect this action " at bounding box center [511, 306] width 940 height 221
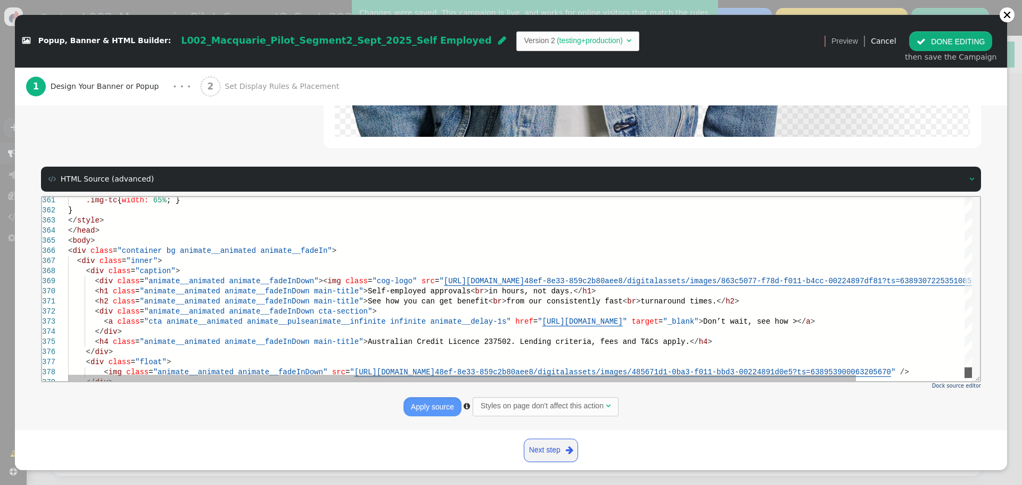
drag, startPoint x: 968, startPoint y: 373, endPoint x: 970, endPoint y: 386, distance: 13.6
click at [970, 197] on html "361 362 363 364 365 366 367 368 369 370 371 372 373 374 375 376 377 378 379 .im…" at bounding box center [511, 197] width 938 height 0
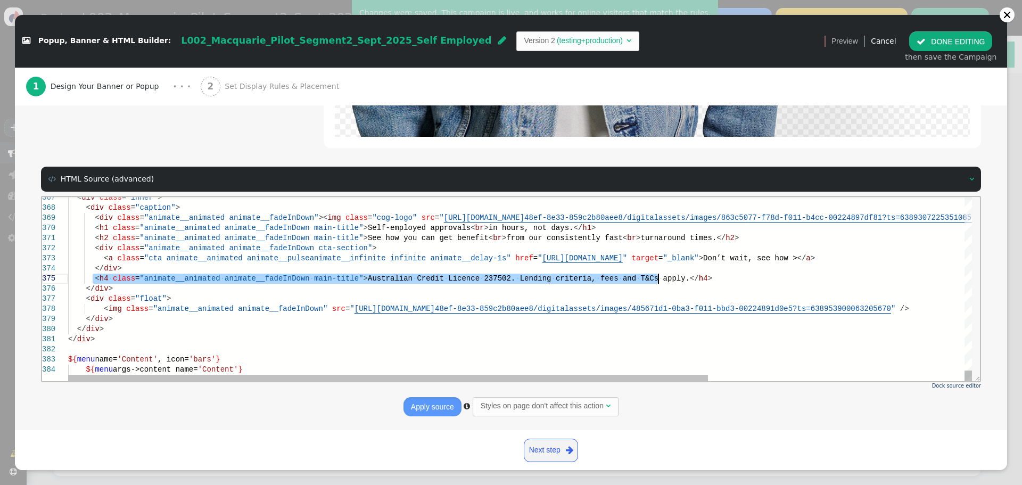
drag, startPoint x: 93, startPoint y: 277, endPoint x: 681, endPoint y: 276, distance: 588.8
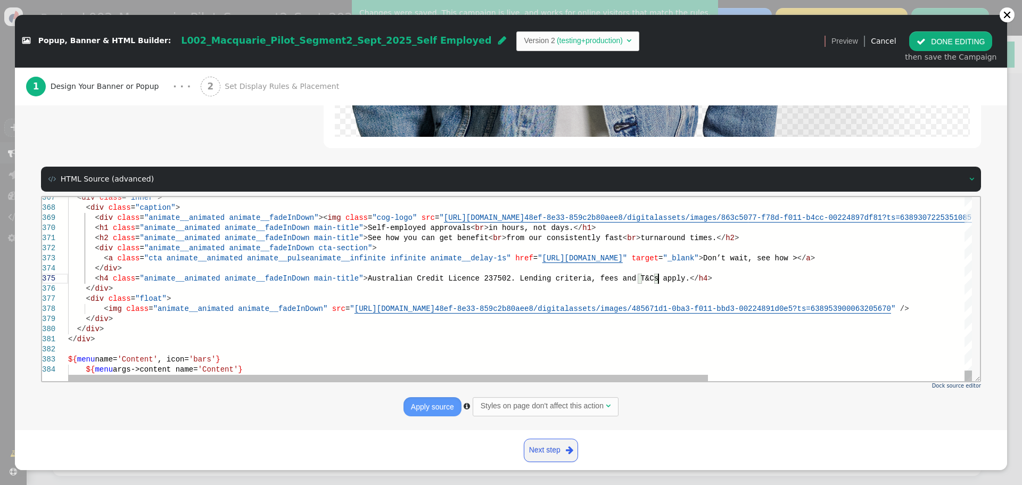
scroll to position [41, 24]
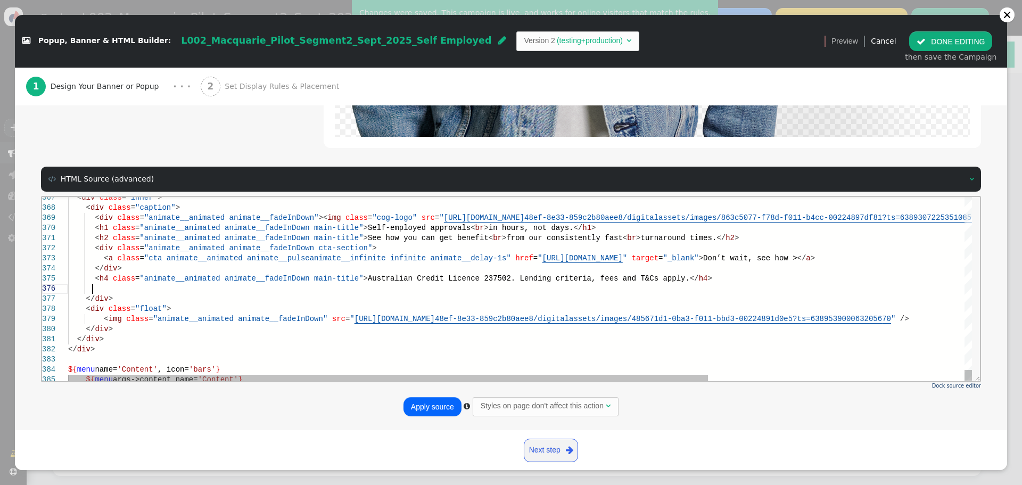
paste textarea "https://www.macquarie.com.au/help/brokers/credit-guidelines-and-processes/under…"
drag, startPoint x: 476, startPoint y: 290, endPoint x: 482, endPoint y: 290, distance: 5.9
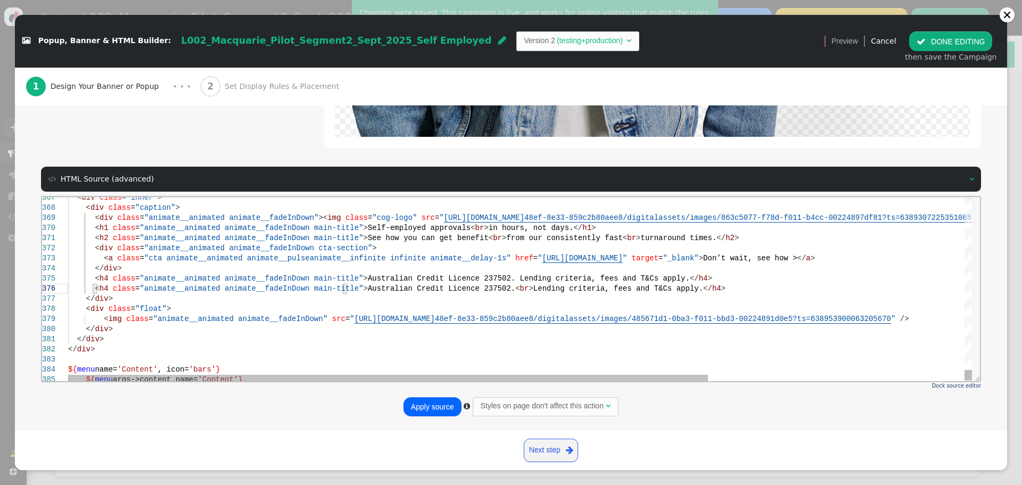
scroll to position [39, 274]
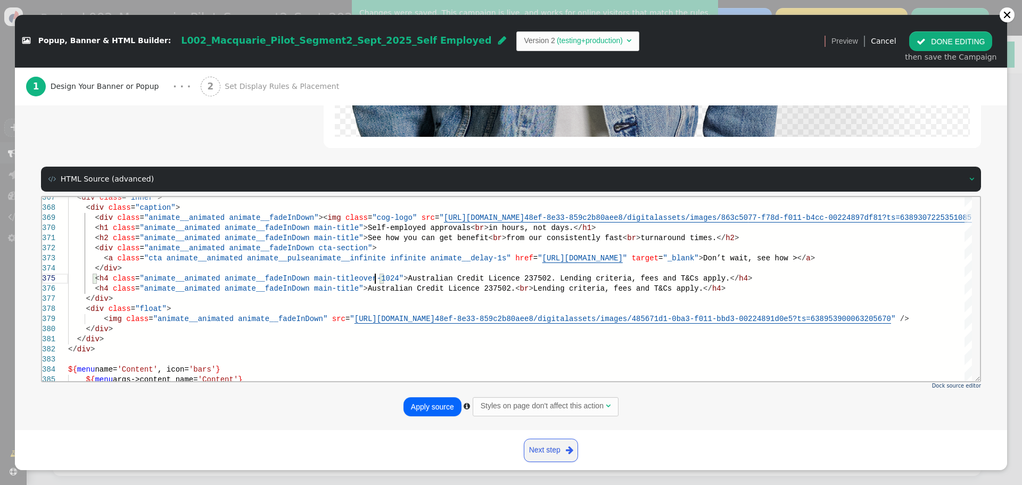
scroll to position [41, 307]
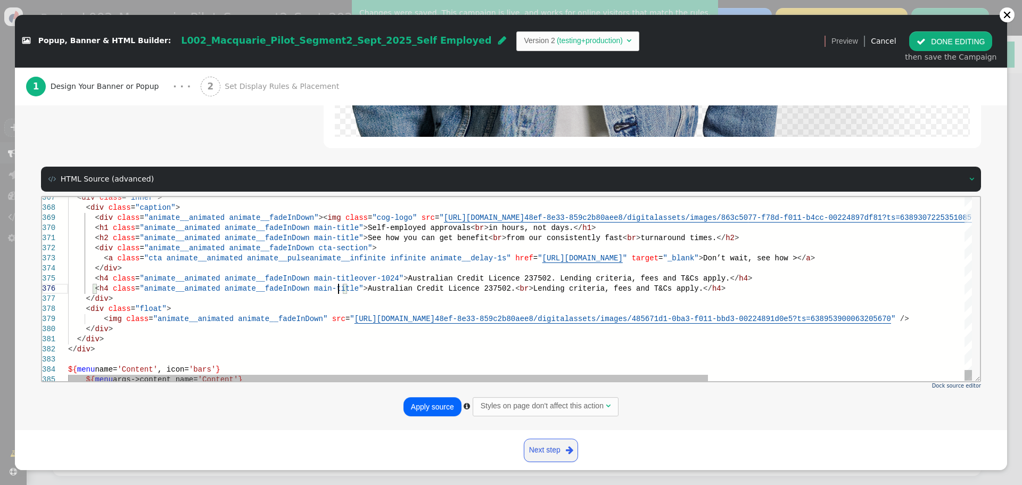
drag, startPoint x: 338, startPoint y: 287, endPoint x: 455, endPoint y: 334, distance: 126.8
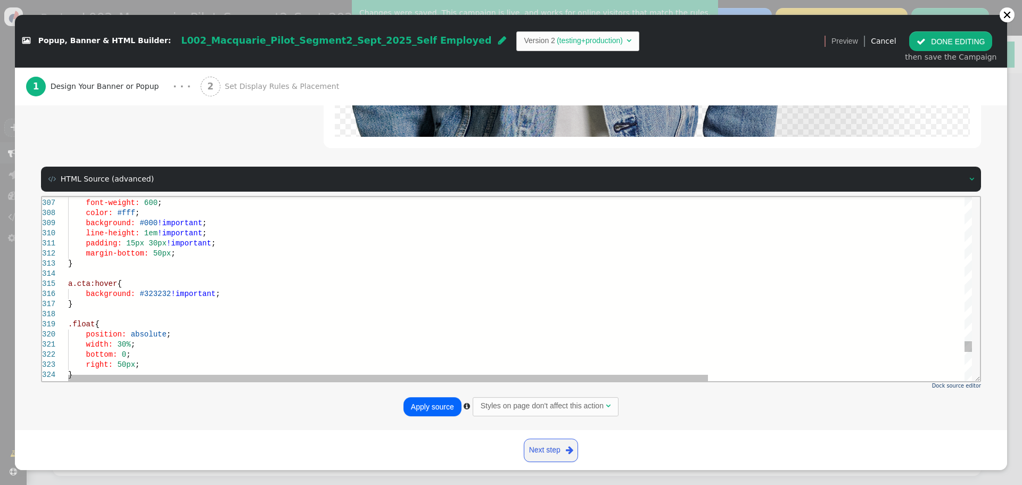
scroll to position [39, 139]
click at [145, 310] on div at bounding box center [701, 314] width 1266 height 10
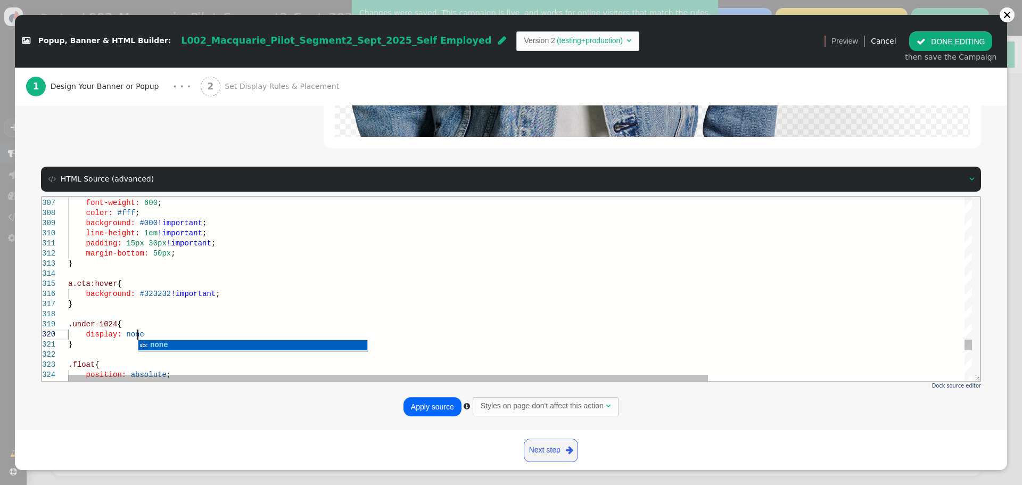
scroll to position [92, 73]
drag, startPoint x: 113, startPoint y: 324, endPoint x: 70, endPoint y: 326, distance: 43.2
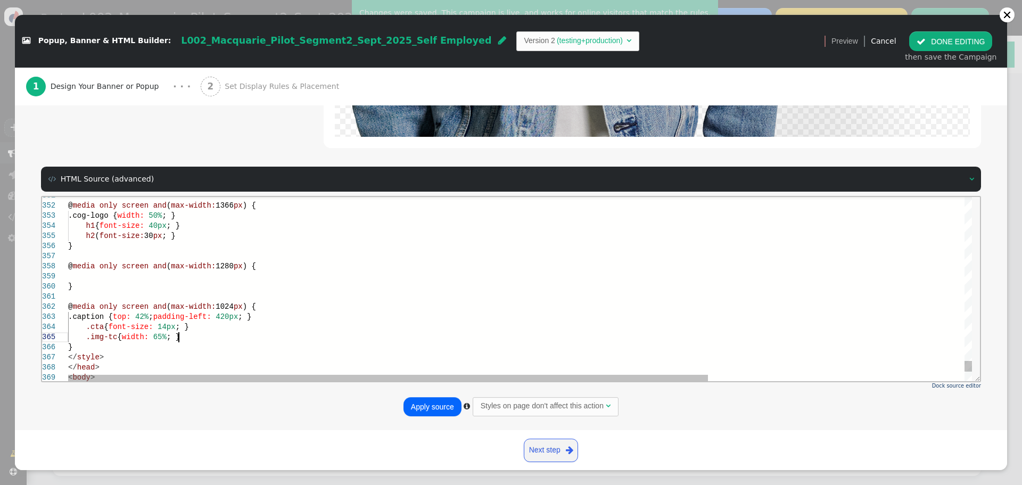
click at [197, 335] on div ".img-tc { width: 65% ; }" at bounding box center [701, 337] width 1266 height 10
drag, startPoint x: 193, startPoint y: 335, endPoint x: 46, endPoint y: 332, distance: 147.5
drag, startPoint x: 170, startPoint y: 317, endPoint x: 131, endPoint y: 317, distance: 38.3
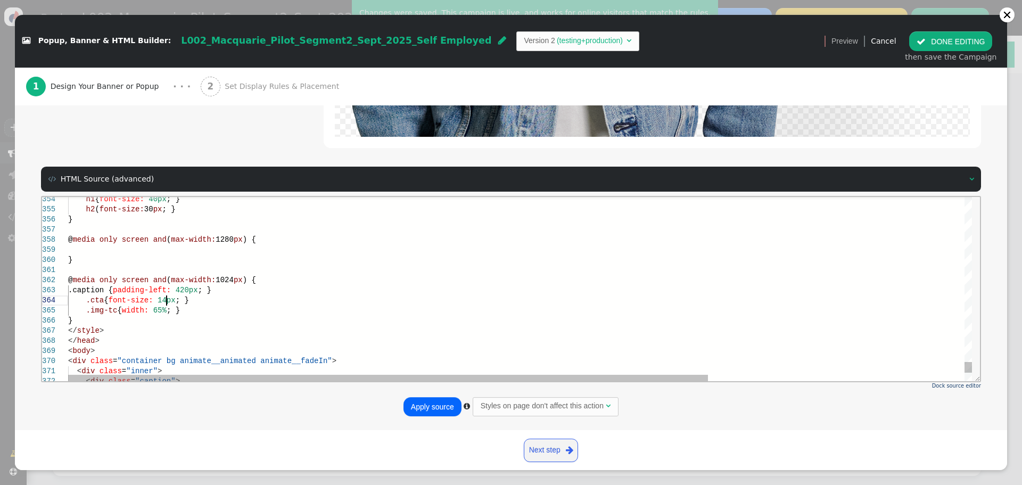
click at [174, 301] on span "14px" at bounding box center [167, 300] width 18 height 9
click at [176, 301] on span "; }" at bounding box center [182, 300] width 13 height 9
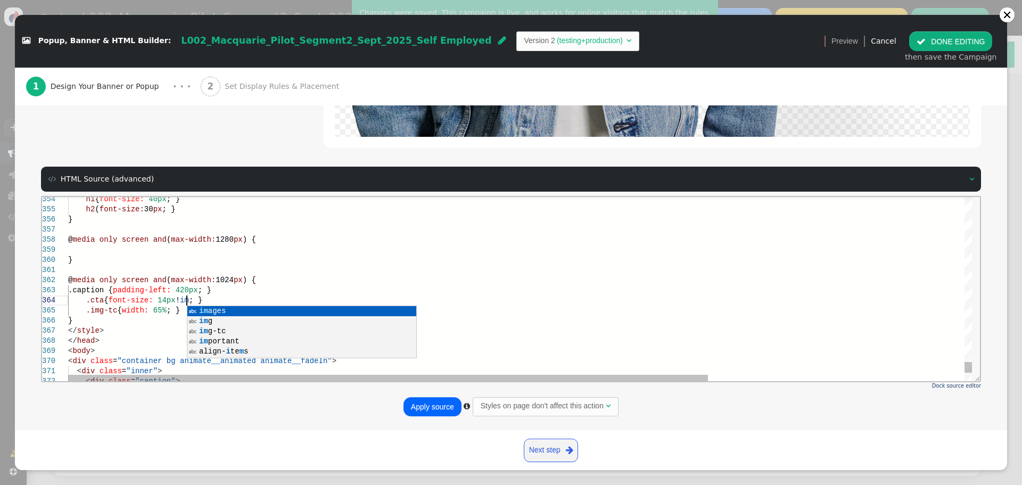
scroll to position [39, 127]
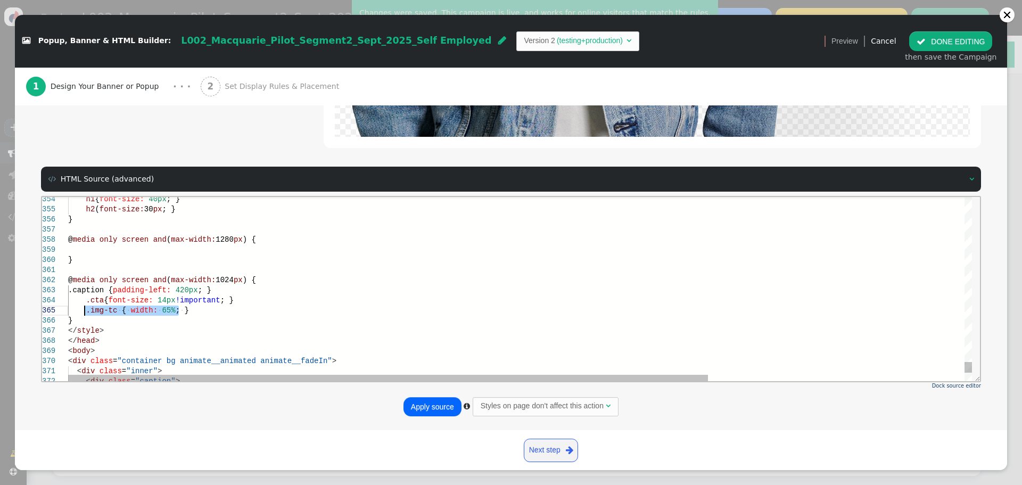
drag, startPoint x: 183, startPoint y: 311, endPoint x: 84, endPoint y: 311, distance: 99.0
paste textarea "under-1024"
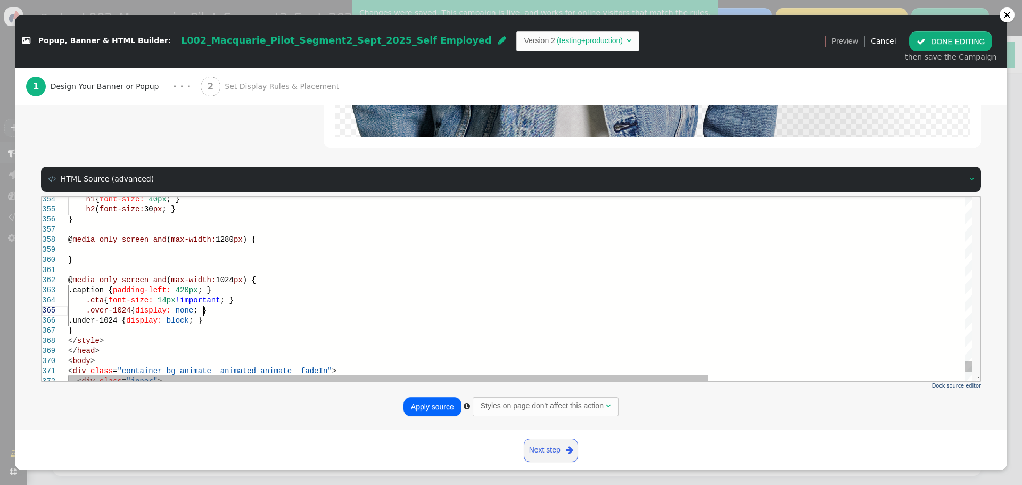
scroll to position [50, 135]
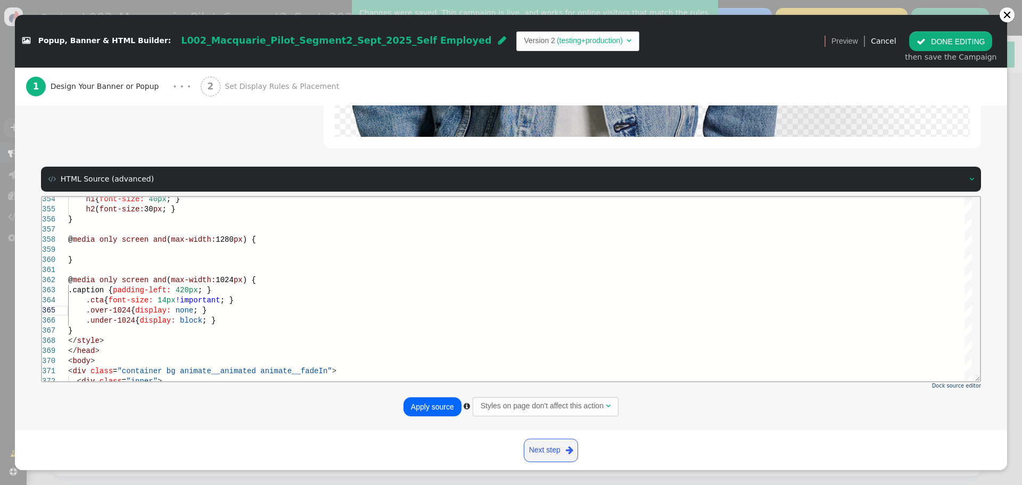
type textarea "@media only screen and (max-width: 1024px) { .caption { padding-left: 420px; } …"
click at [435, 407] on button "Apply source" at bounding box center [433, 406] width 58 height 19
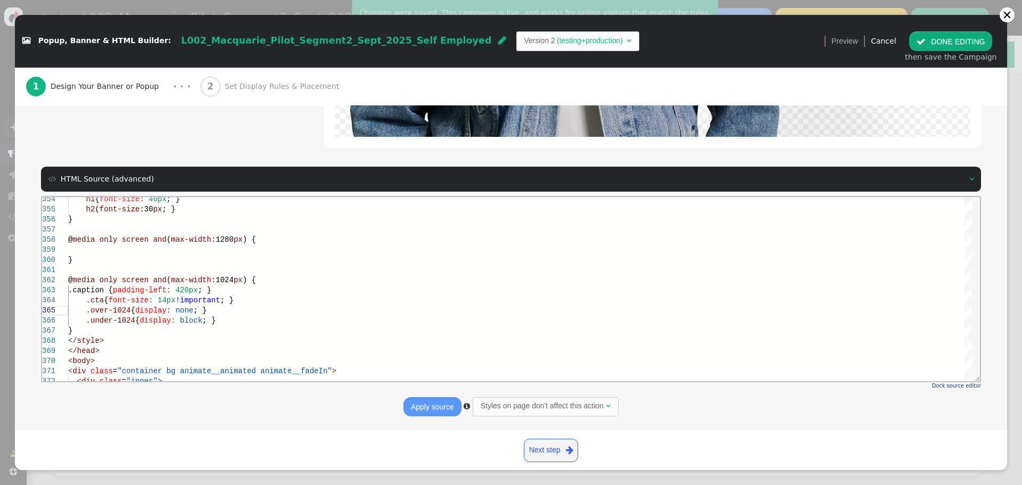
click at [950, 39] on button " DONE EDITING" at bounding box center [950, 40] width 83 height 19
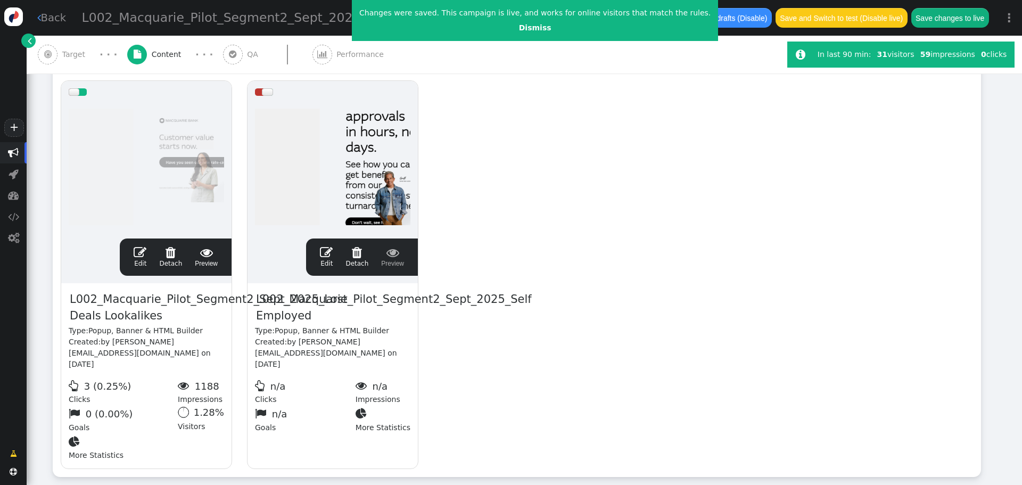
scroll to position [213, 0]
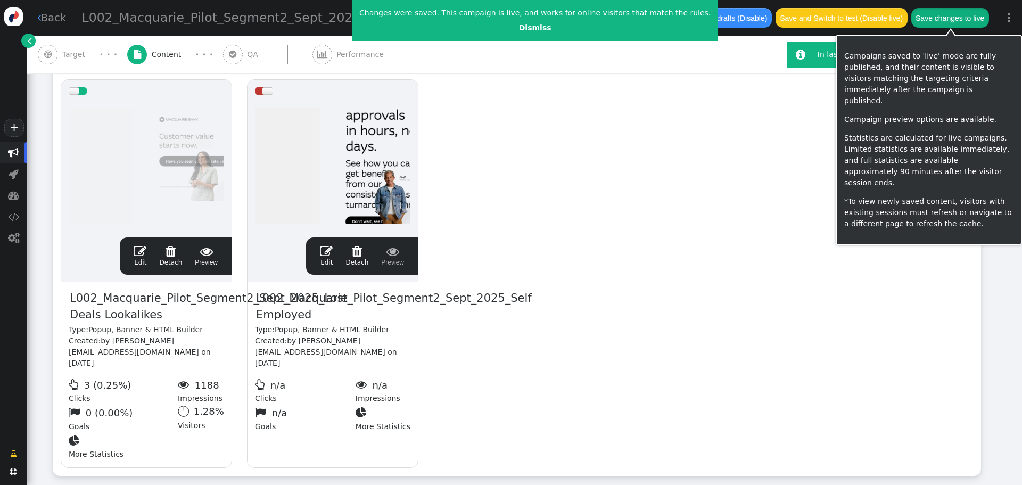
click at [949, 18] on button "Save changes to live" at bounding box center [950, 17] width 78 height 19
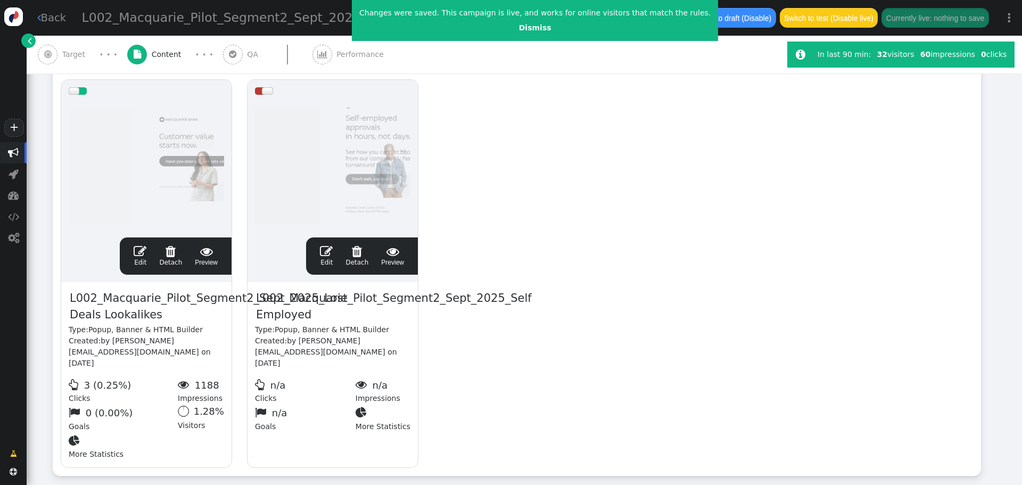
click at [325, 250] on span "" at bounding box center [326, 251] width 13 height 13
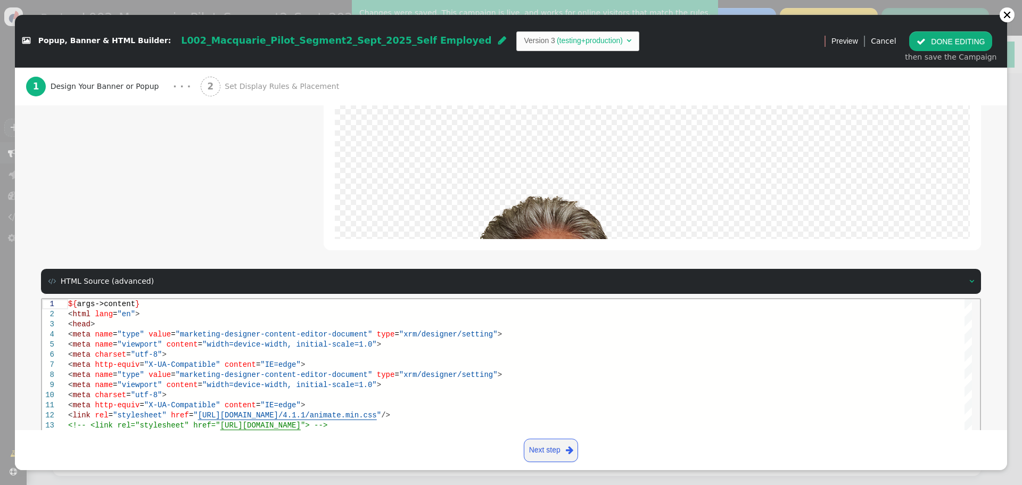
scroll to position [464, 0]
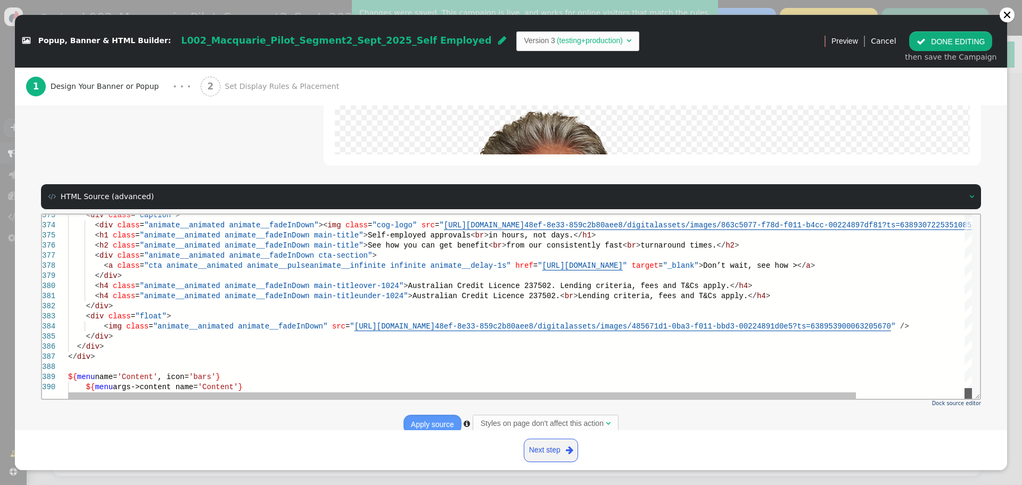
drag, startPoint x: 966, startPoint y: 237, endPoint x: 965, endPoint y: 418, distance: 181.5
click at [965, 215] on html "373 374 375 376 377 378 379 380 381 382 383 384 385 386 387 388 389 390 < div c…" at bounding box center [511, 215] width 938 height 0
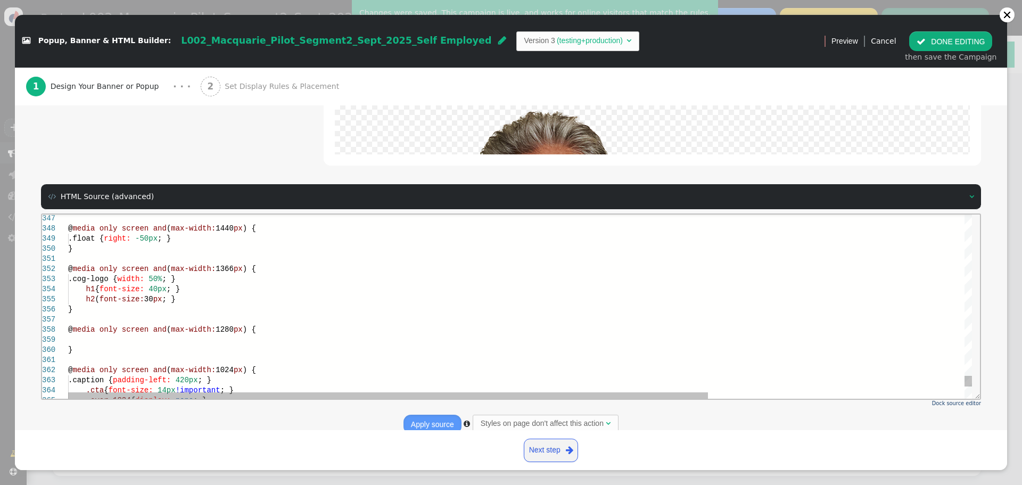
scroll to position [0, 0]
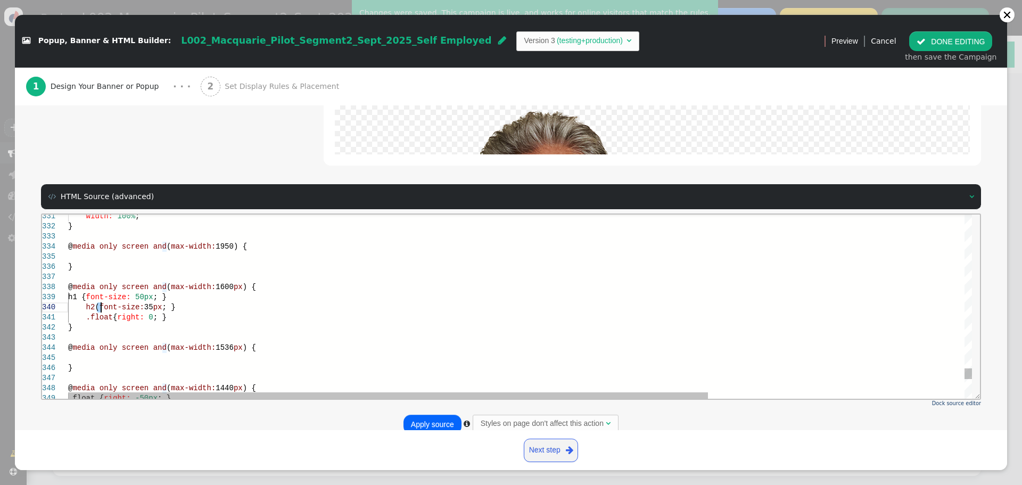
drag, startPoint x: 96, startPoint y: 309, endPoint x: 106, endPoint y: 309, distance: 9.6
click at [295, 308] on div "h2 { font-size: 35px ; }" at bounding box center [701, 307] width 1266 height 10
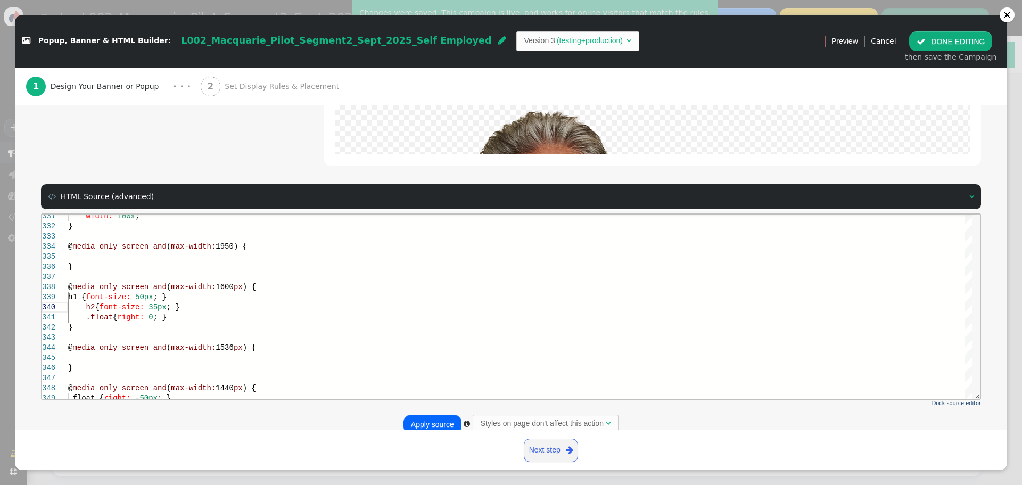
type textarea "width: 100%; } @media only screen and (max-width: 1950) { } @media only screen …"
click at [420, 424] on button "Apply source" at bounding box center [433, 424] width 58 height 19
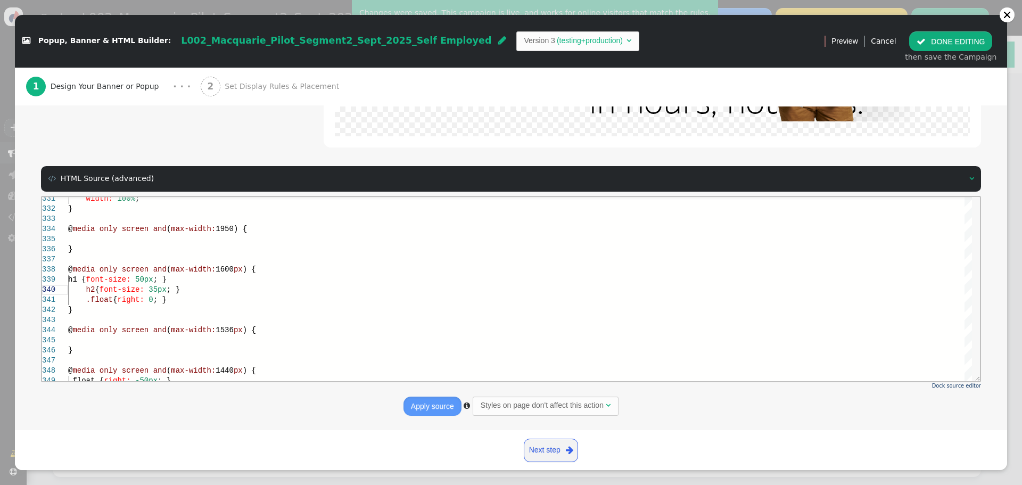
scroll to position [213, 0]
click at [942, 42] on button " DONE EDITING" at bounding box center [950, 40] width 83 height 19
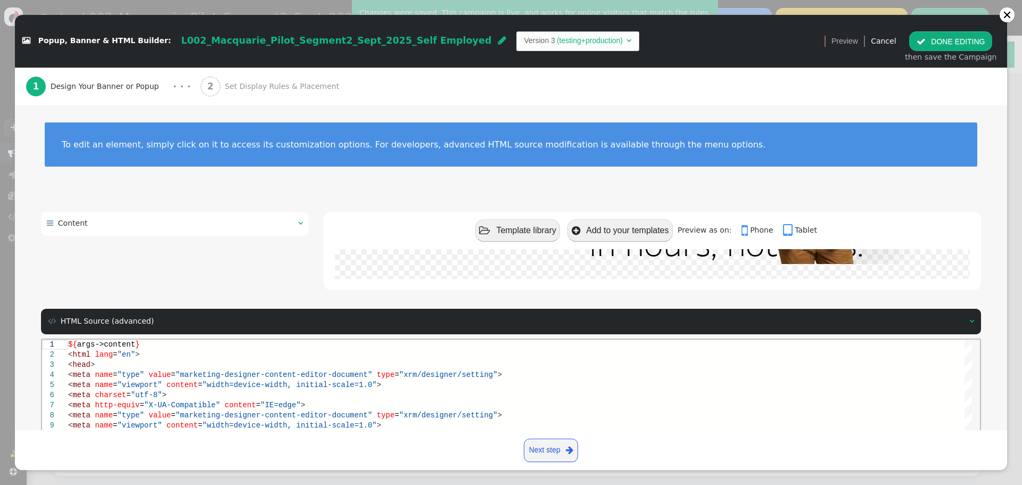
scroll to position [0, 0]
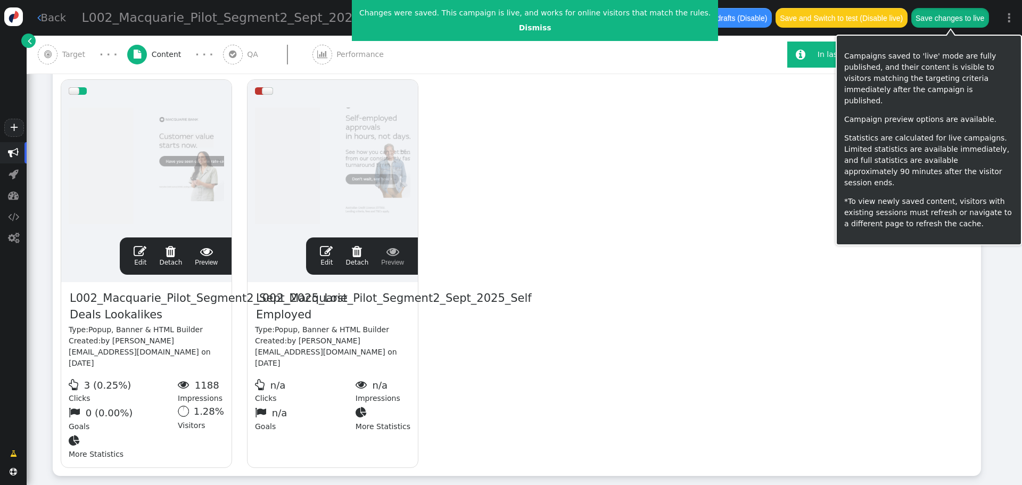
click at [944, 22] on button "Save changes to live" at bounding box center [950, 17] width 78 height 19
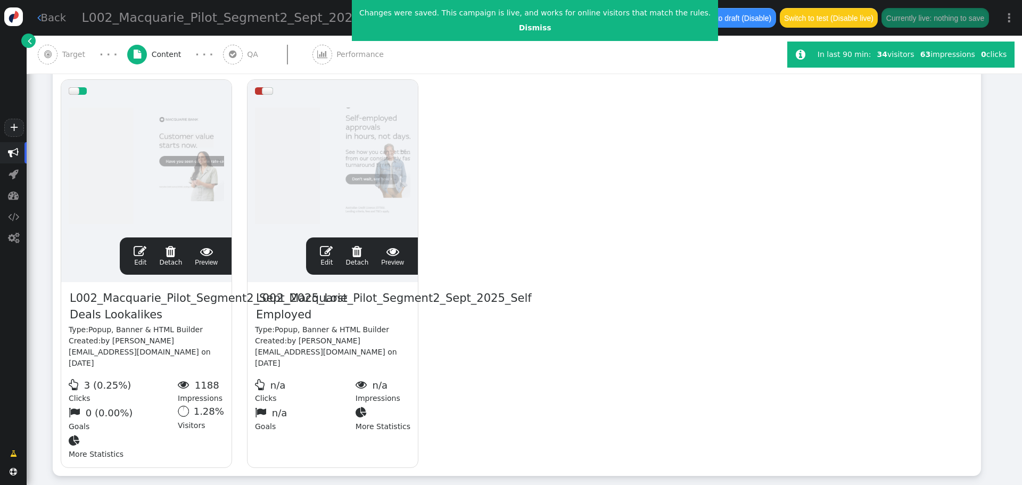
click at [328, 253] on span "" at bounding box center [326, 251] width 13 height 13
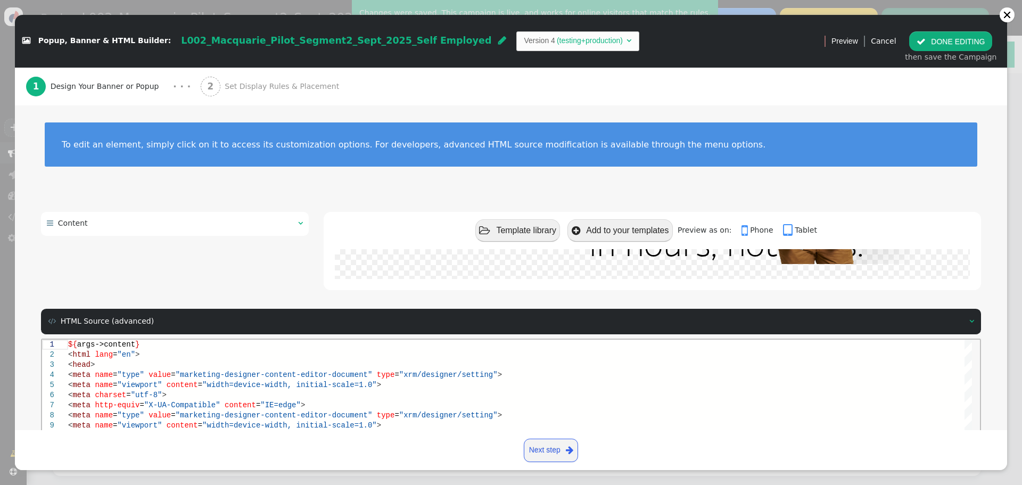
scroll to position [143, 0]
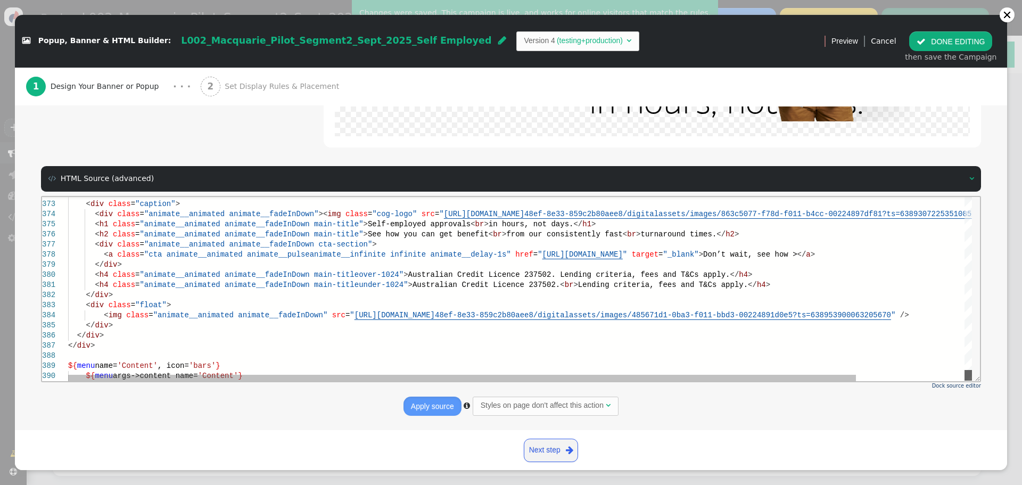
drag, startPoint x: 968, startPoint y: 320, endPoint x: 972, endPoint y: 376, distance: 55.5
click at [972, 196] on html "372 373 374 375 376 377 378 379 380 381 382 383 384 385 386 387 388 389 390 < d…" at bounding box center [511, 196] width 938 height 0
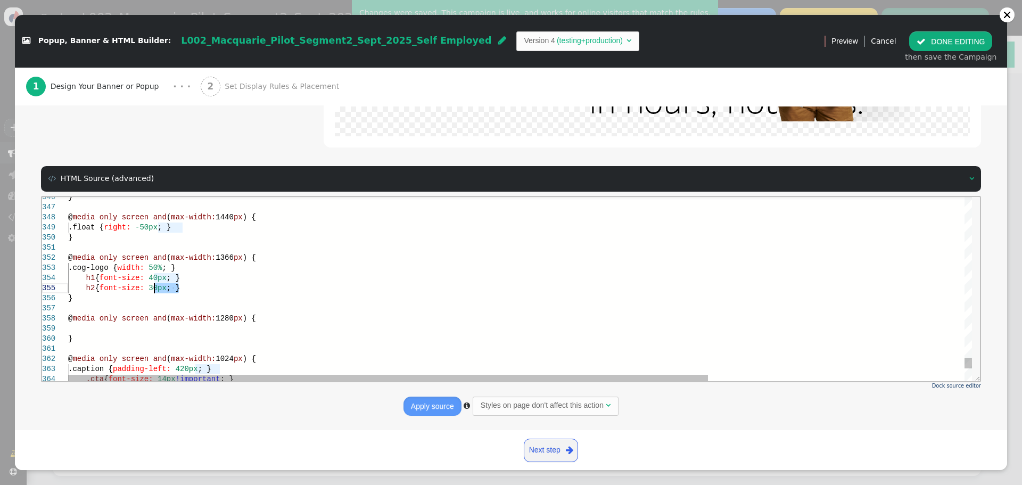
scroll to position [0, 0]
drag, startPoint x: 180, startPoint y: 287, endPoint x: 86, endPoint y: 277, distance: 94.2
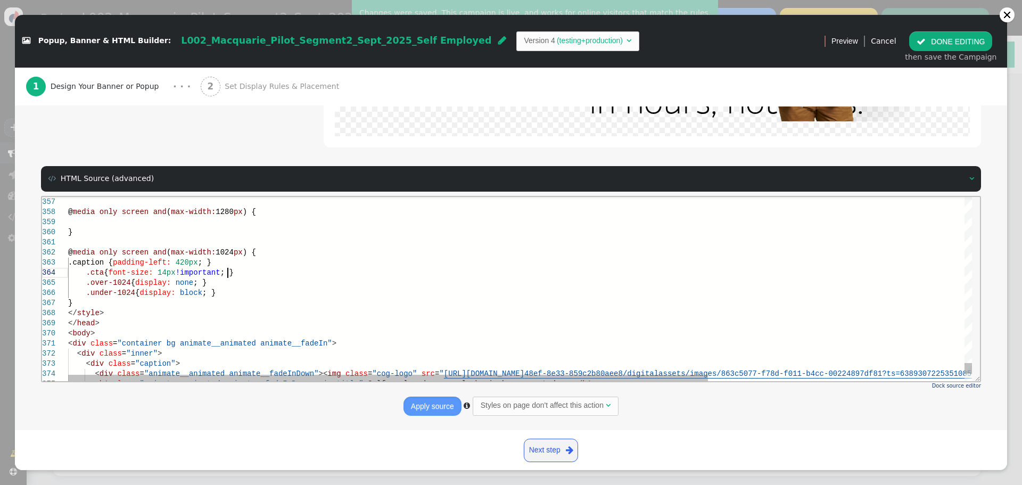
click at [237, 273] on div ".cta { font-size: 14px !important ; }" at bounding box center [701, 272] width 1266 height 10
click at [241, 266] on div ".caption { padding-left: 420px ; }" at bounding box center [701, 262] width 1266 height 10
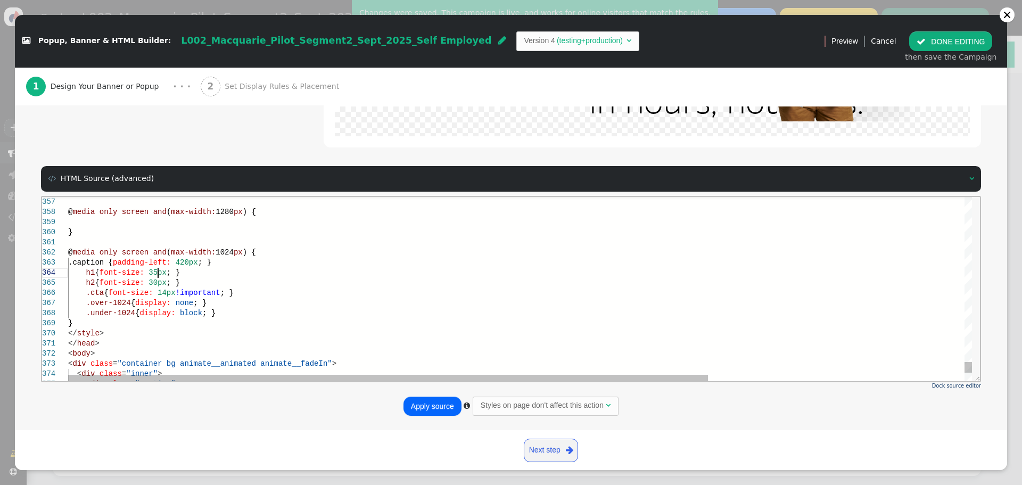
scroll to position [31, 90]
drag, startPoint x: 151, startPoint y: 282, endPoint x: 158, endPoint y: 282, distance: 6.9
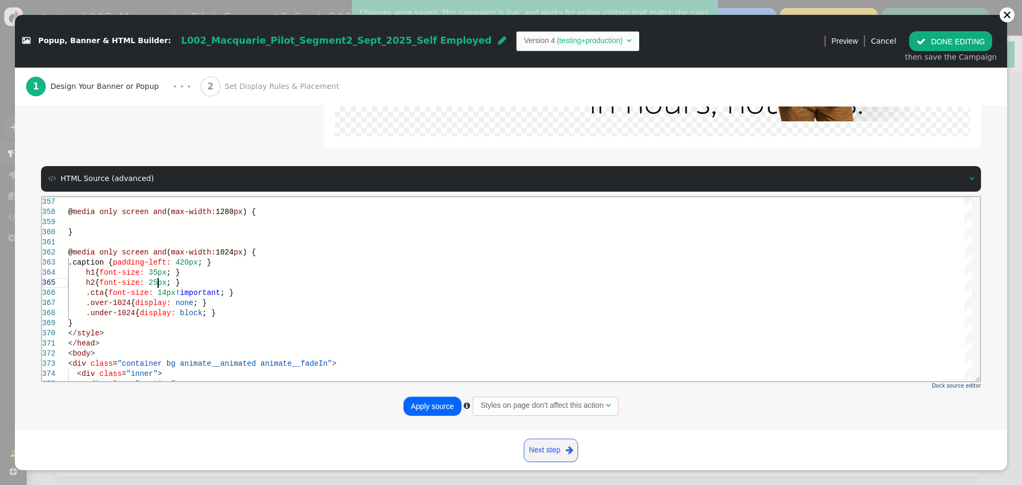
type textarea "@media only screen and (max-width: 1024px) { .caption { padding-left: 420px; } …"
click at [422, 407] on button "Apply source" at bounding box center [433, 406] width 58 height 19
click at [959, 36] on button " DONE EDITING" at bounding box center [950, 40] width 83 height 19
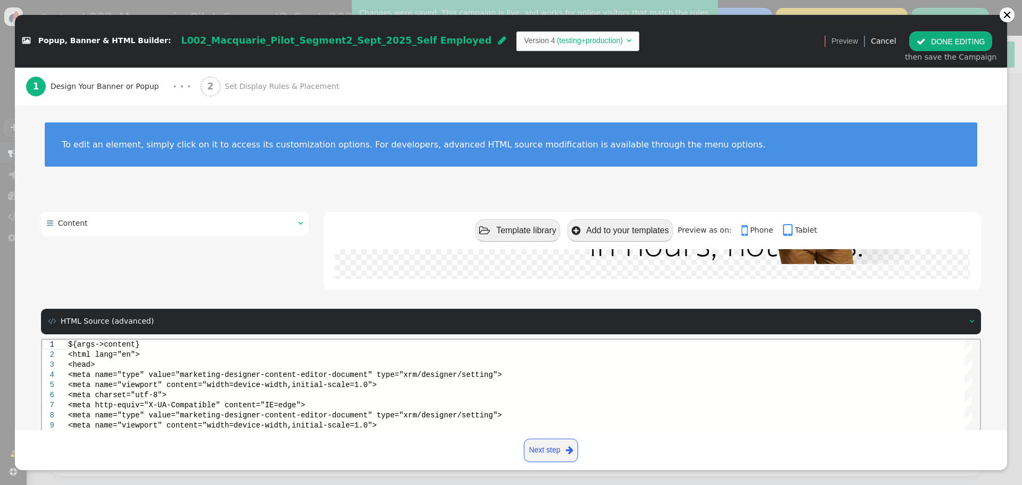
scroll to position [0, 0]
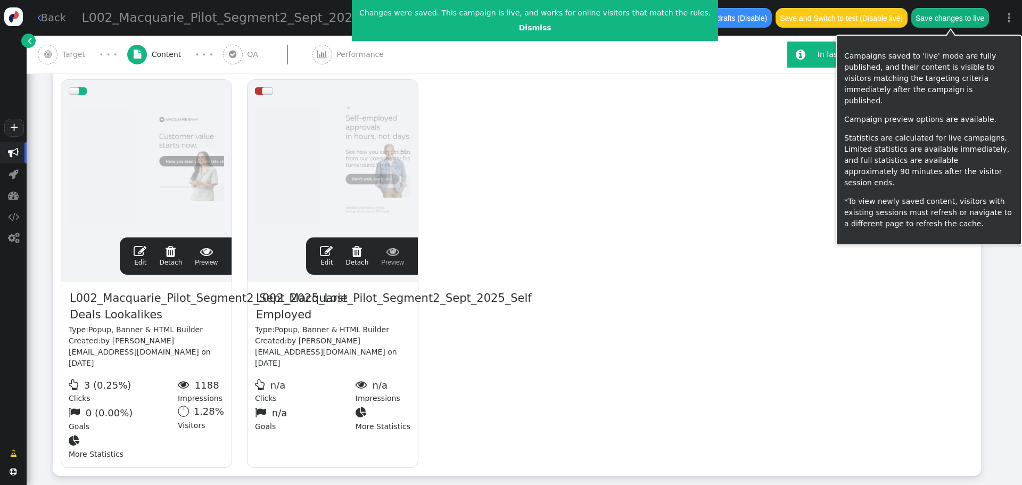
click at [931, 19] on button "Save changes to live" at bounding box center [950, 17] width 78 height 19
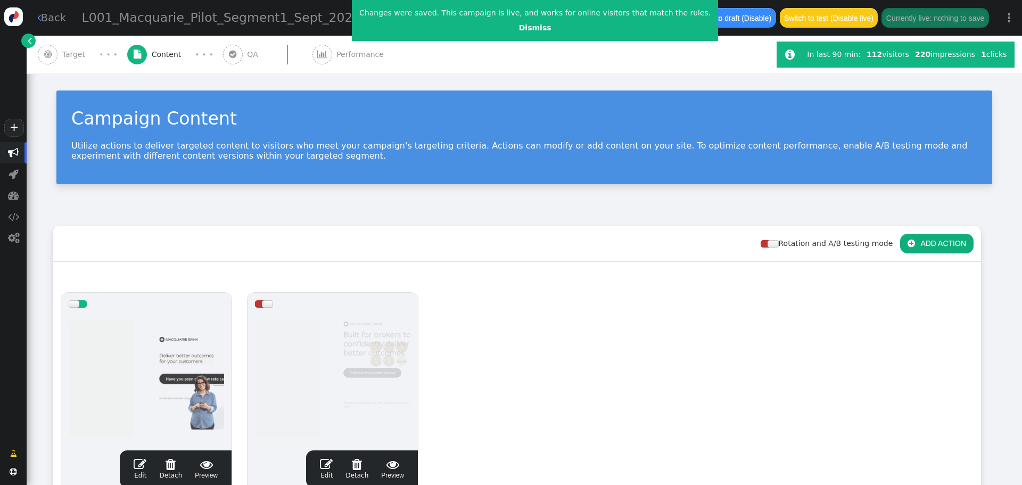
scroll to position [213, 0]
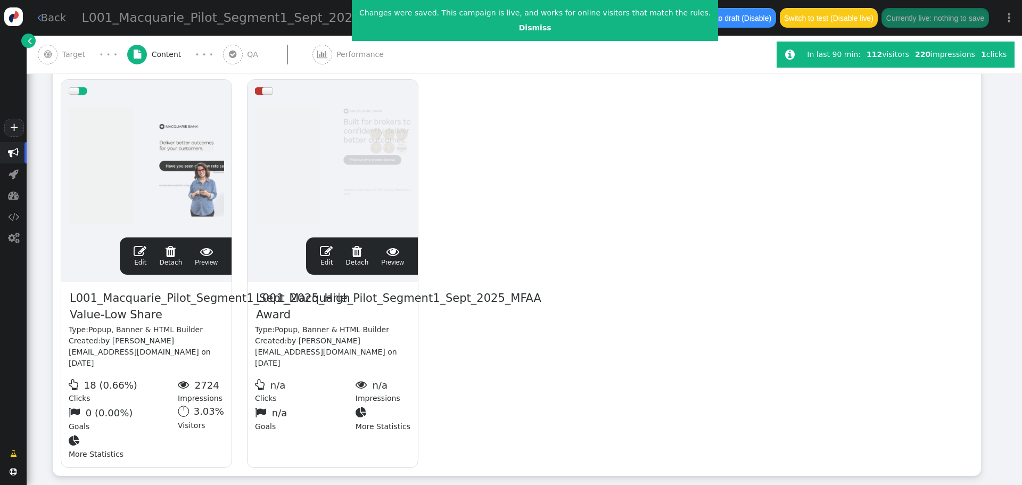
click at [330, 256] on span "" at bounding box center [326, 251] width 13 height 13
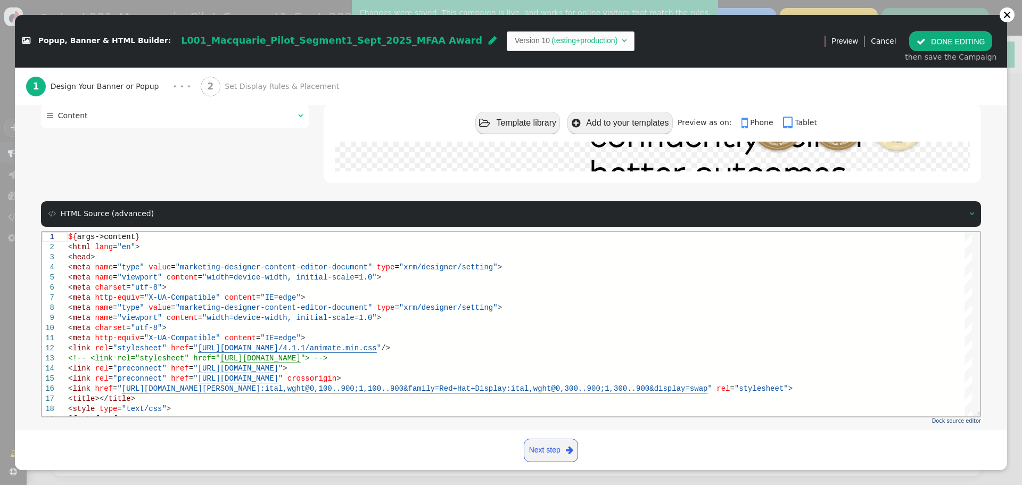
scroll to position [143, 0]
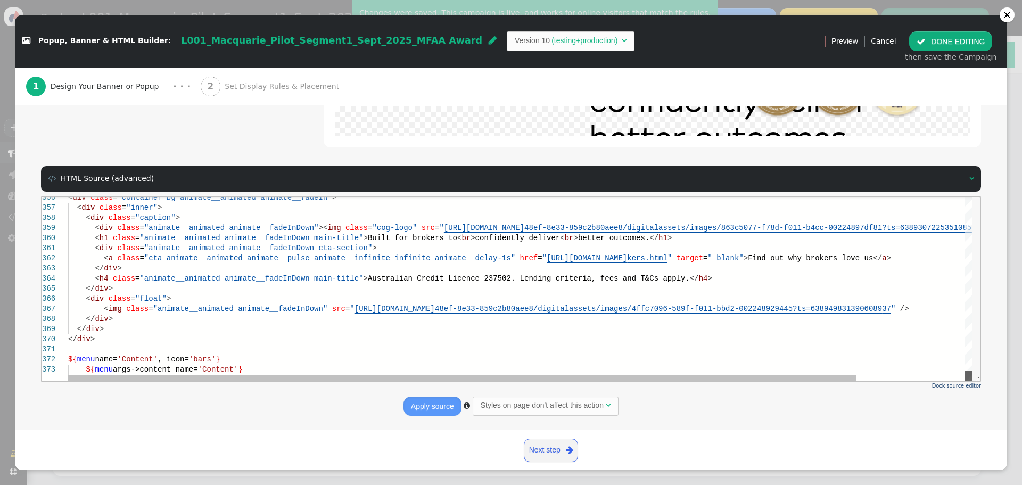
drag, startPoint x: 967, startPoint y: 212, endPoint x: 983, endPoint y: 389, distance: 178.0
click at [980, 196] on html "356 357 358 359 360 361 362 363 364 365 366 367 368 369 370 371 372 373 < div c…" at bounding box center [511, 196] width 938 height 0
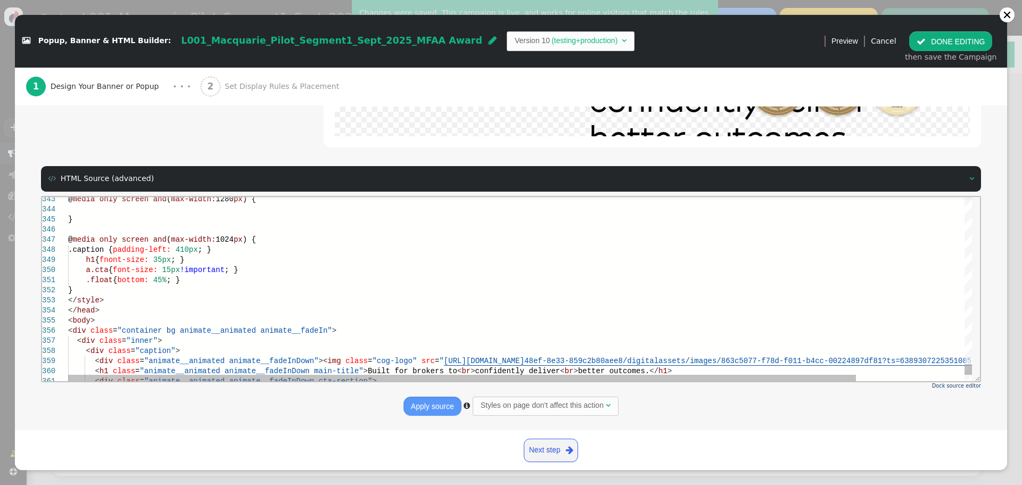
scroll to position [0, 0]
click at [173, 280] on span "; }" at bounding box center [173, 279] width 13 height 9
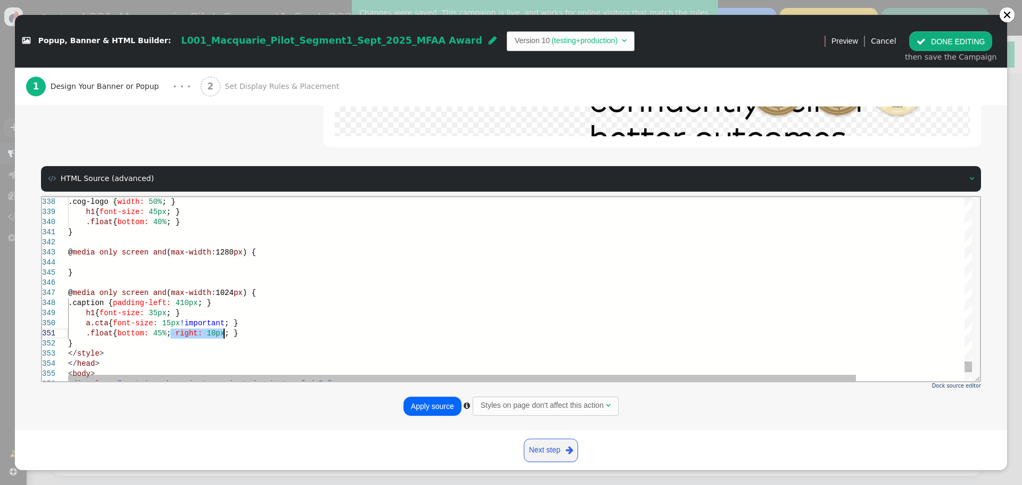
drag, startPoint x: 170, startPoint y: 332, endPoint x: 224, endPoint y: 331, distance: 53.2
click at [117, 331] on span "{" at bounding box center [115, 332] width 4 height 9
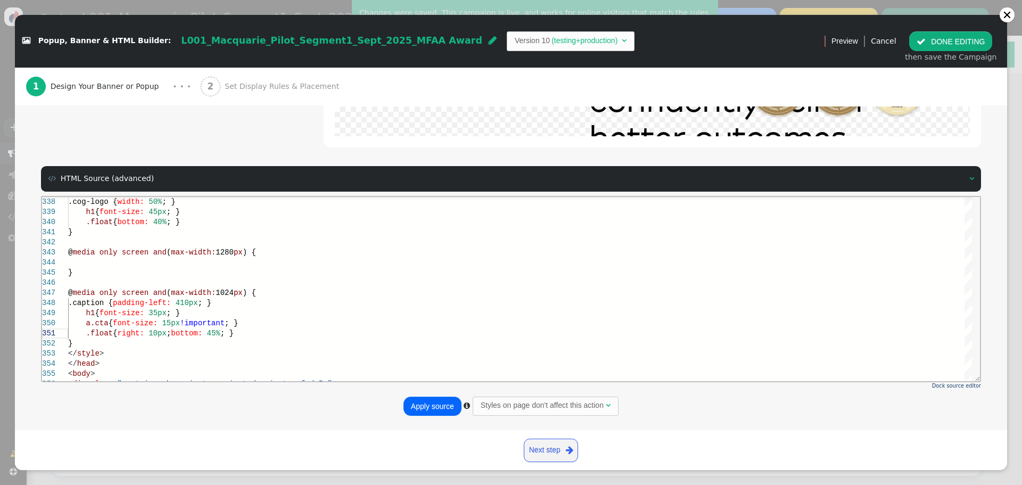
type textarea ".float { right: 10px; bottom: 45%; } } </style> </head> <body> <div class="cont…"
click at [434, 404] on button "Apply source" at bounding box center [433, 406] width 58 height 19
click at [955, 44] on button " DONE EDITING" at bounding box center [950, 40] width 83 height 19
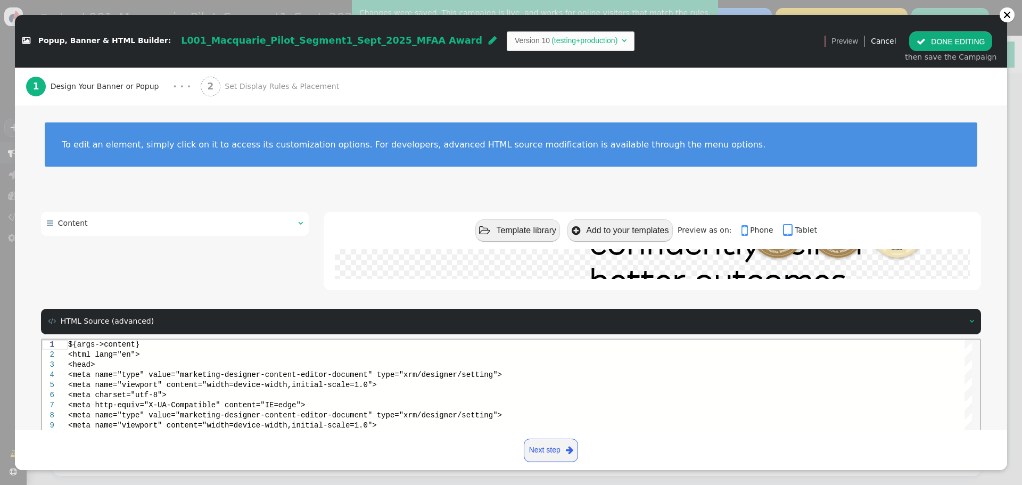
scroll to position [0, 0]
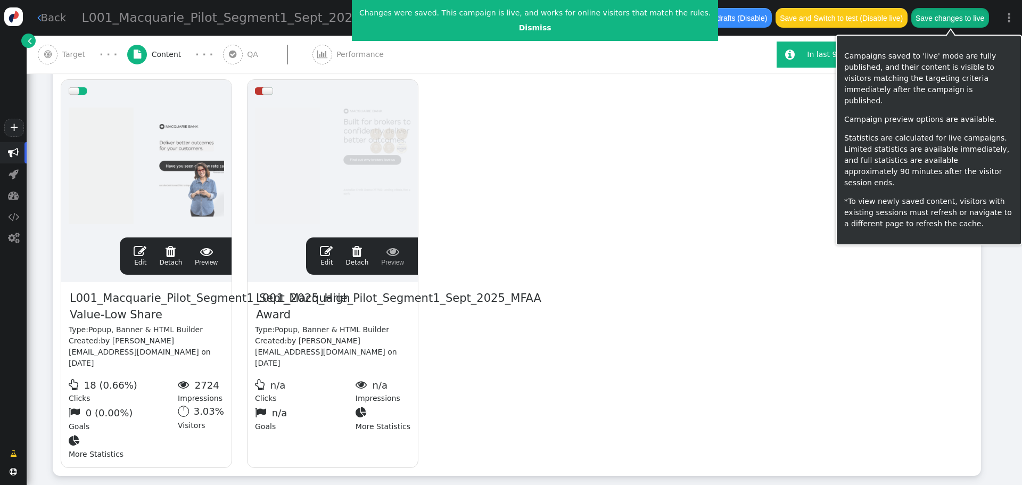
click at [934, 19] on button "Save changes to live" at bounding box center [950, 17] width 78 height 19
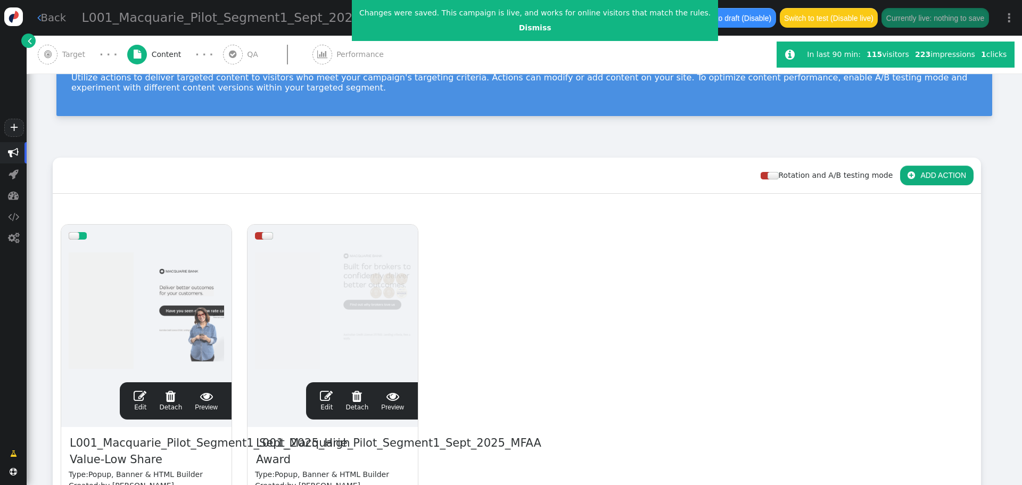
scroll to position [213, 0]
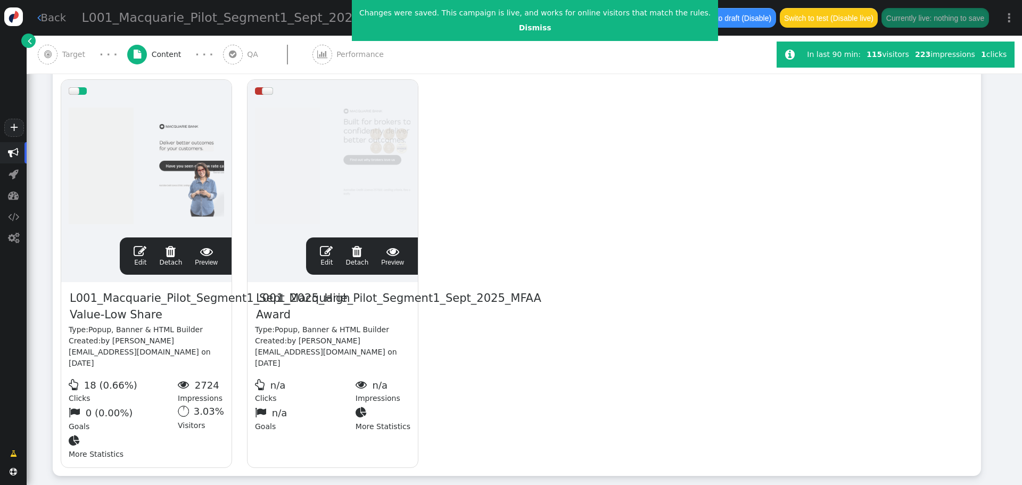
click at [331, 252] on span "" at bounding box center [326, 251] width 13 height 13
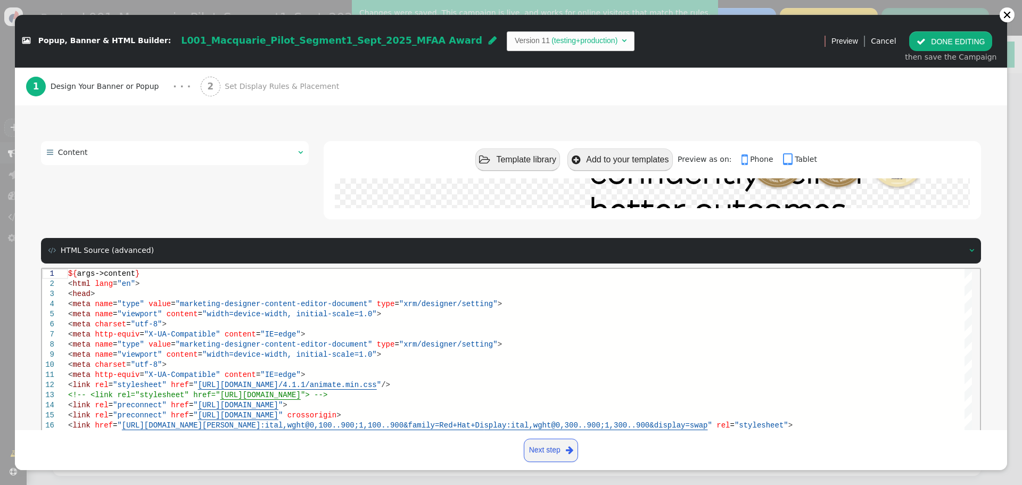
scroll to position [143, 0]
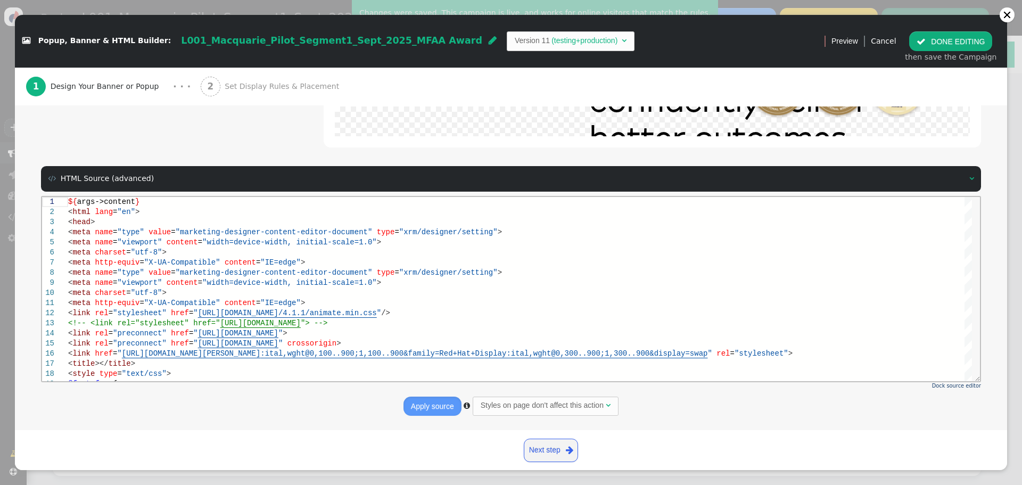
drag, startPoint x: 1005, startPoint y: 197, endPoint x: 767, endPoint y: 91, distance: 261.0
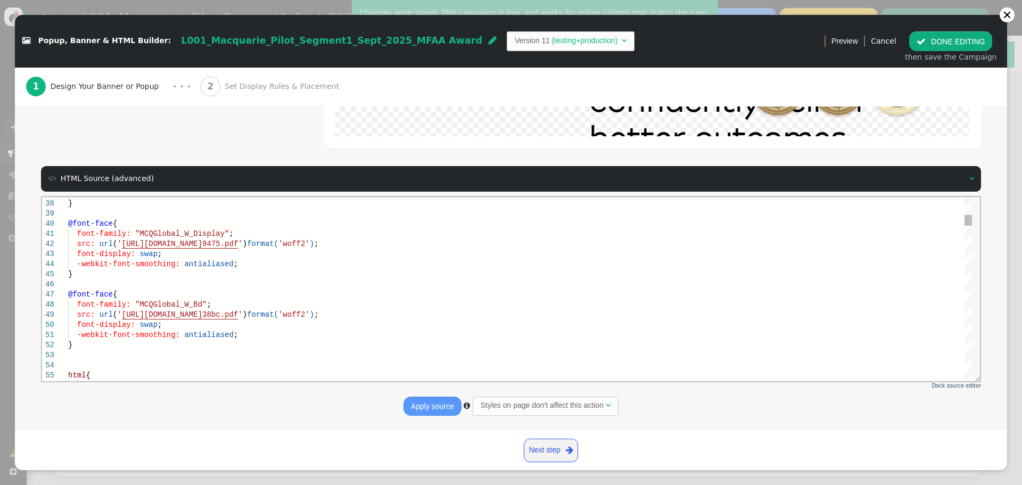
scroll to position [0, 0]
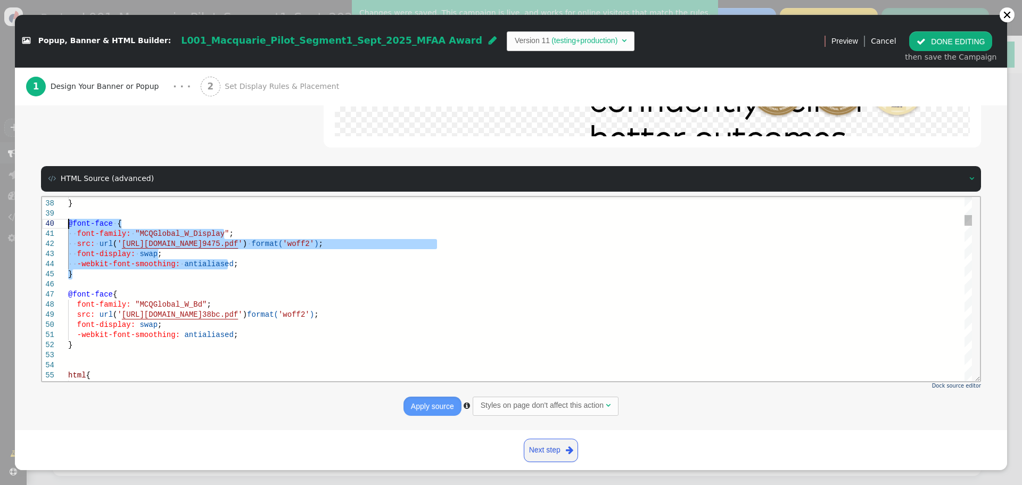
drag, startPoint x: 87, startPoint y: 275, endPoint x: 62, endPoint y: 228, distance: 53.3
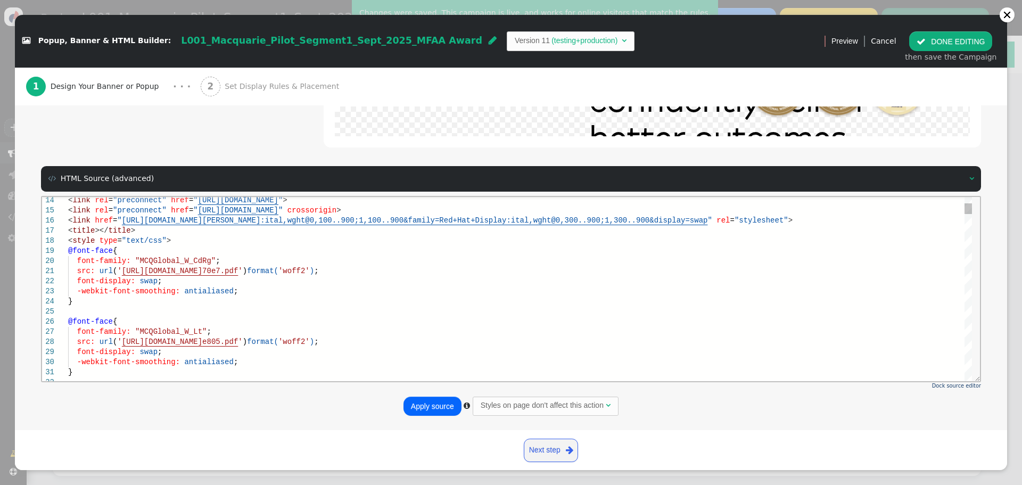
click at [176, 240] on div "< style type = "text/css" >" at bounding box center [520, 240] width 904 height 10
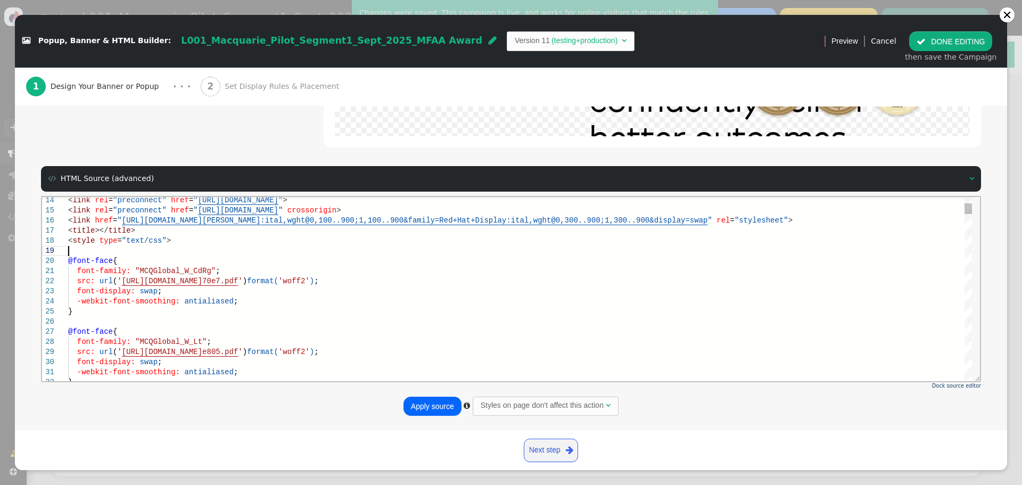
scroll to position [81, 0]
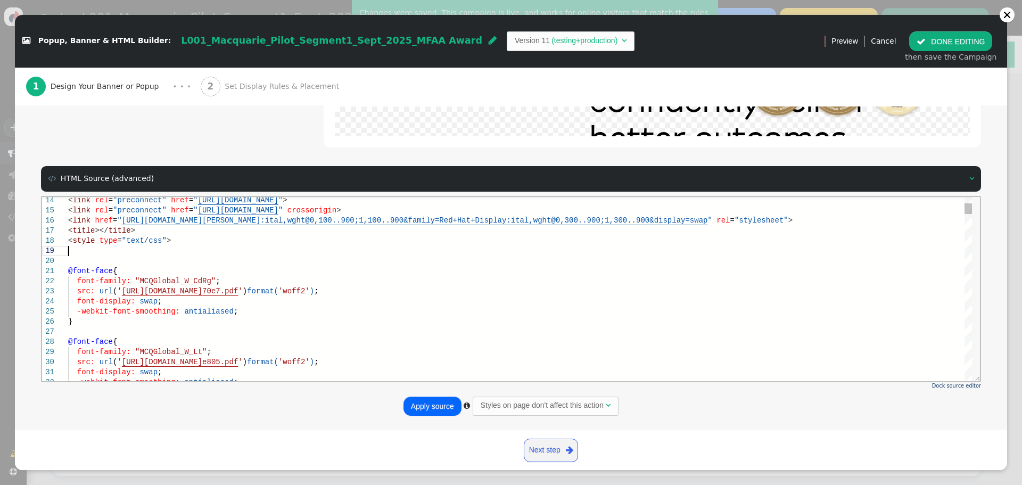
paste textarea "src: url('https://cdn.personyze.com/upload/5753/06ff324601bd9475.pdf') format('…"
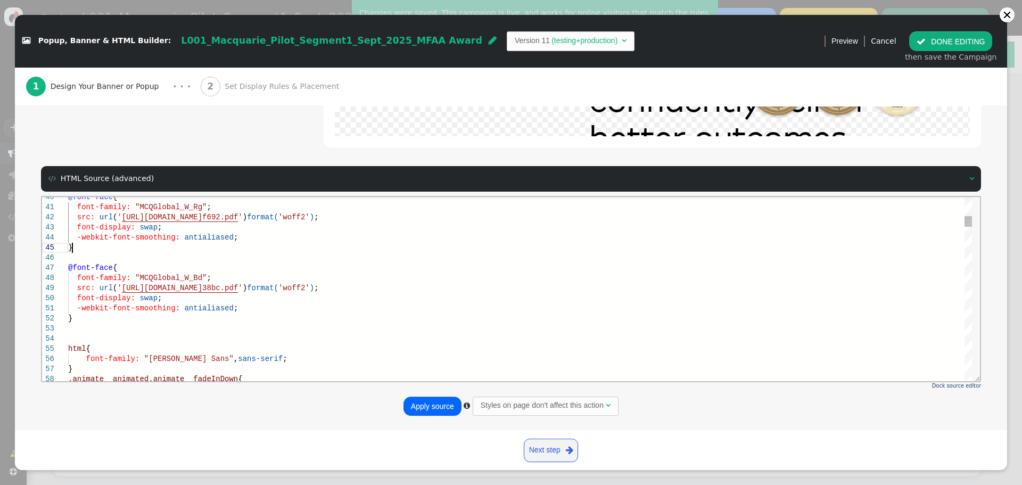
click at [234, 248] on div "}" at bounding box center [520, 247] width 904 height 10
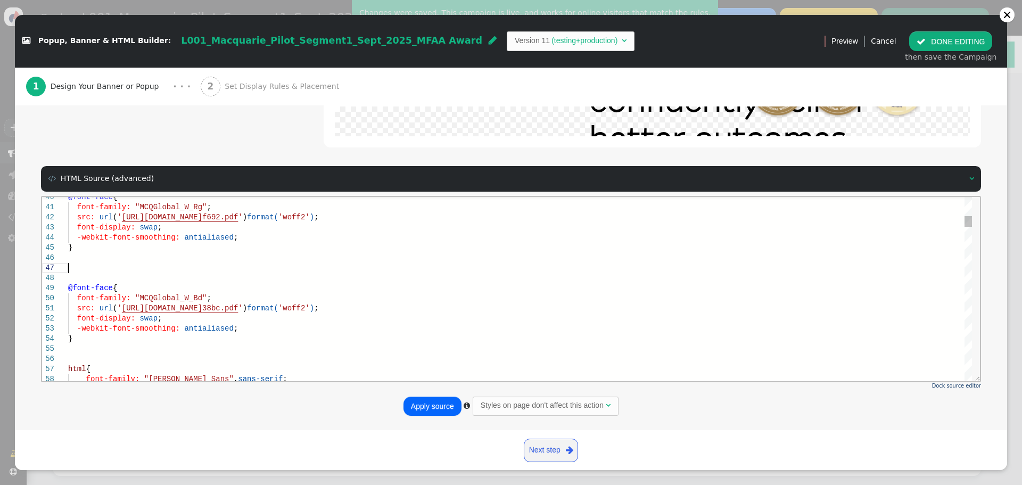
scroll to position [61, 0]
paste textarea "-webkit-font-smoothing: antialiased; } @font-face { font-family: "MCQGlobal_W_B…"
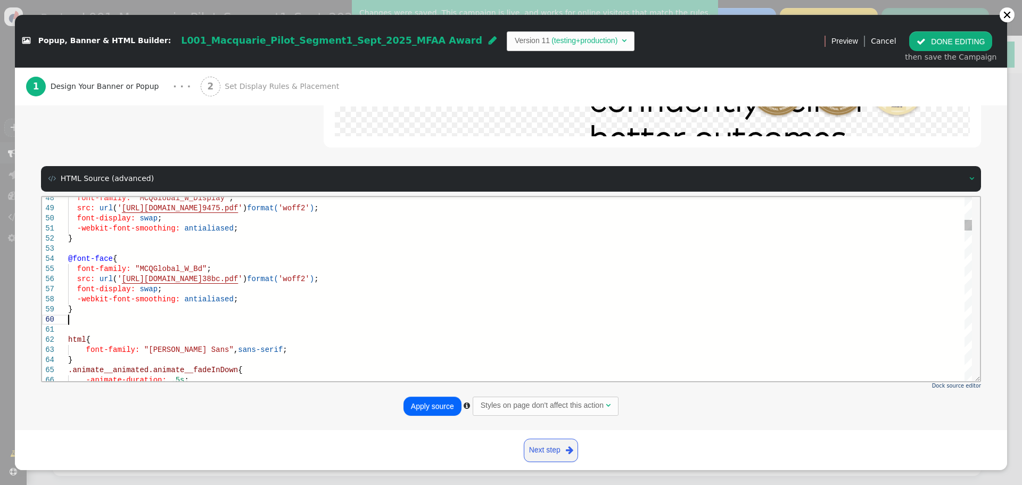
click at [87, 323] on div at bounding box center [520, 319] width 904 height 10
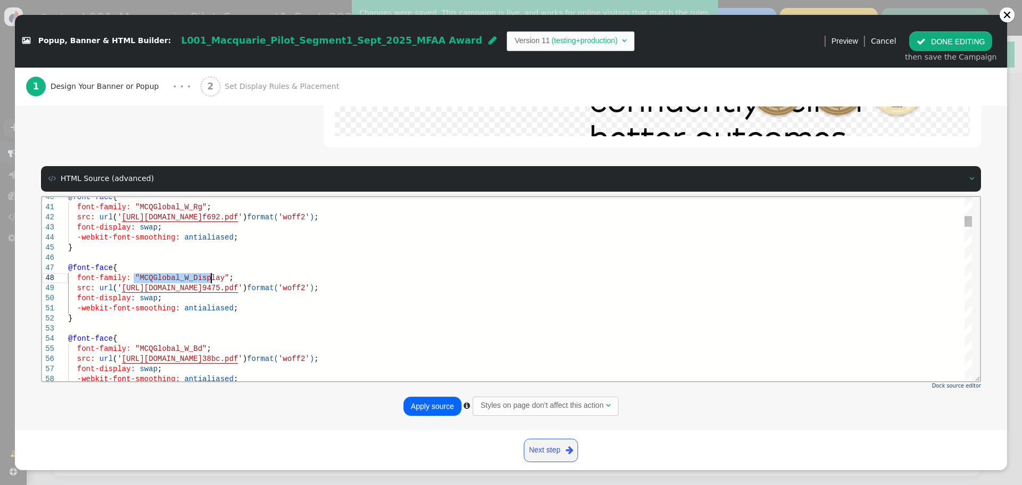
drag, startPoint x: 135, startPoint y: 276, endPoint x: 210, endPoint y: 277, distance: 75.1
paste textarea "Md"
drag, startPoint x: 119, startPoint y: 287, endPoint x: 355, endPoint y: 291, distance: 235.9
paste textarea "760c67ee1c0567ca"
type textarea "font-family: "MCQGlobal_W_Rg"; src: url('https://cdn.personyze.com/upload/5753/…"
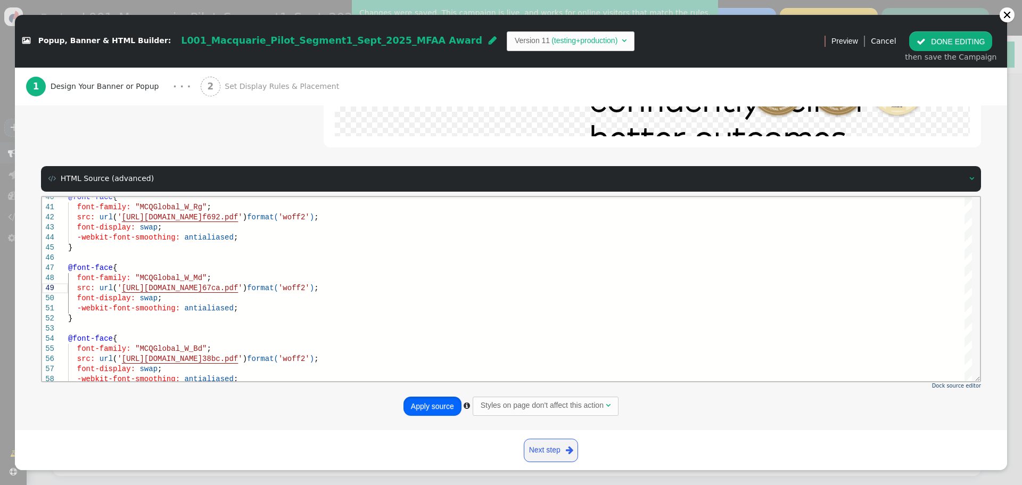
click at [426, 407] on button "Apply source" at bounding box center [433, 406] width 58 height 19
click at [958, 39] on button " DONE EDITING" at bounding box center [950, 40] width 83 height 19
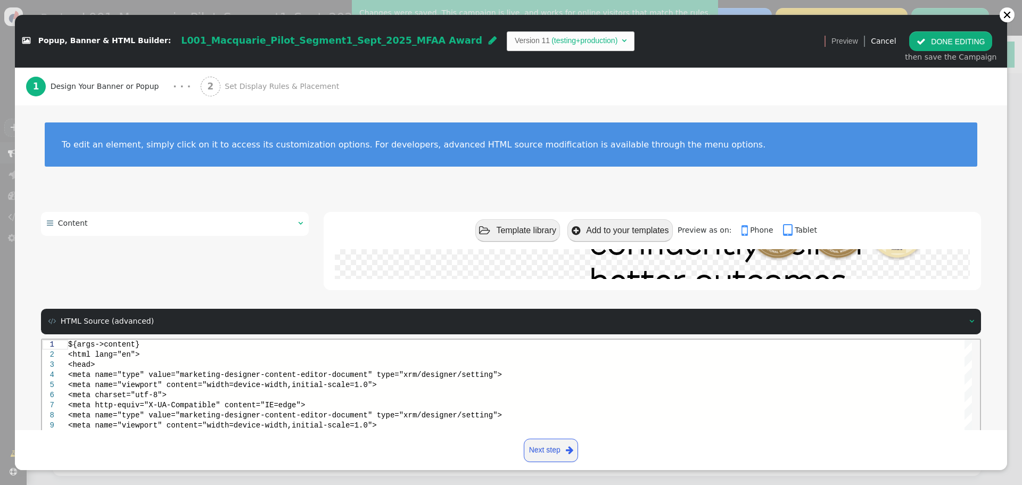
scroll to position [0, 0]
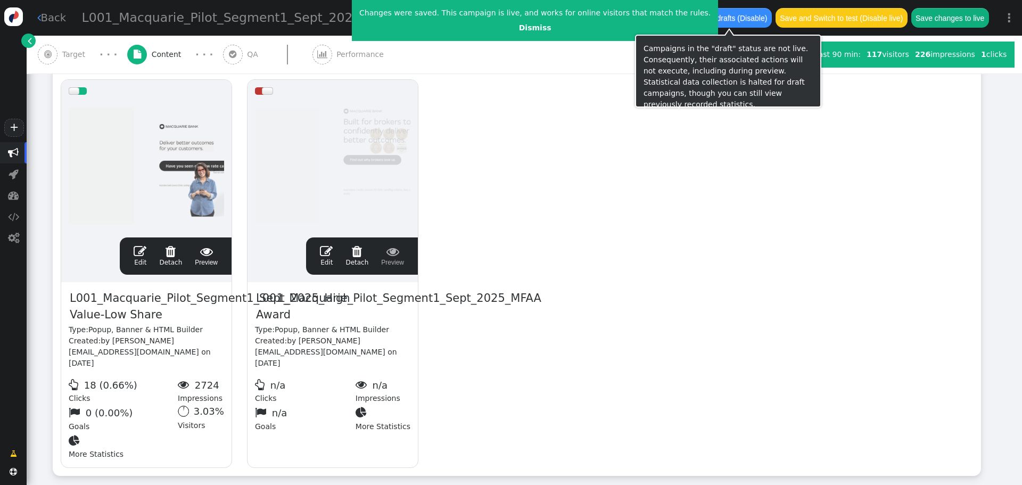
click at [972, 11] on button "Save changes to live" at bounding box center [950, 17] width 78 height 19
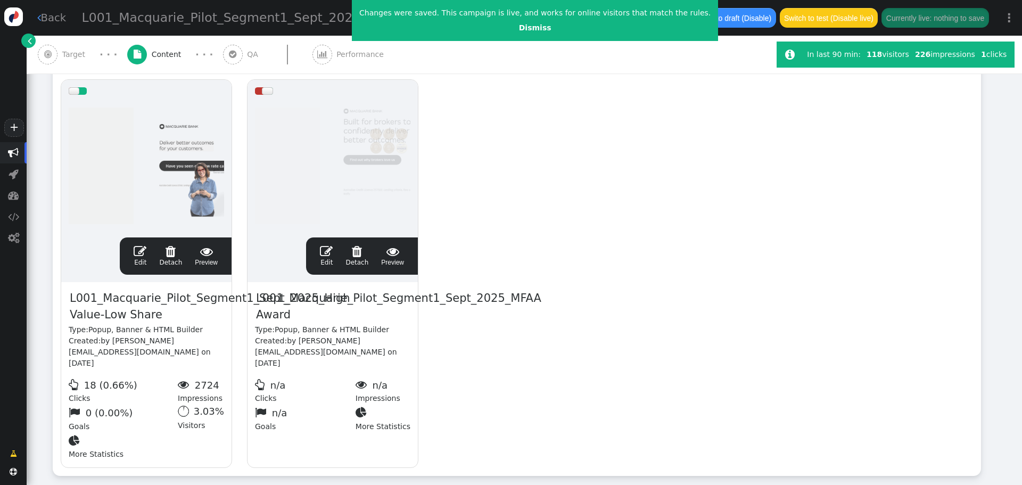
click at [326, 251] on span "" at bounding box center [326, 251] width 13 height 13
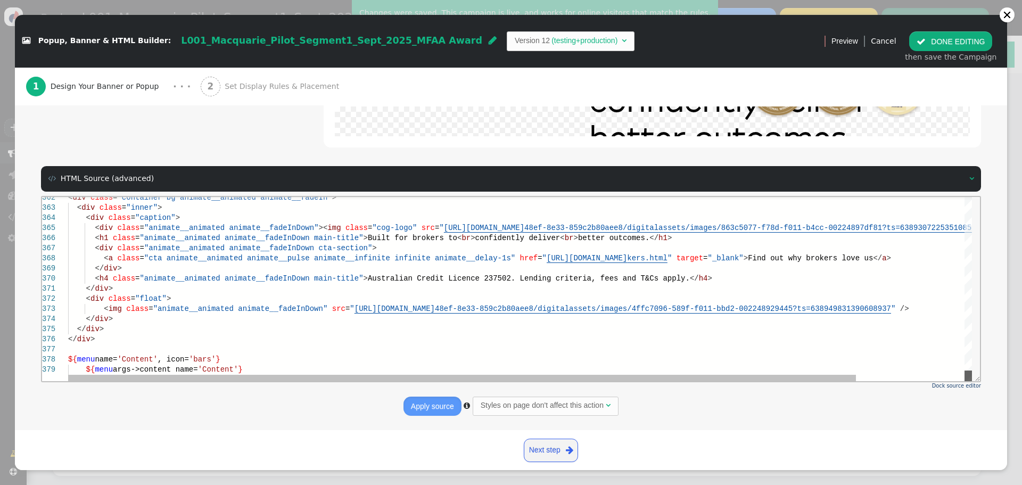
drag, startPoint x: 967, startPoint y: 226, endPoint x: 951, endPoint y: 399, distance: 173.7
click at [951, 196] on html "362 363 364 365 366 367 368 369 370 371 372 373 374 375 376 377 378 379 < div c…" at bounding box center [511, 196] width 938 height 0
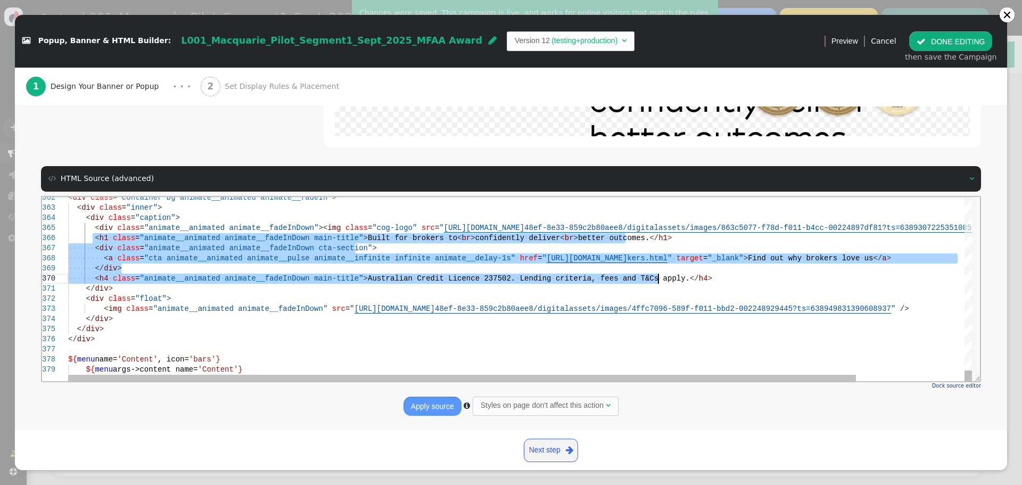
drag, startPoint x: 93, startPoint y: 237, endPoint x: 658, endPoint y: 277, distance: 566.8
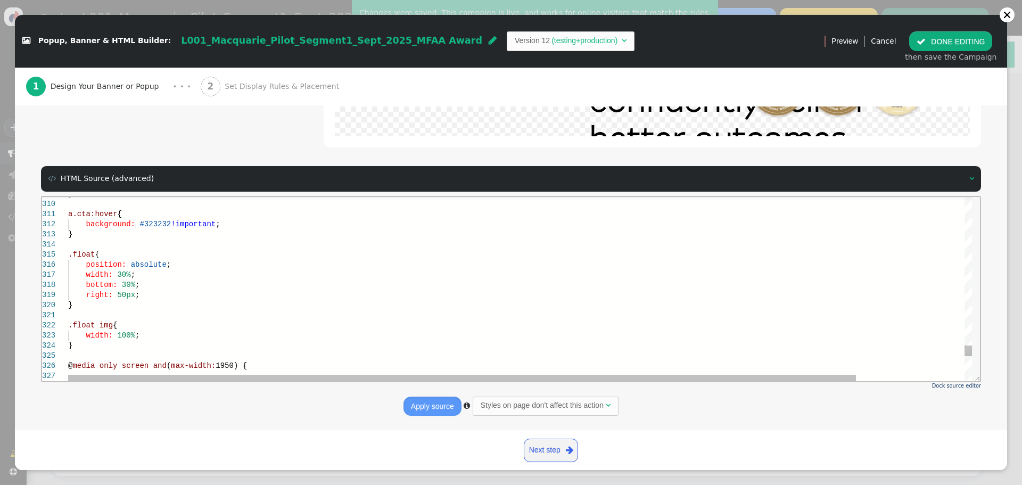
click at [81, 344] on div "}" at bounding box center [582, 345] width 1028 height 10
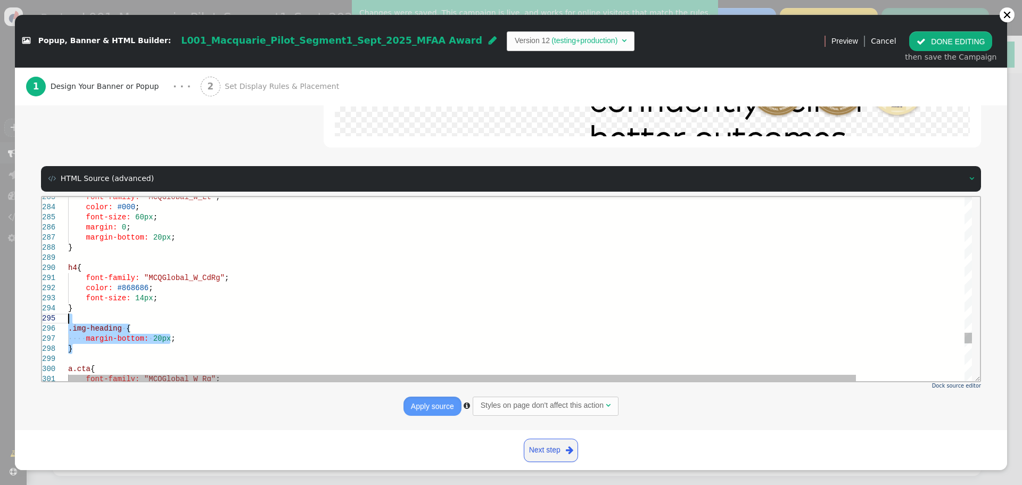
drag, startPoint x: 84, startPoint y: 346, endPoint x: 58, endPoint y: 323, distance: 34.7
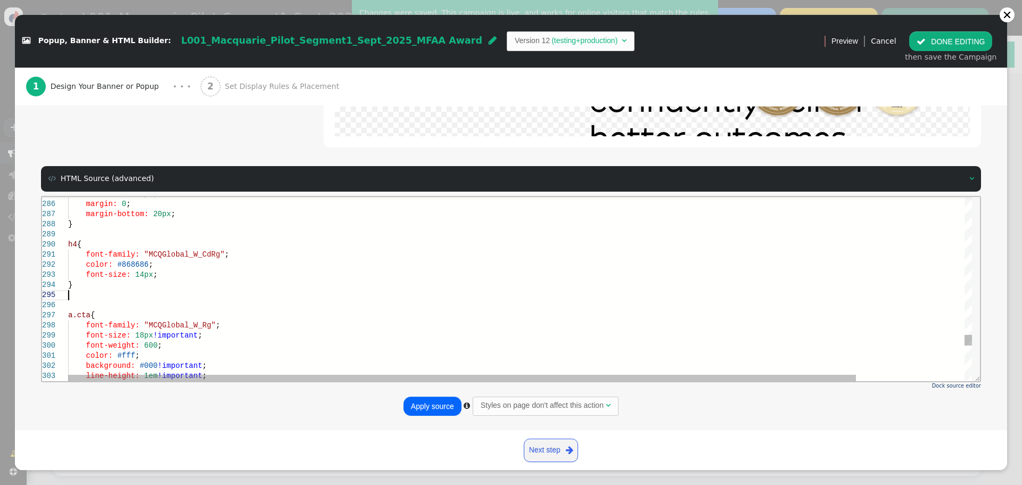
click at [84, 296] on div at bounding box center [582, 295] width 1028 height 10
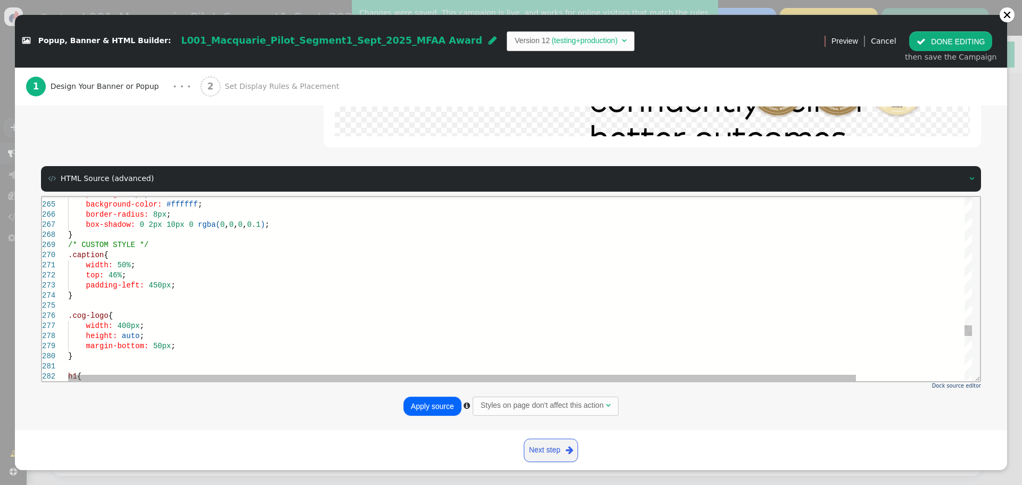
click at [69, 256] on span ".caption" at bounding box center [86, 254] width 36 height 9
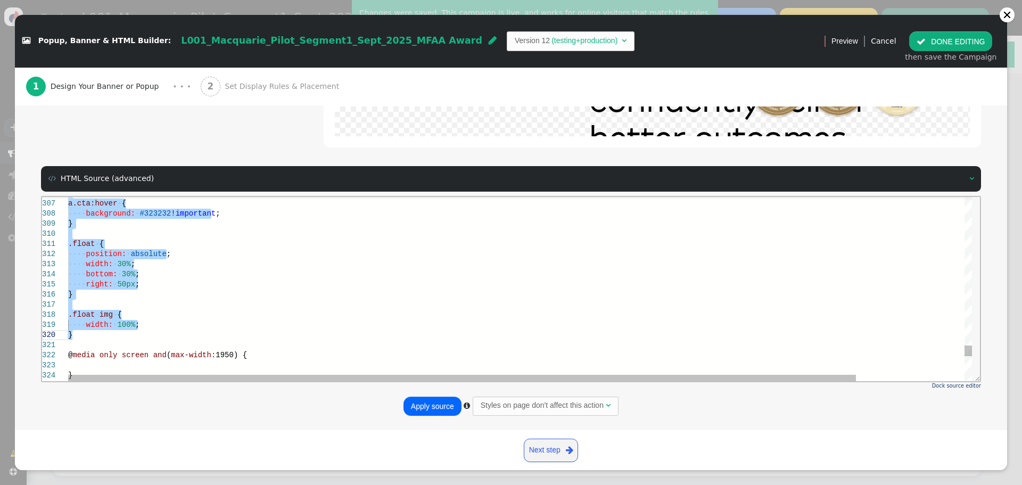
click at [105, 264] on span "width:" at bounding box center [99, 263] width 27 height 9
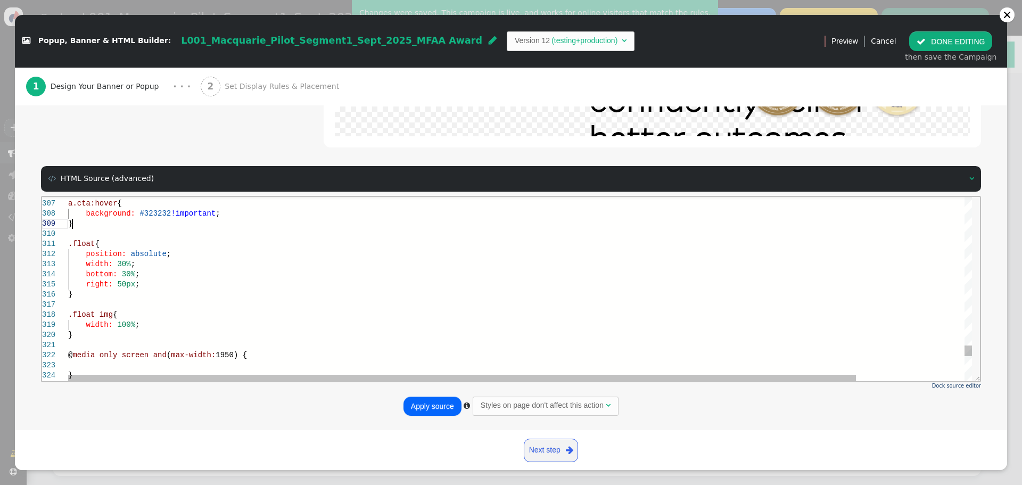
click at [77, 218] on div "}" at bounding box center [582, 223] width 1028 height 10
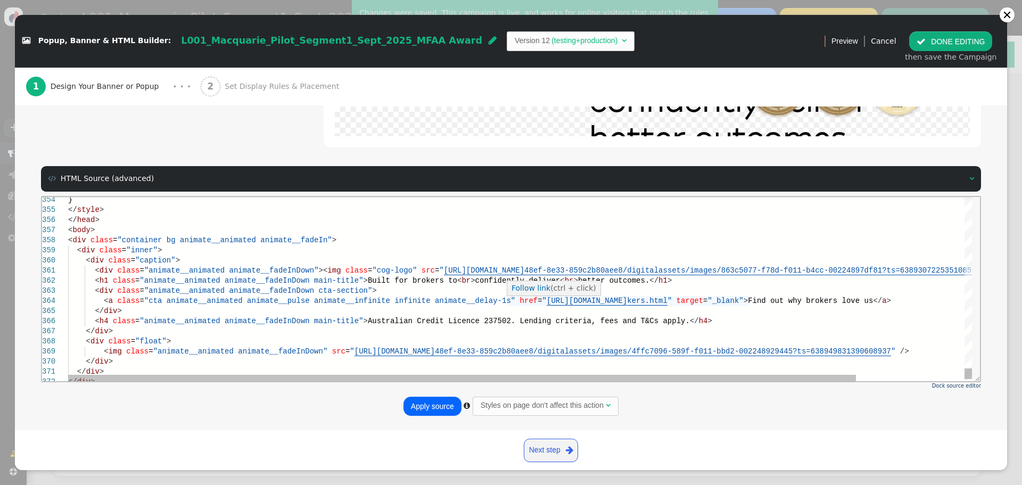
paste textarea "a2166fbb-3773-48ef-8e33-859c2b80aee8/digitalassets/images/863c5077-f78d-f011-b4…"
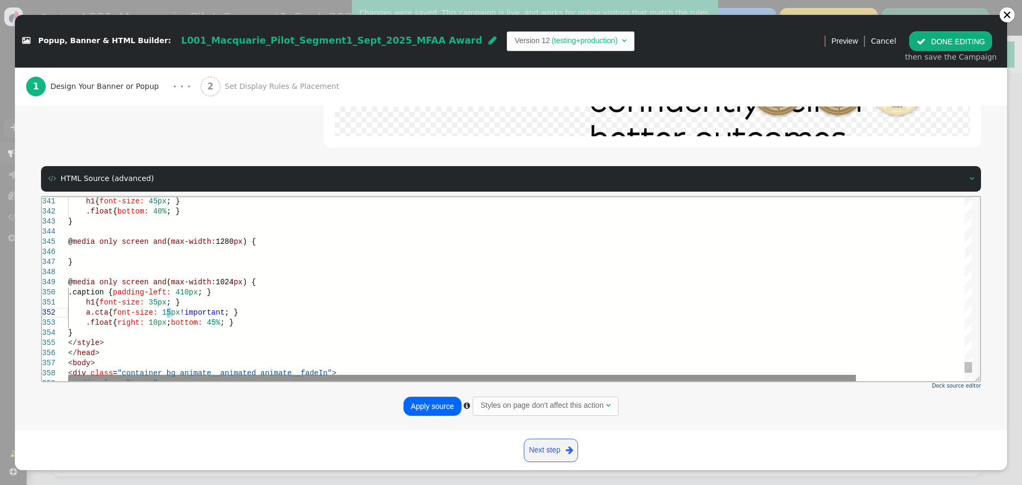
scroll to position [11, 102]
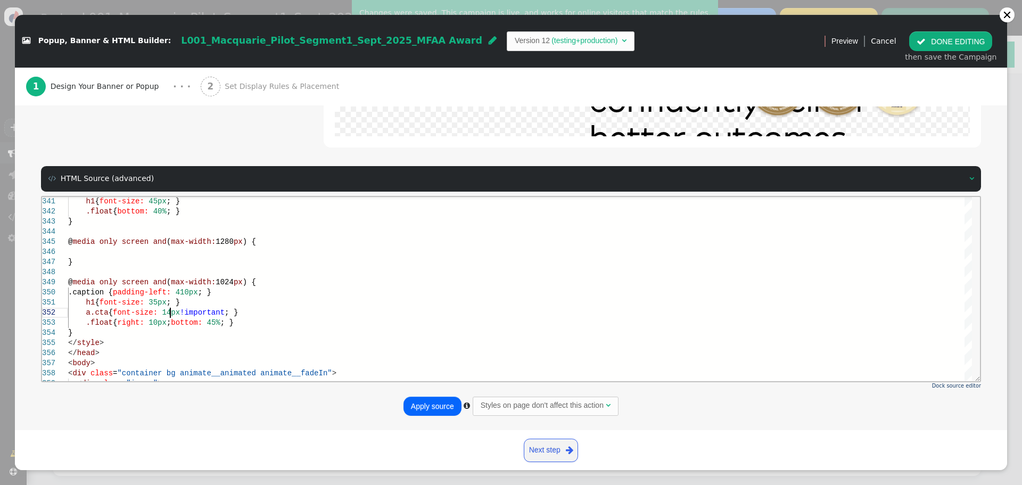
type textarea "h1 { font-size: 35px; } a.cta { font-size: 14px!important; } .float { right: 10…"
click at [442, 405] on button "Apply source" at bounding box center [433, 406] width 58 height 19
click at [963, 36] on button " DONE EDITING" at bounding box center [950, 40] width 83 height 19
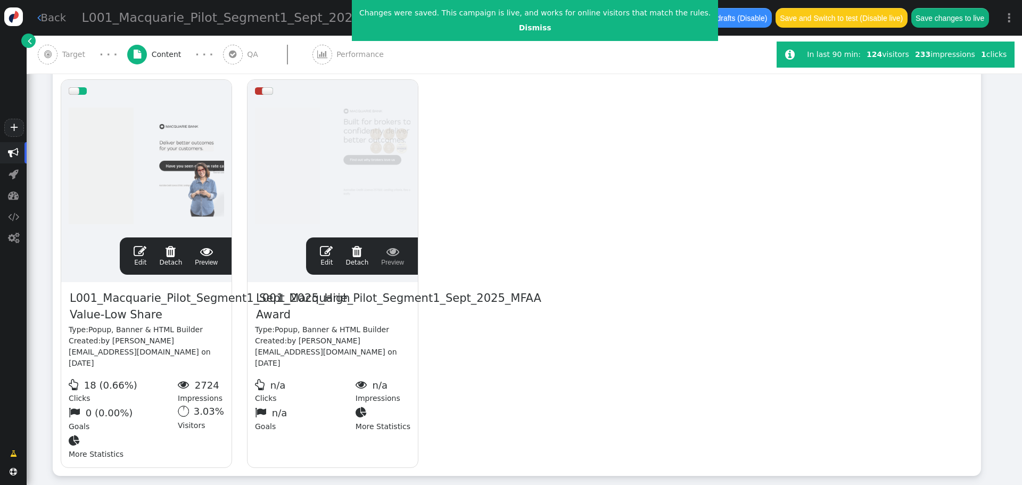
scroll to position [0, 0]
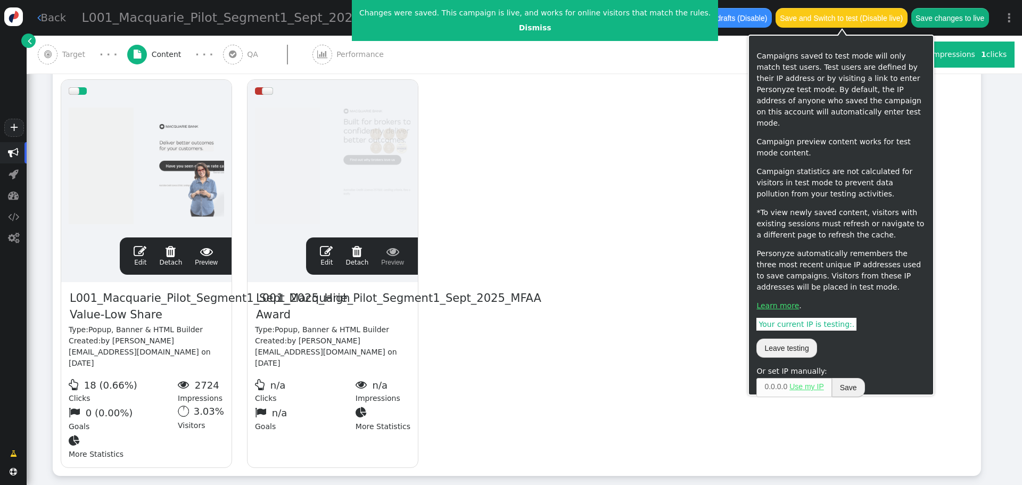
click at [933, 21] on button "Save changes to live" at bounding box center [950, 17] width 78 height 19
